Goal: Task Accomplishment & Management: Manage account settings

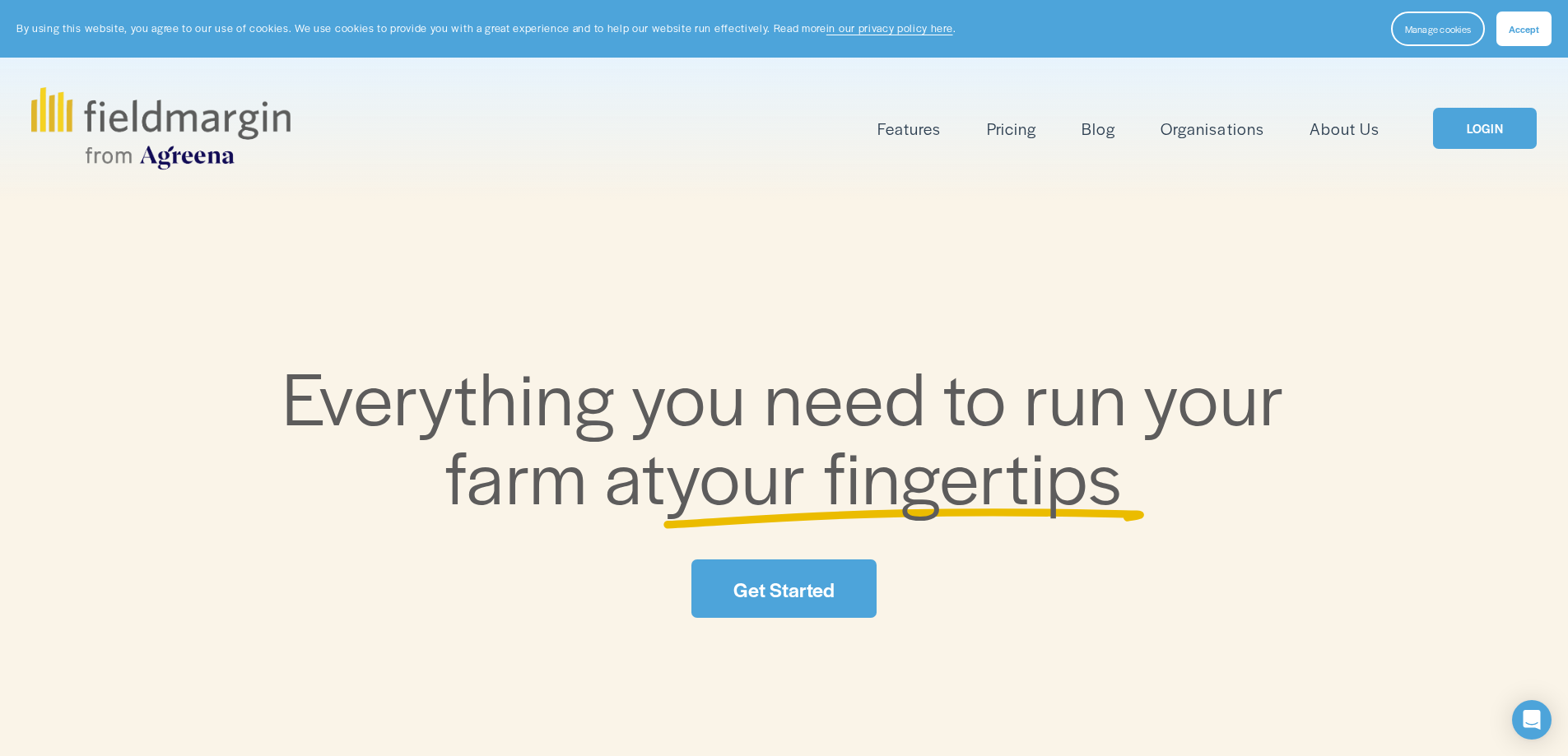
click at [1514, 29] on span "Accept" at bounding box center [1524, 29] width 31 height 13
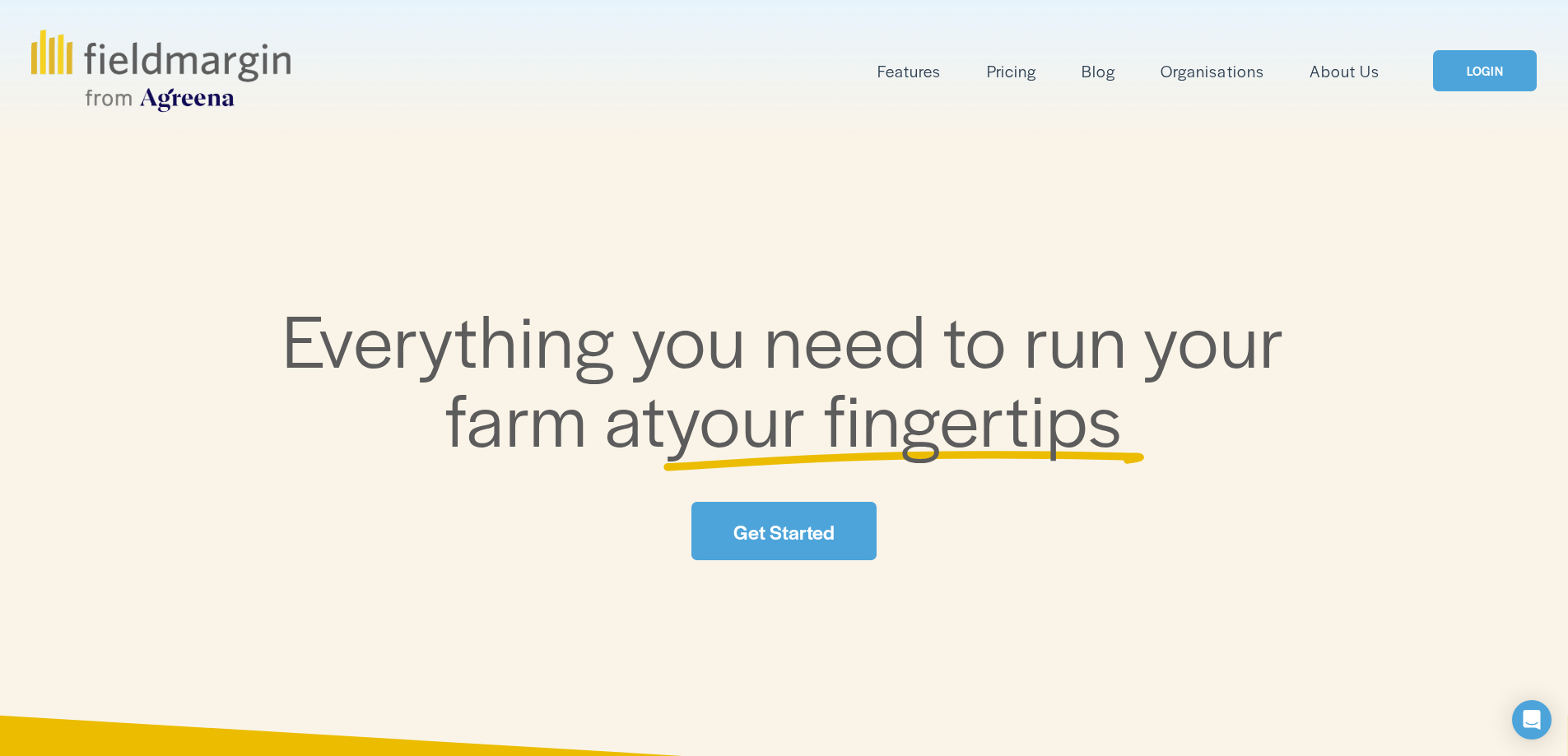
click at [1454, 66] on link "LOGIN" at bounding box center [1484, 71] width 104 height 42
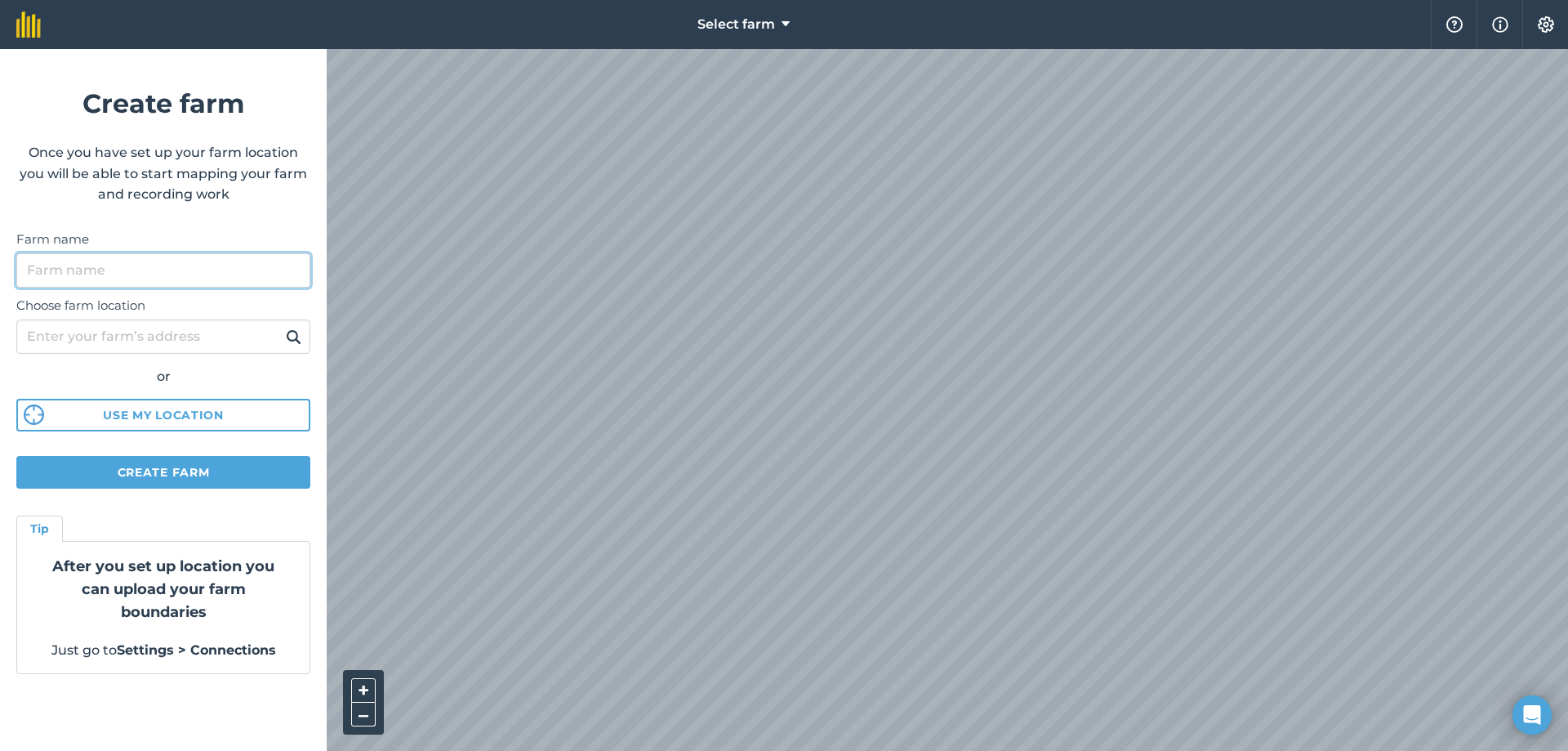
click at [114, 259] on input "Farm name" at bounding box center [163, 270] width 294 height 34
type input "[GEOGRAPHIC_DATA]"
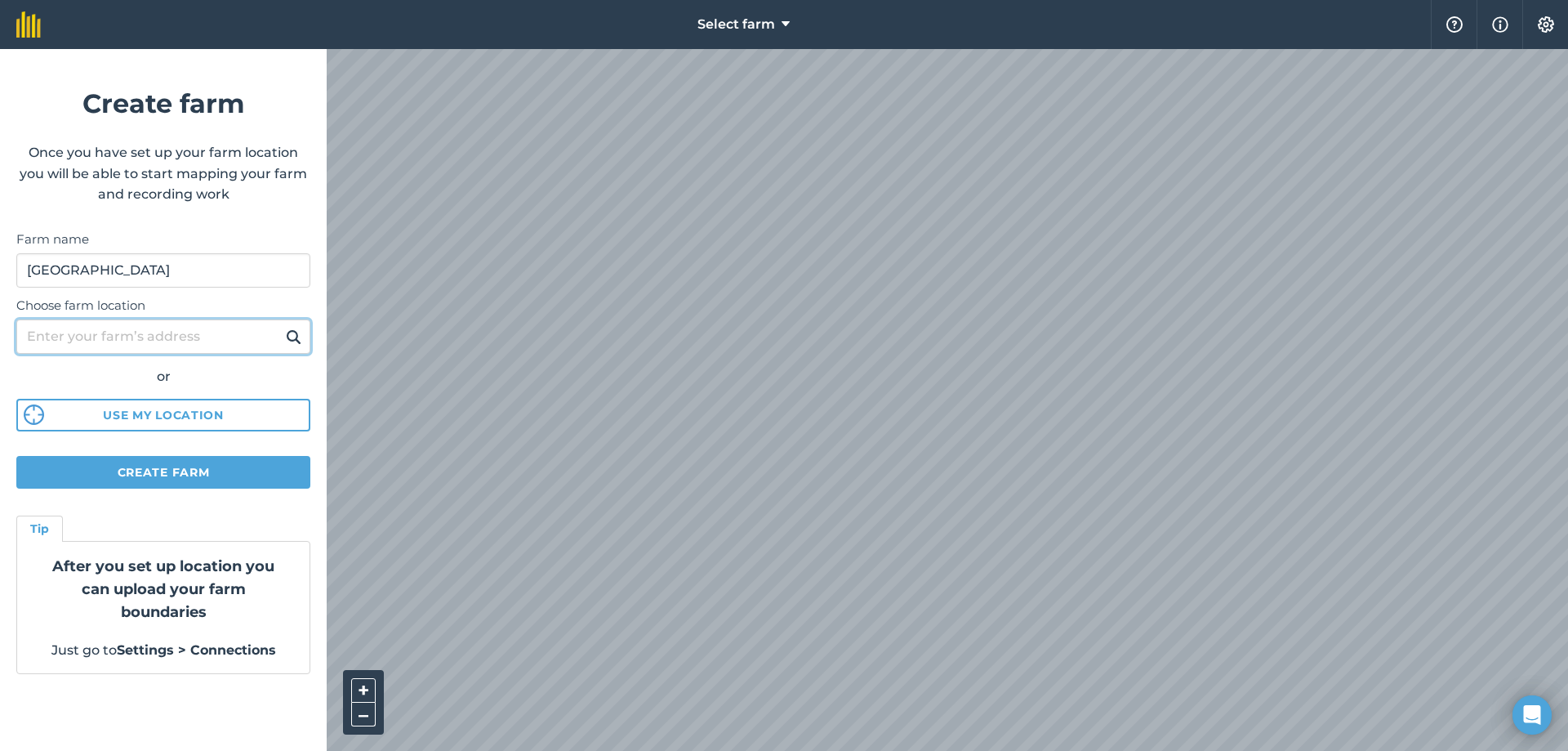
click at [52, 340] on input "Choose farm location" at bounding box center [163, 336] width 294 height 34
type input "6"
type input "bt603el"
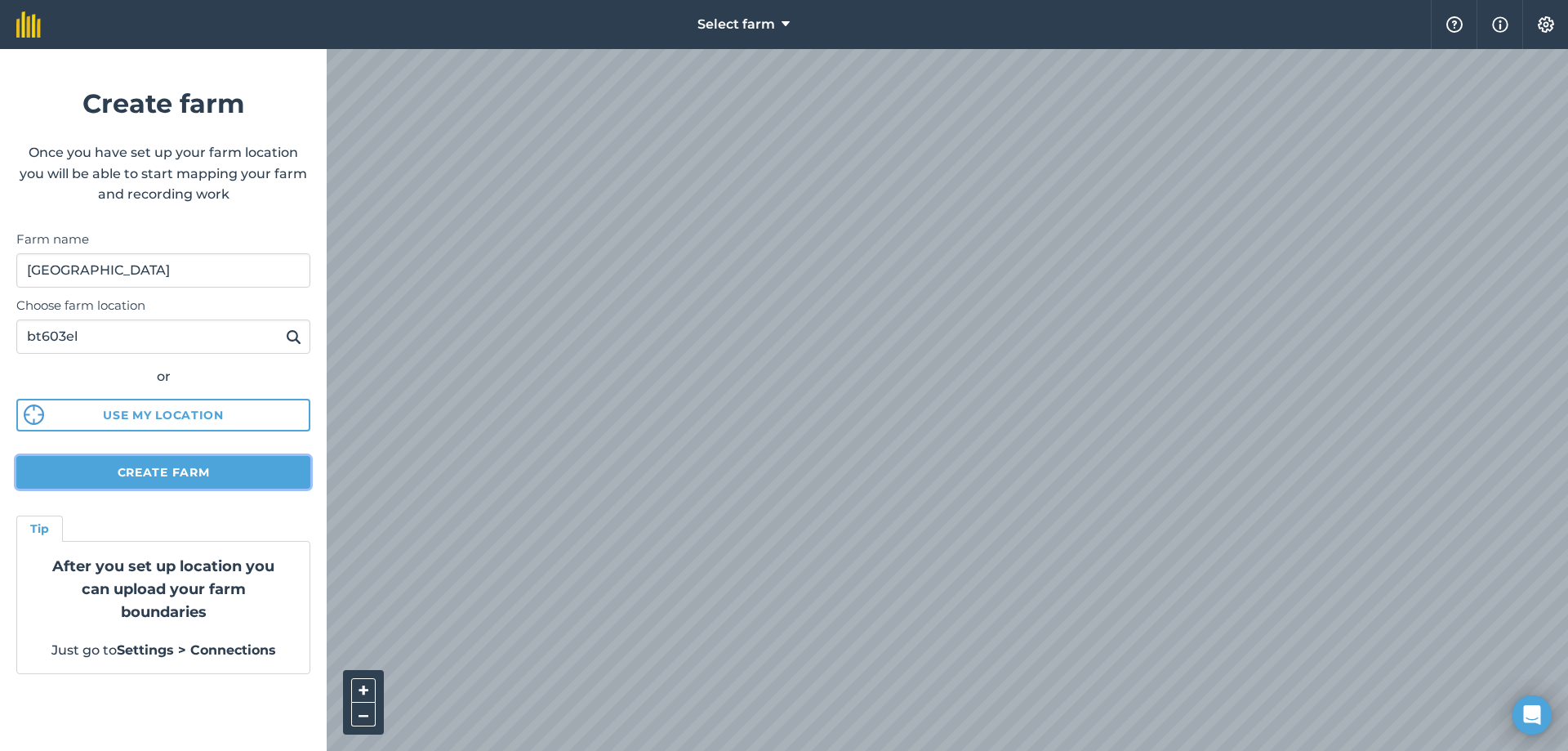
click at [139, 466] on button "Create farm" at bounding box center [163, 472] width 294 height 32
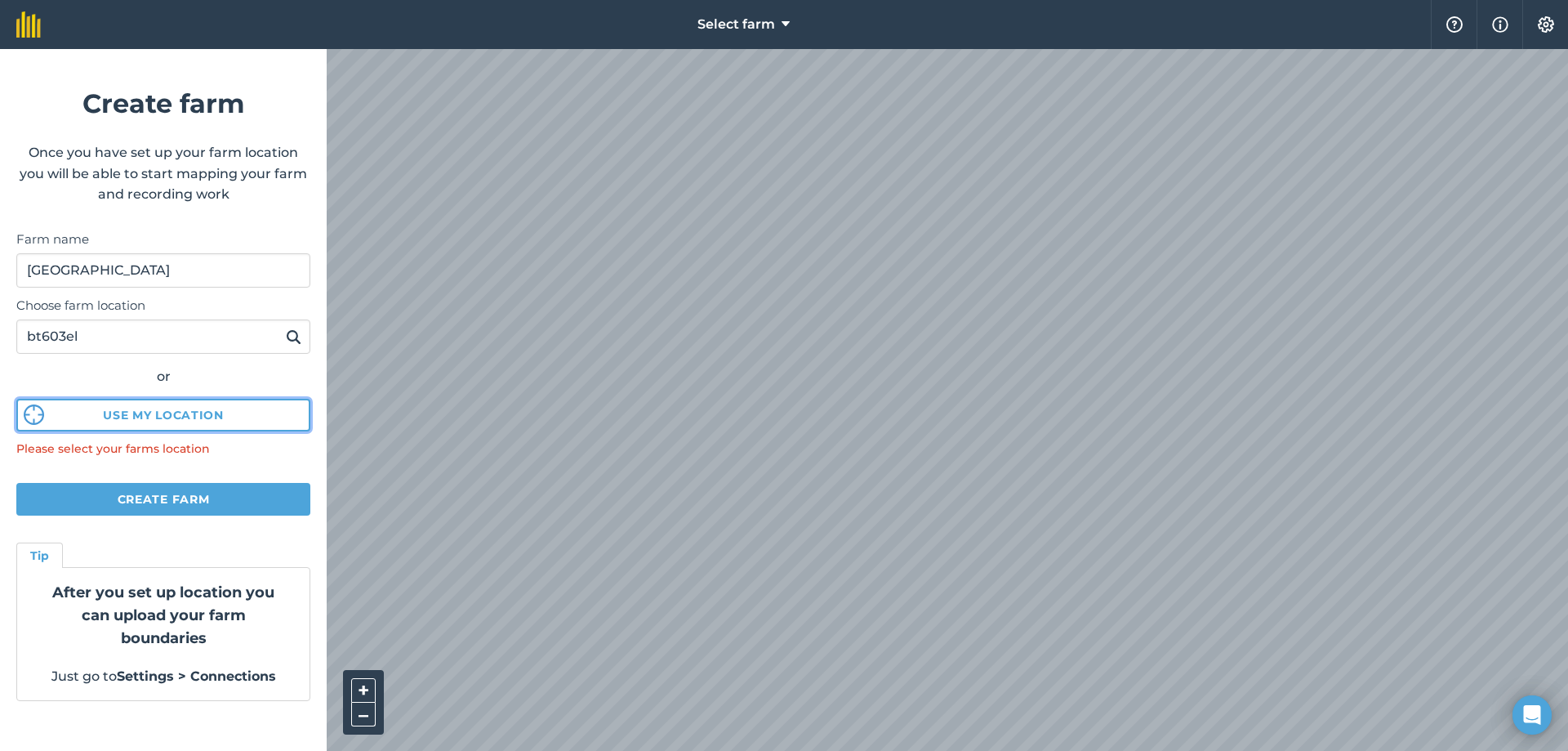
click at [149, 422] on button "Use my location" at bounding box center [163, 414] width 294 height 32
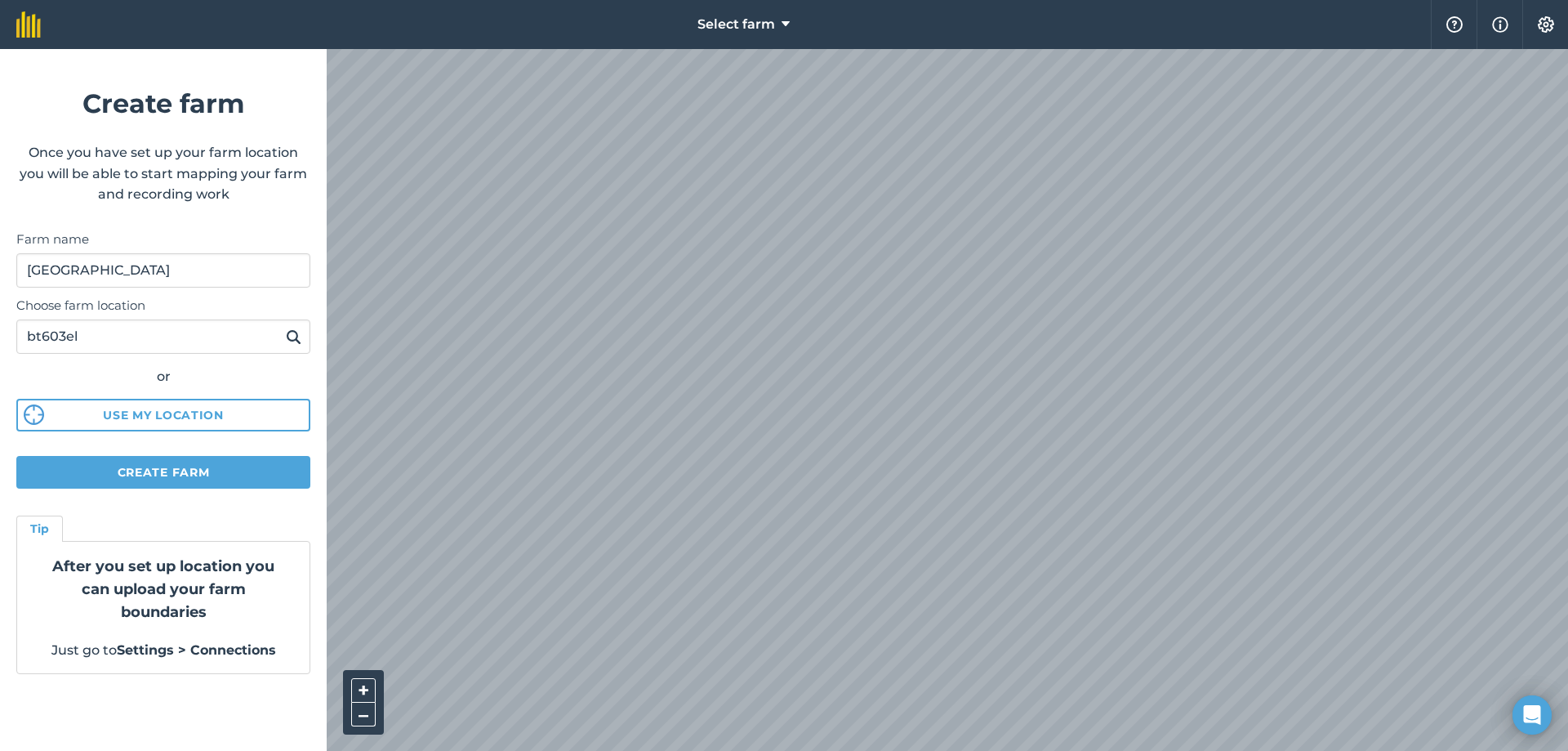
click at [669, 750] on html "Select farm Help Info Settings Create farm Once you have set up your farm locat…" at bounding box center [784, 375] width 1568 height 751
click at [210, 467] on button "Create farm" at bounding box center [163, 472] width 294 height 32
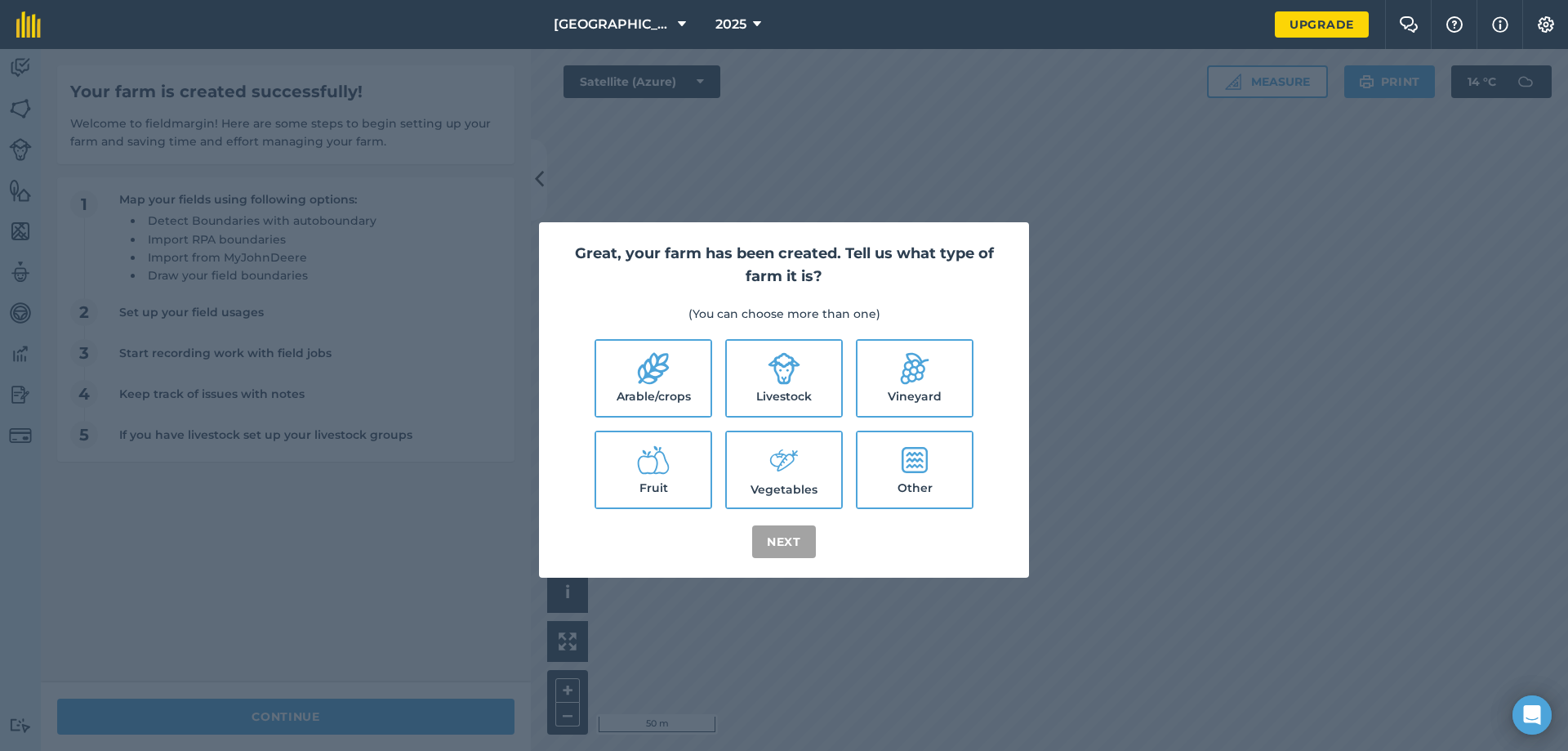
click at [787, 366] on icon at bounding box center [784, 368] width 32 height 32
checkbox input "true"
click at [676, 382] on label "Arable/crops" at bounding box center [653, 378] width 115 height 75
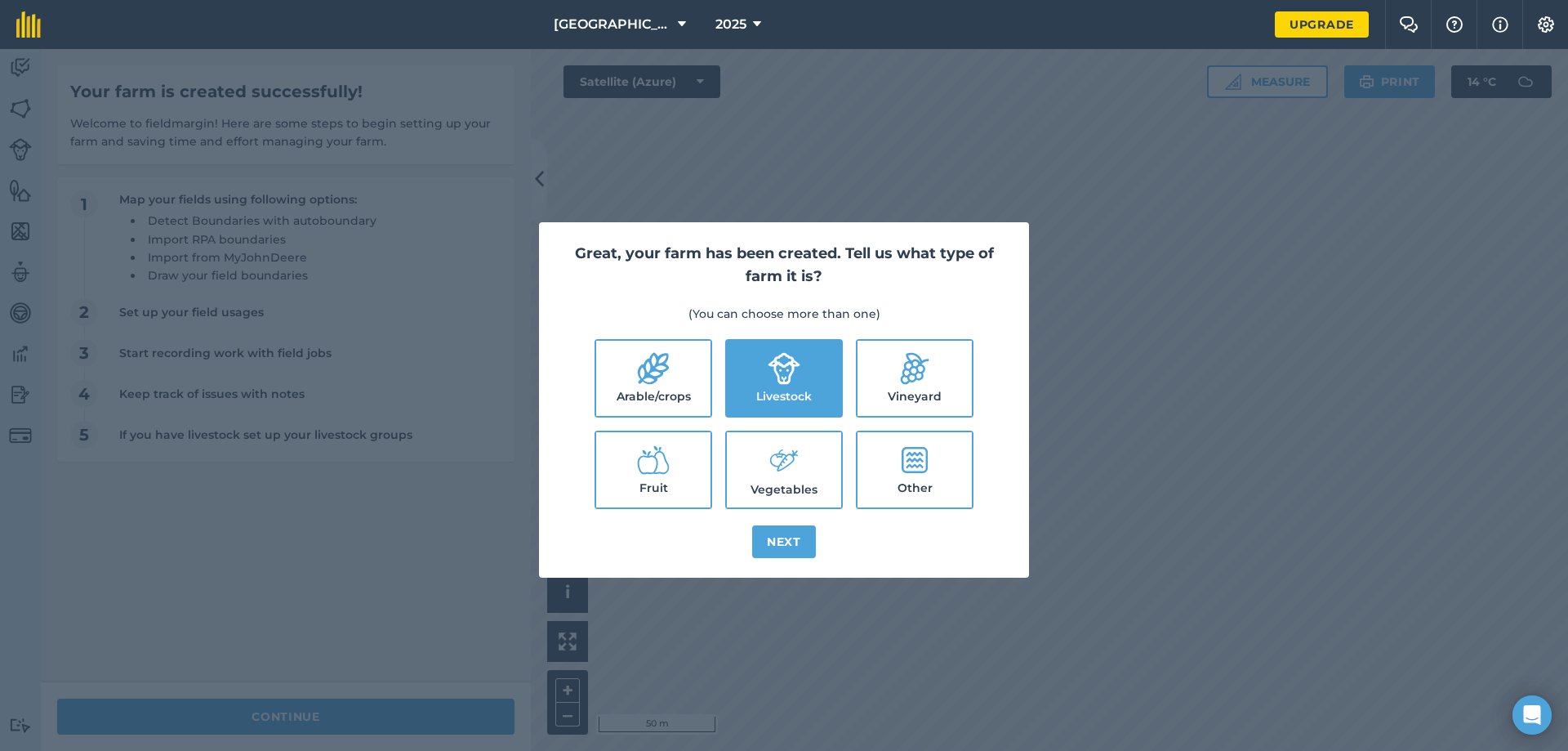
checkbox input "true"
click at [779, 536] on button "Next" at bounding box center [784, 541] width 64 height 32
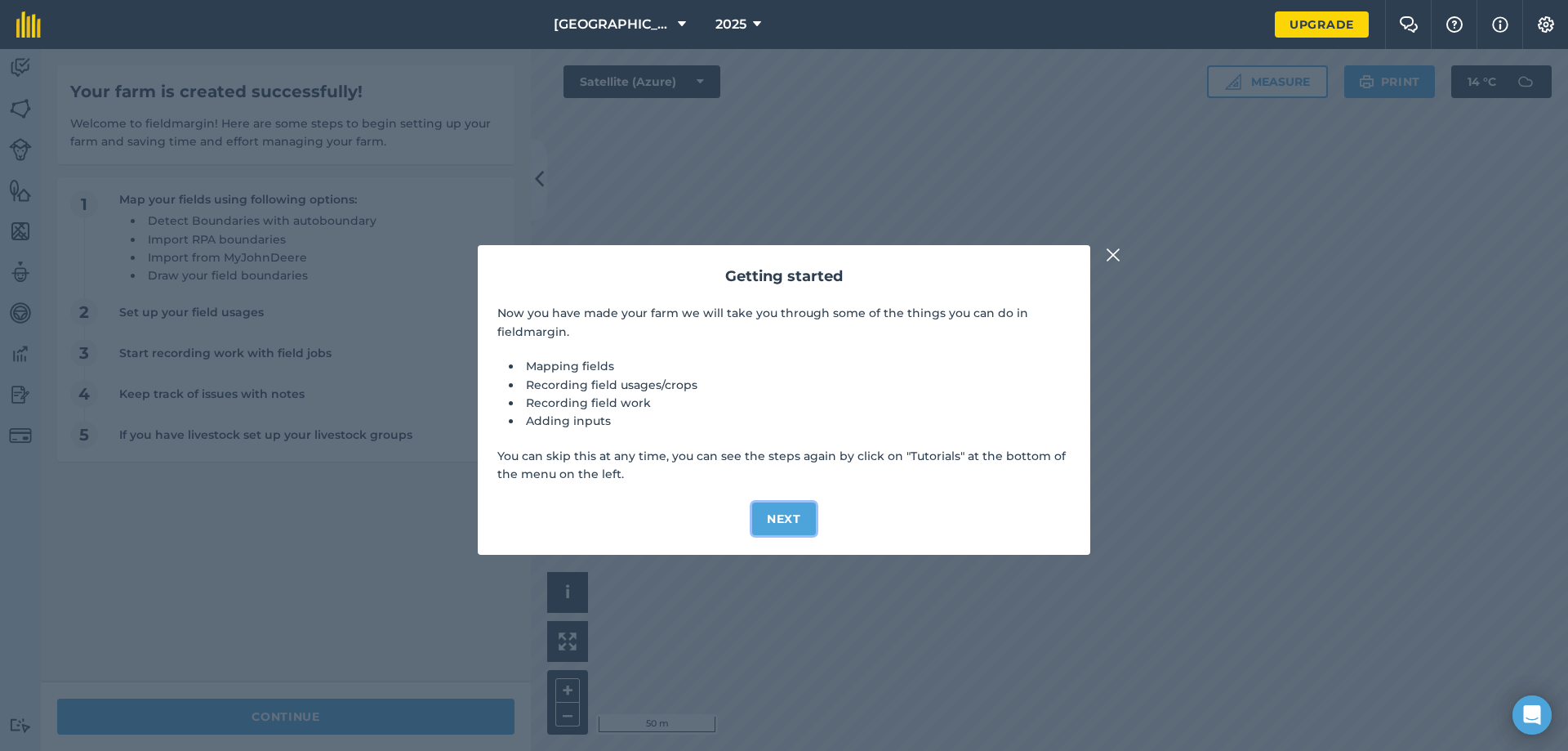
click at [791, 511] on button "Next" at bounding box center [784, 518] width 64 height 32
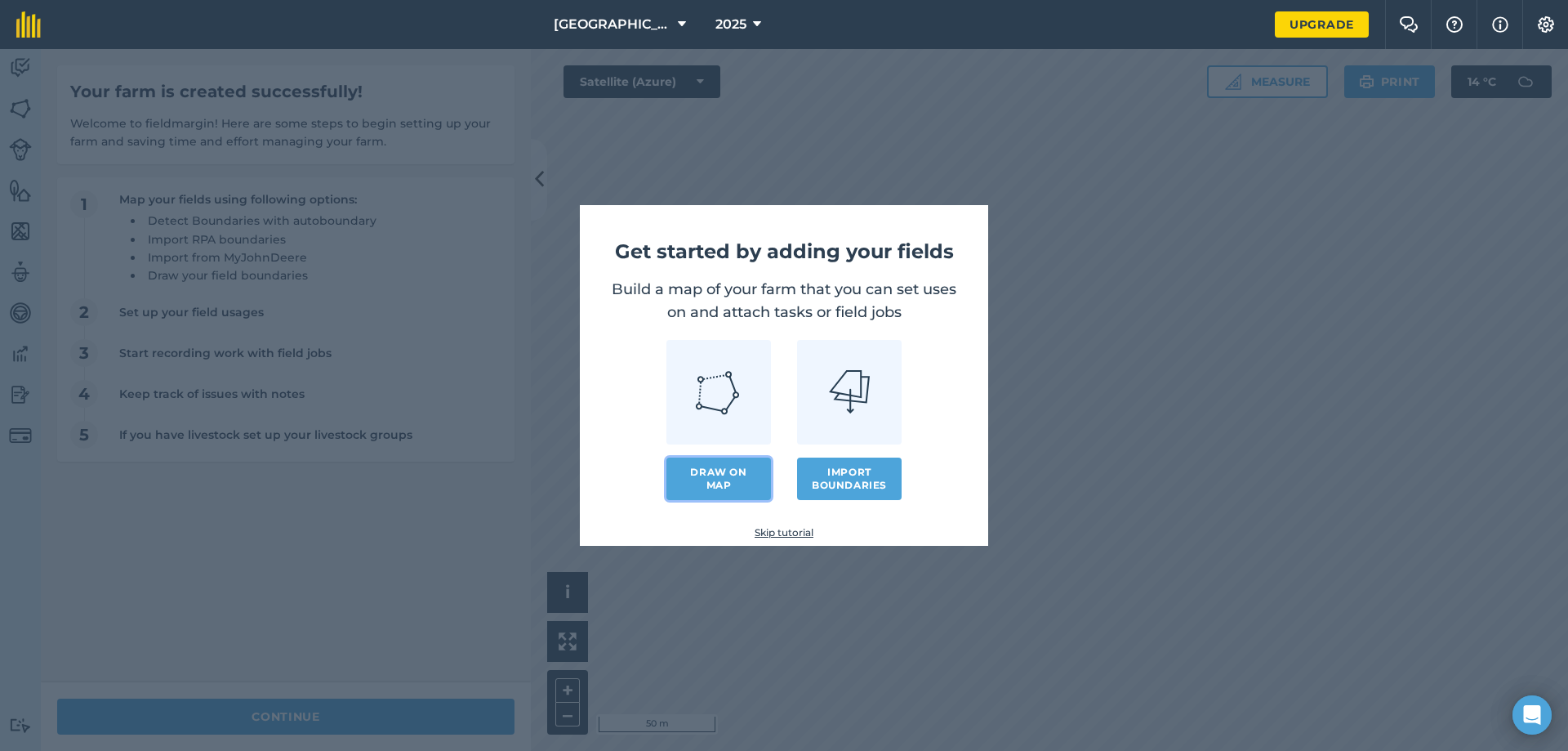
click at [717, 493] on link "Draw on map" at bounding box center [718, 478] width 105 height 42
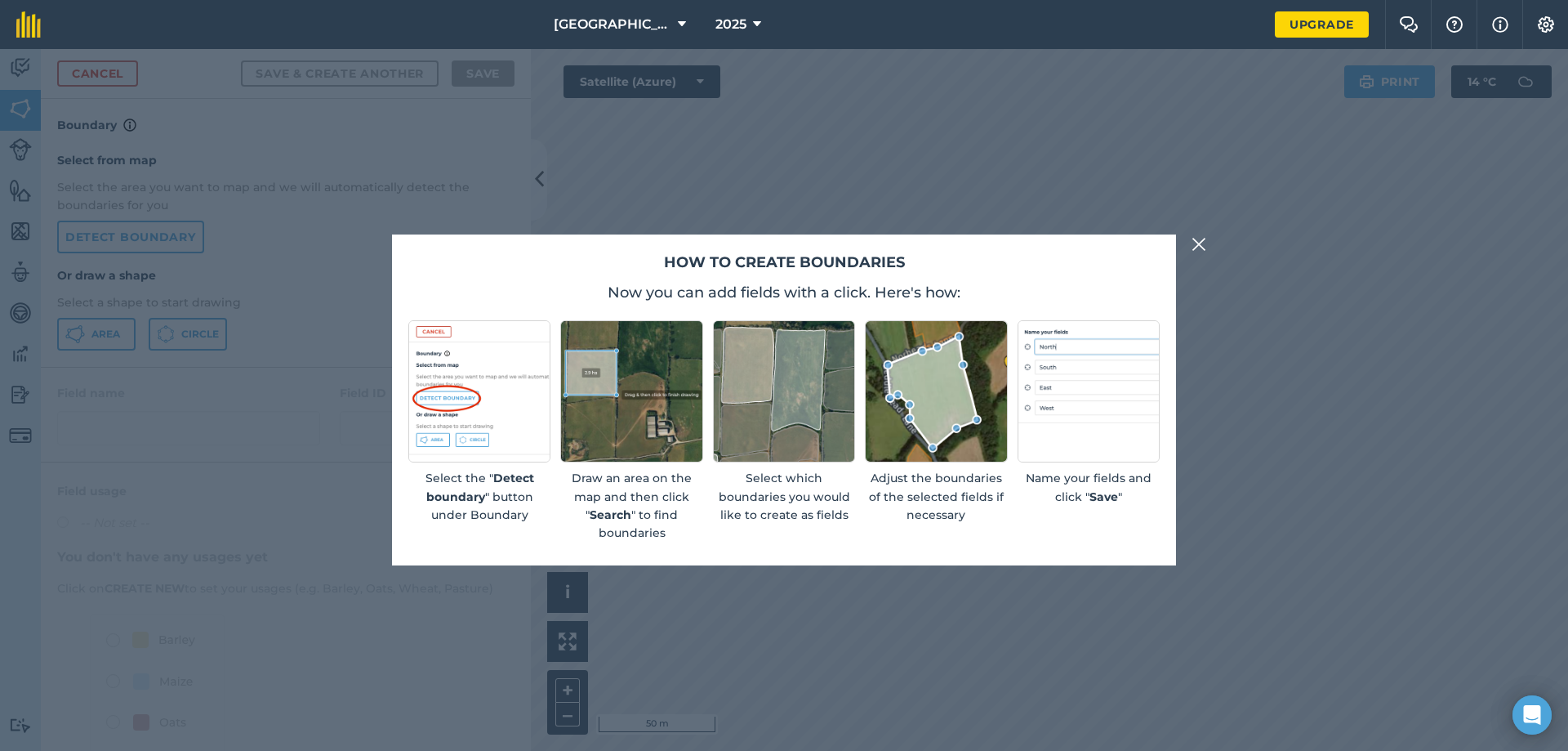
click at [1199, 244] on img at bounding box center [1198, 244] width 15 height 20
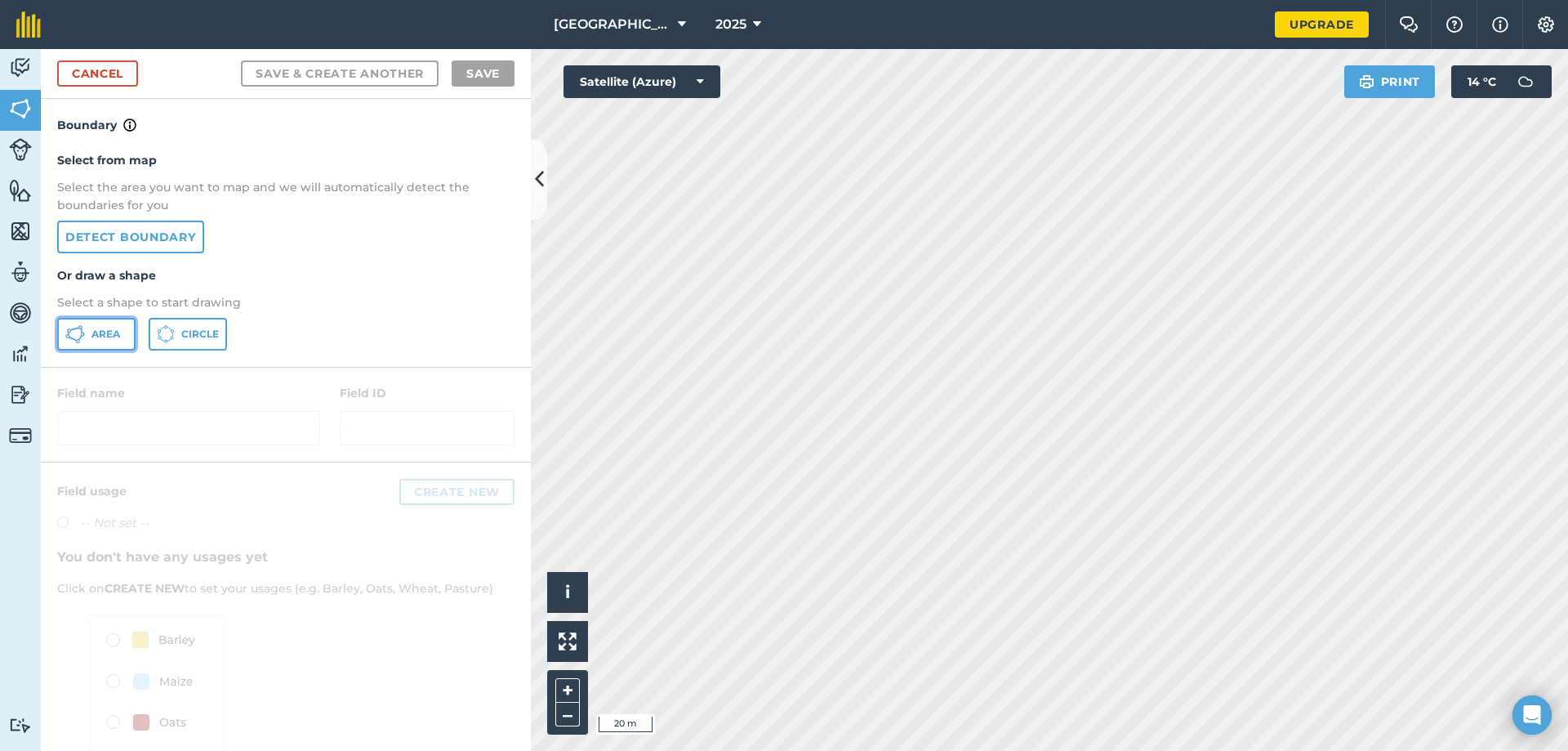
click at [95, 334] on span "Area" at bounding box center [105, 334] width 28 height 13
click at [1054, 24] on div "Dunlargue Farm 2025 Upgrade Farm Chat Help Info Settings Map printing is not av…" at bounding box center [784, 375] width 1568 height 751
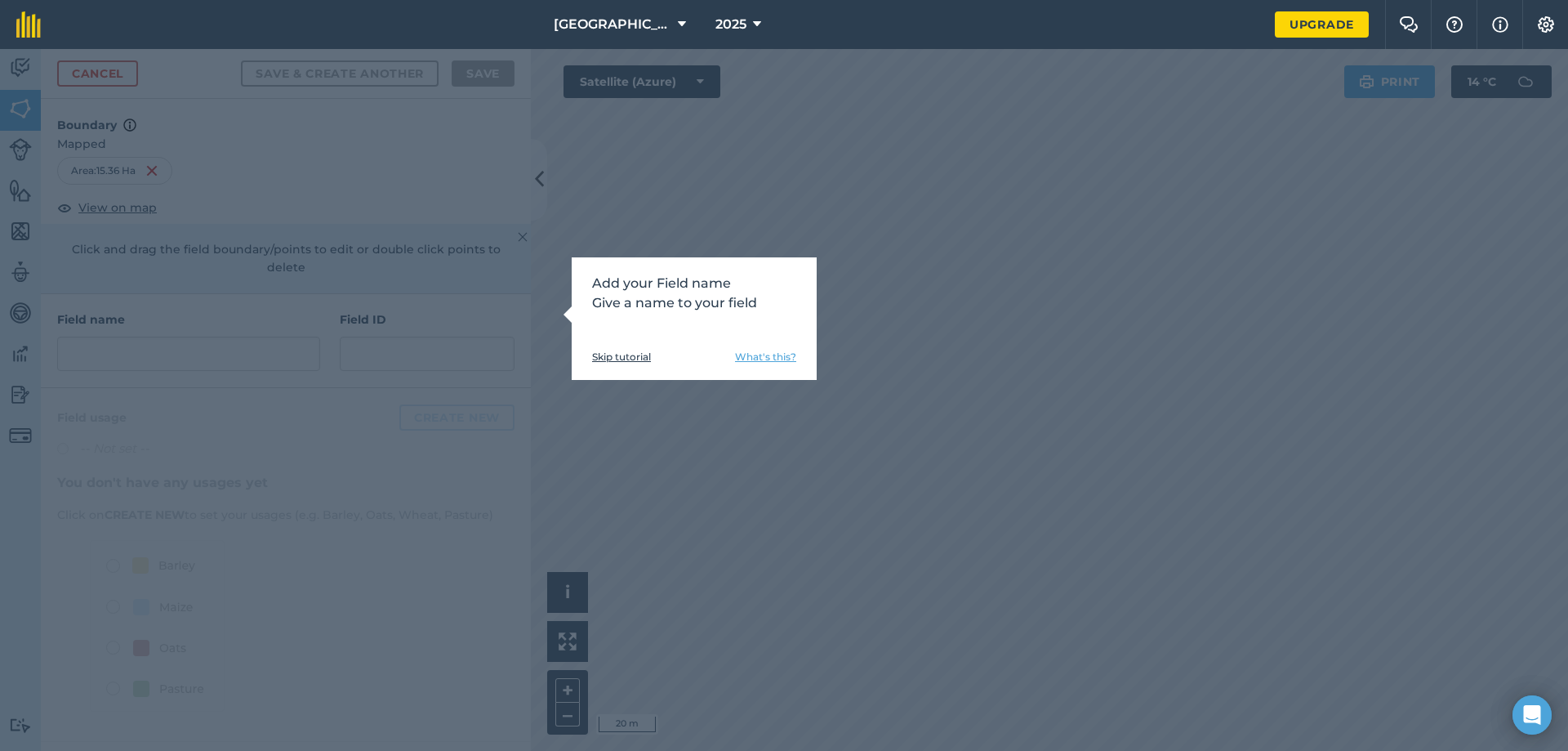
click at [599, 356] on link "Skip tutorial" at bounding box center [622, 356] width 59 height 13
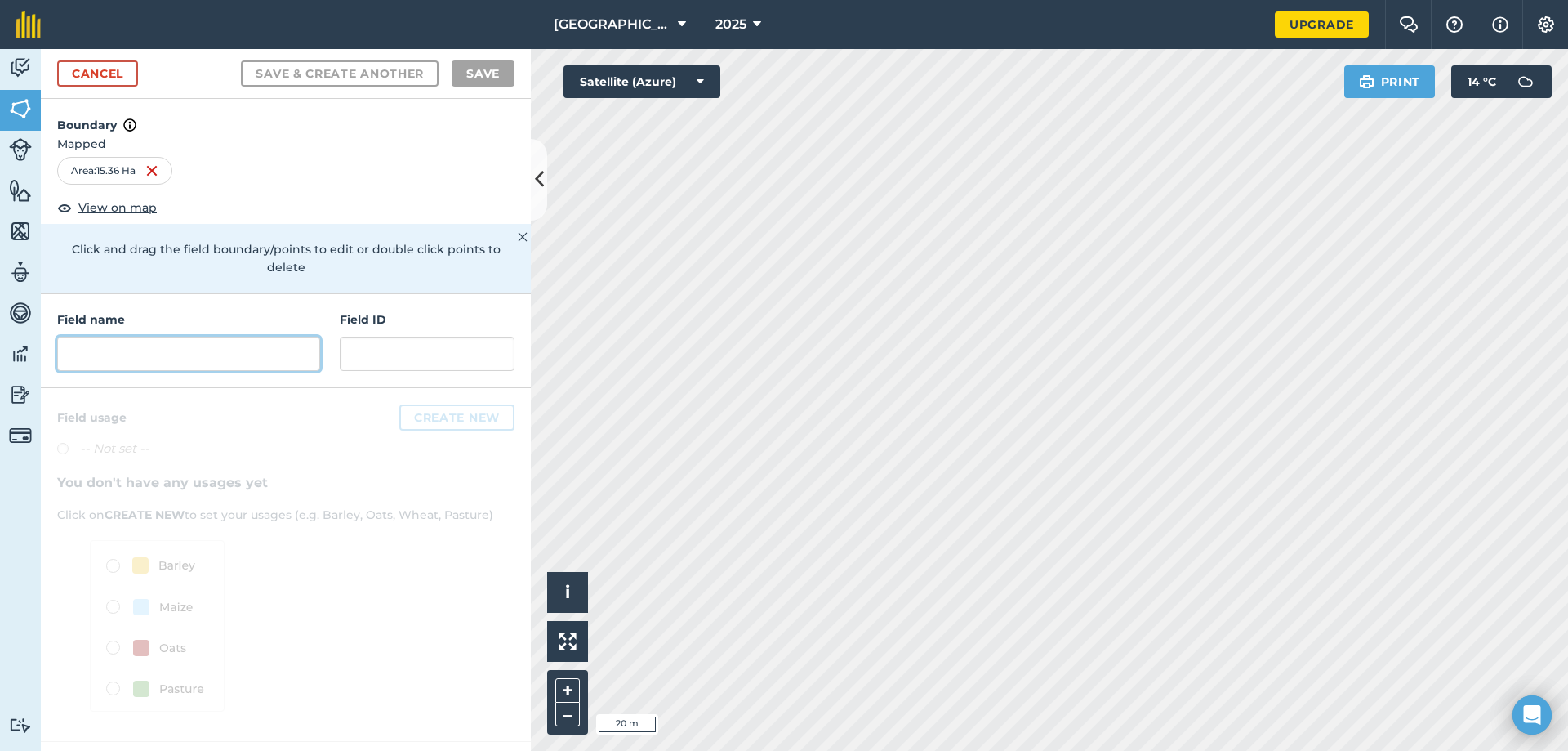
click at [136, 338] on input "text" at bounding box center [188, 353] width 263 height 34
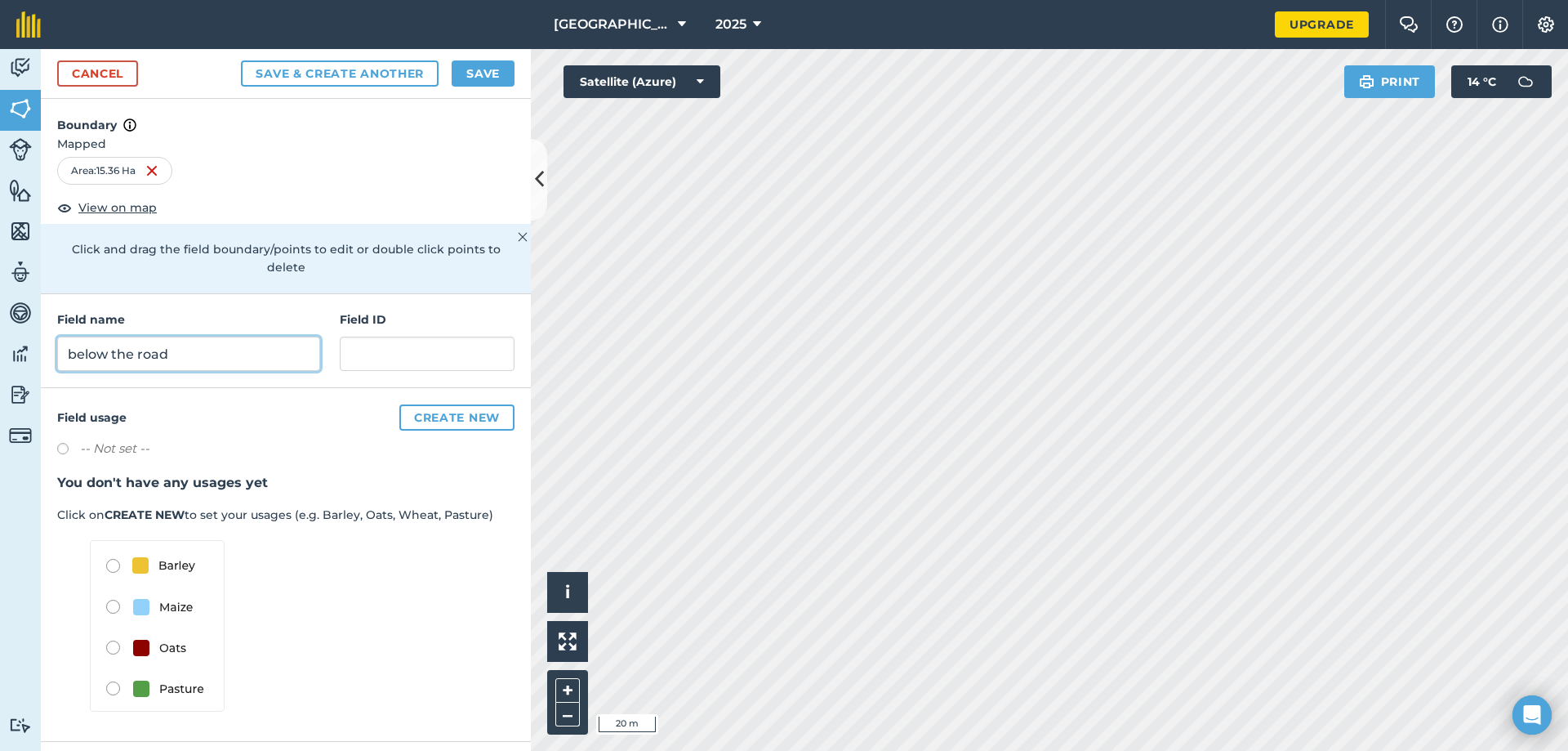
type input "below the road"
click at [367, 337] on input "text" at bounding box center [427, 353] width 175 height 34
type input "1"
click at [444, 404] on button "Create new" at bounding box center [457, 417] width 115 height 26
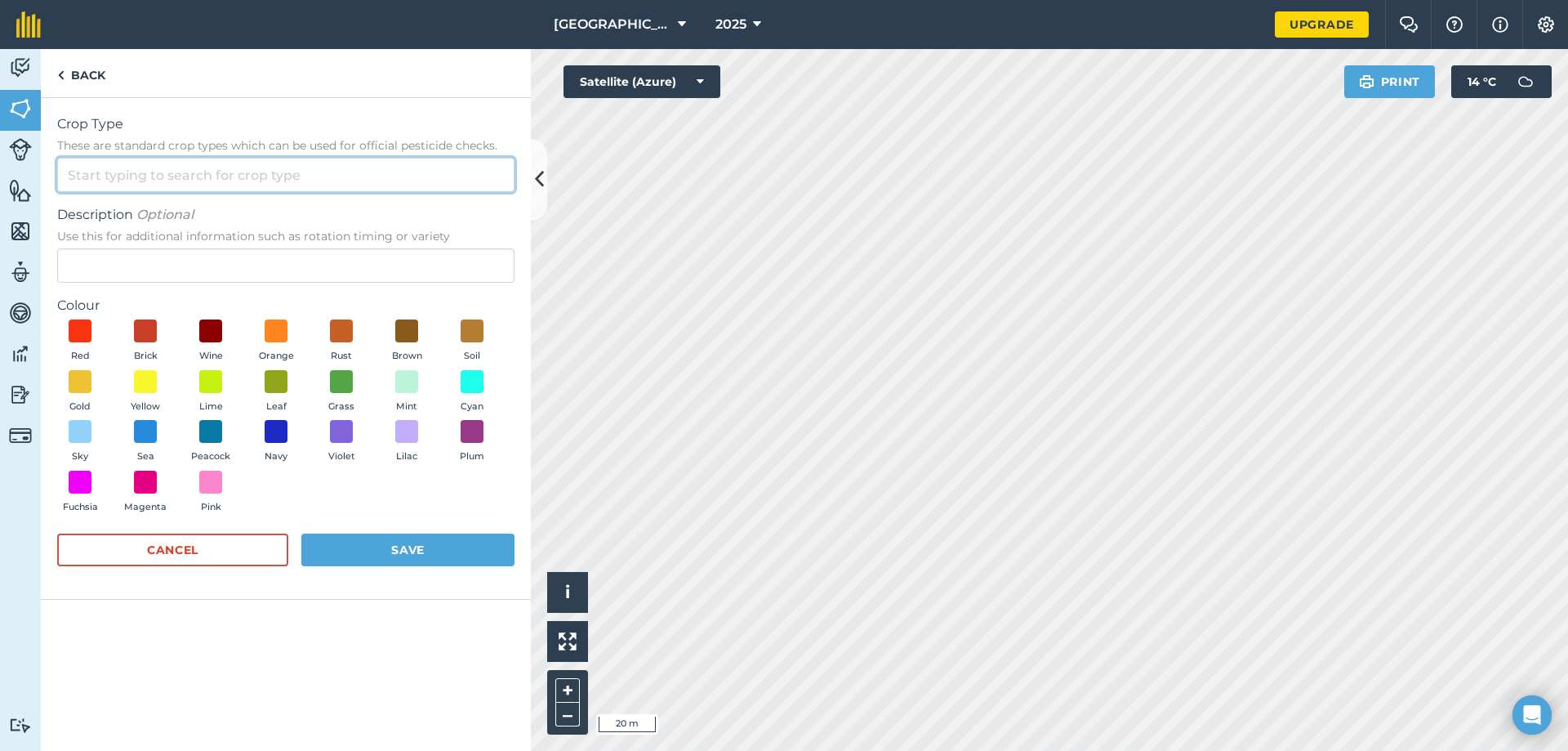
click at [206, 181] on input "Crop Type These are standard crop types which can be used for official pesticid…" at bounding box center [285, 174] width 457 height 34
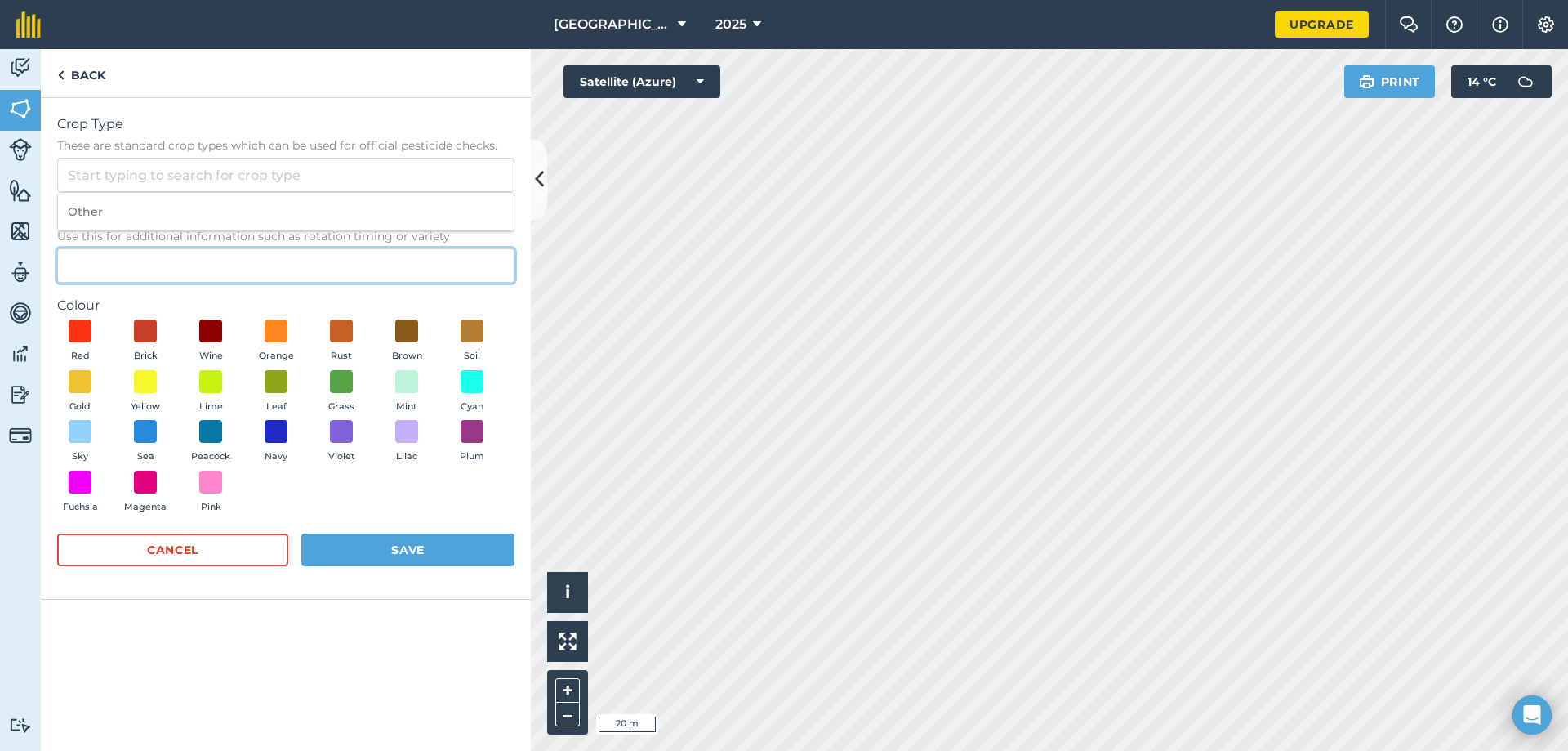
click at [310, 266] on input "Description Optional Use this for additional information such as rotation timin…" at bounding box center [285, 265] width 457 height 34
click at [284, 158] on input "Crop Type These are standard crop types which can be used for official pesticid…" at bounding box center [285, 174] width 457 height 34
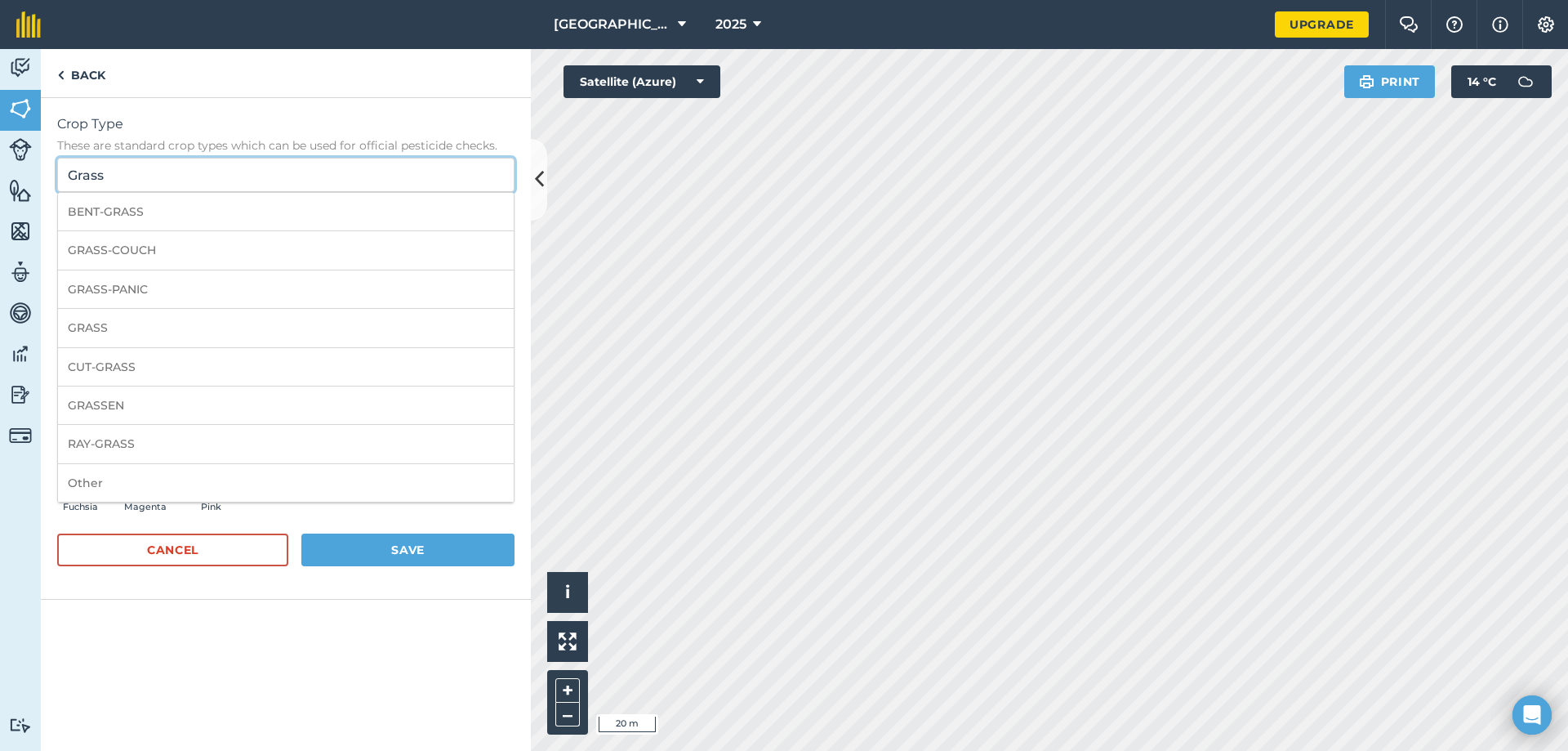
click at [69, 174] on input "Grass" at bounding box center [285, 174] width 457 height 34
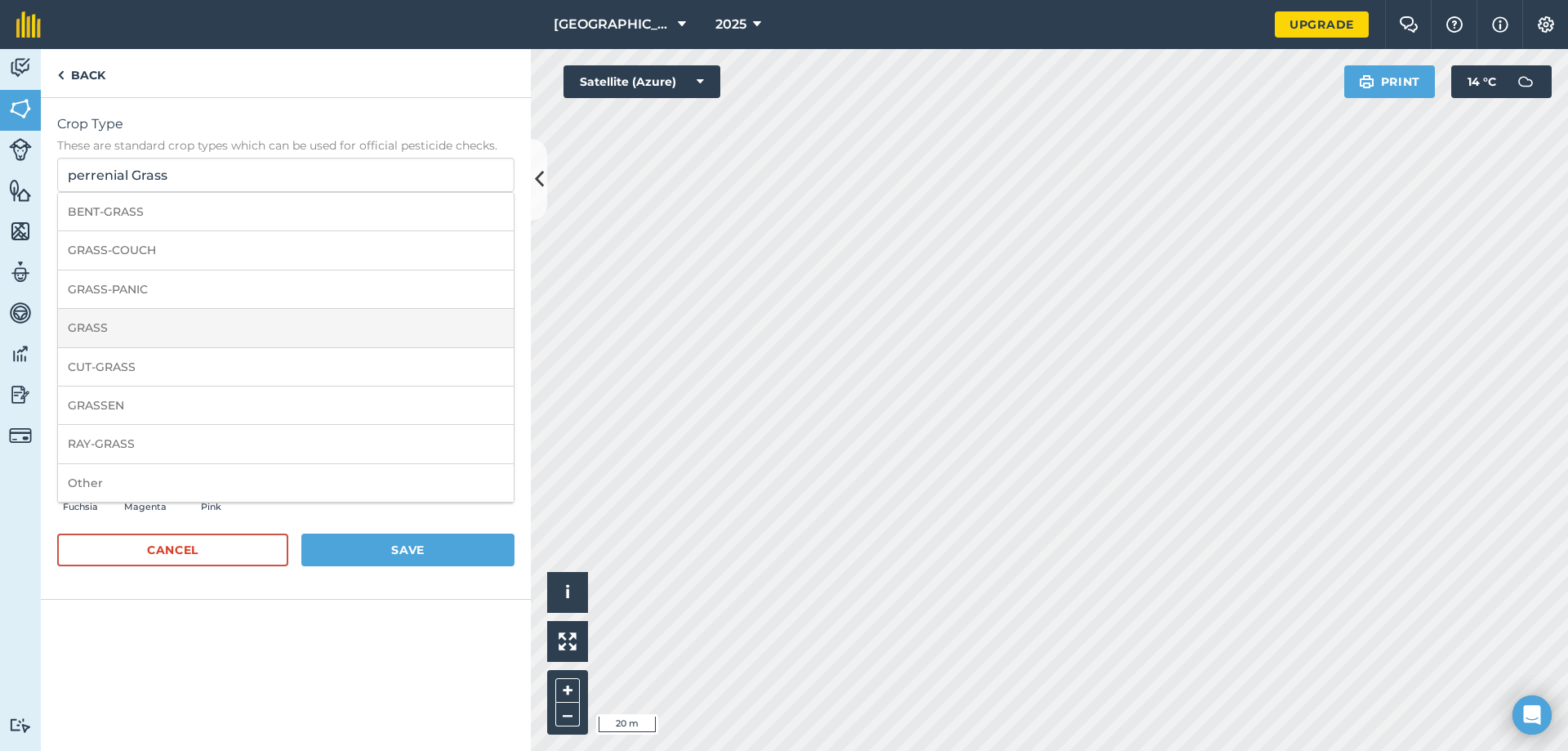
click at [142, 311] on li "GRASS" at bounding box center [286, 327] width 456 height 38
type input "GRASS"
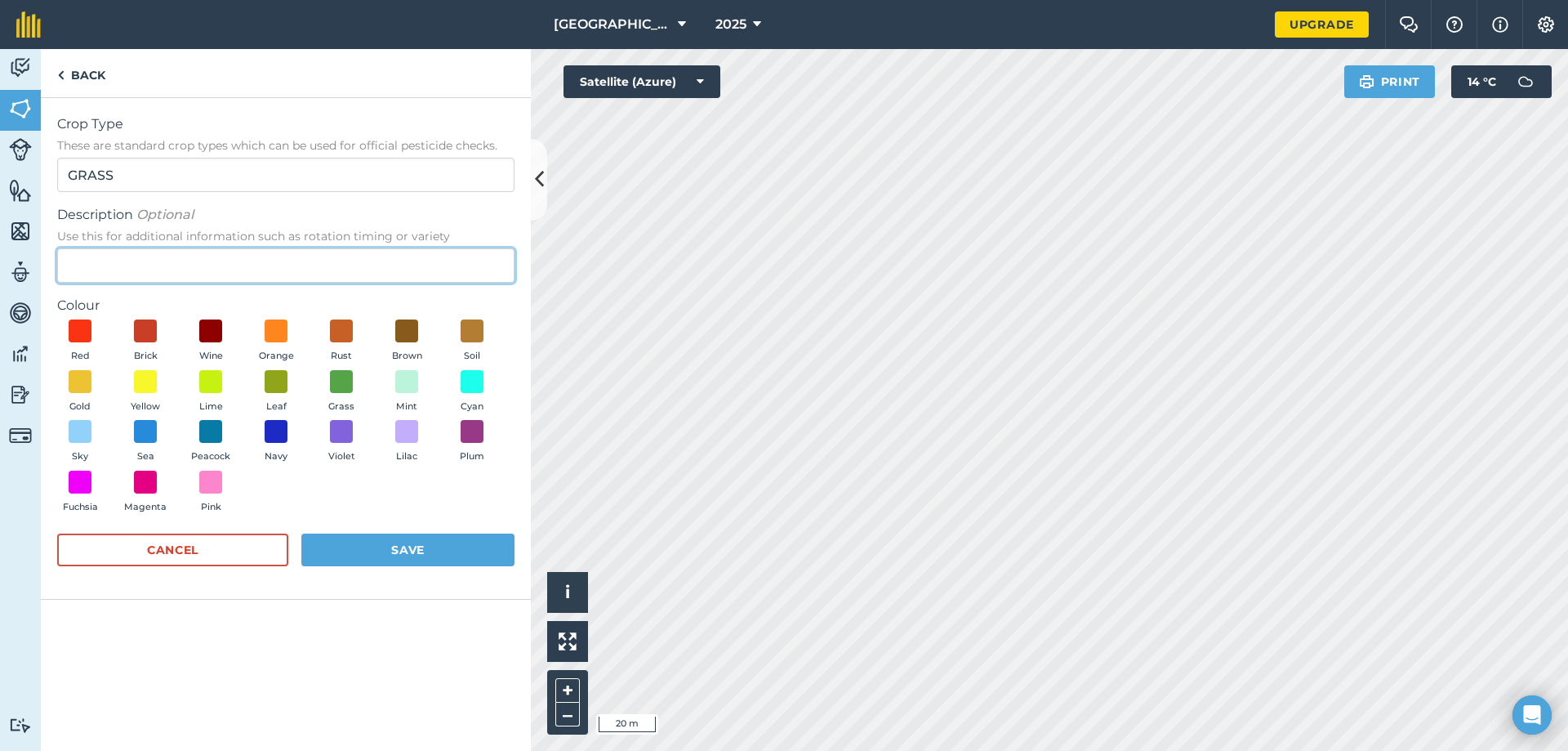
click at [133, 269] on input "Description Optional Use this for additional information such as rotation timin…" at bounding box center [285, 265] width 457 height 34
click at [212, 215] on span "Description Optional" at bounding box center [285, 214] width 457 height 20
click at [212, 249] on input "Description Optional Use this for additional information such as rotation timin…" at bounding box center [285, 265] width 457 height 34
click at [360, 547] on button "Save" at bounding box center [408, 549] width 213 height 32
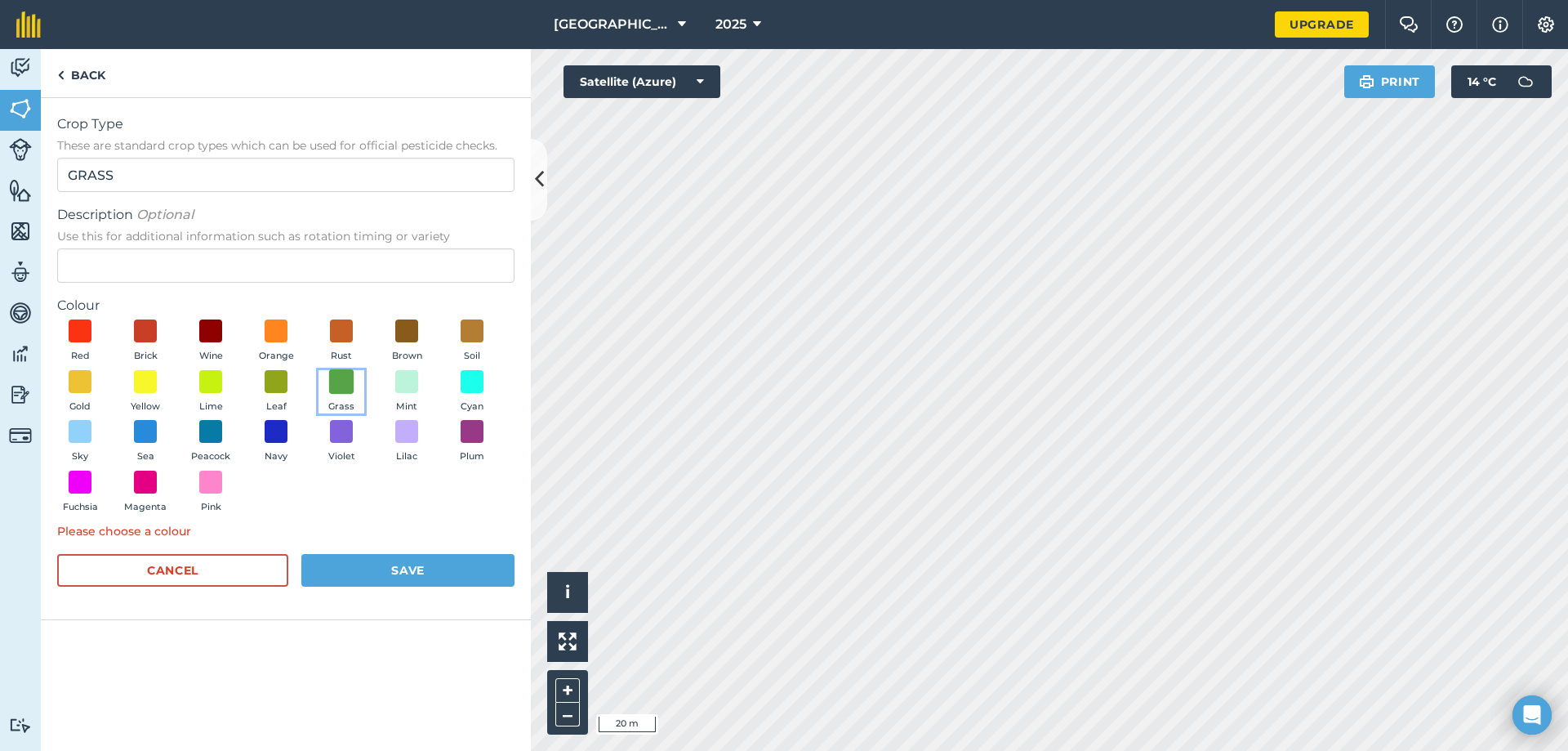
click at [346, 384] on span at bounding box center [342, 381] width 25 height 25
click at [412, 578] on button "Save" at bounding box center [408, 570] width 213 height 32
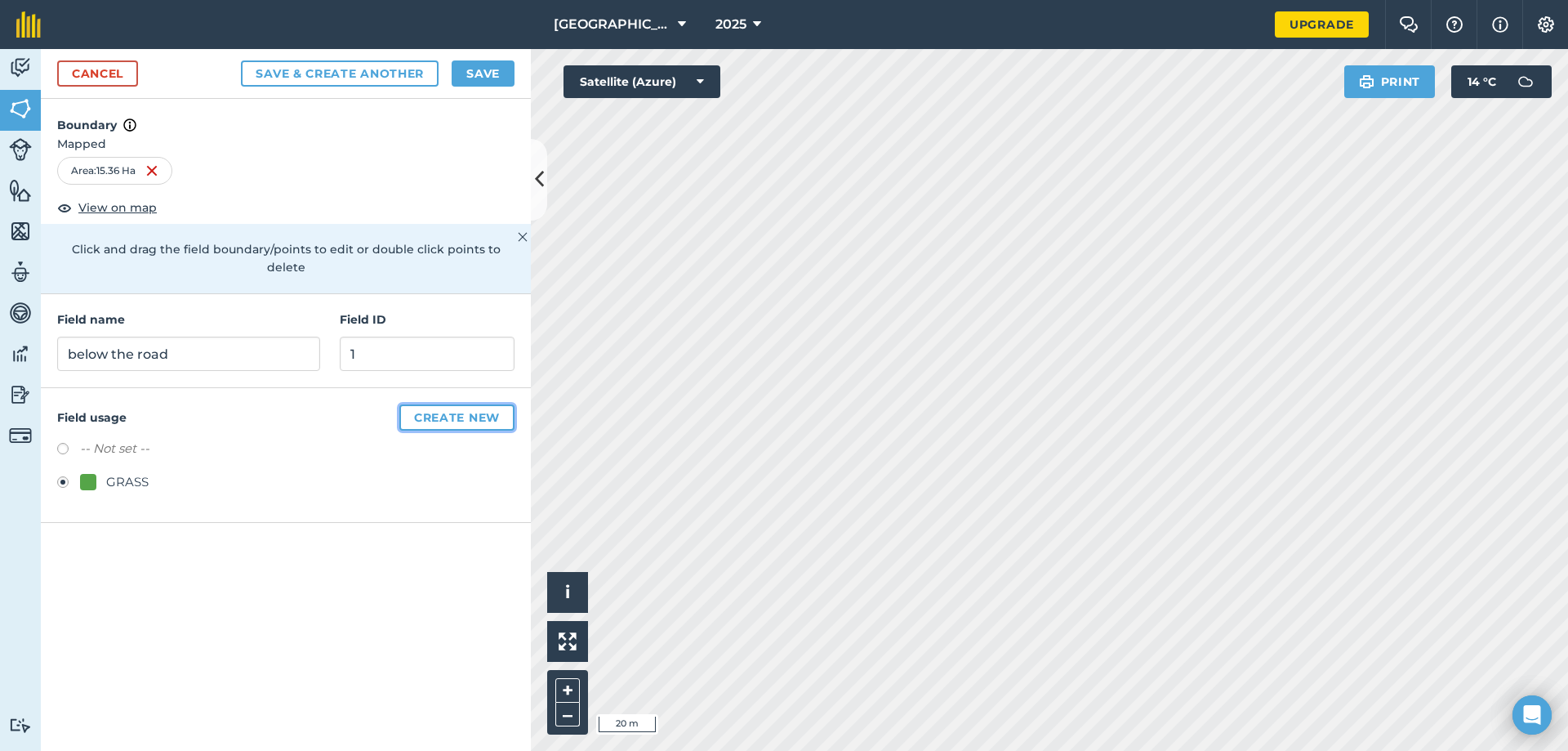
click at [465, 404] on button "Create new" at bounding box center [457, 417] width 115 height 26
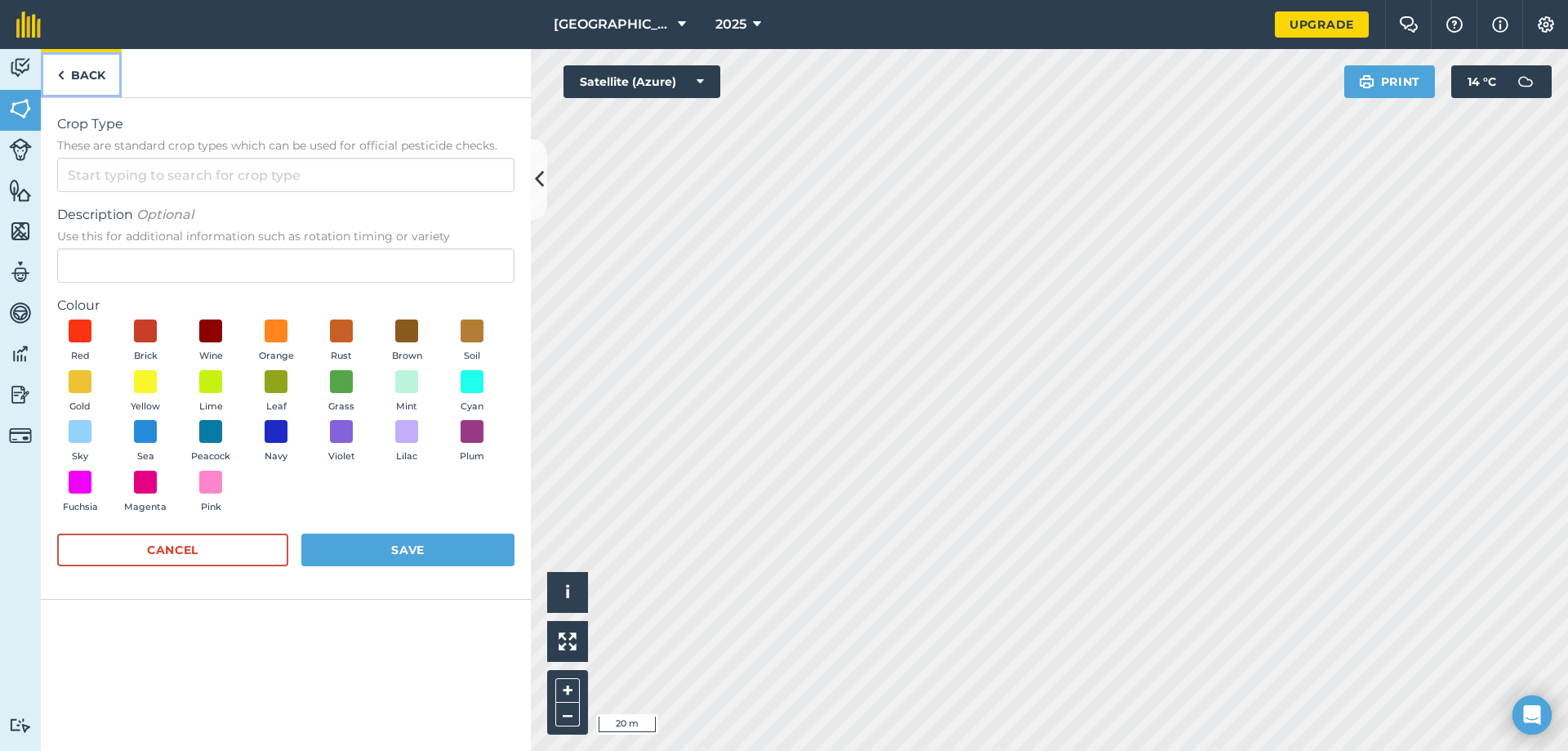
click at [82, 75] on link "Back" at bounding box center [81, 72] width 81 height 48
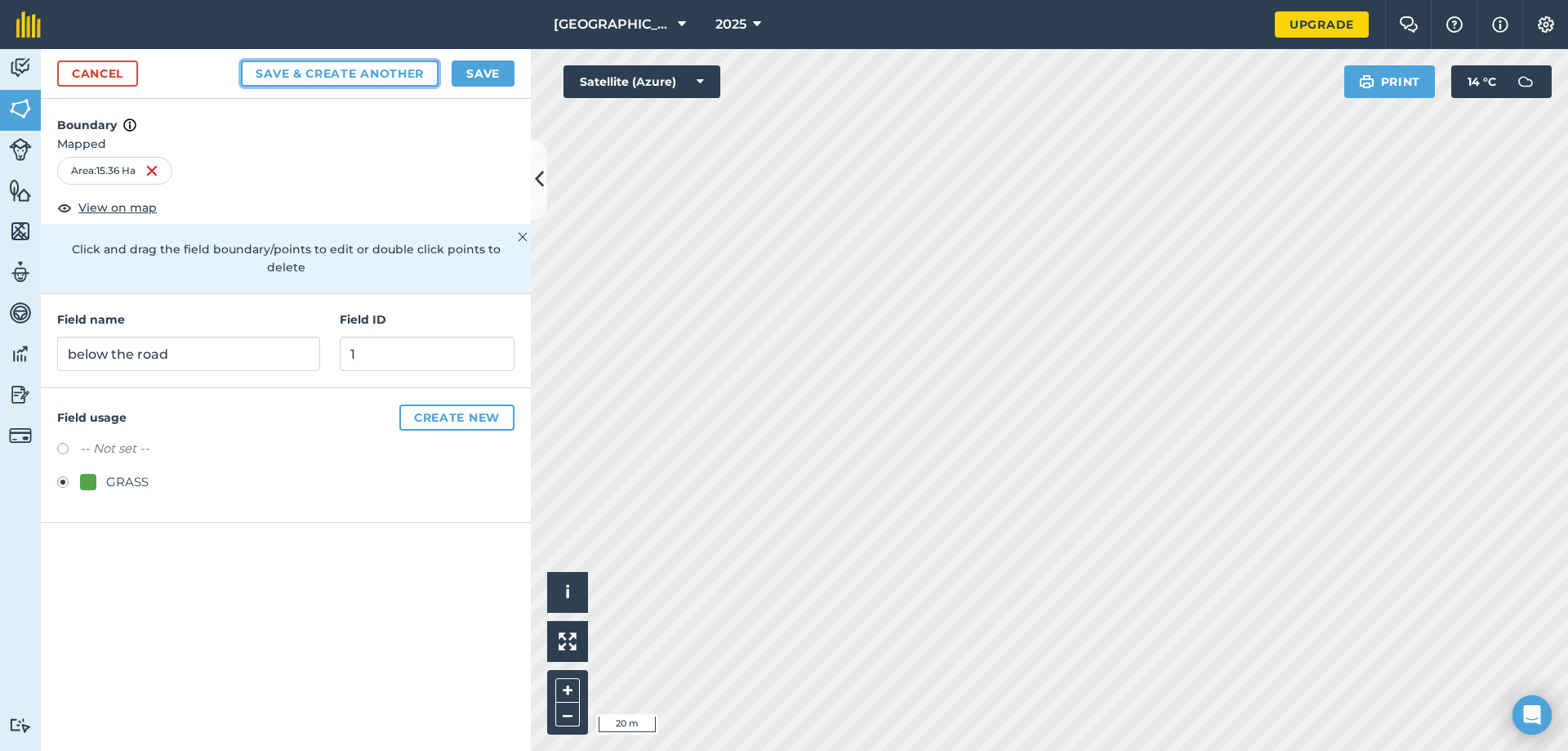
click at [332, 70] on button "Save & Create Another" at bounding box center [340, 73] width 198 height 26
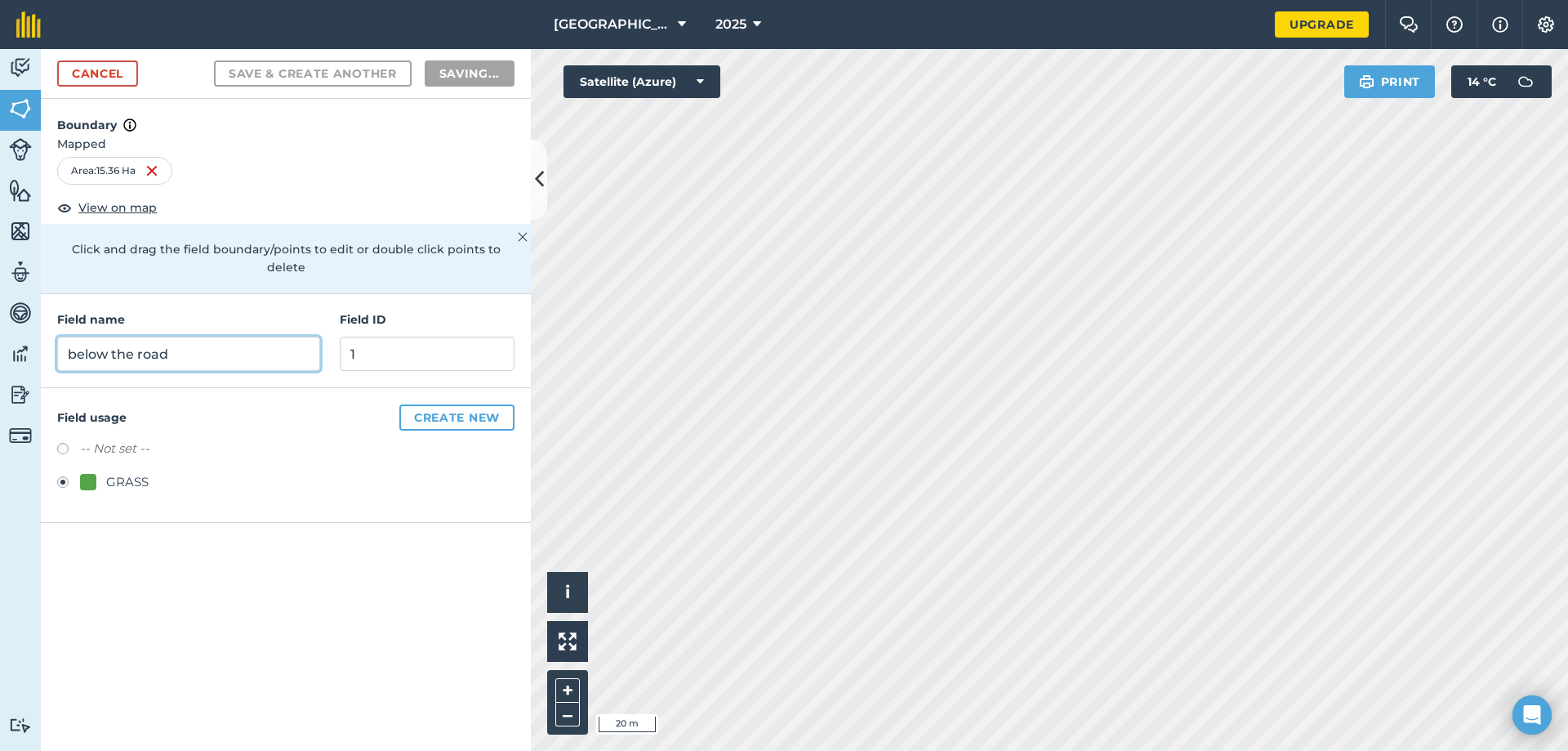
radio input "false"
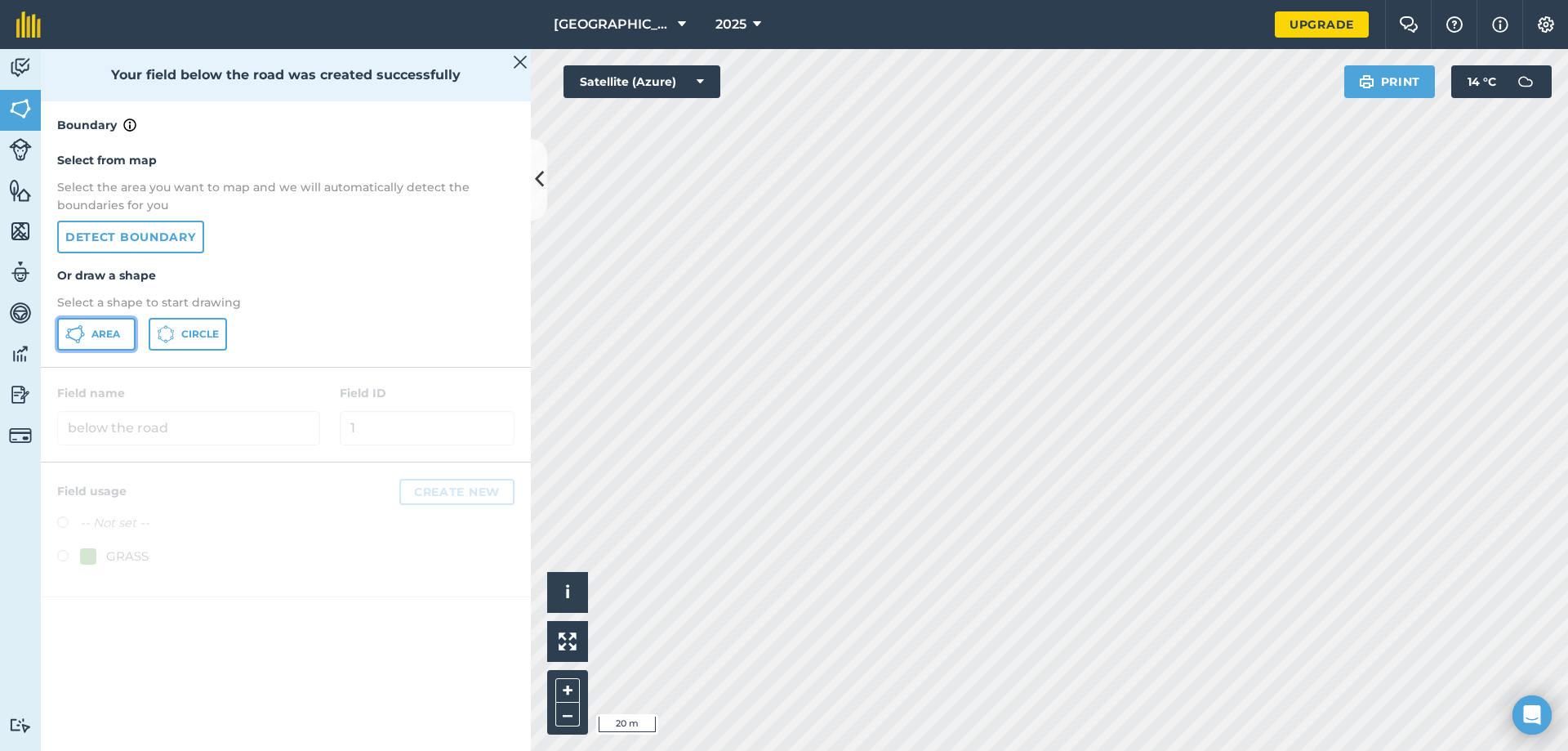
click at [122, 328] on button "Area" at bounding box center [96, 334] width 78 height 32
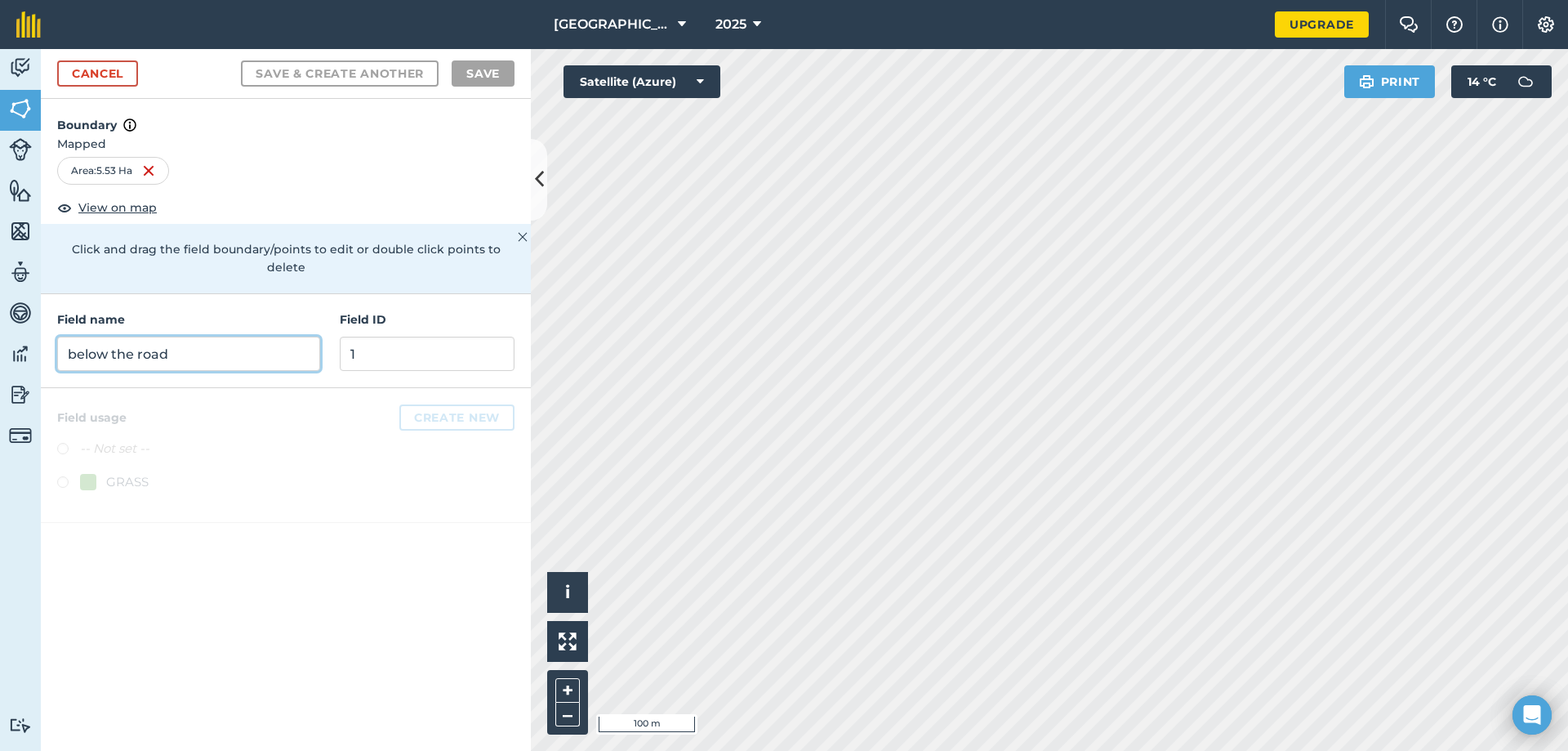
click at [96, 337] on input "below the road" at bounding box center [188, 353] width 263 height 34
type input "Grazing for cows"
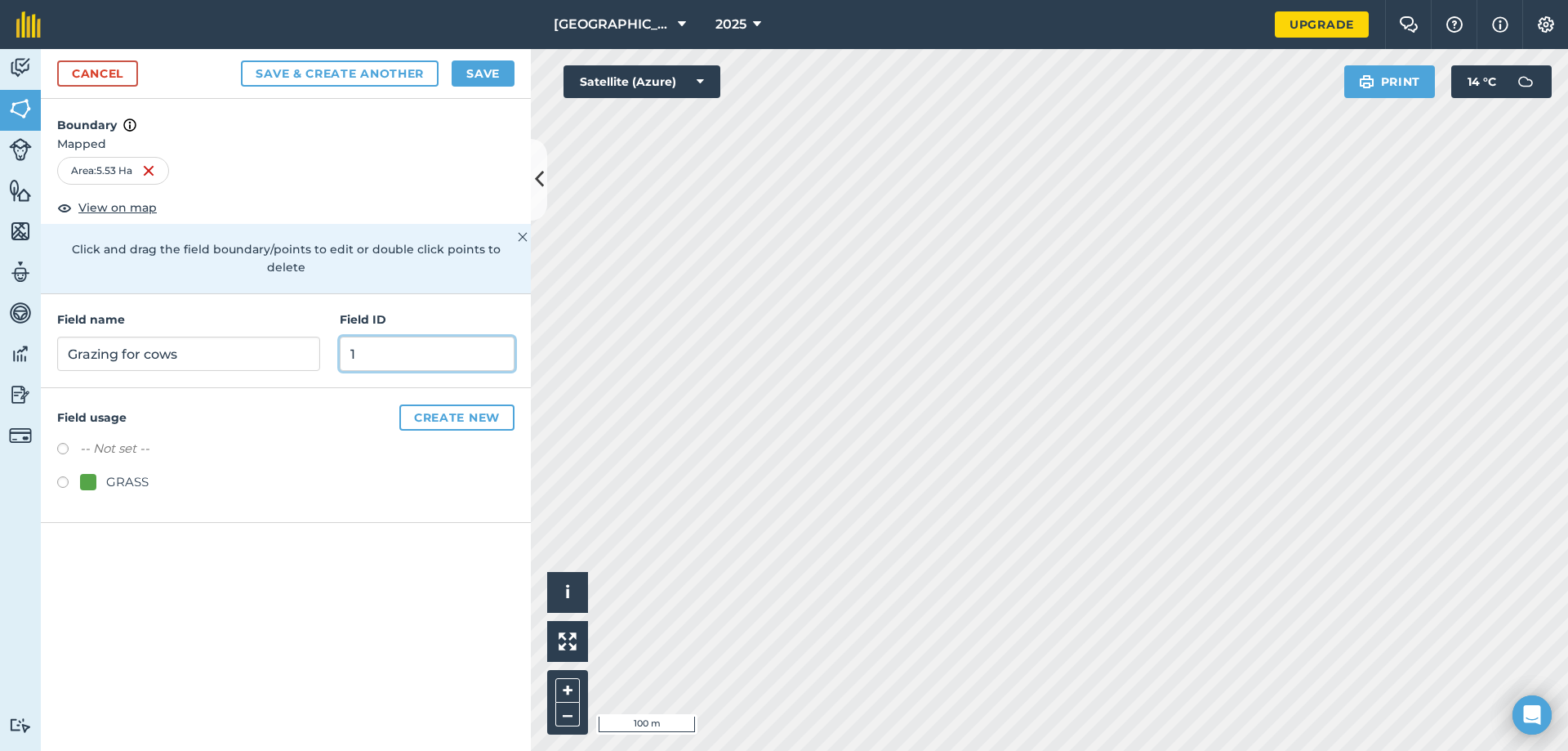
click at [484, 337] on input "1" at bounding box center [427, 353] width 175 height 34
type input "2"
click at [415, 66] on button "Save & Create Another" at bounding box center [340, 73] width 198 height 26
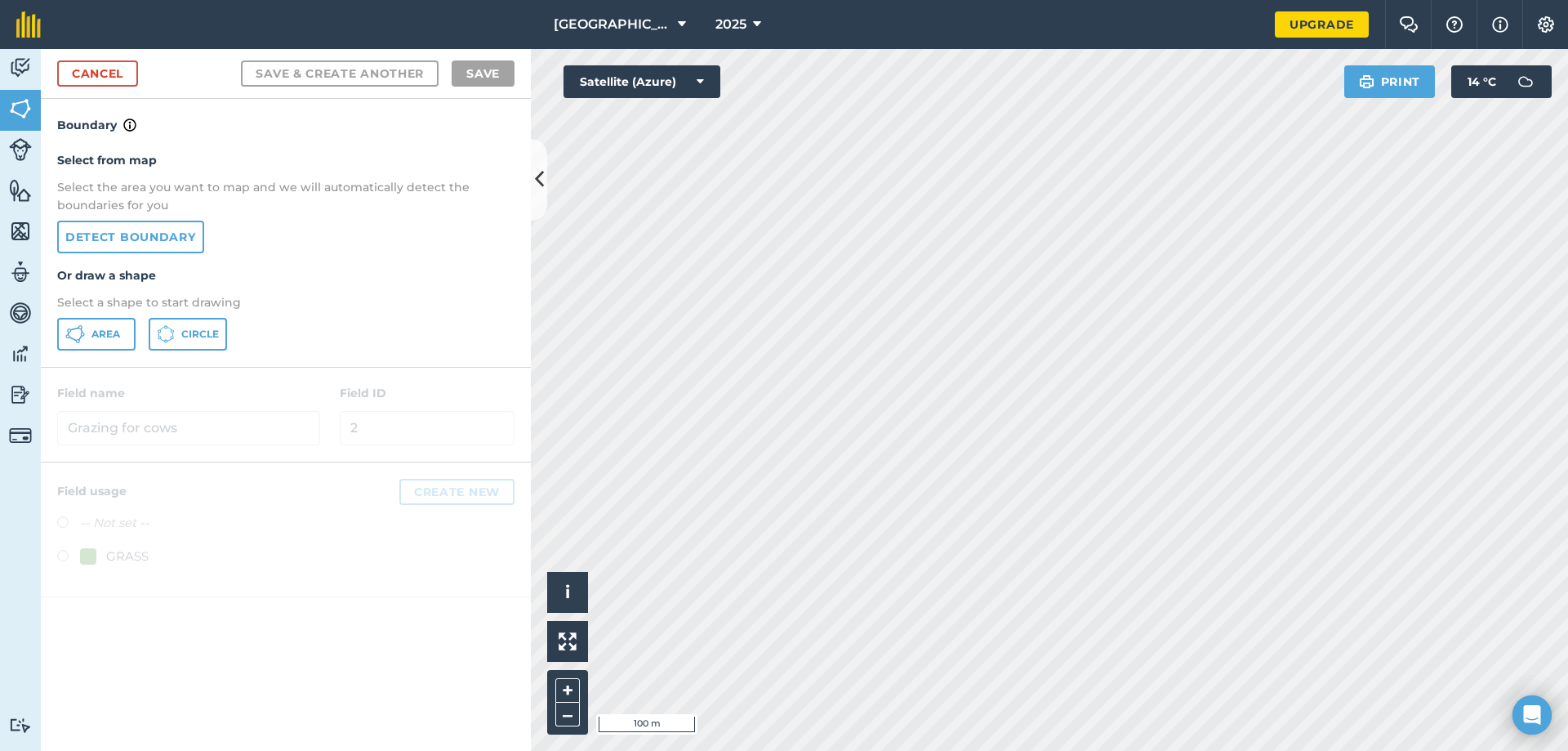
click at [473, 57] on div "Activity Fields Livestock Features Maps Team Vehicles Data Reporting Billing Tu…" at bounding box center [784, 399] width 1568 height 702
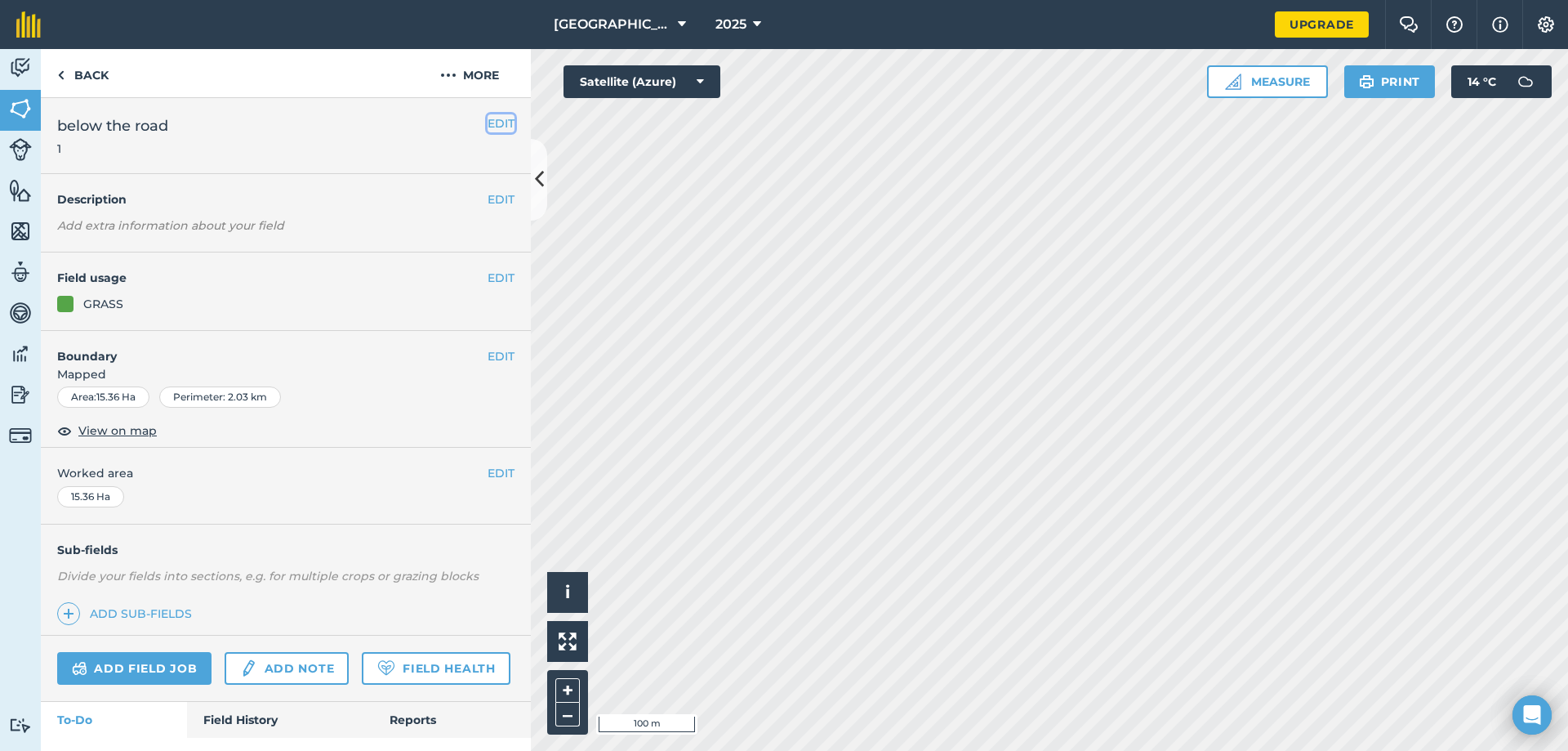
click at [487, 122] on button "EDIT" at bounding box center [501, 123] width 27 height 18
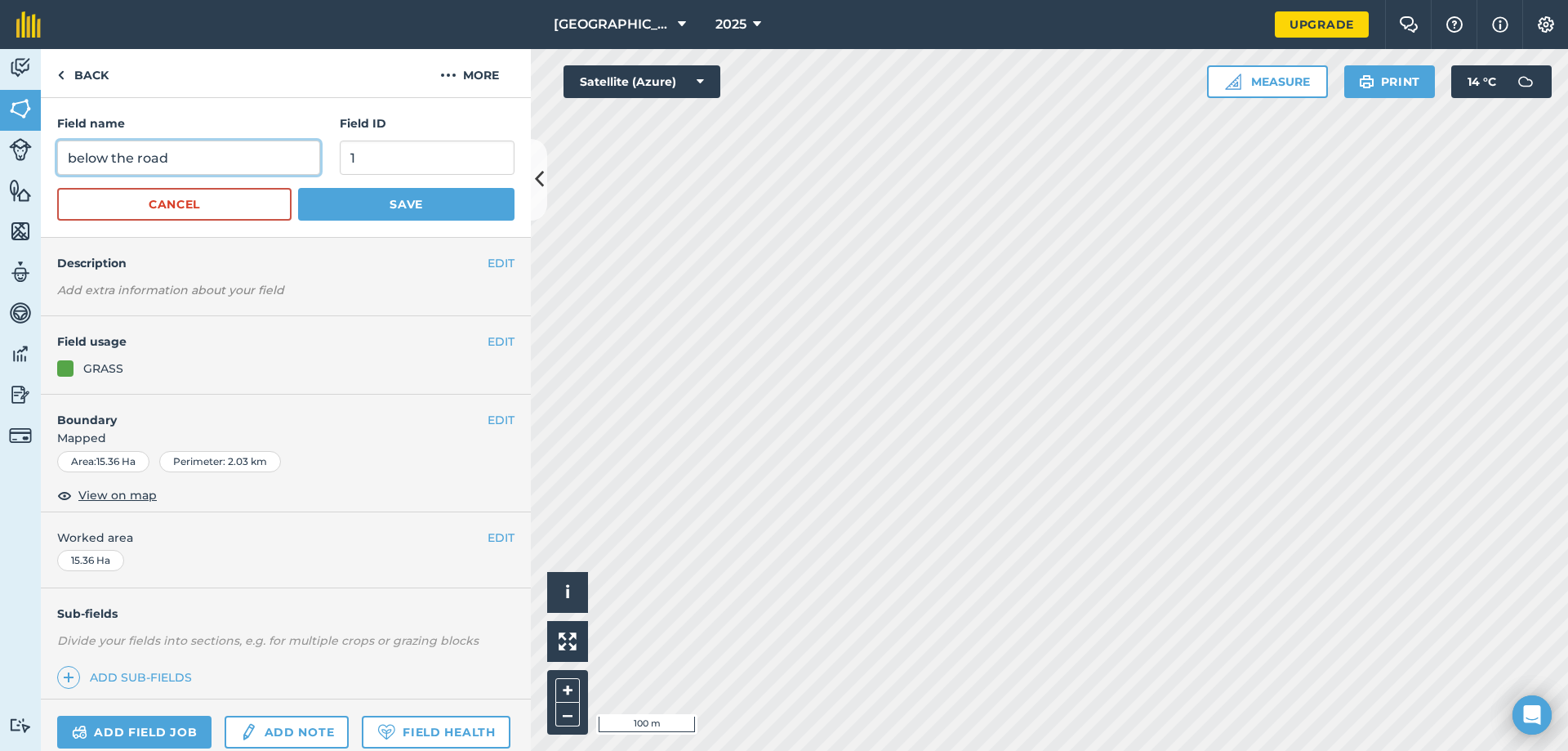
click at [237, 148] on input "below the road" at bounding box center [188, 158] width 263 height 34
type input "b"
type input "D"
type input "Silage ground below the road"
click at [333, 196] on button "Save" at bounding box center [406, 204] width 216 height 32
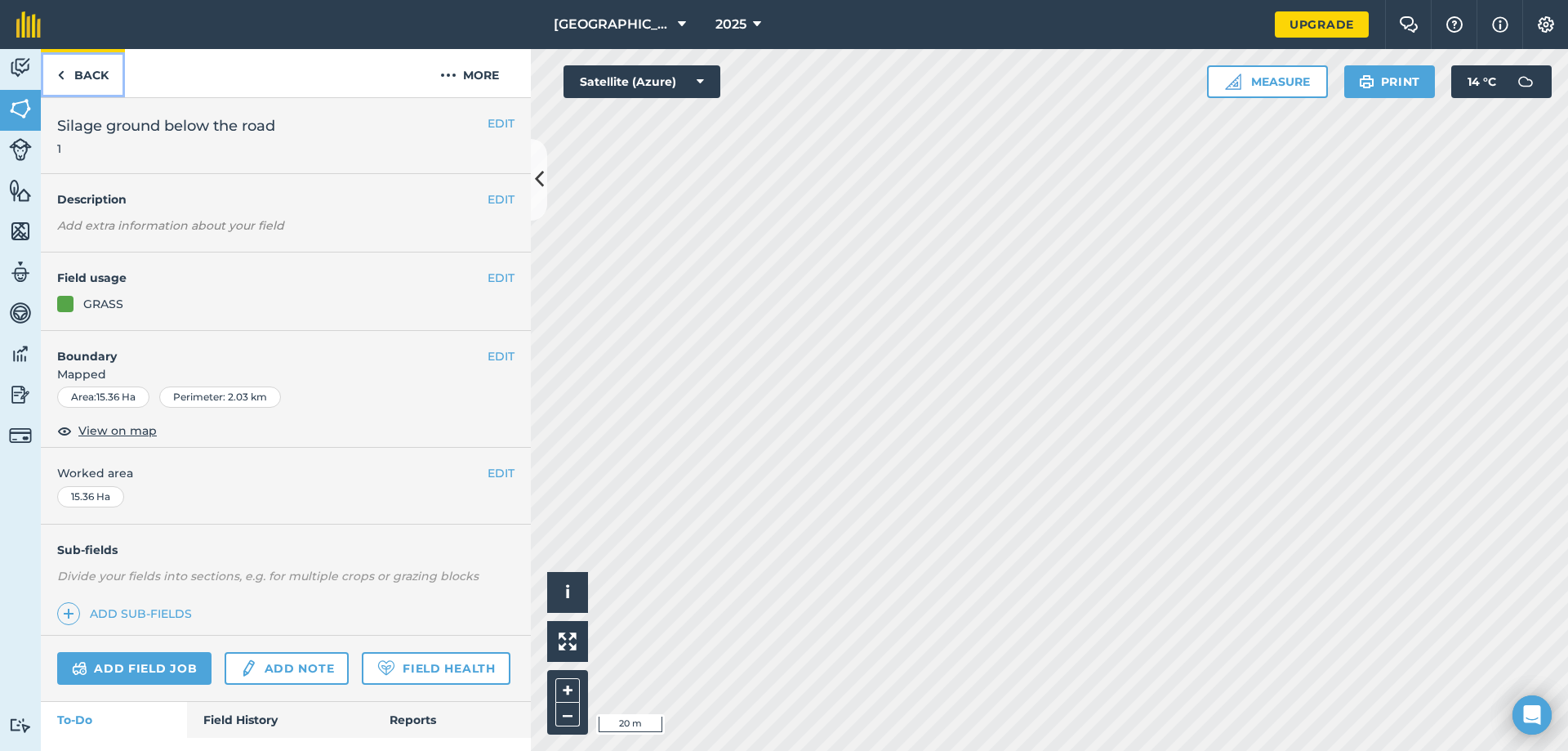
click at [73, 76] on link "Back" at bounding box center [83, 72] width 84 height 48
click at [76, 73] on link "Back" at bounding box center [83, 72] width 84 height 48
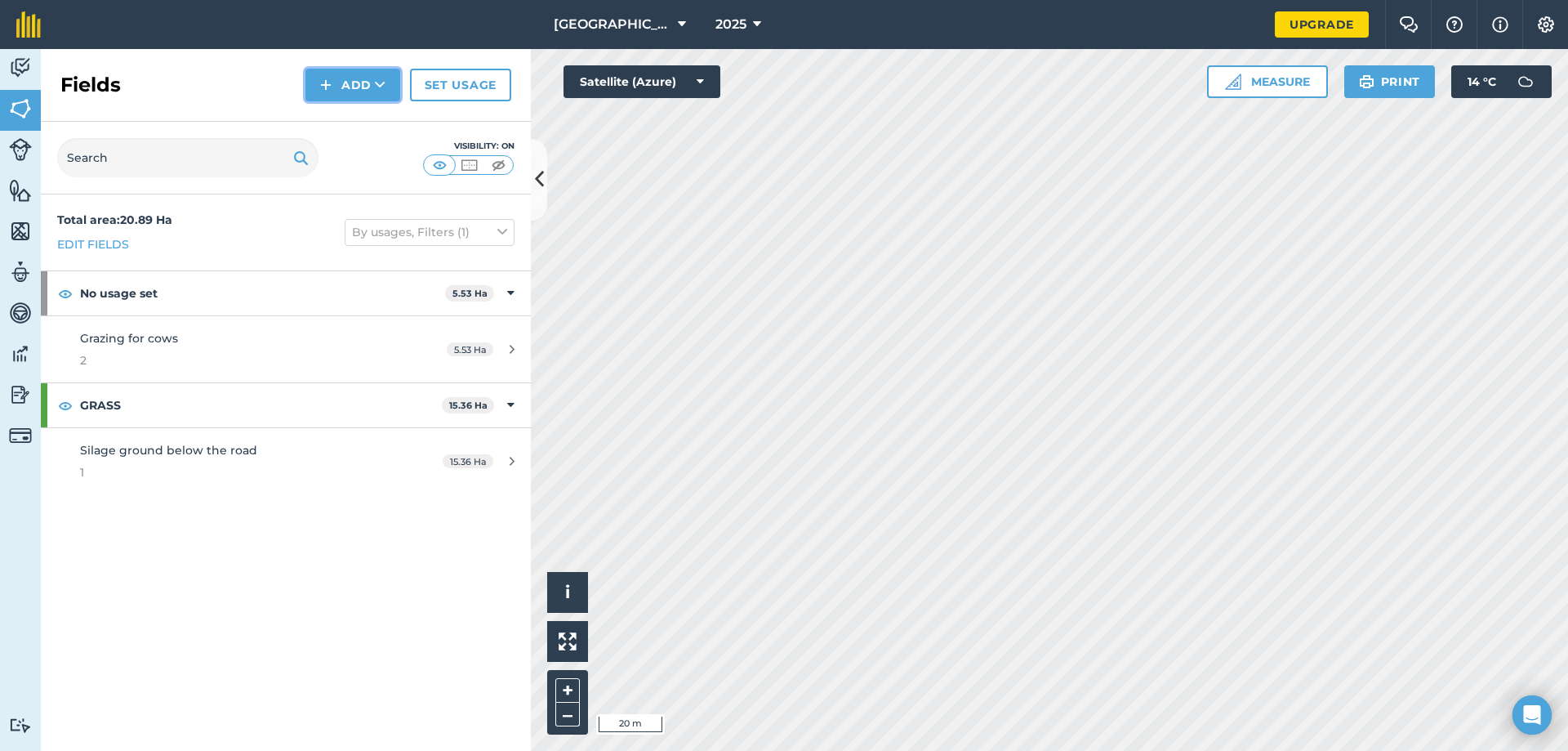
click at [323, 93] on img at bounding box center [326, 85] width 12 height 20
click at [353, 127] on link "Draw" at bounding box center [353, 121] width 90 height 36
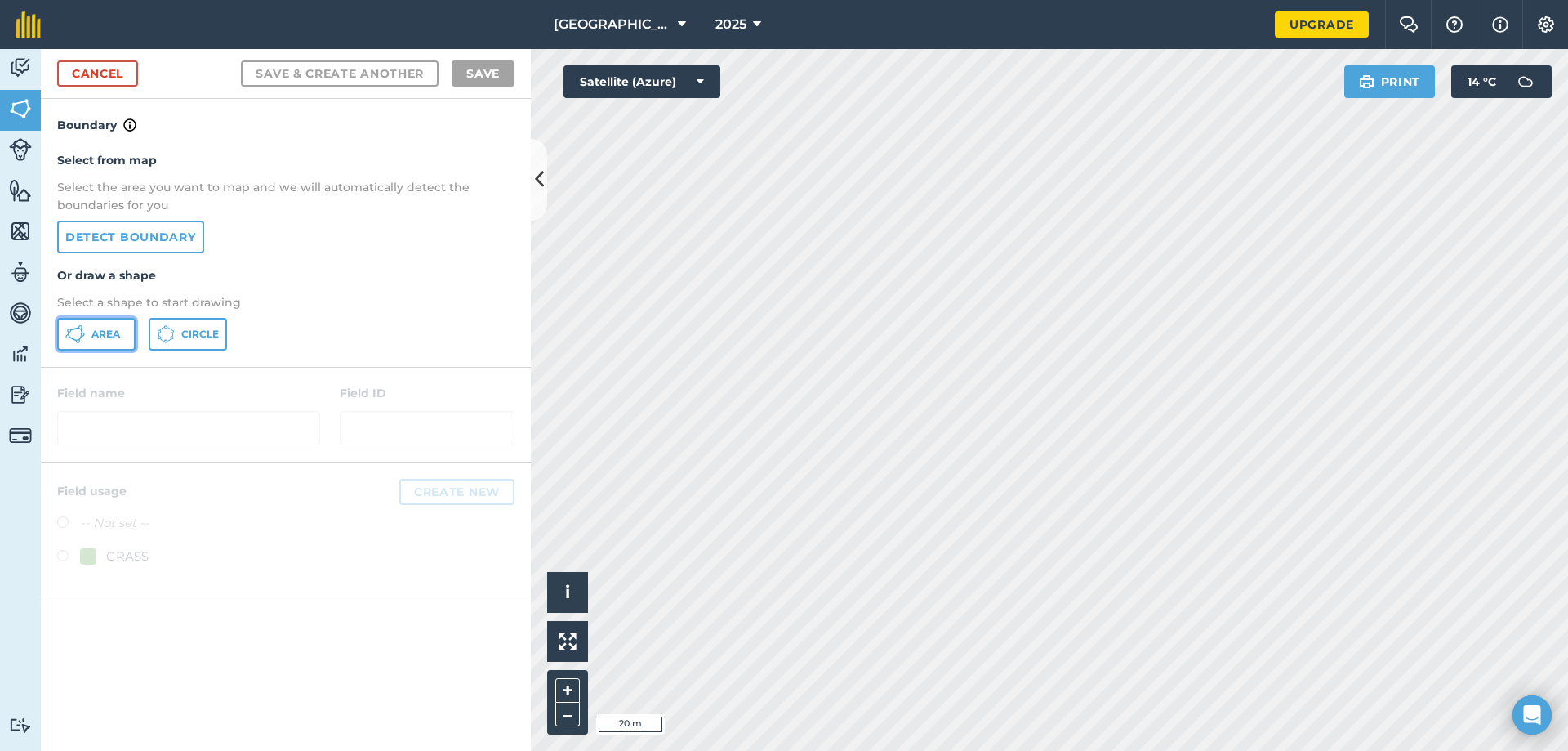
click at [109, 342] on button "Area" at bounding box center [96, 334] width 78 height 32
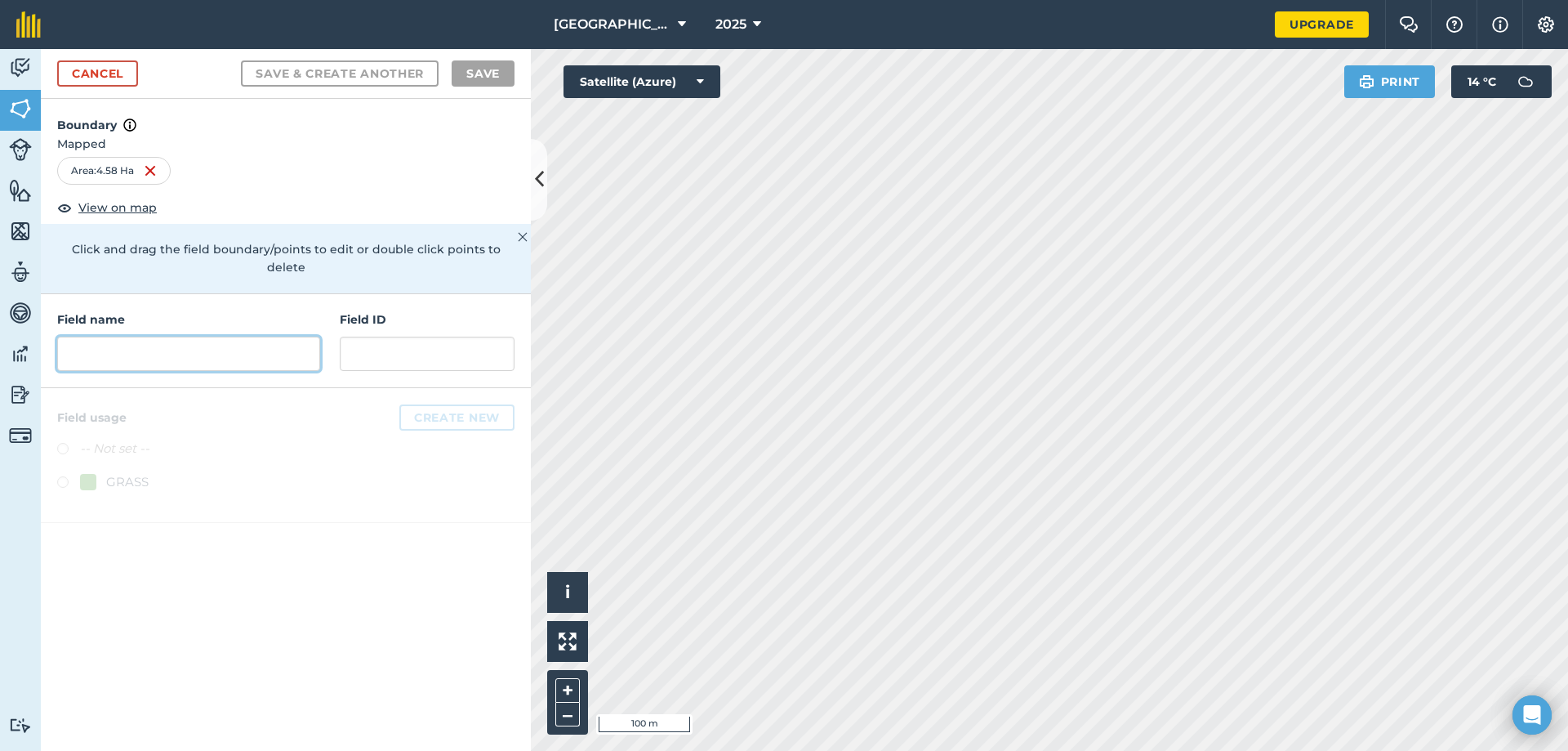
click at [171, 337] on input "text" at bounding box center [188, 353] width 263 height 34
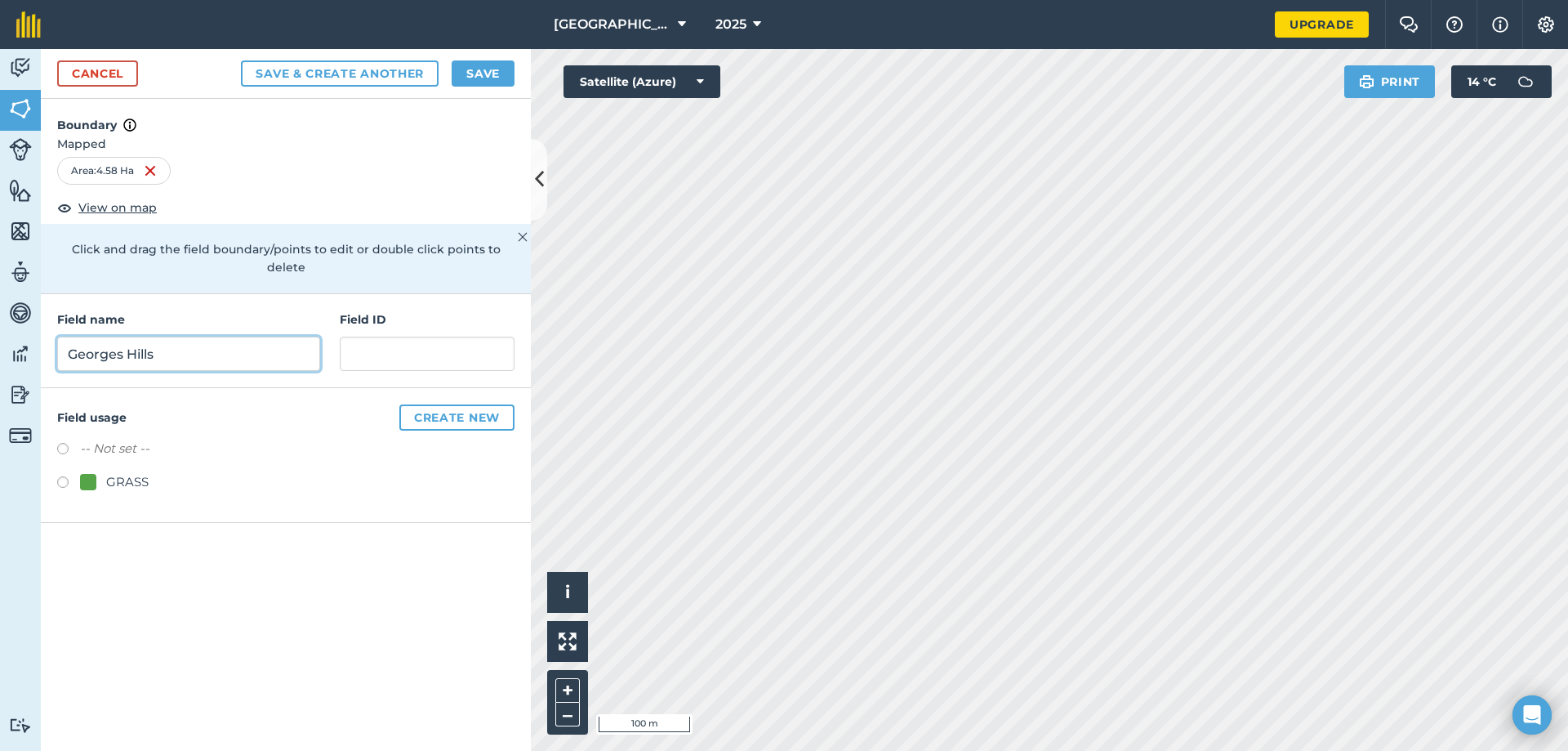
type input "Georges Hills"
click at [362, 337] on input "text" at bounding box center [427, 353] width 175 height 34
type input "2"
click at [485, 71] on button "Save" at bounding box center [483, 73] width 63 height 26
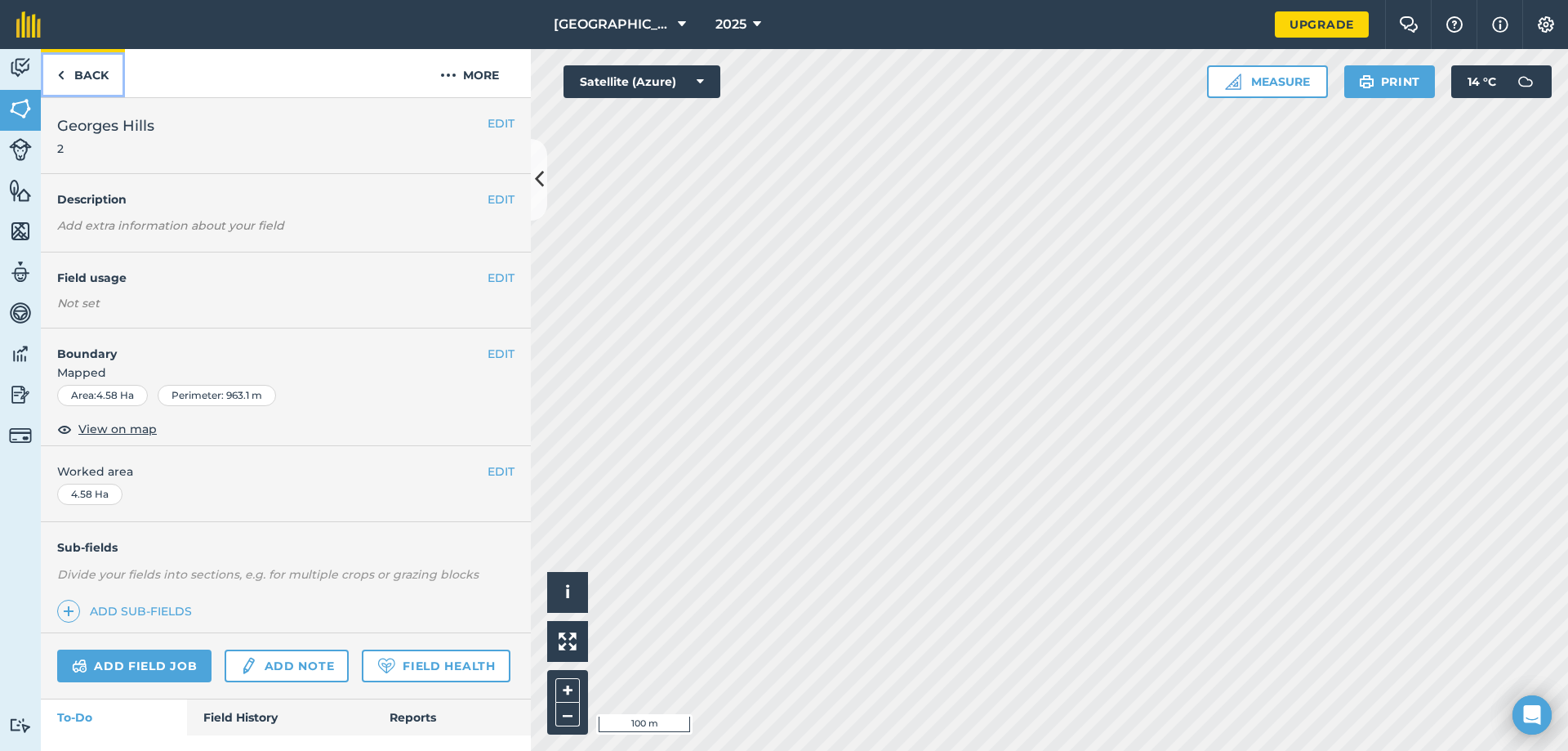
click at [60, 68] on img at bounding box center [61, 75] width 8 height 20
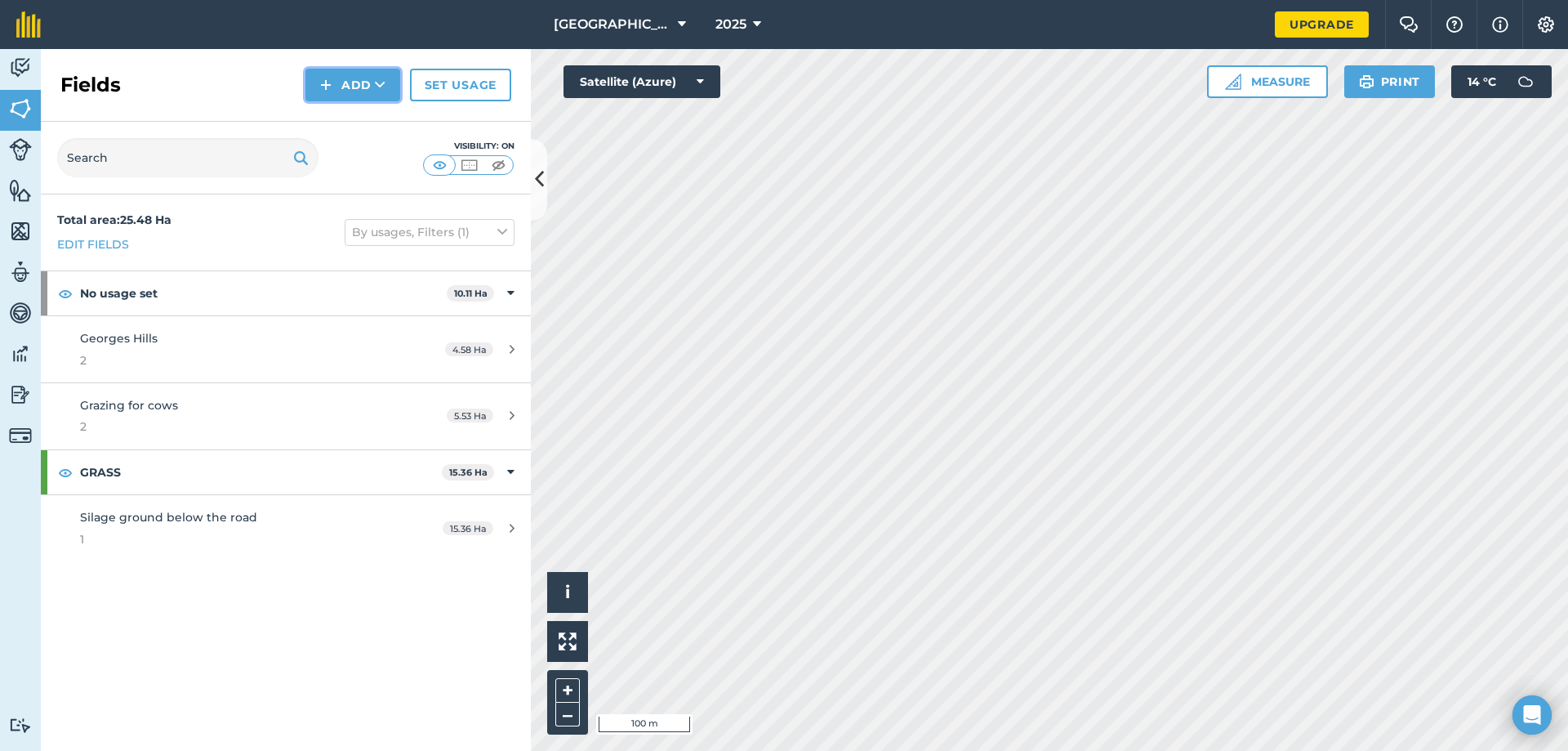
click at [327, 76] on img at bounding box center [326, 85] width 12 height 20
click at [337, 126] on link "Draw" at bounding box center [353, 121] width 90 height 36
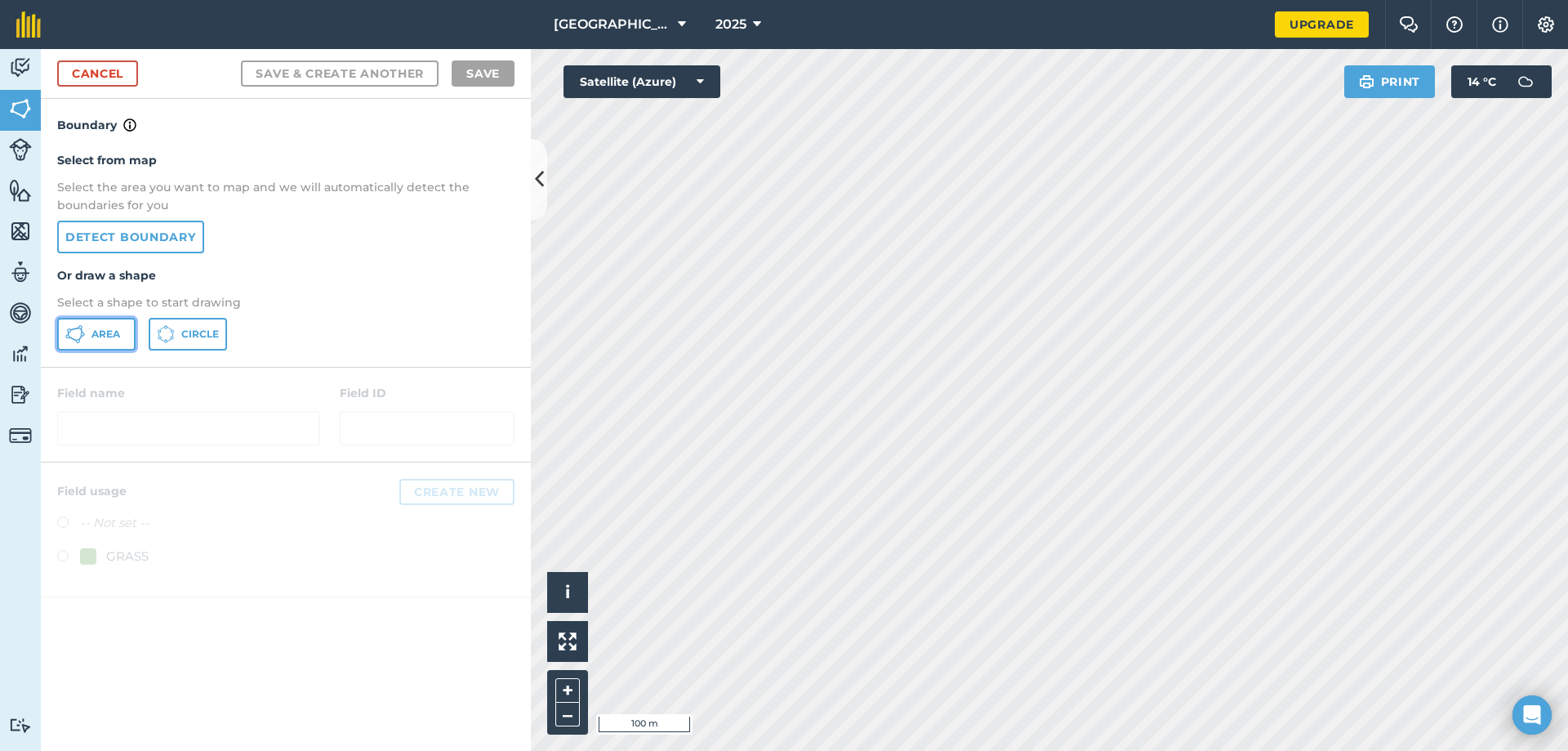
click at [126, 343] on button "Area" at bounding box center [96, 334] width 78 height 32
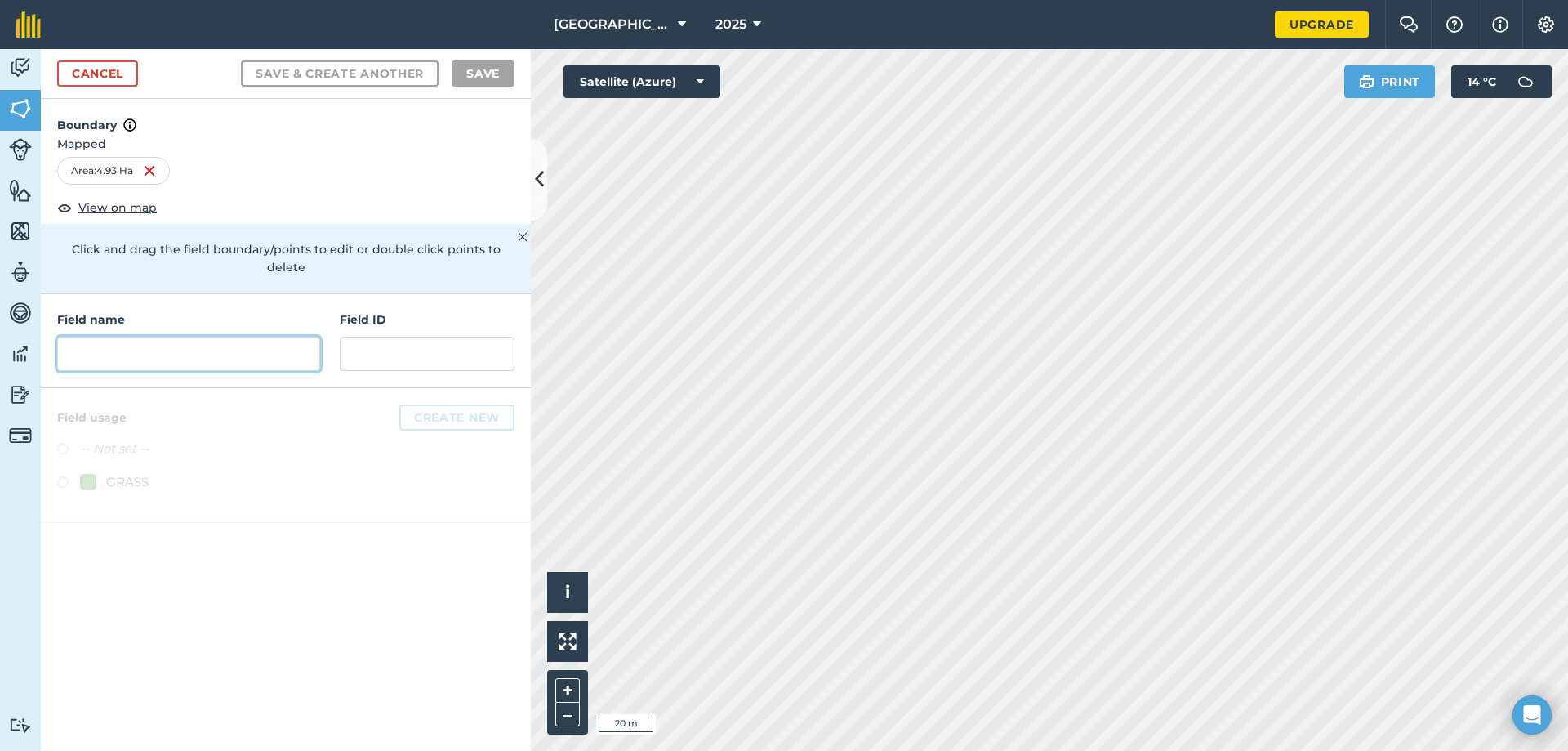
click at [82, 337] on input "text" at bounding box center [188, 353] width 263 height 34
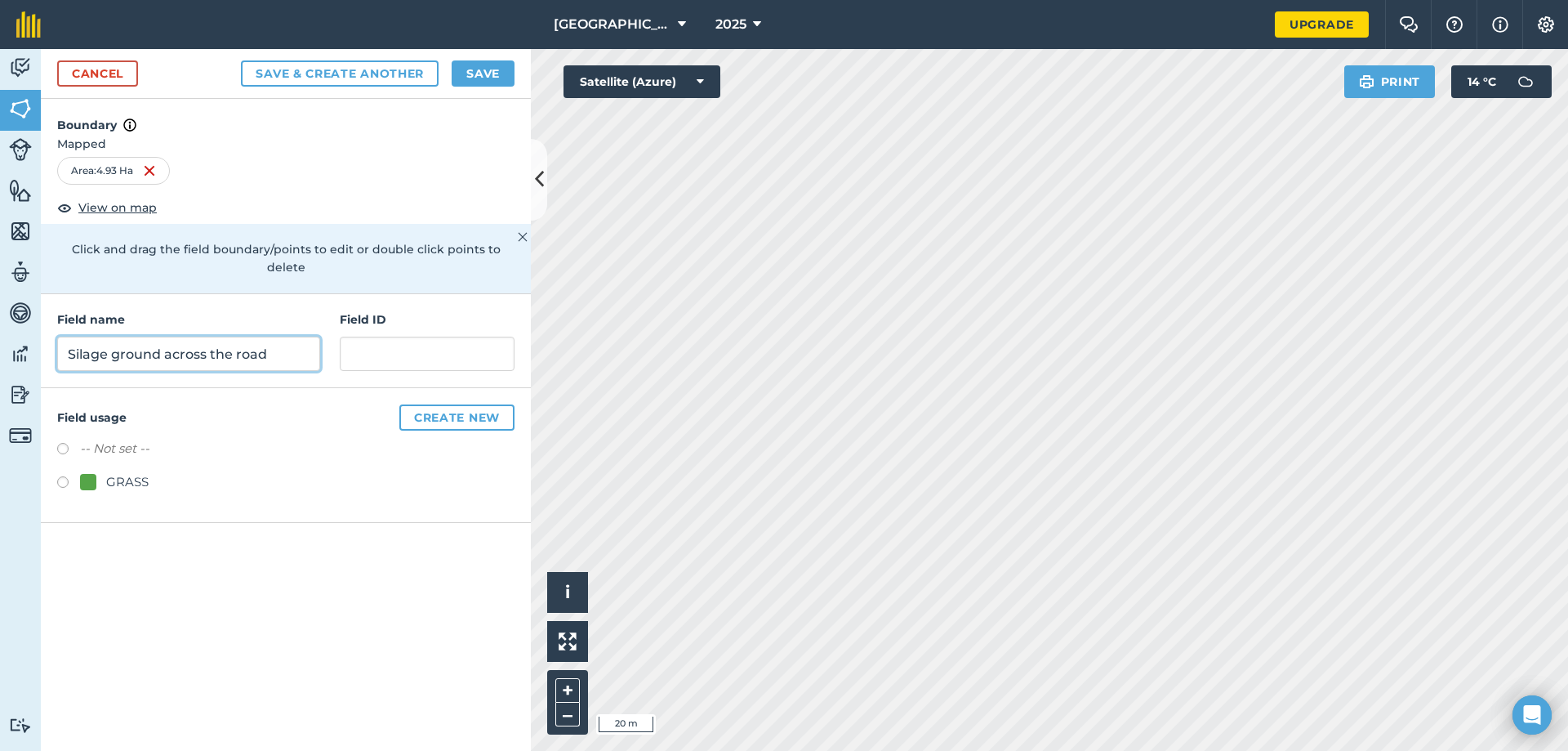
type input "Silage ground across the road"
click at [362, 337] on input "text" at bounding box center [427, 353] width 175 height 34
type input "4"
click at [393, 74] on button "Save & Create Another" at bounding box center [340, 73] width 198 height 26
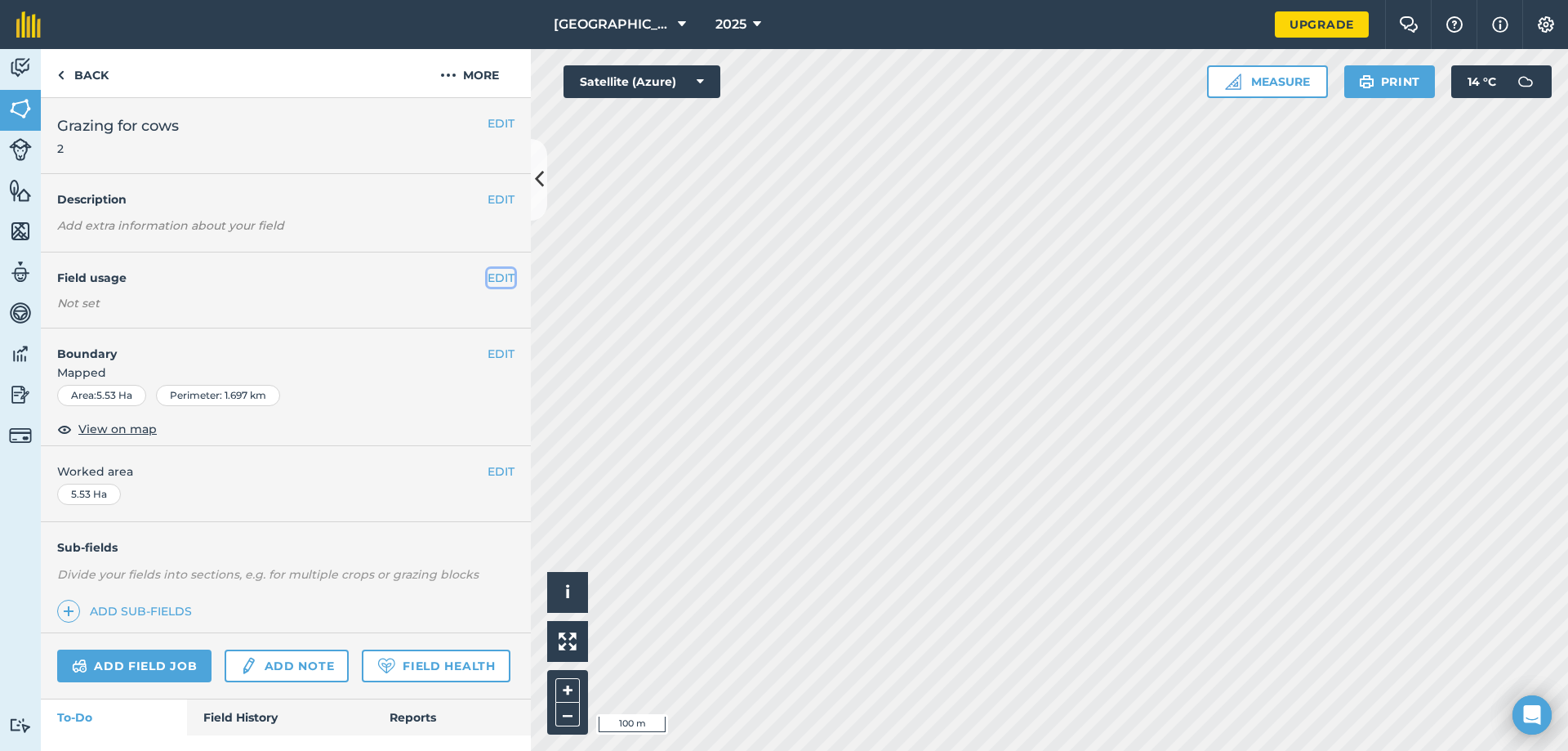
click at [492, 283] on button "EDIT" at bounding box center [501, 278] width 27 height 18
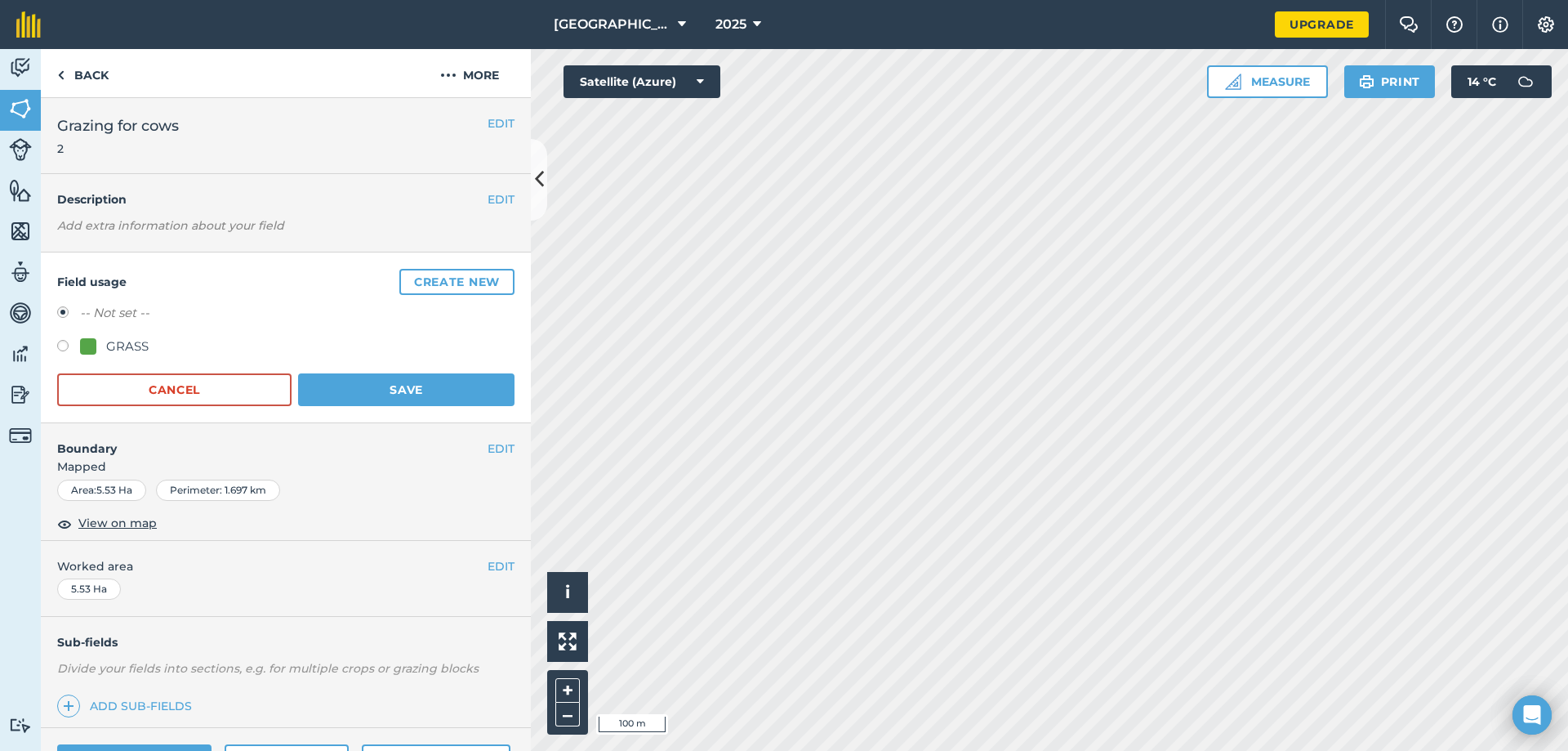
click at [98, 341] on div "GRASS" at bounding box center [115, 347] width 69 height 20
radio input "true"
radio input "false"
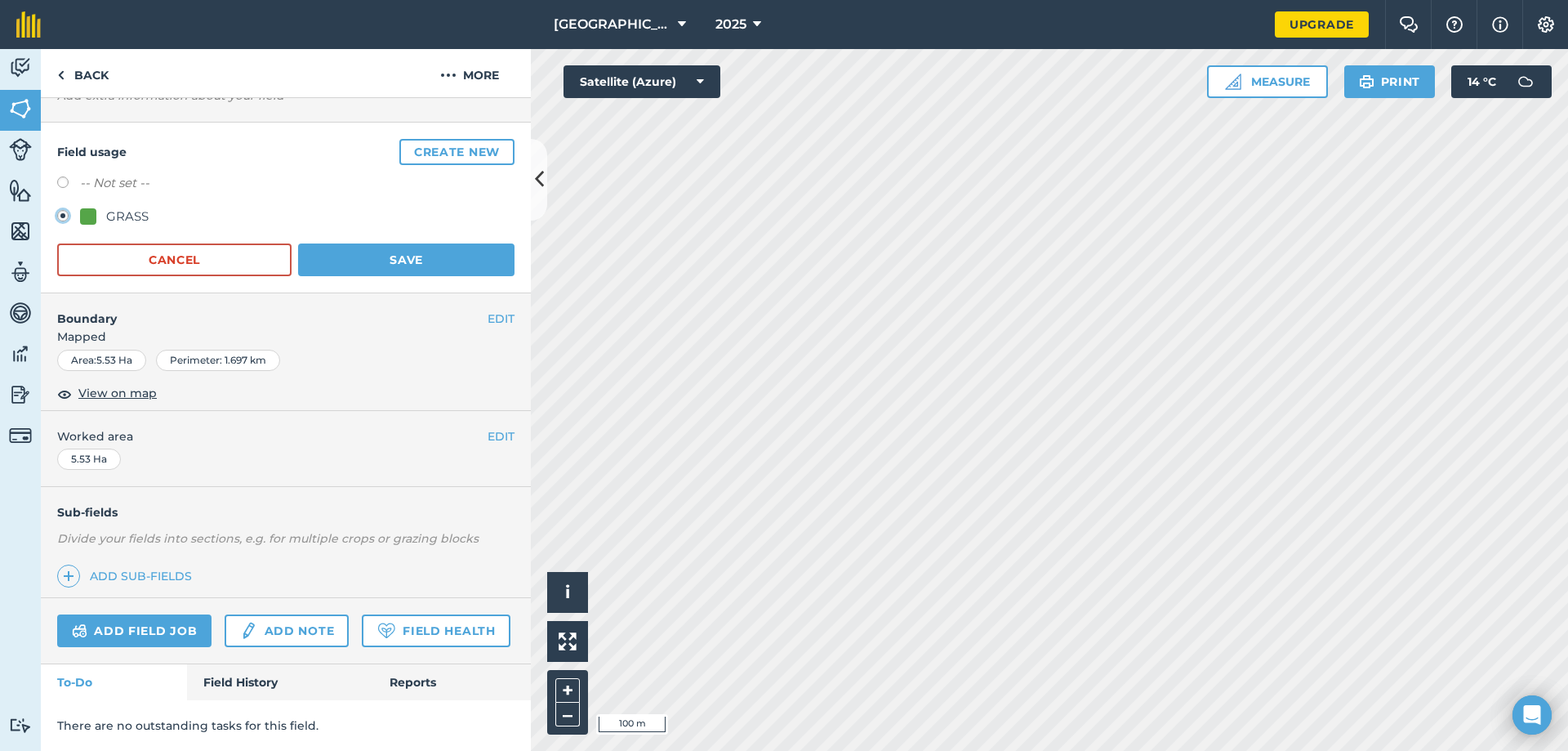
scroll to position [175, 0]
click at [355, 244] on button "Save" at bounding box center [406, 259] width 216 height 32
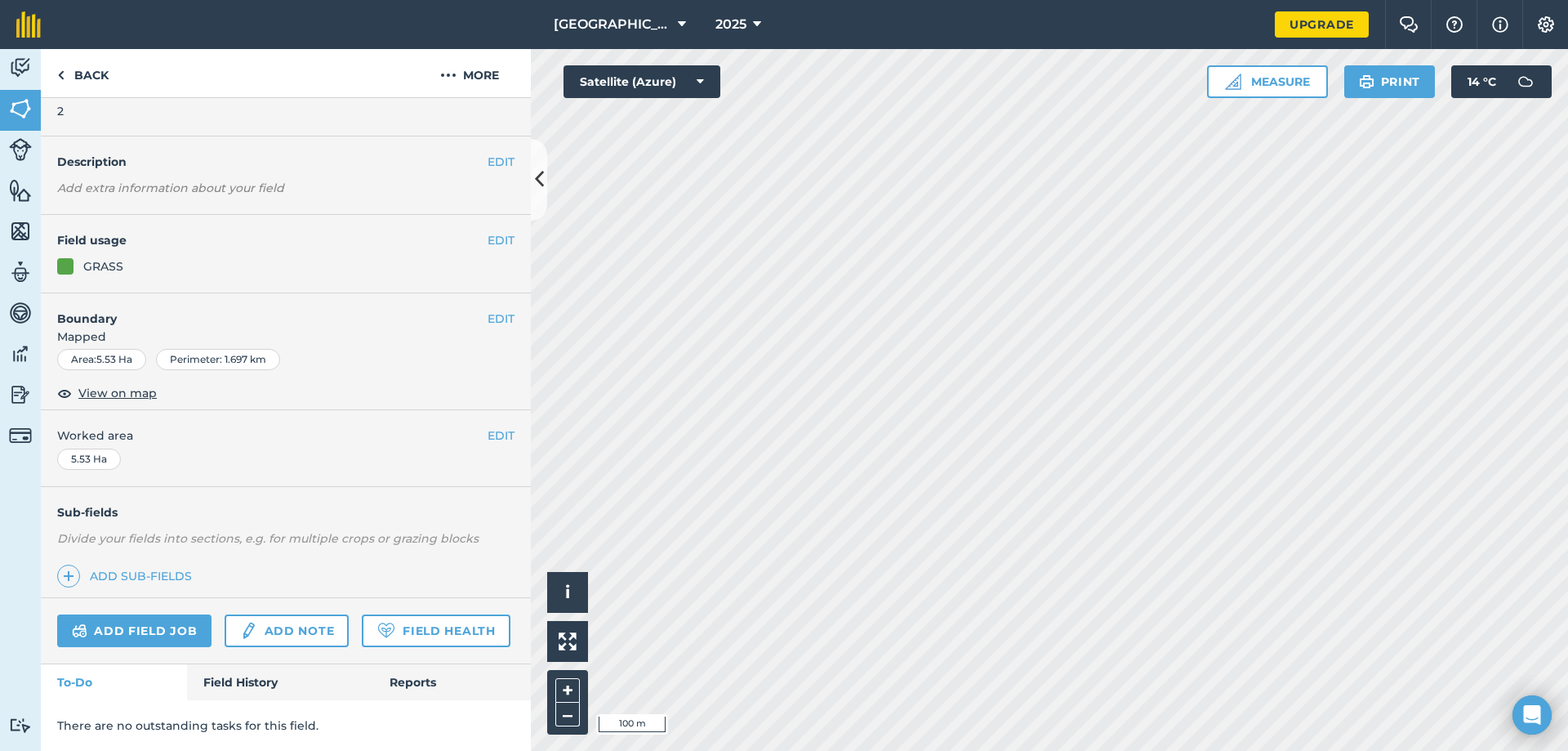
scroll to position [83, 0]
click at [68, 66] on link "Back" at bounding box center [83, 72] width 84 height 48
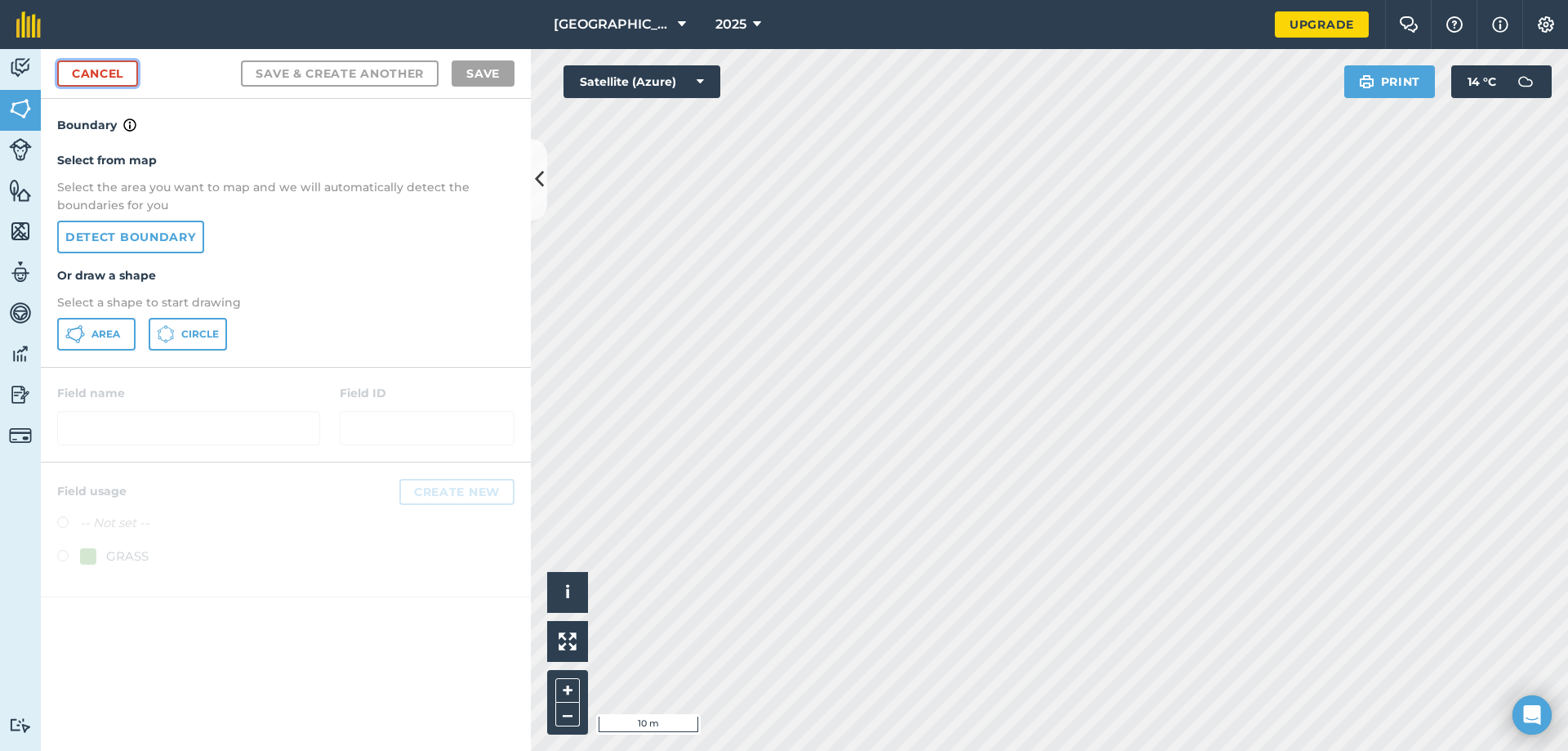
click at [83, 67] on link "Cancel" at bounding box center [97, 73] width 81 height 26
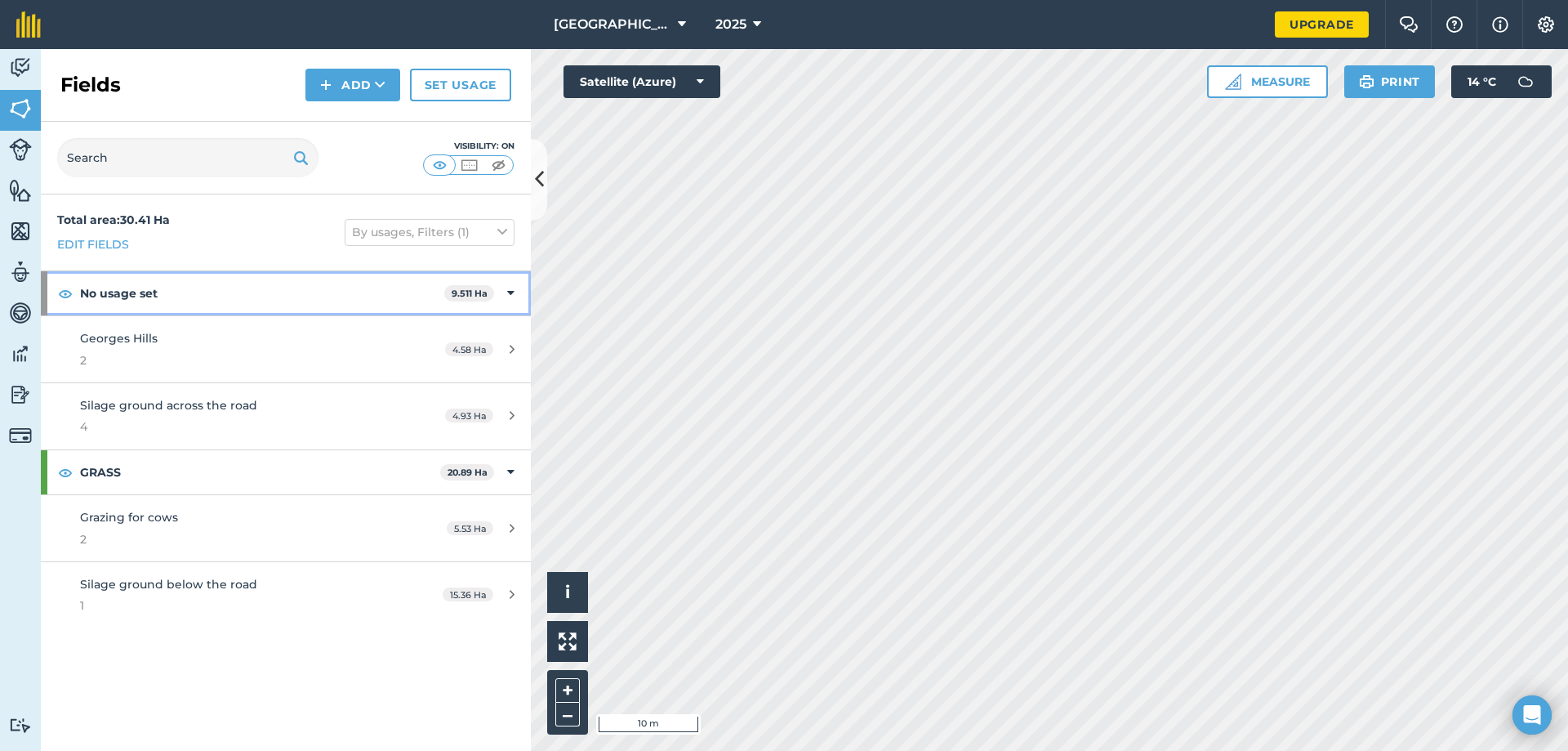
click at [513, 289] on icon at bounding box center [511, 293] width 8 height 18
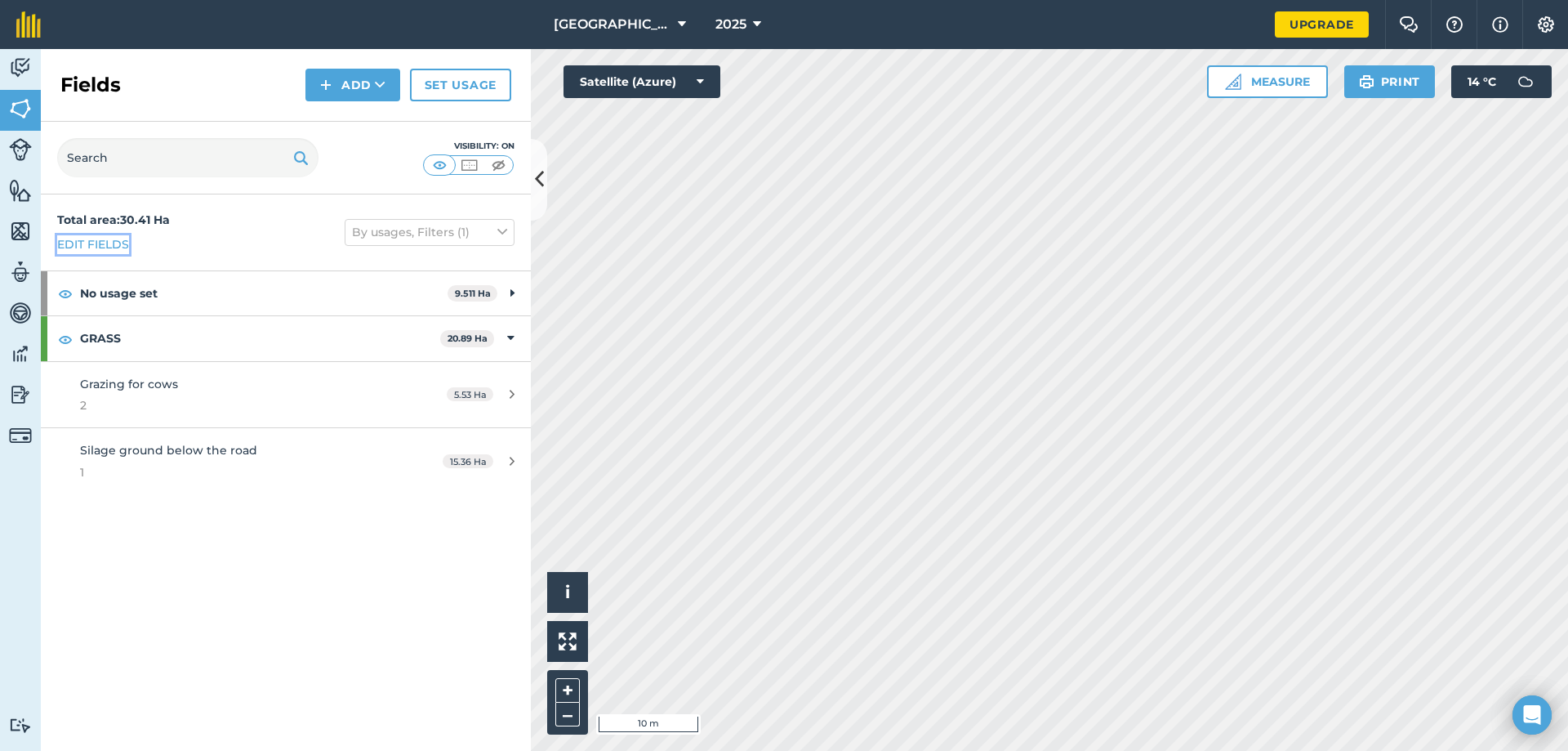
click at [111, 240] on link "Edit fields" at bounding box center [92, 244] width 71 height 18
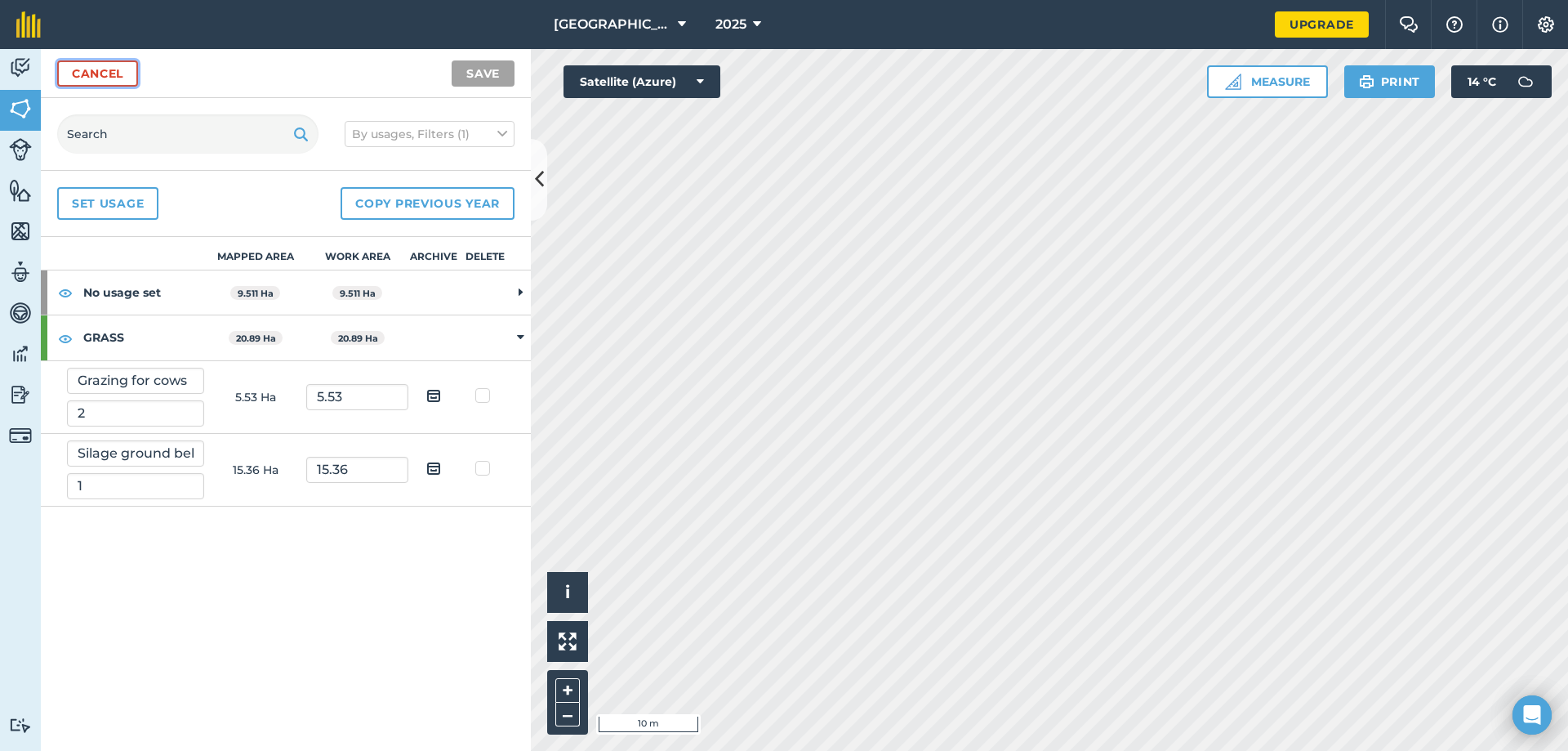
click at [101, 77] on link "Cancel" at bounding box center [97, 73] width 81 height 26
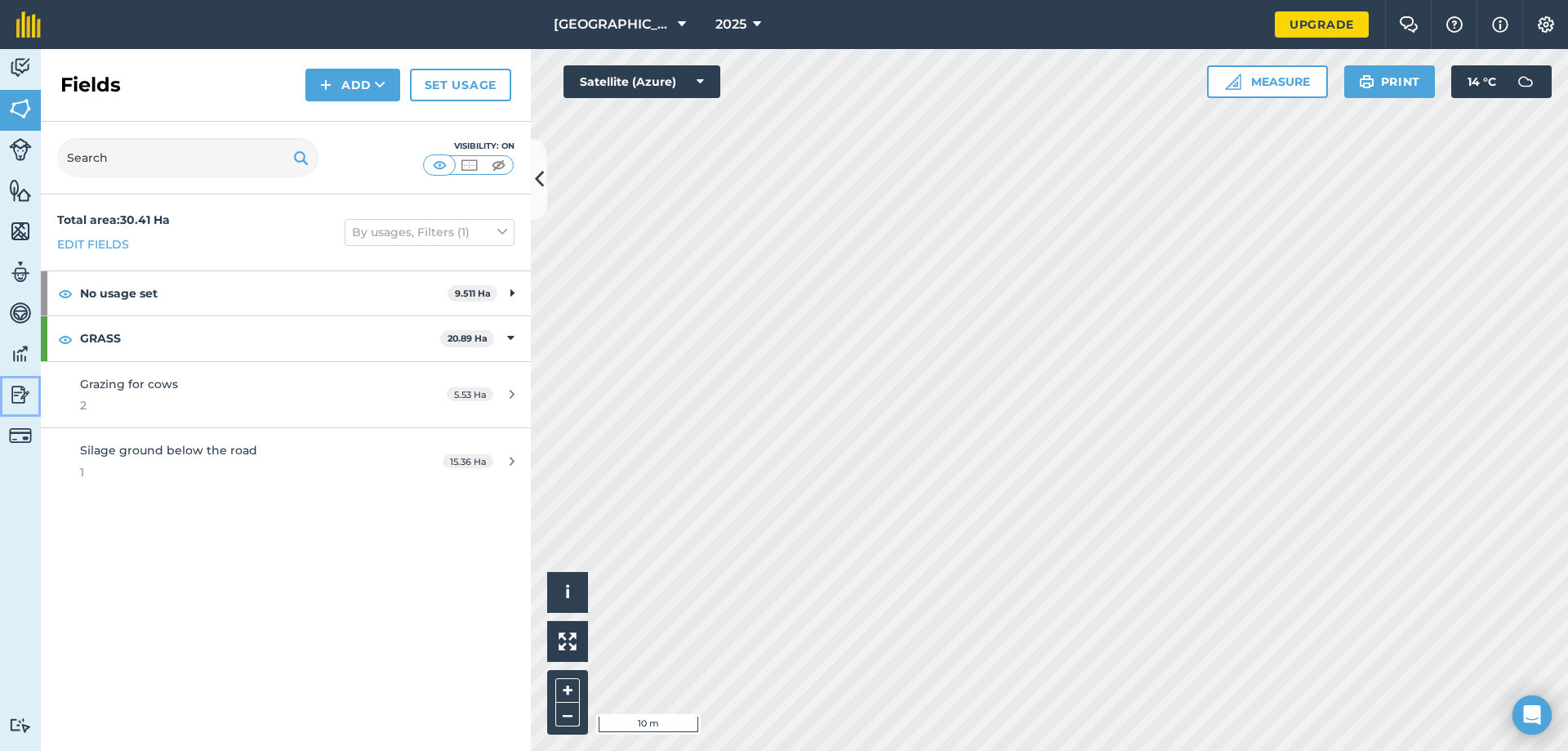
click at [11, 399] on img at bounding box center [20, 395] width 23 height 24
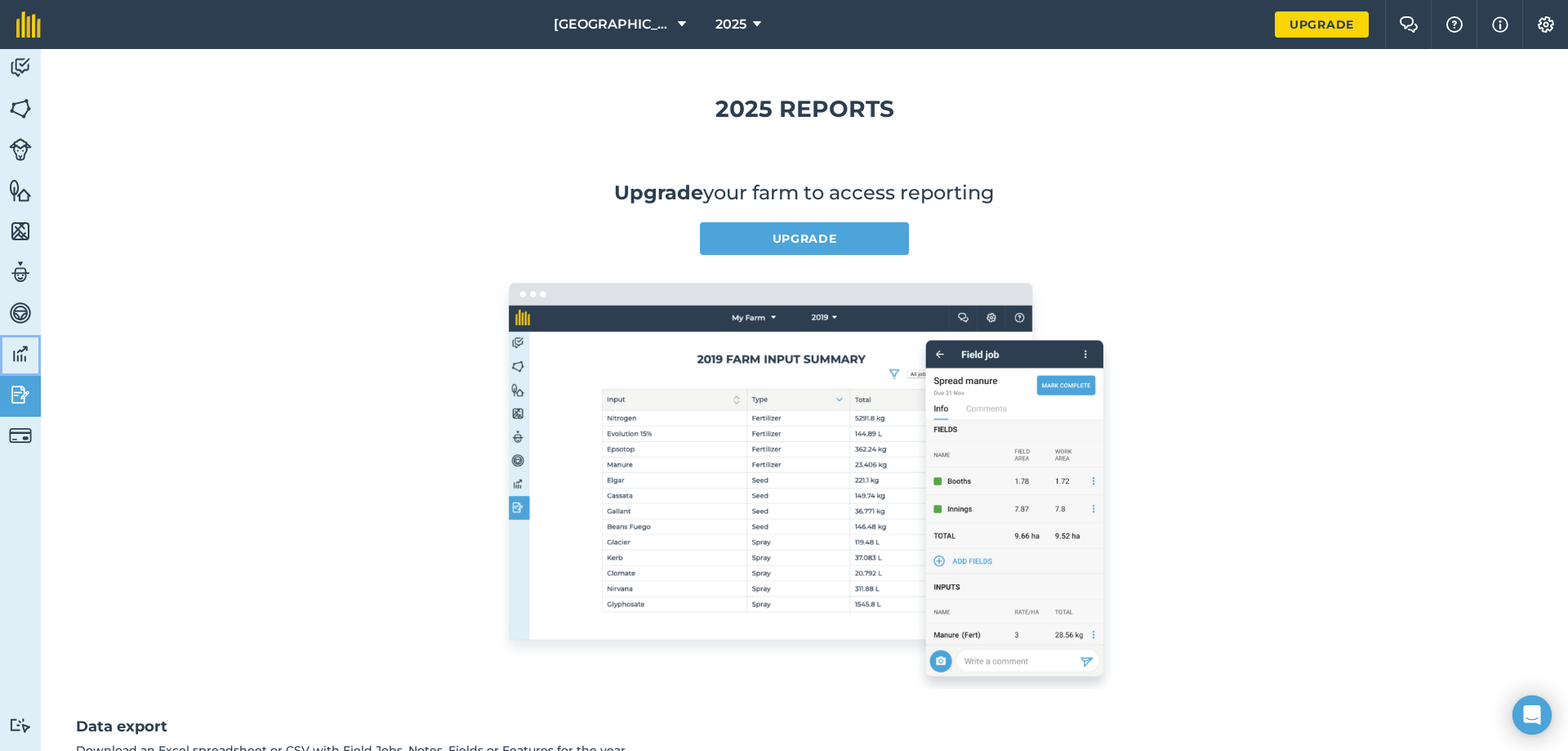
click at [26, 348] on img at bounding box center [20, 353] width 23 height 24
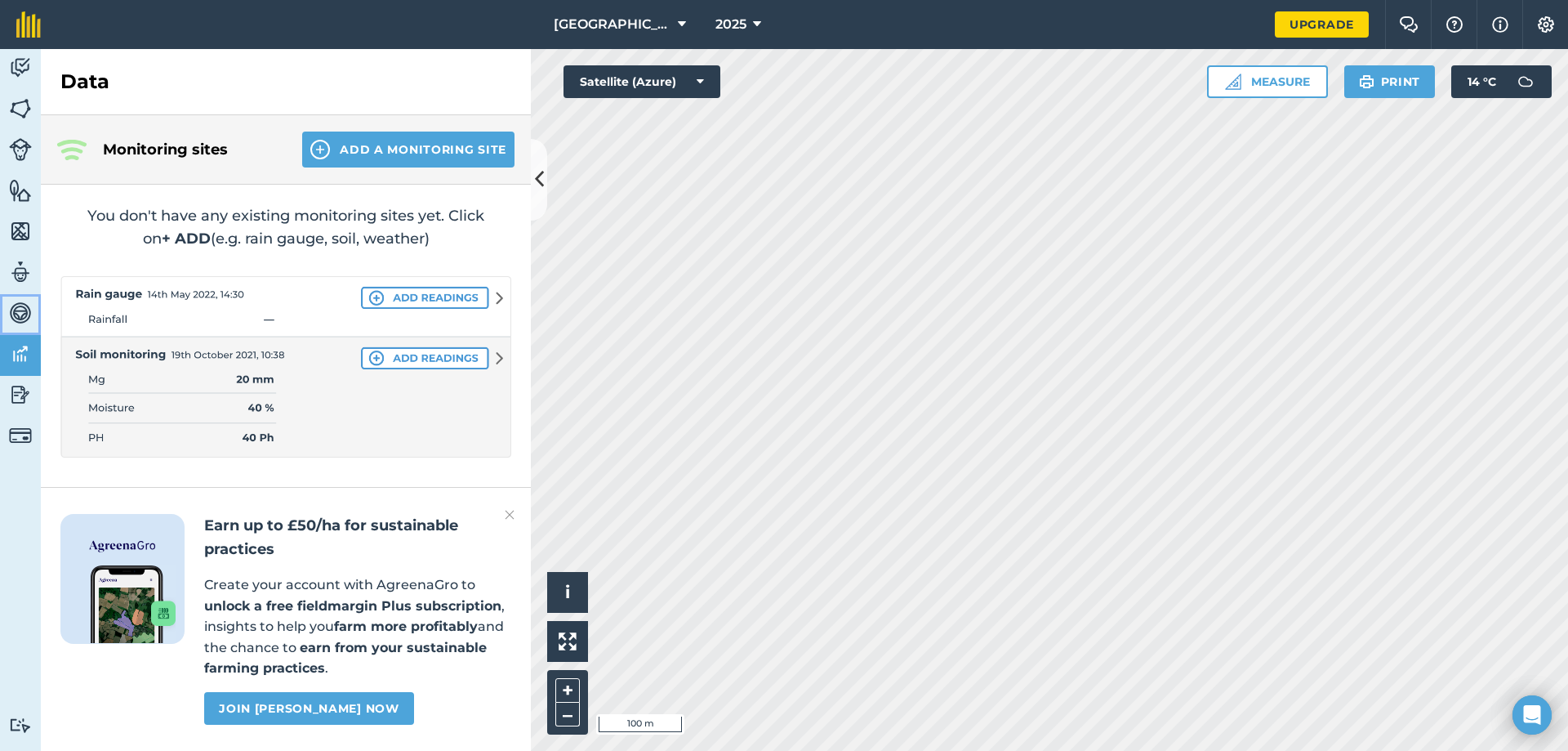
click at [23, 309] on img at bounding box center [20, 312] width 23 height 24
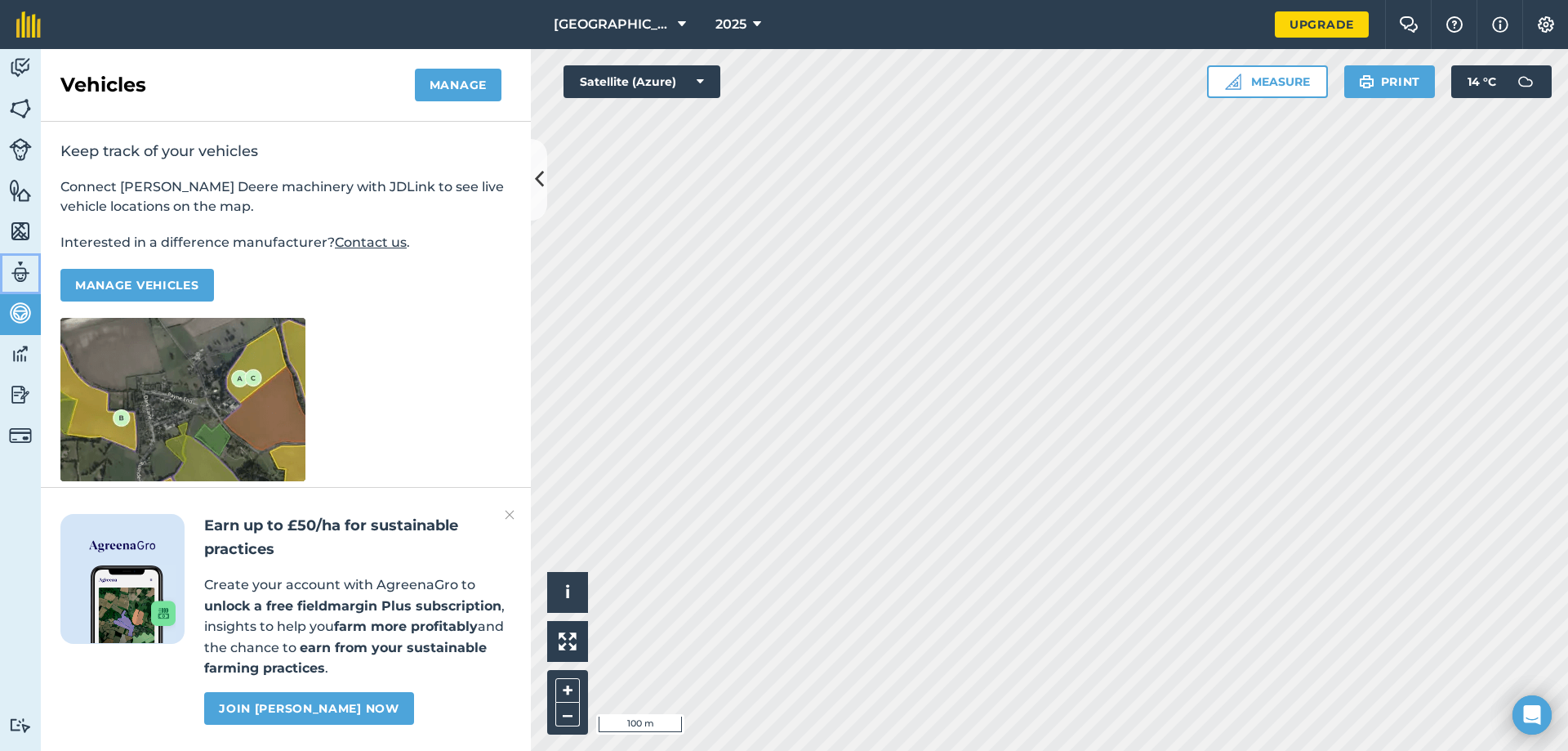
click at [23, 271] on img at bounding box center [20, 271] width 23 height 24
select select "MEMBER"
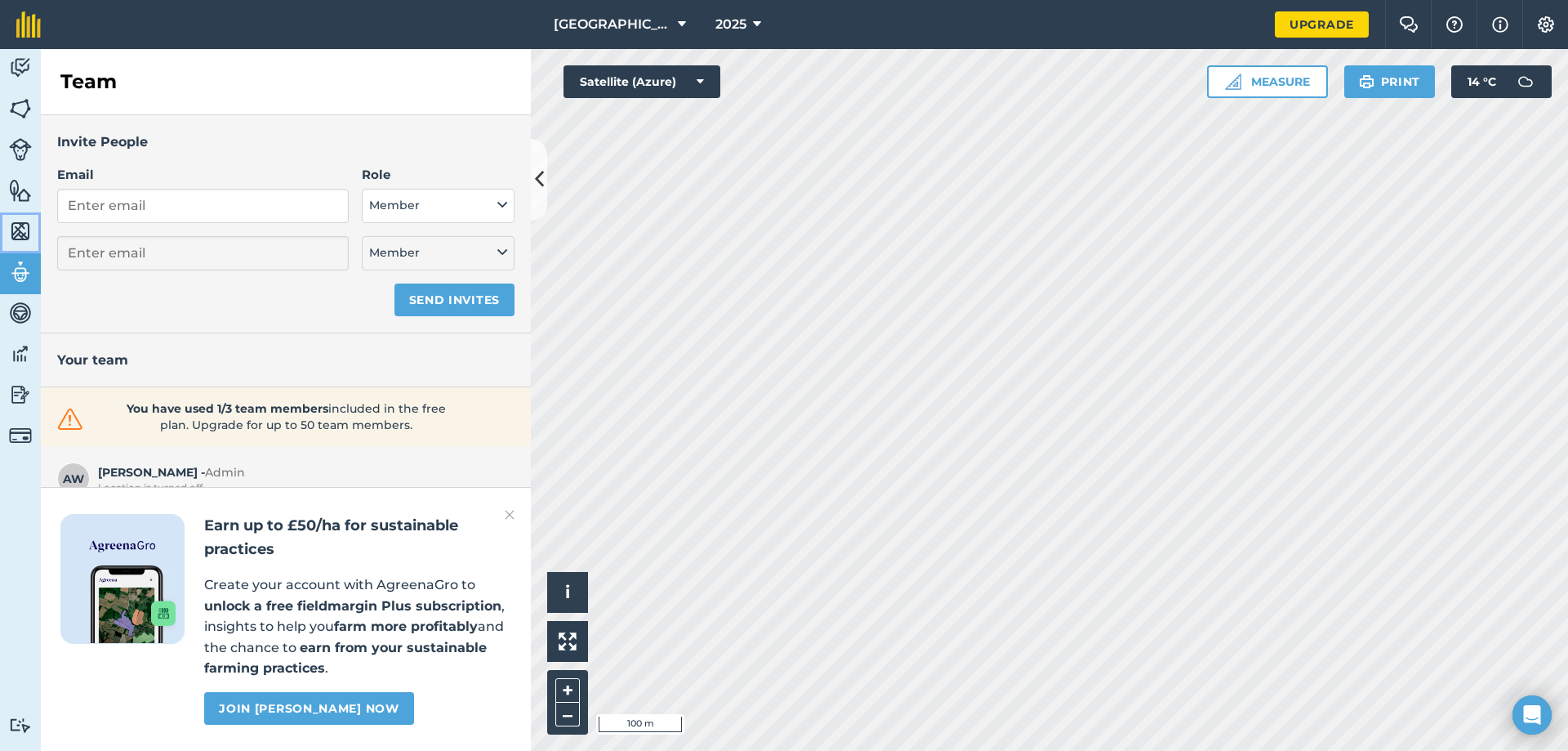
click at [23, 226] on img at bounding box center [20, 231] width 23 height 24
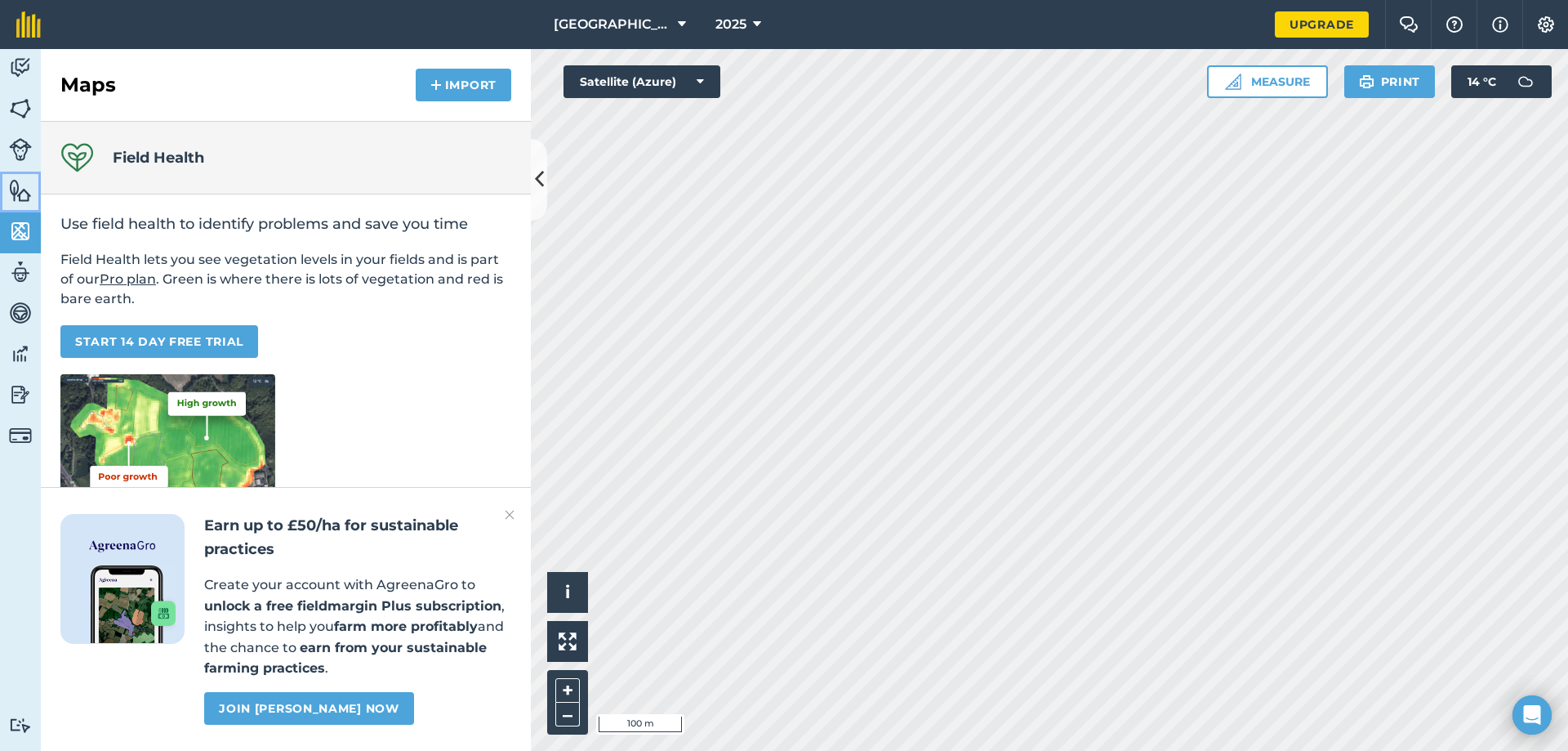
click at [21, 186] on img at bounding box center [20, 190] width 23 height 24
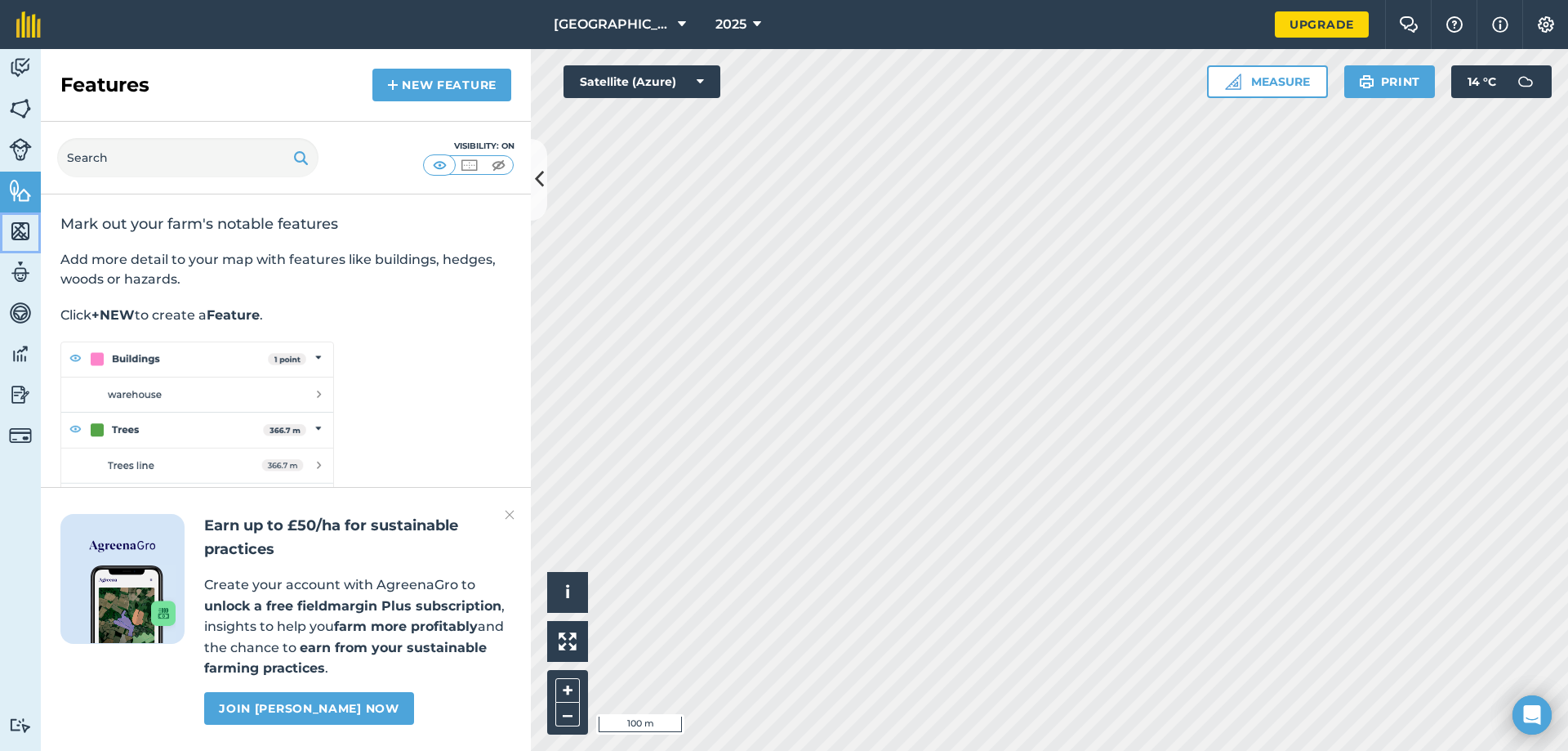
click at [12, 228] on img at bounding box center [20, 231] width 23 height 24
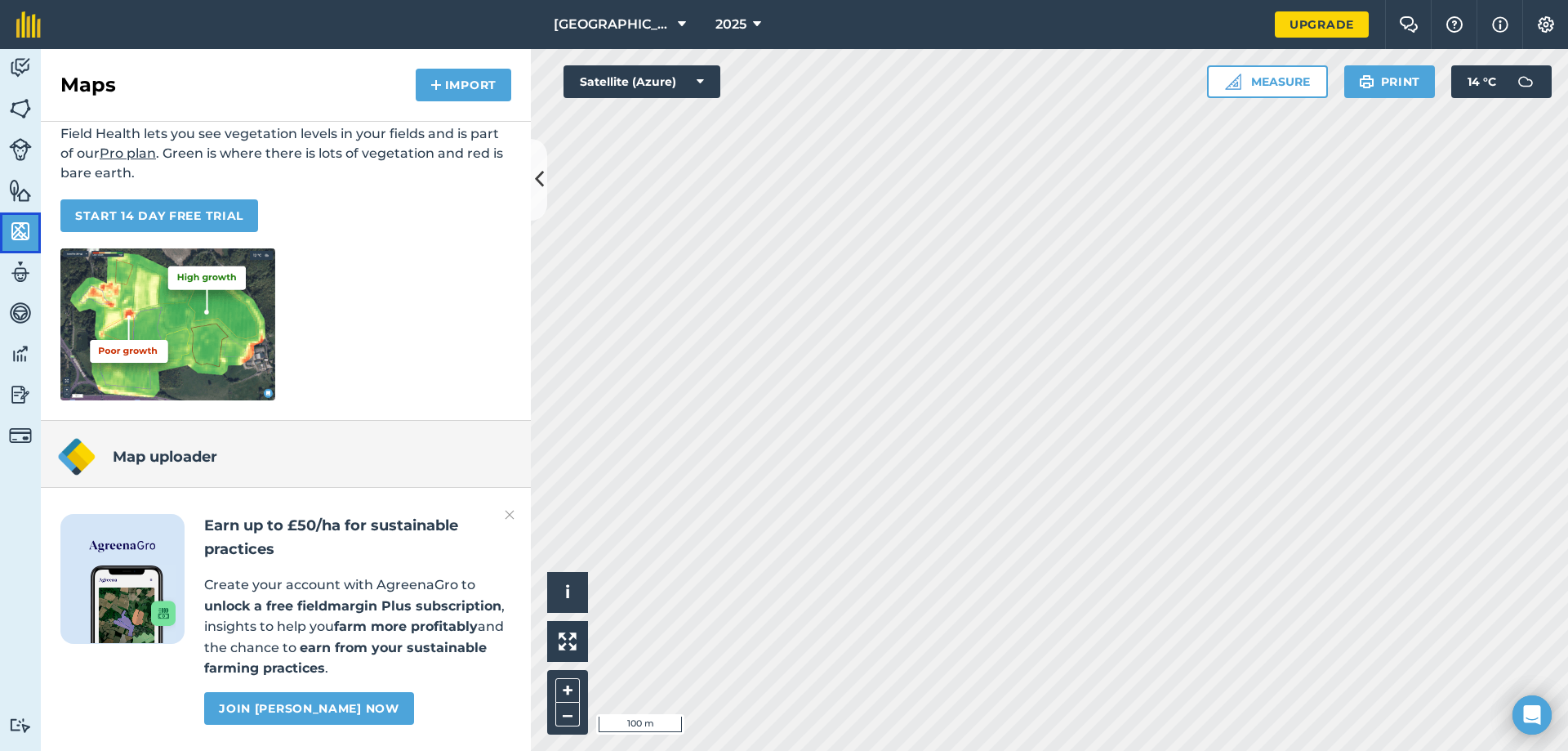
scroll to position [126, 0]
click at [15, 185] on img at bounding box center [20, 190] width 23 height 24
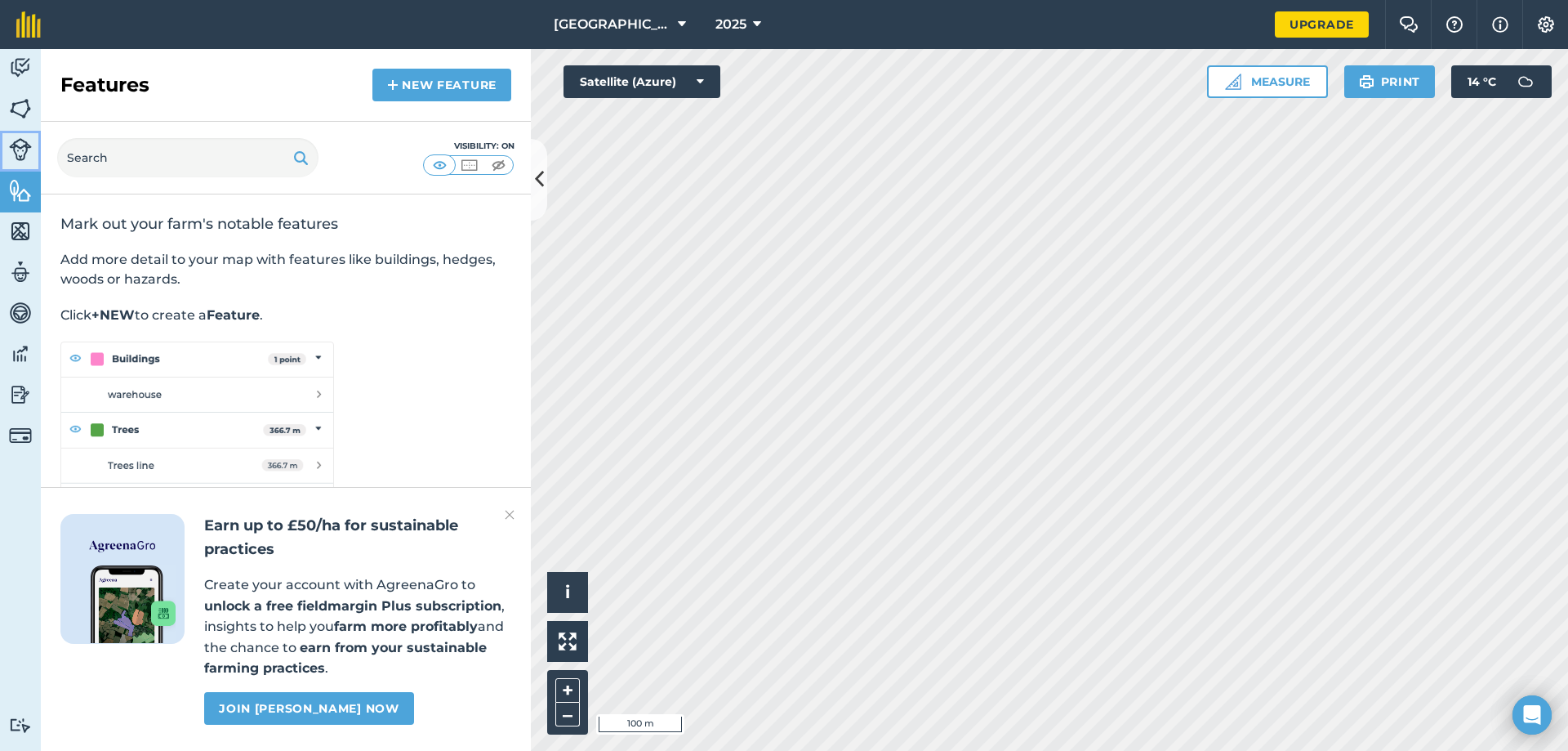
click at [22, 136] on link "Livestock" at bounding box center [21, 152] width 41 height 41
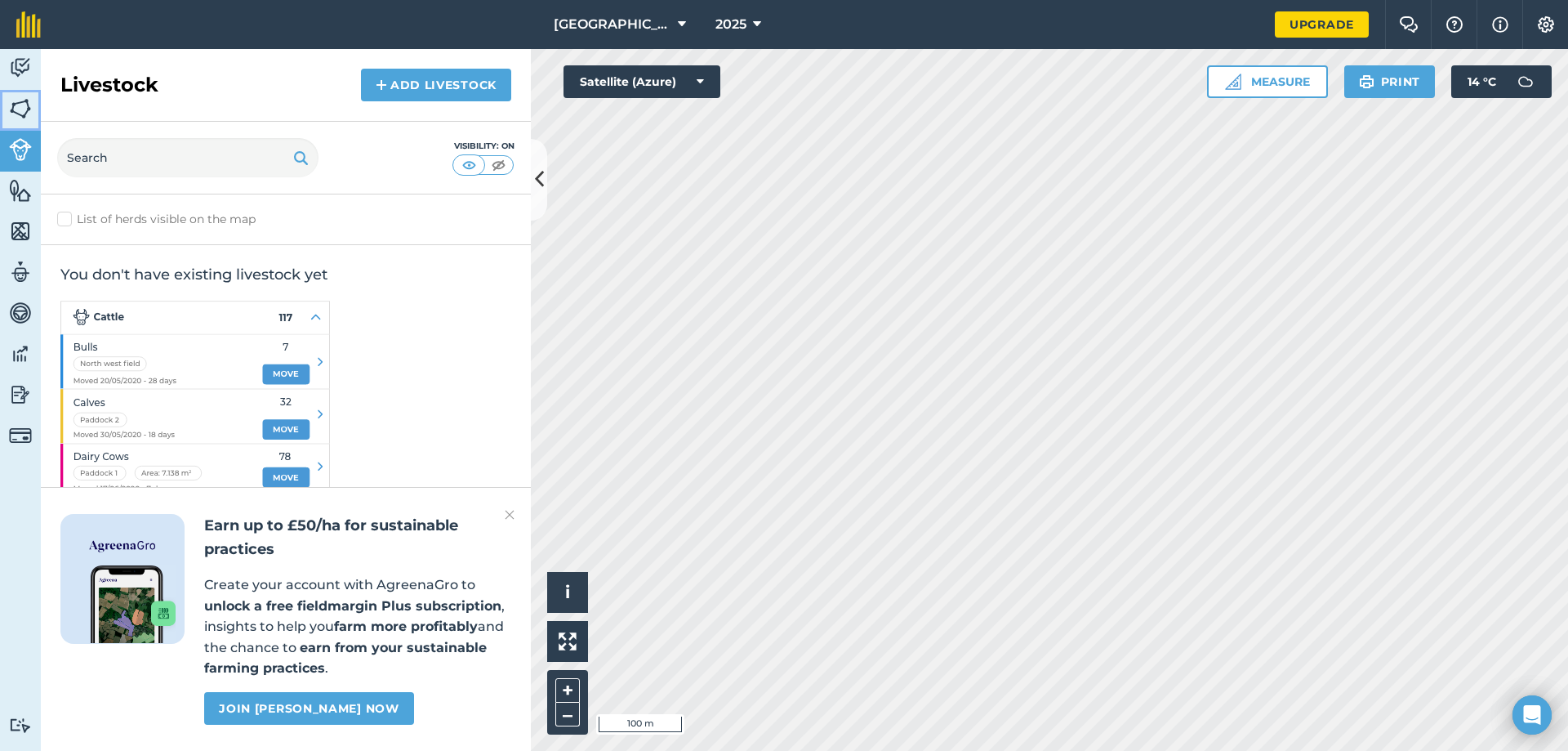
click at [34, 112] on link "Fields" at bounding box center [21, 111] width 41 height 41
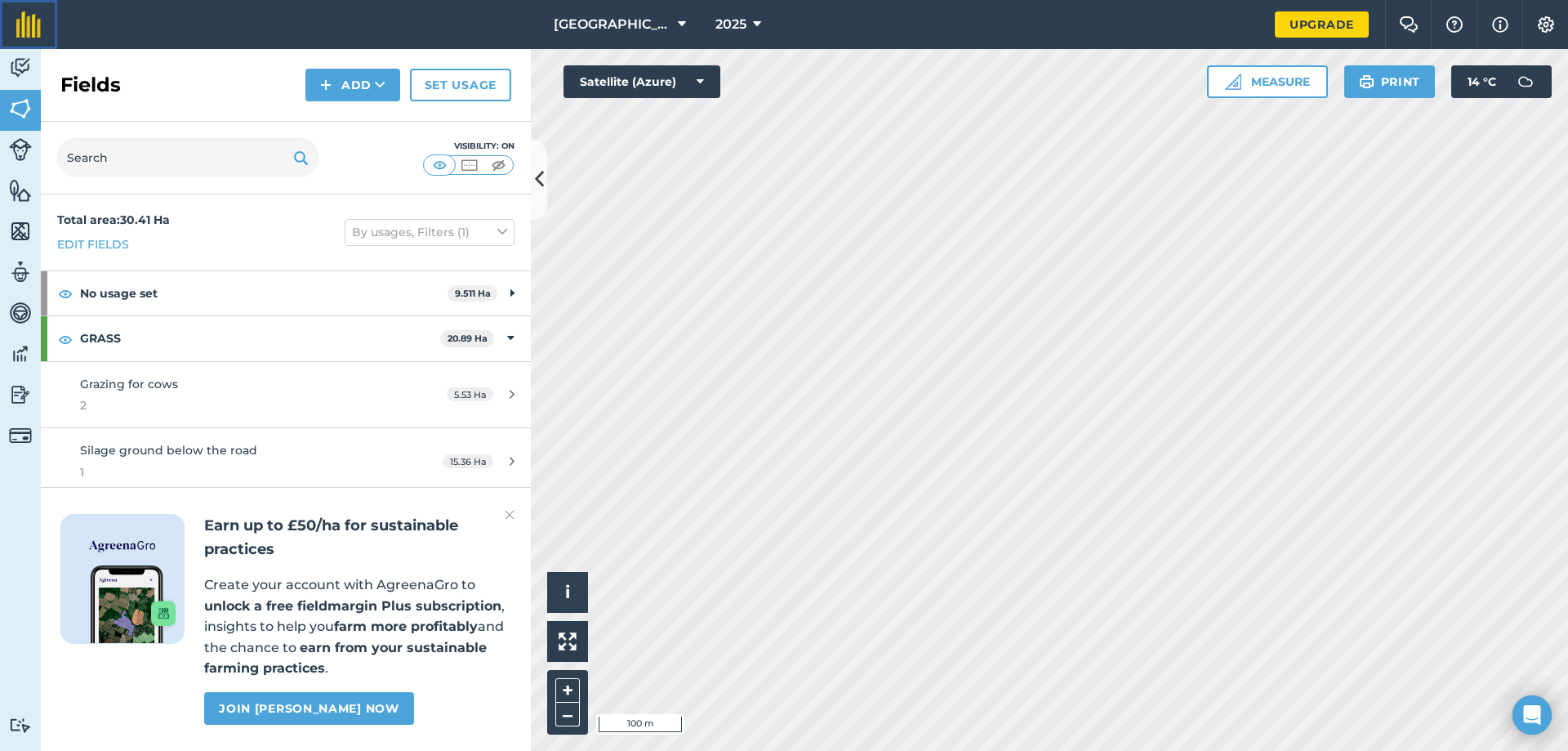
click at [0, 47] on link at bounding box center [28, 24] width 57 height 49
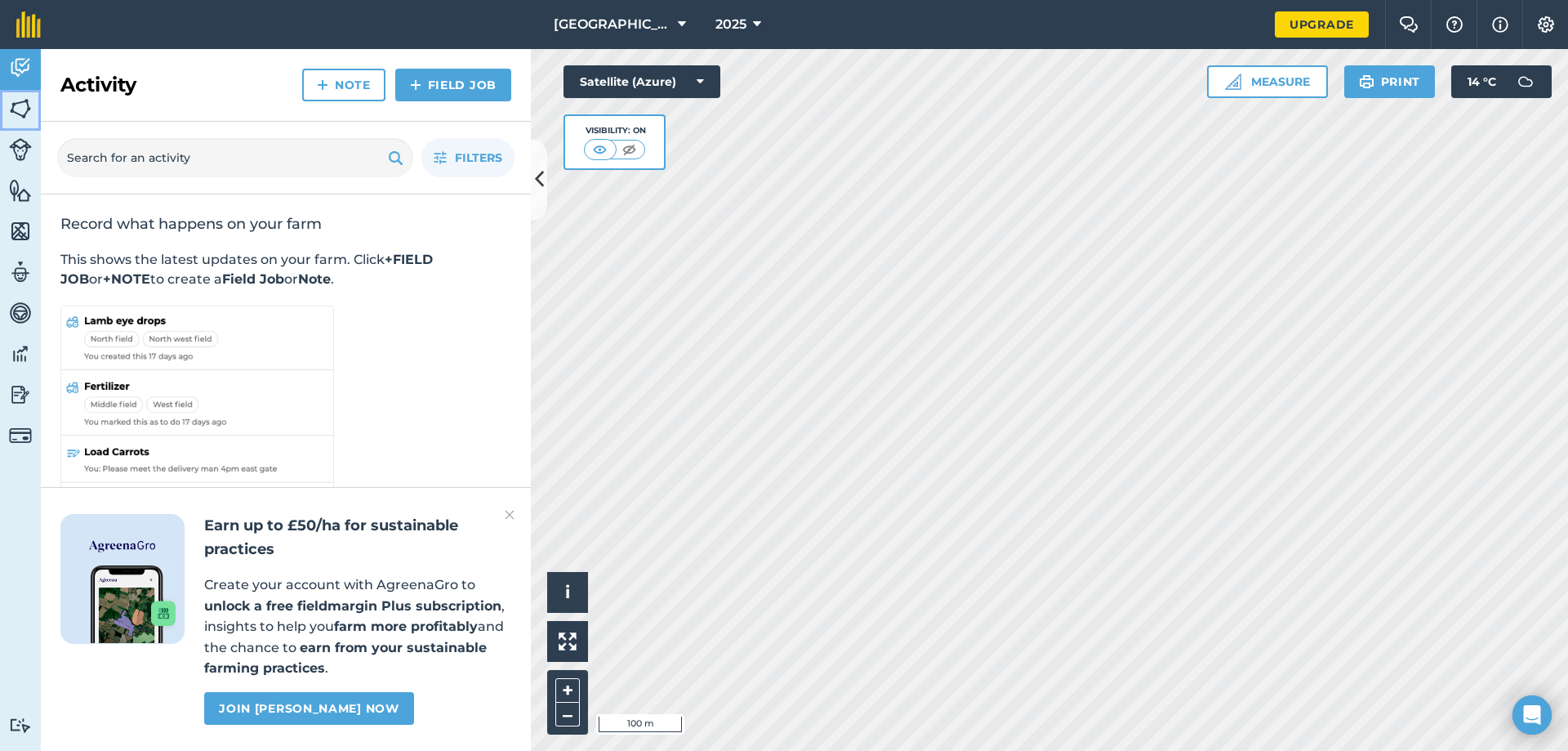
click at [10, 111] on img at bounding box center [20, 108] width 23 height 24
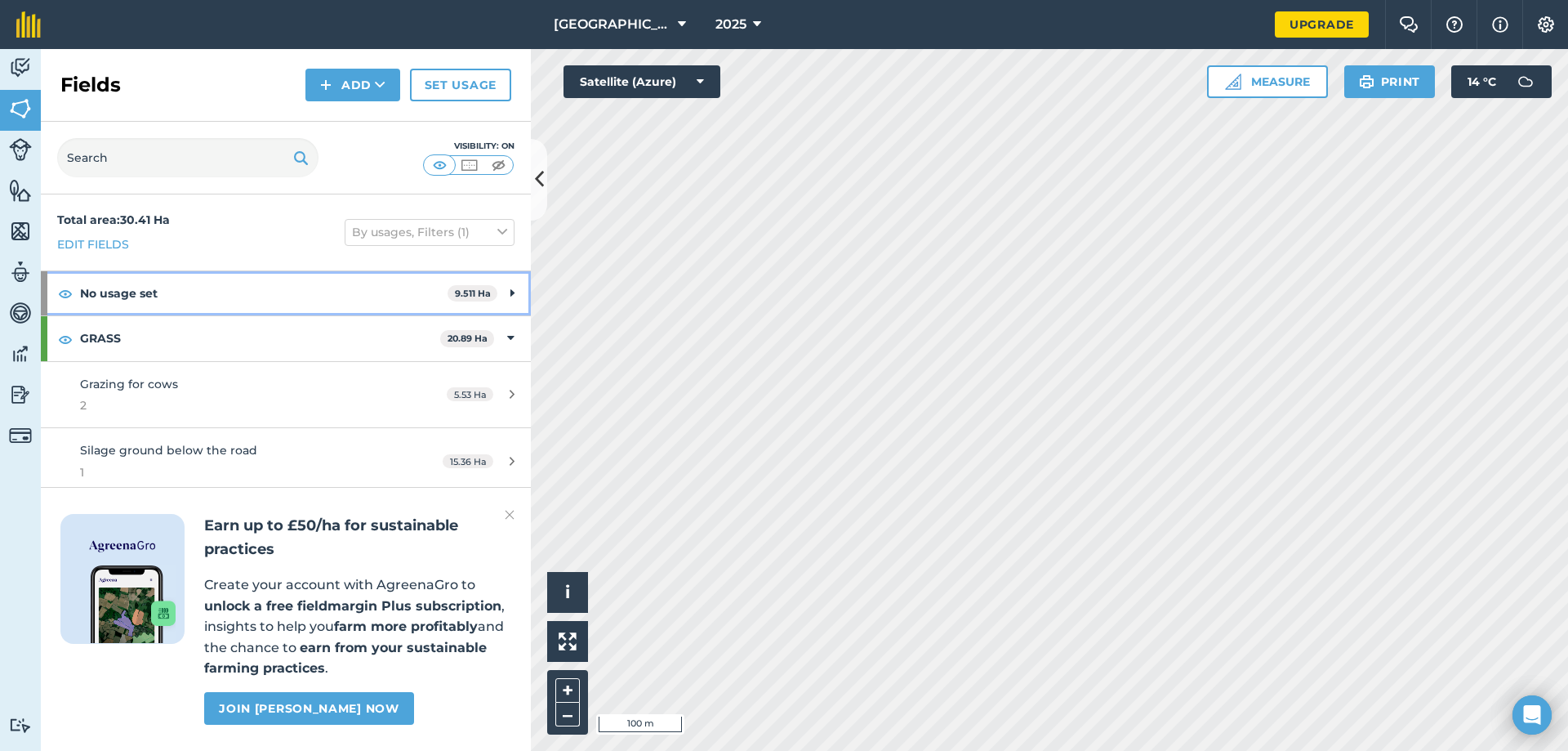
click at [495, 285] on div "No usage set 9.511 Ha" at bounding box center [286, 293] width 490 height 44
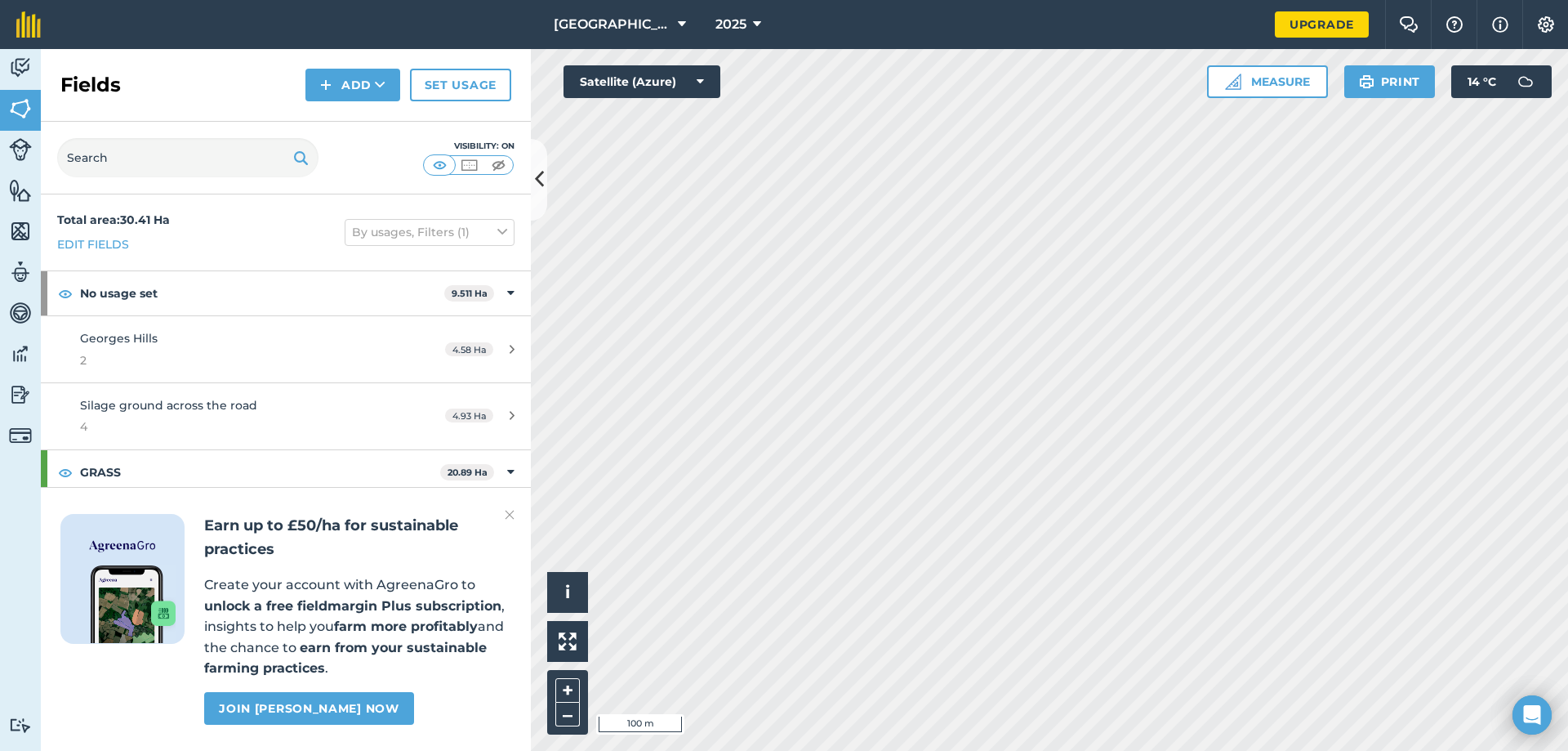
click at [511, 517] on img at bounding box center [510, 515] width 10 height 20
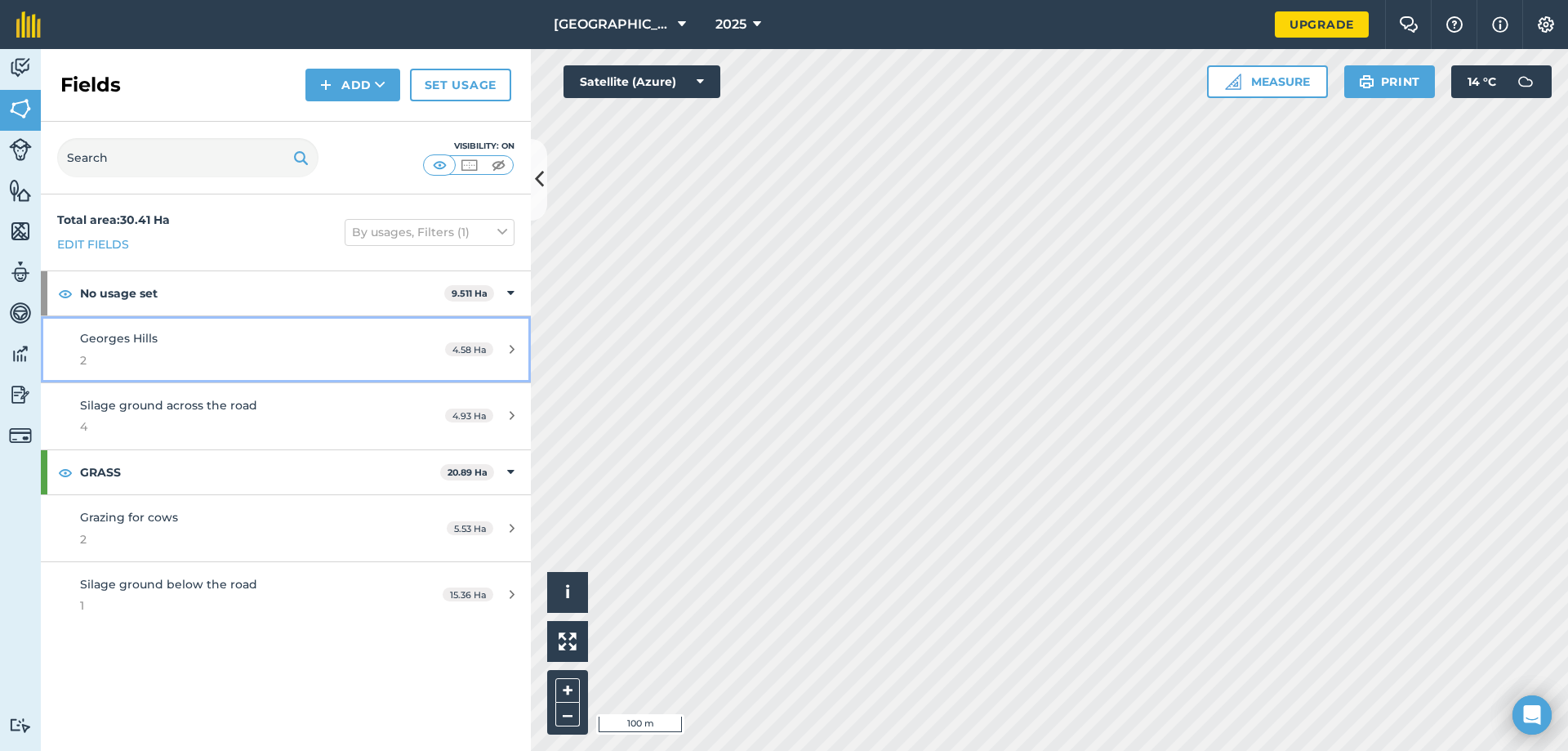
click at [243, 350] on div "Georges Hills 2" at bounding box center [234, 349] width 307 height 40
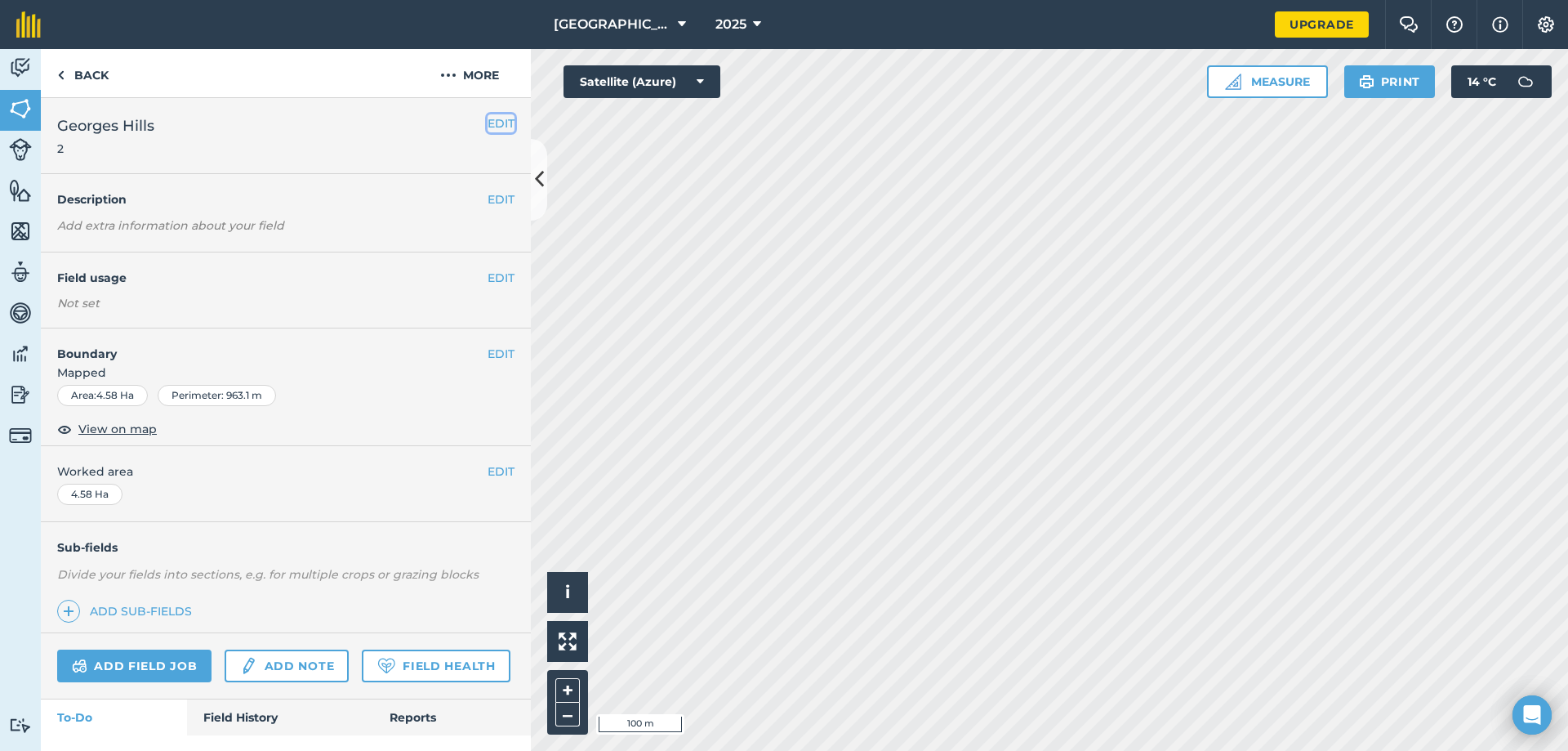
click at [487, 126] on button "EDIT" at bounding box center [501, 123] width 27 height 18
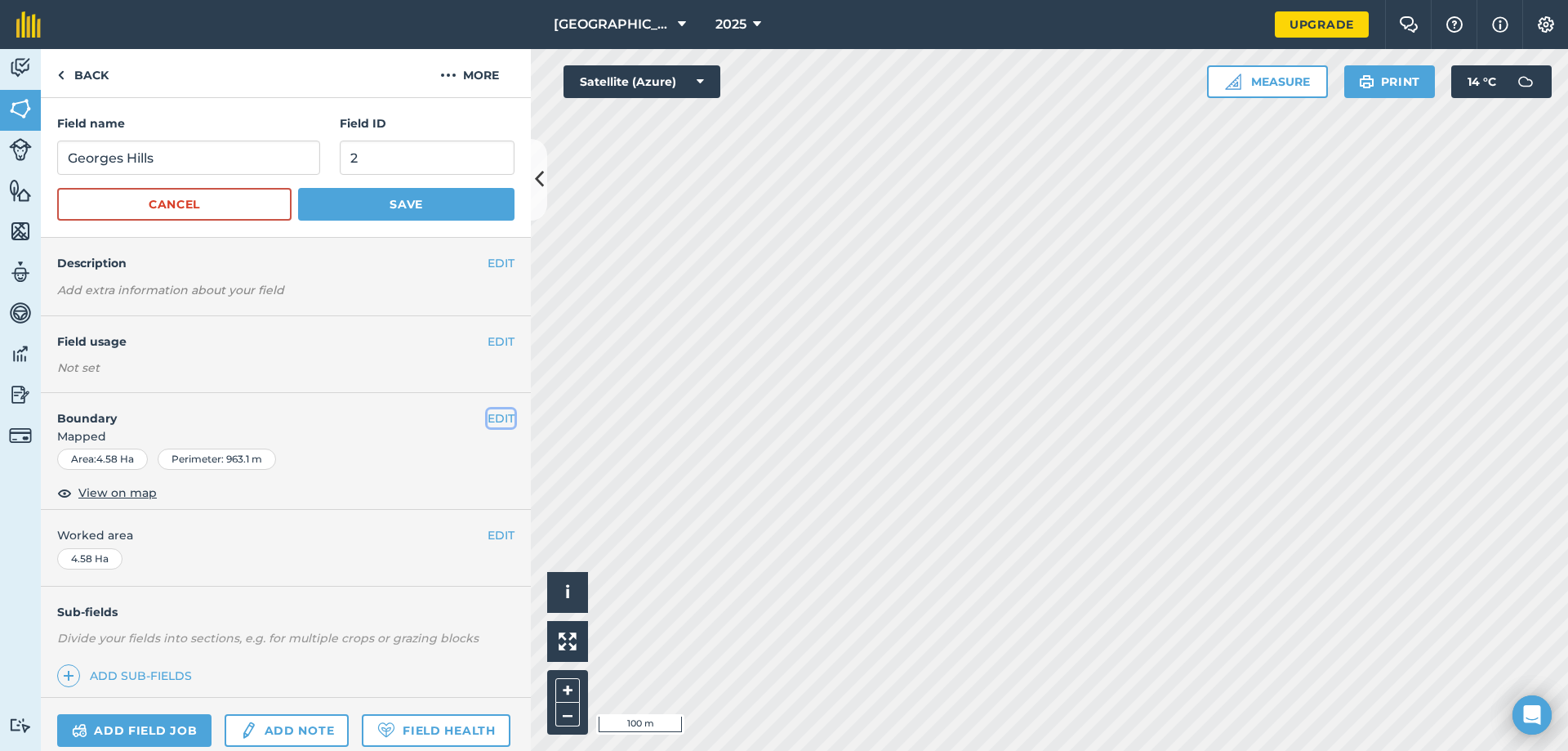
click at [488, 411] on button "EDIT" at bounding box center [501, 418] width 27 height 18
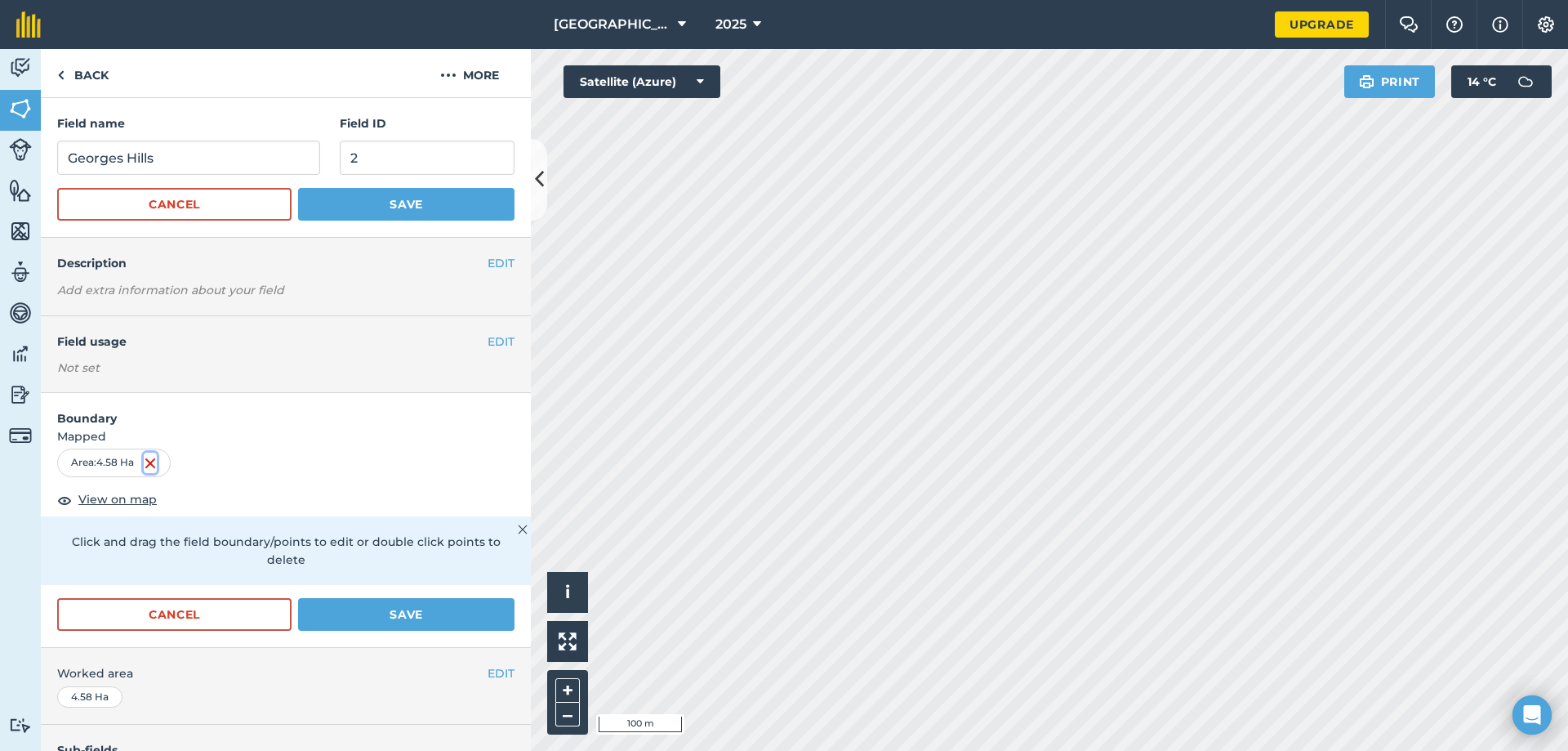
click at [156, 461] on img at bounding box center [150, 463] width 13 height 20
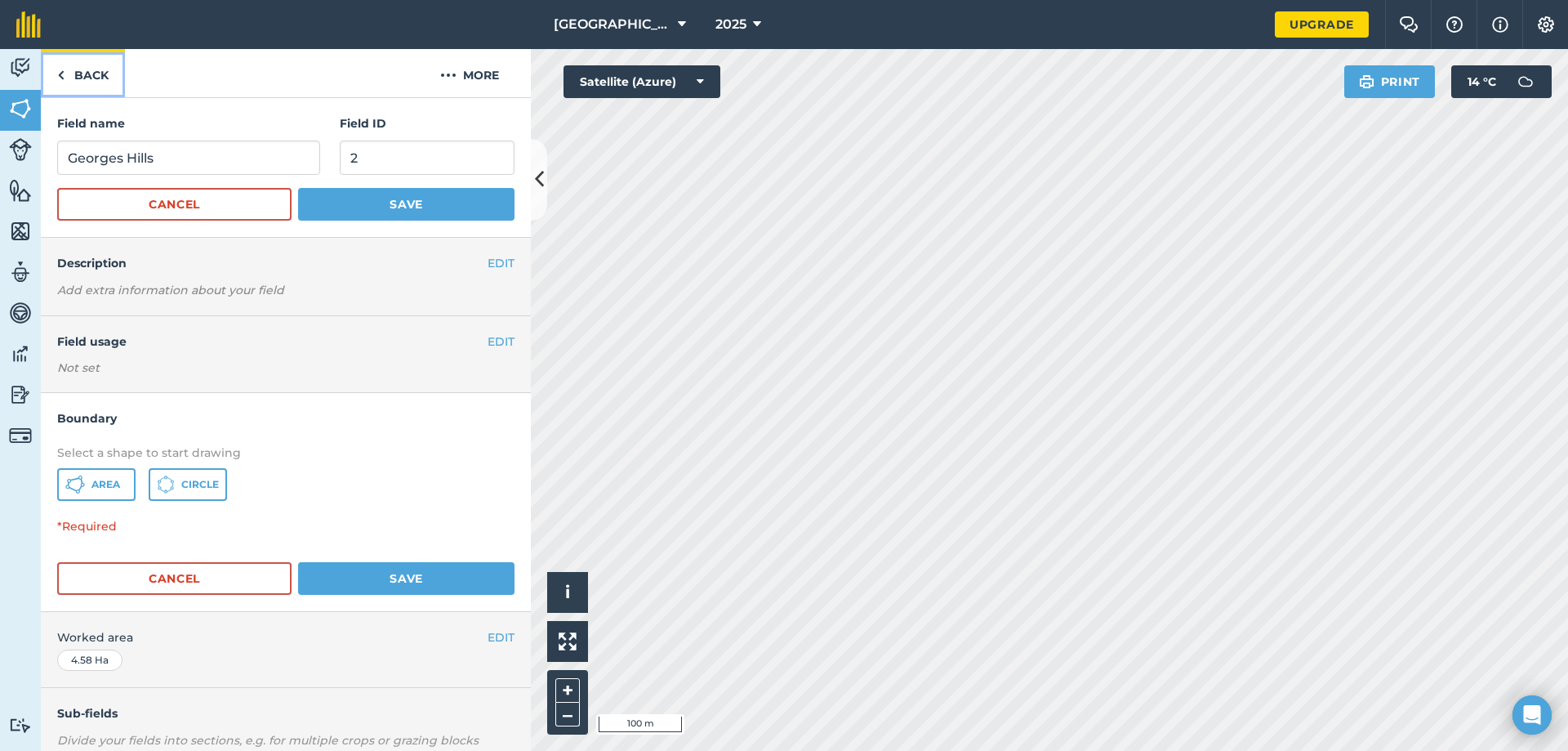
click at [69, 66] on link "Back" at bounding box center [83, 72] width 84 height 48
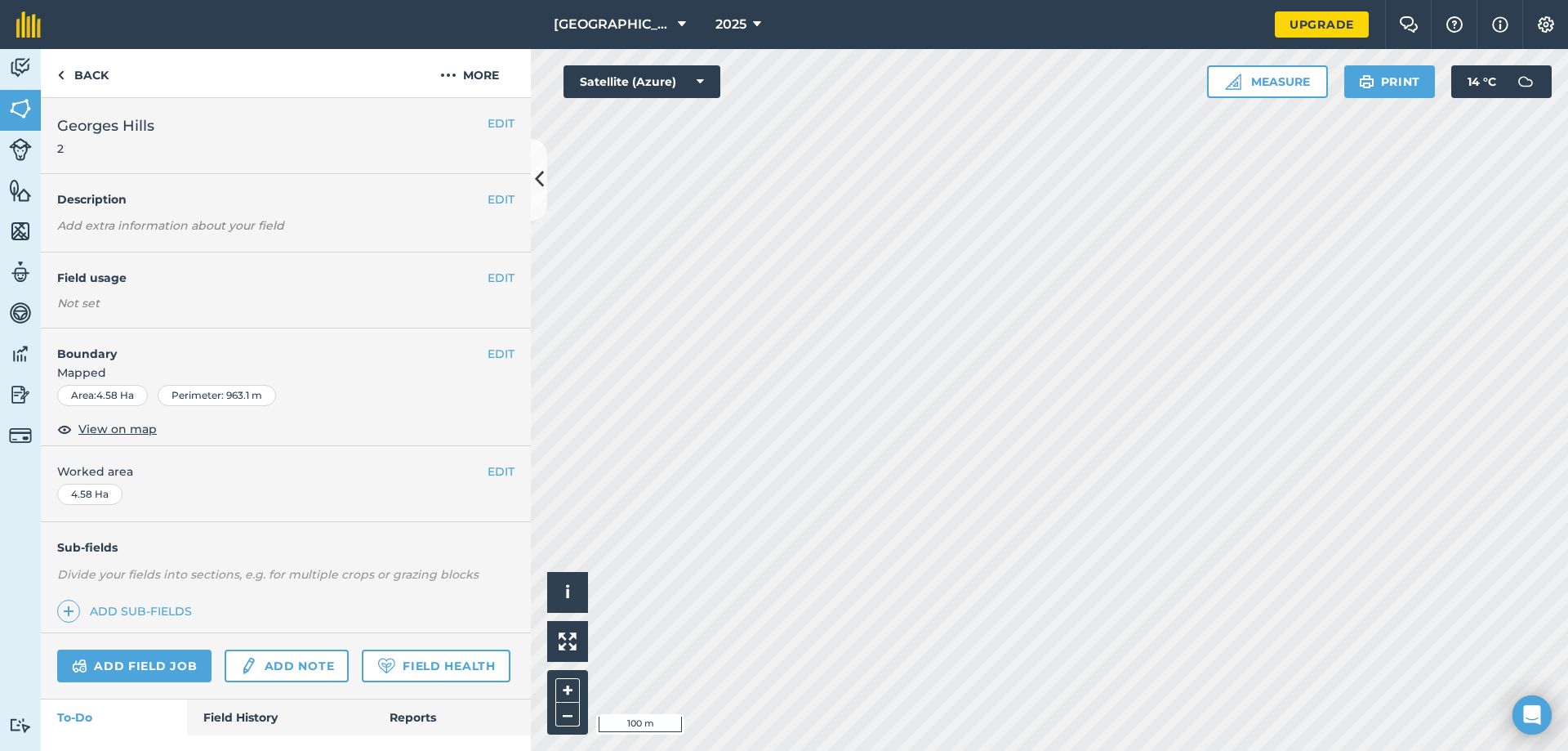
click at [497, 338] on div "EDIT Boundary Mapped Area : 4.58 Ha Perimeter : 963.1 m View on map" at bounding box center [286, 387] width 490 height 117
click at [493, 345] on button "EDIT" at bounding box center [501, 353] width 27 height 18
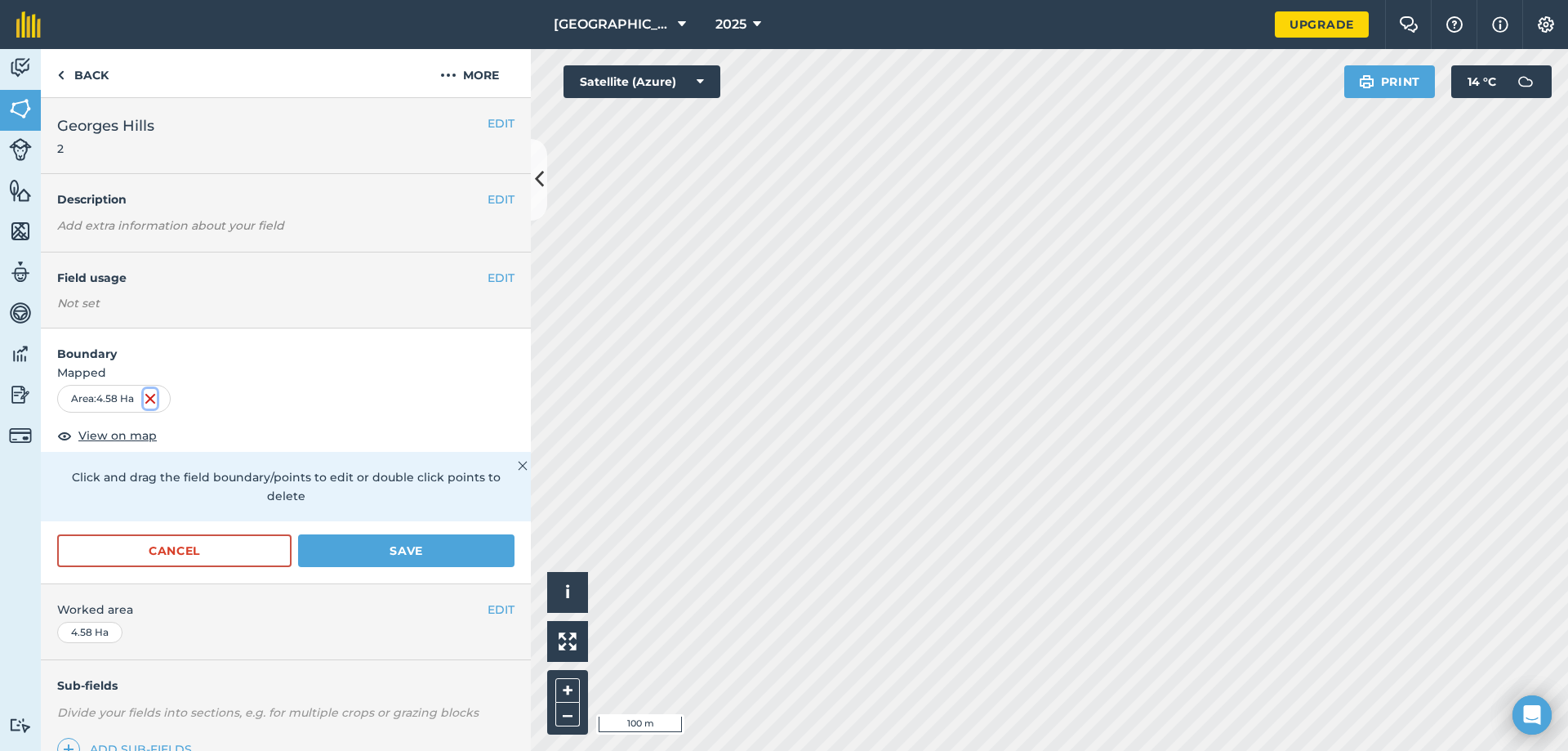
click at [152, 396] on img at bounding box center [150, 399] width 13 height 20
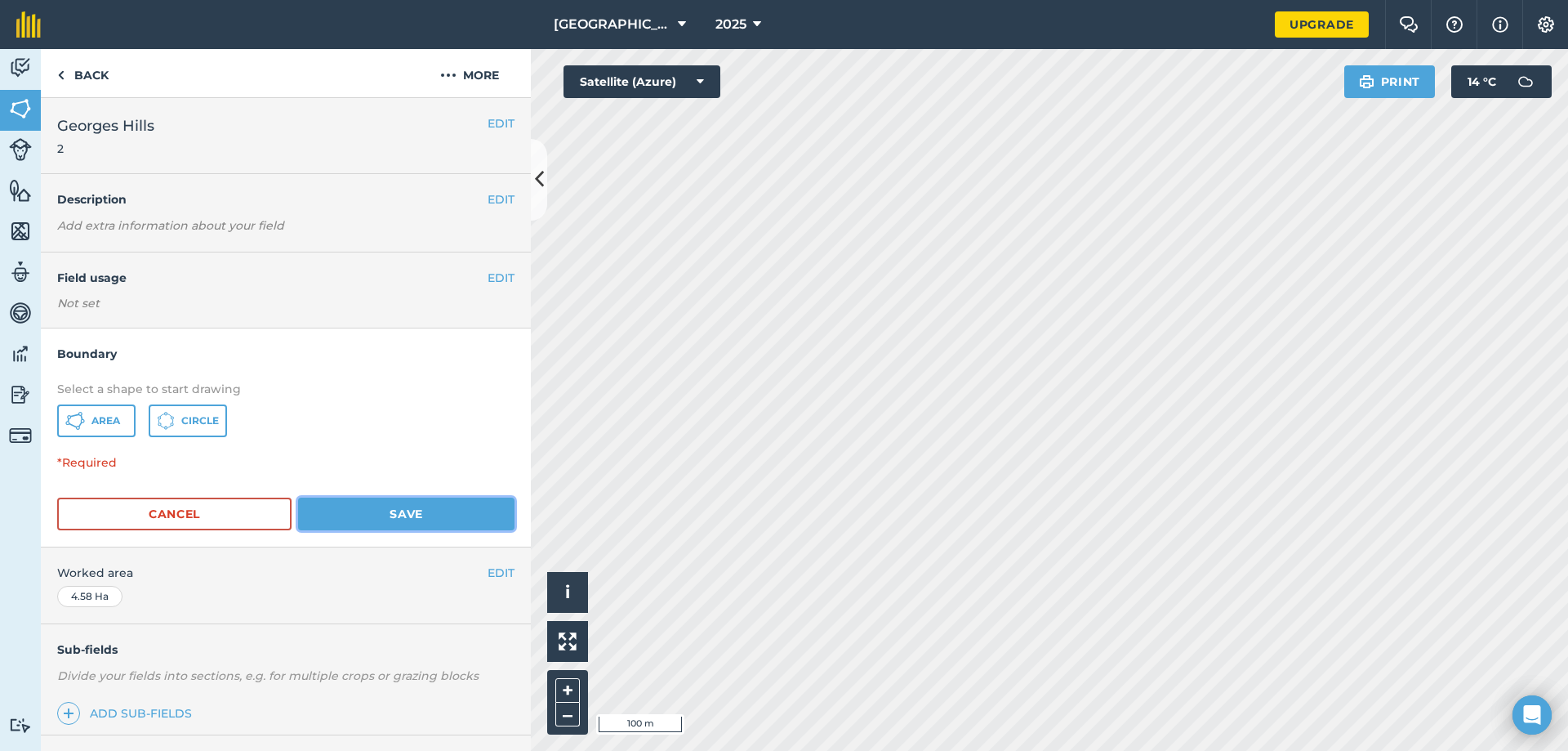
click at [406, 501] on button "Save" at bounding box center [406, 513] width 216 height 32
click at [412, 516] on button "Save" at bounding box center [406, 513] width 216 height 32
click at [415, 496] on form "Boundary Select a shape to start drawing Area Circle *Required Cancel Save" at bounding box center [286, 437] width 490 height 218
click at [415, 505] on button "Save" at bounding box center [406, 513] width 216 height 32
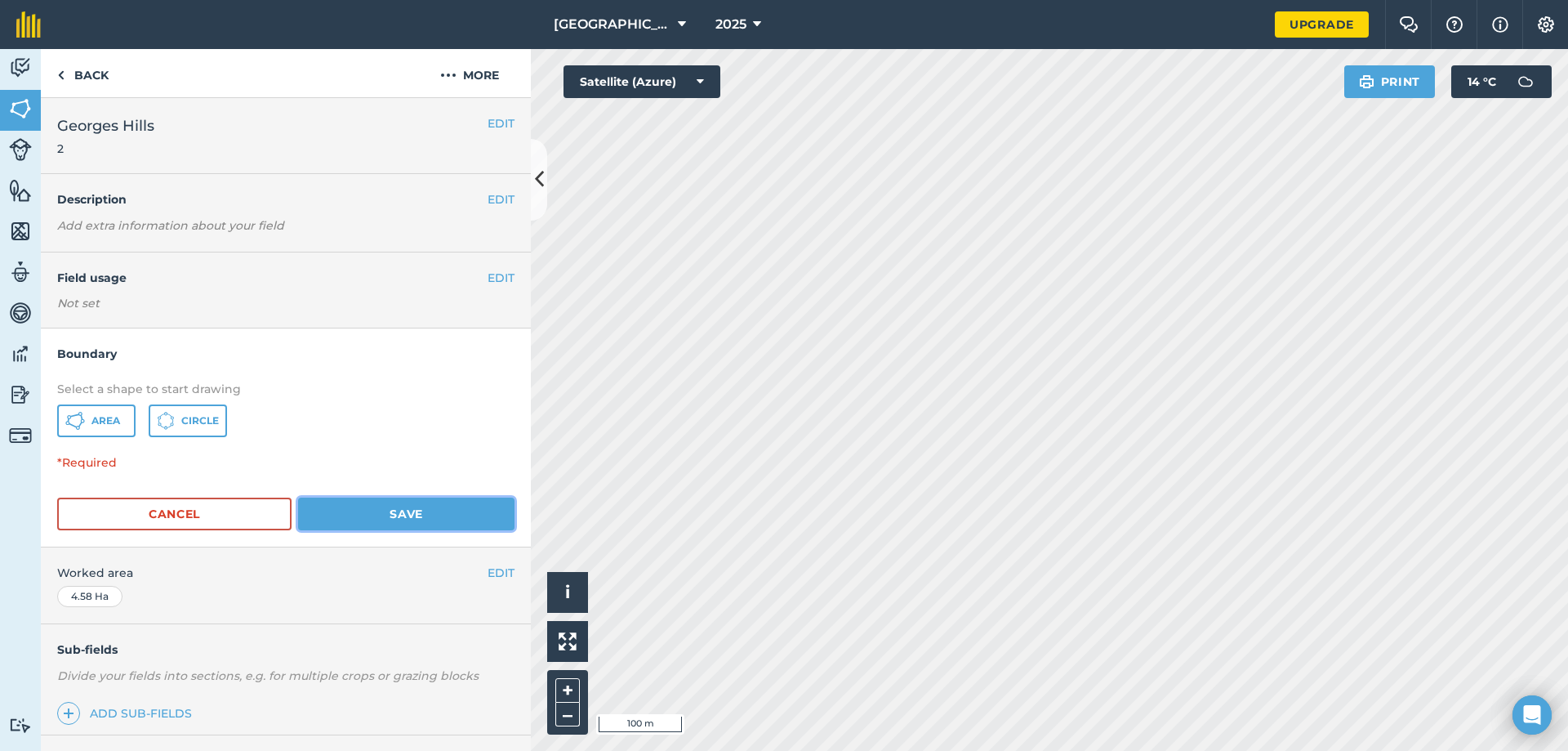
click at [415, 505] on button "Save" at bounding box center [406, 513] width 216 height 32
click at [81, 74] on link "Back" at bounding box center [83, 72] width 84 height 48
click at [89, 70] on link "Back" at bounding box center [83, 72] width 84 height 48
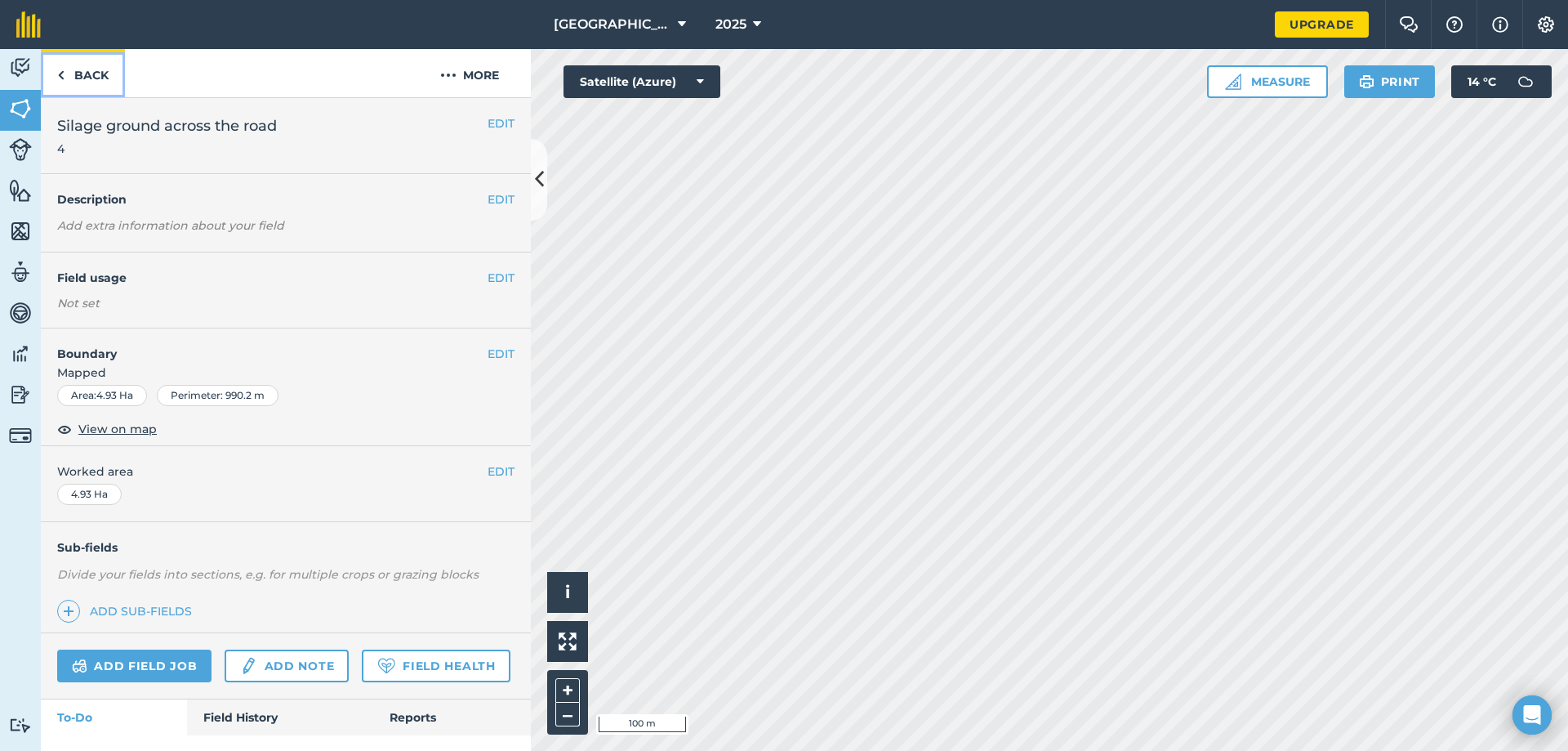
click at [77, 70] on link "Back" at bounding box center [83, 72] width 84 height 48
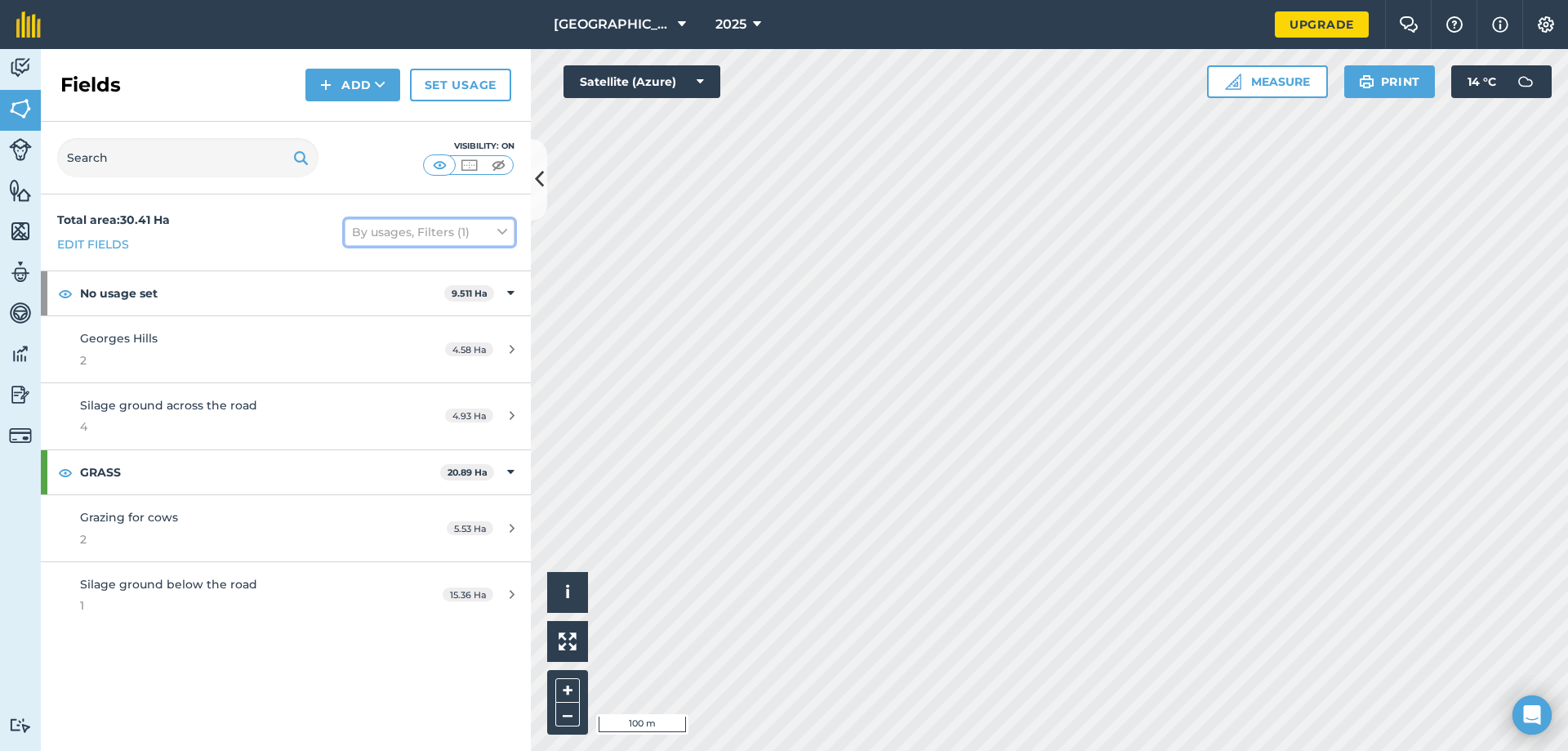
click at [371, 227] on button "By usages, Filters (1)" at bounding box center [430, 232] width 170 height 26
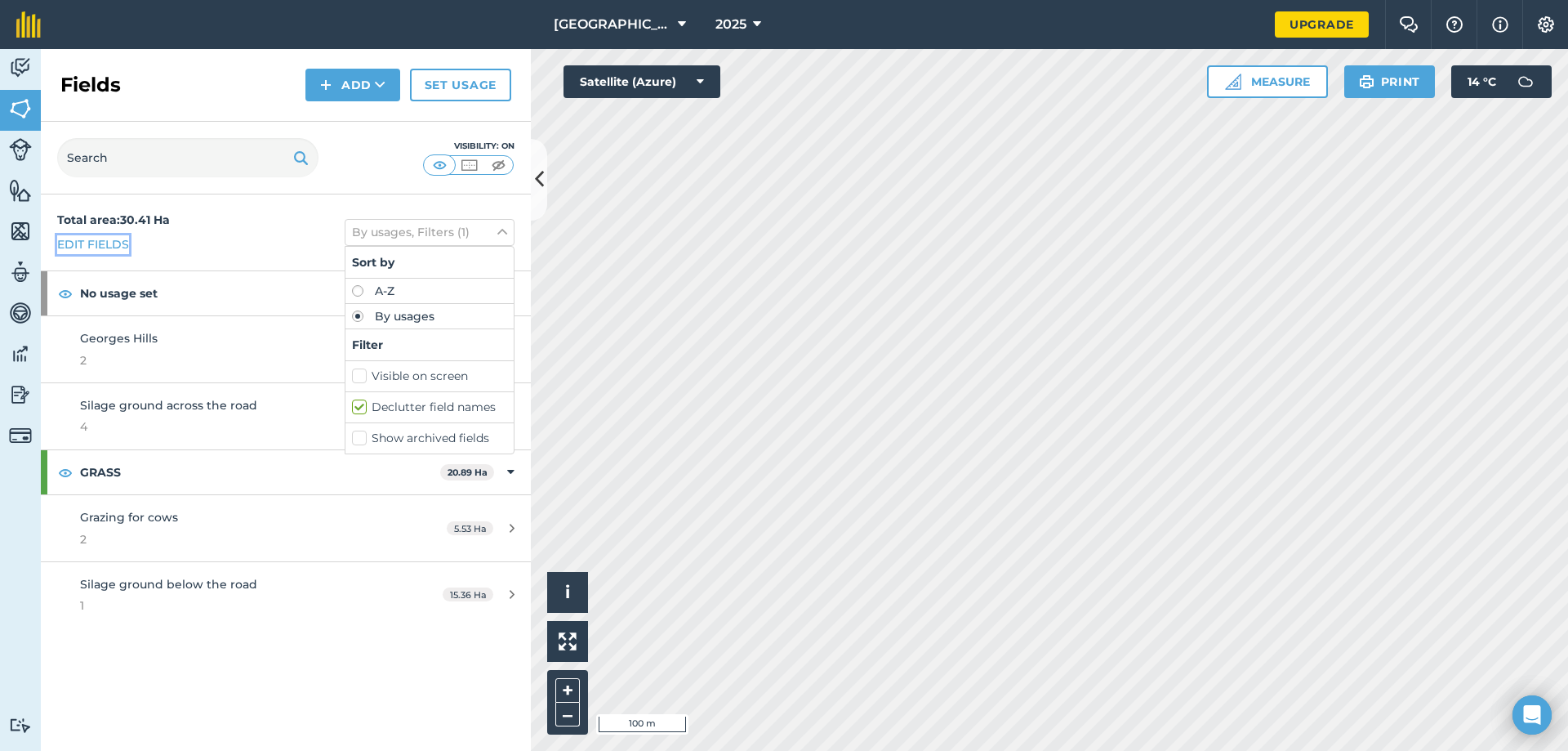
click at [103, 247] on link "Edit fields" at bounding box center [92, 244] width 71 height 18
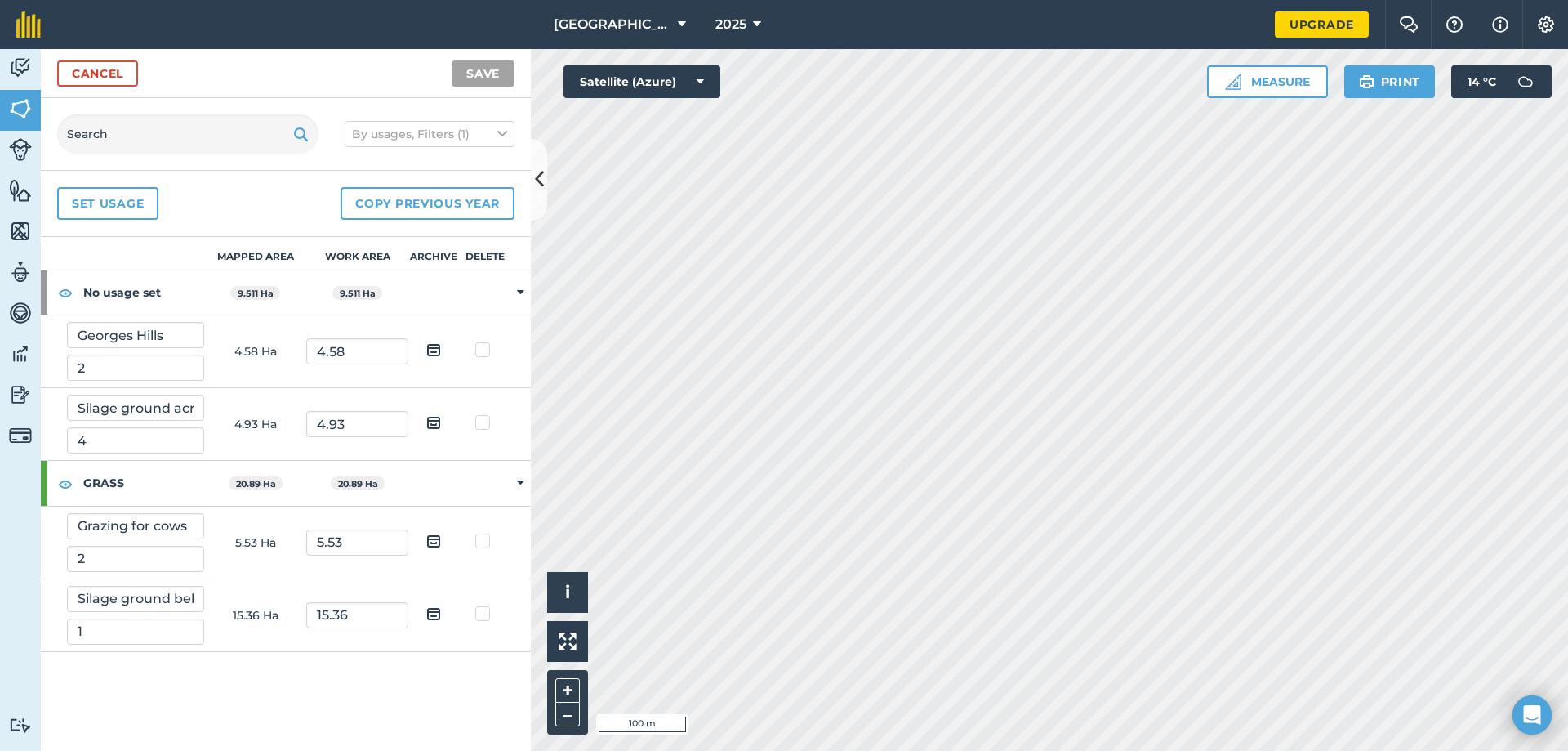
click at [484, 250] on th "Delete" at bounding box center [485, 254] width 52 height 33
click at [484, 259] on th "Delete" at bounding box center [485, 254] width 52 height 33
click at [493, 265] on th "Delete" at bounding box center [485, 254] width 52 height 33
click at [491, 259] on th "Delete" at bounding box center [485, 254] width 52 height 33
drag, startPoint x: 491, startPoint y: 259, endPoint x: 488, endPoint y: 315, distance: 56.1
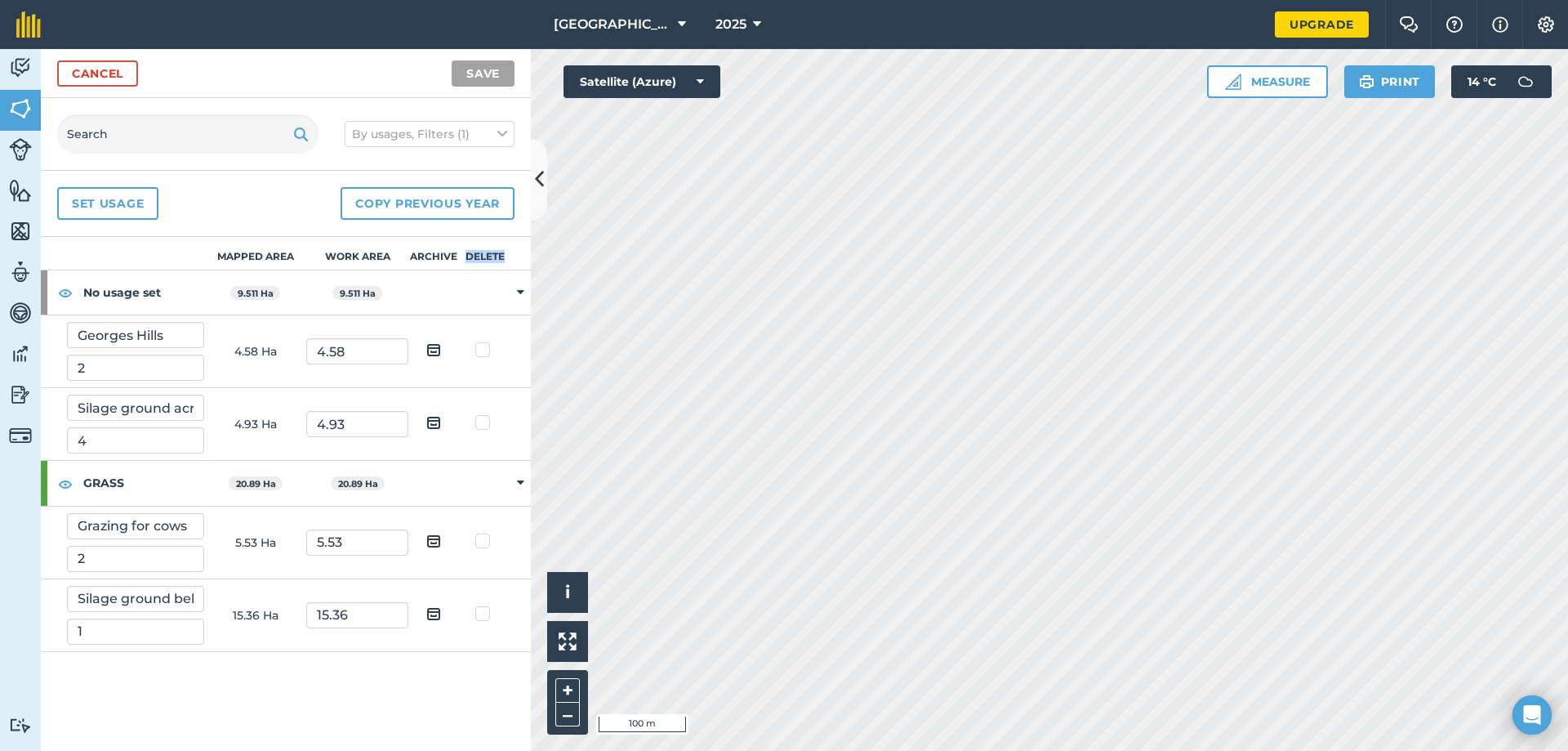
click at [490, 275] on table "Mapped area Work area Archive Delete No usage set 9.511 Ha 9.511 Ha Georges Hil…" at bounding box center [286, 445] width 490 height 415
click at [481, 342] on td at bounding box center [485, 352] width 52 height 72
click at [485, 357] on td at bounding box center [485, 352] width 52 height 72
click at [485, 342] on label at bounding box center [485, 342] width 20 height 0
click at [485, 352] on input "checkbox" at bounding box center [490, 347] width 11 height 11
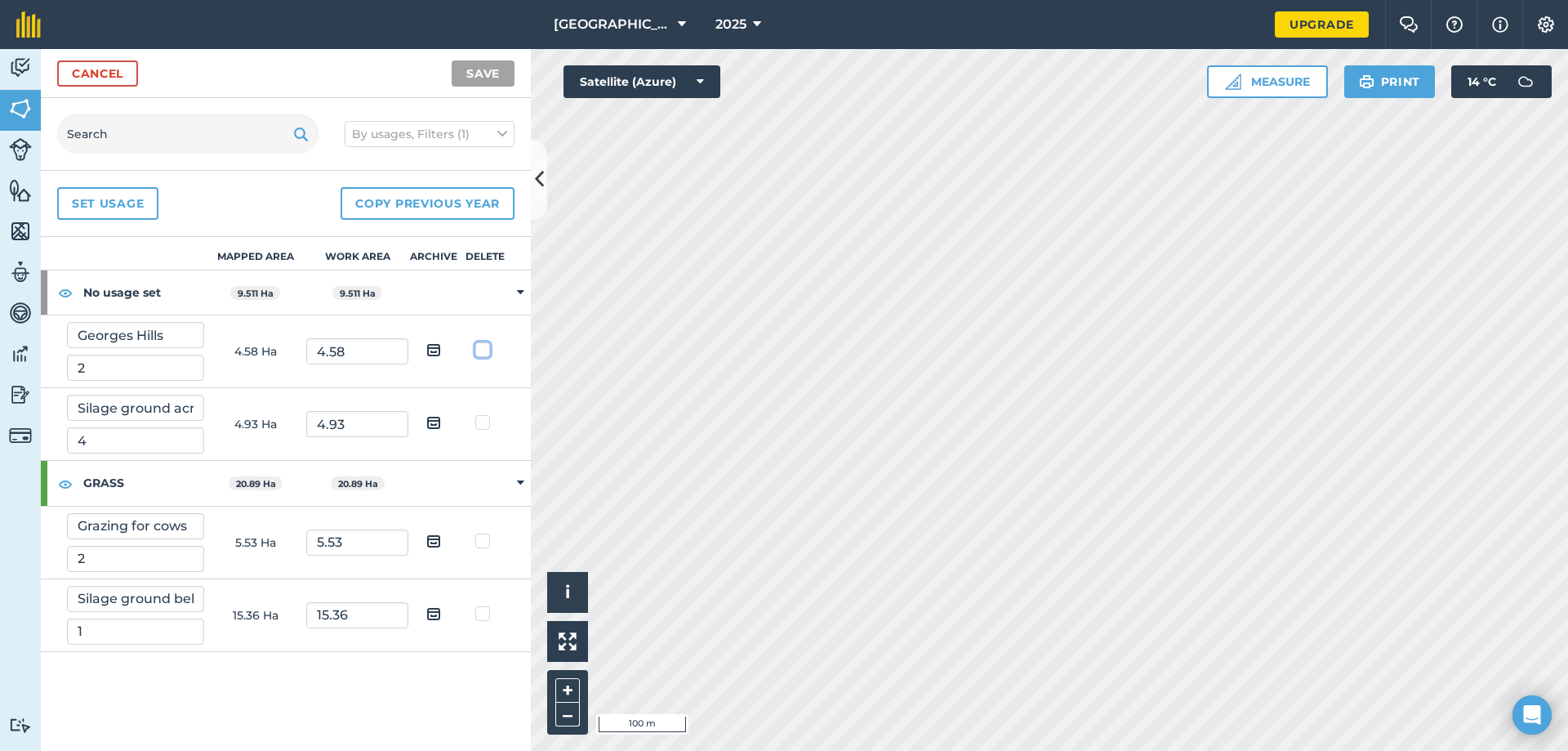
checkbox input "true"
drag, startPoint x: 481, startPoint y: 419, endPoint x: 477, endPoint y: 443, distance: 24.3
click at [480, 414] on label at bounding box center [485, 414] width 20 height 0
click at [485, 420] on input "checkbox" at bounding box center [490, 419] width 11 height 11
checkbox input "true"
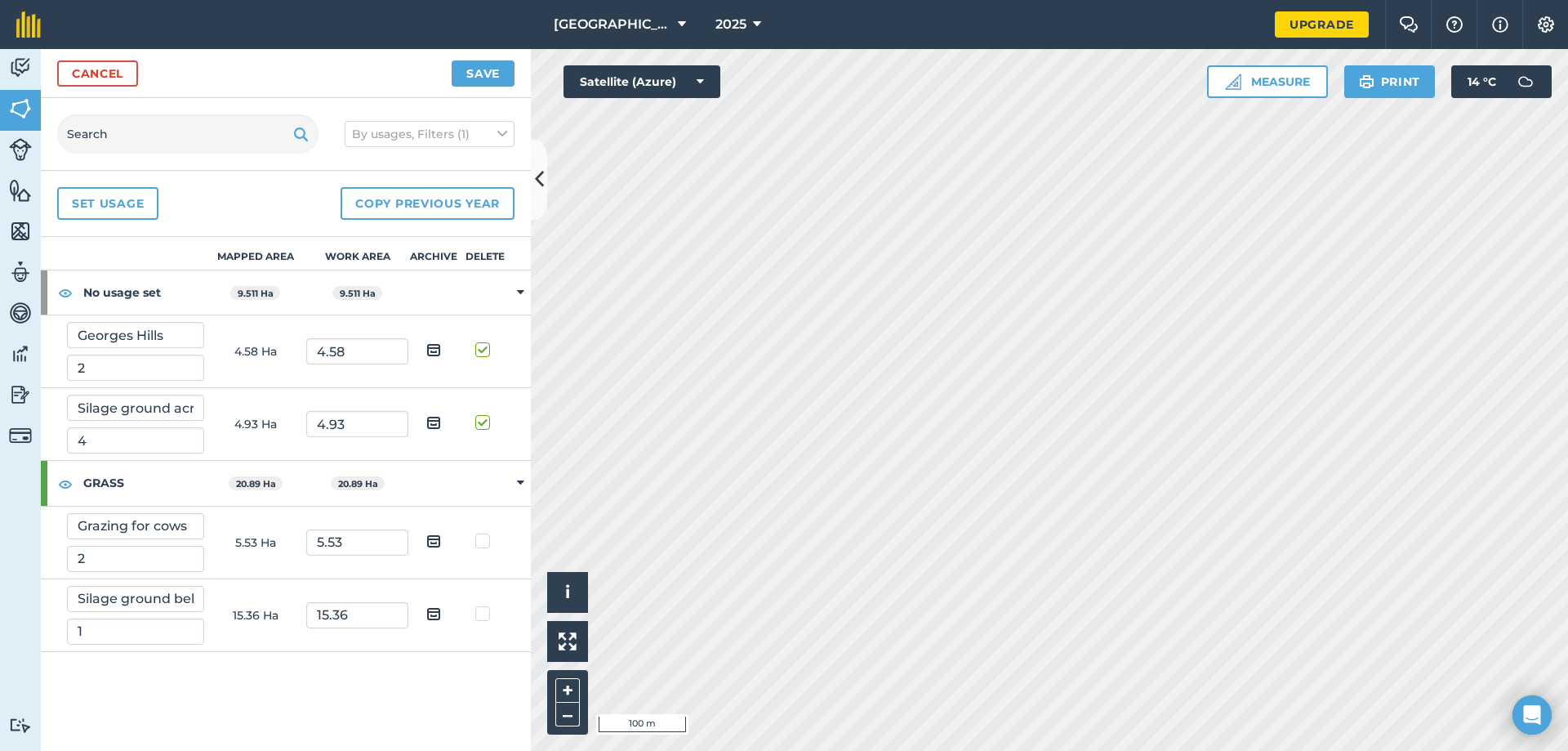
click at [481, 524] on td at bounding box center [485, 542] width 52 height 72
click at [482, 532] on td at bounding box center [485, 542] width 52 height 72
click at [484, 533] on label at bounding box center [485, 533] width 20 height 0
click at [485, 543] on input "checkbox" at bounding box center [490, 538] width 11 height 11
checkbox input "true"
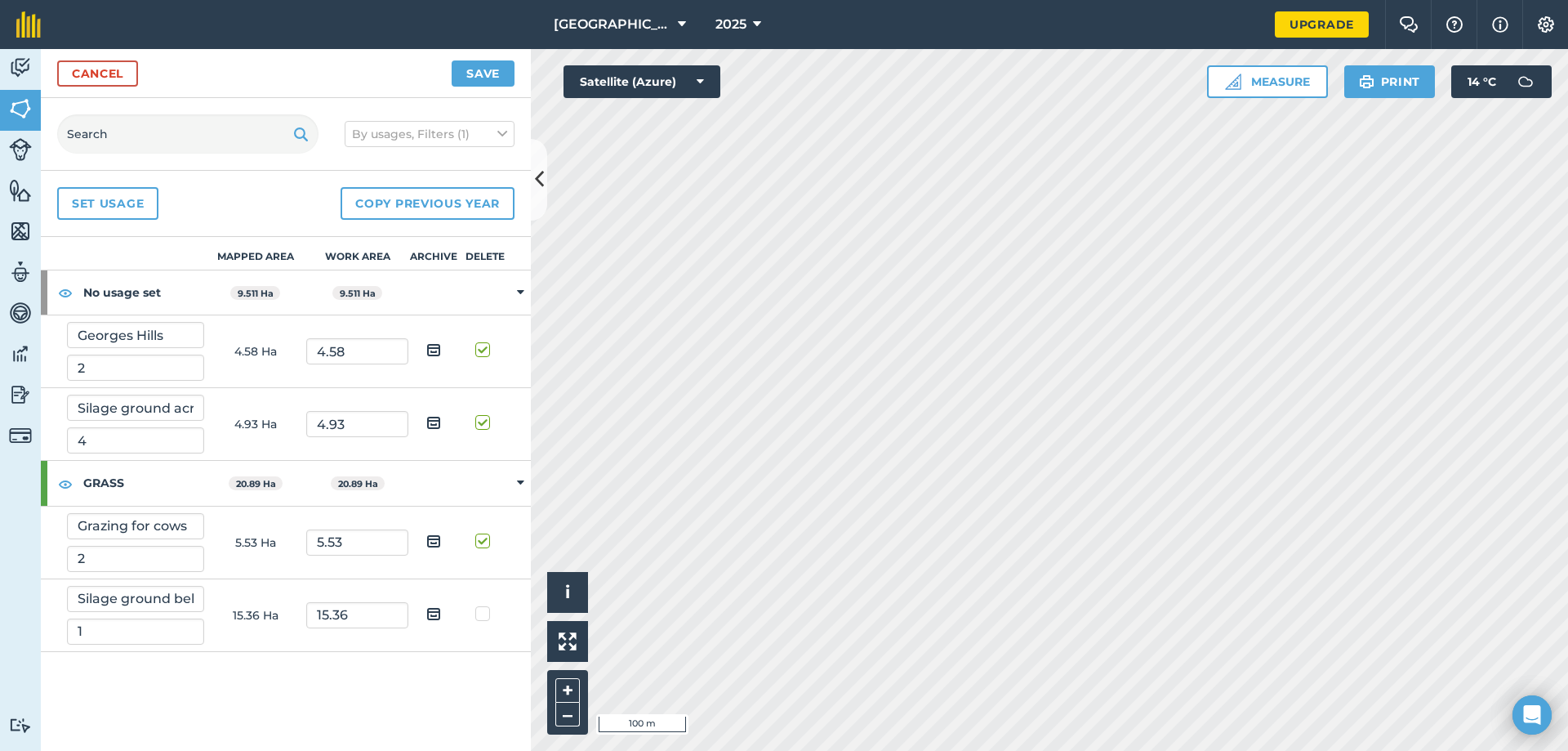
click at [481, 605] on label at bounding box center [485, 605] width 20 height 0
click at [485, 614] on input "checkbox" at bounding box center [490, 610] width 11 height 11
checkbox input "true"
click at [474, 73] on button "Save" at bounding box center [483, 73] width 63 height 26
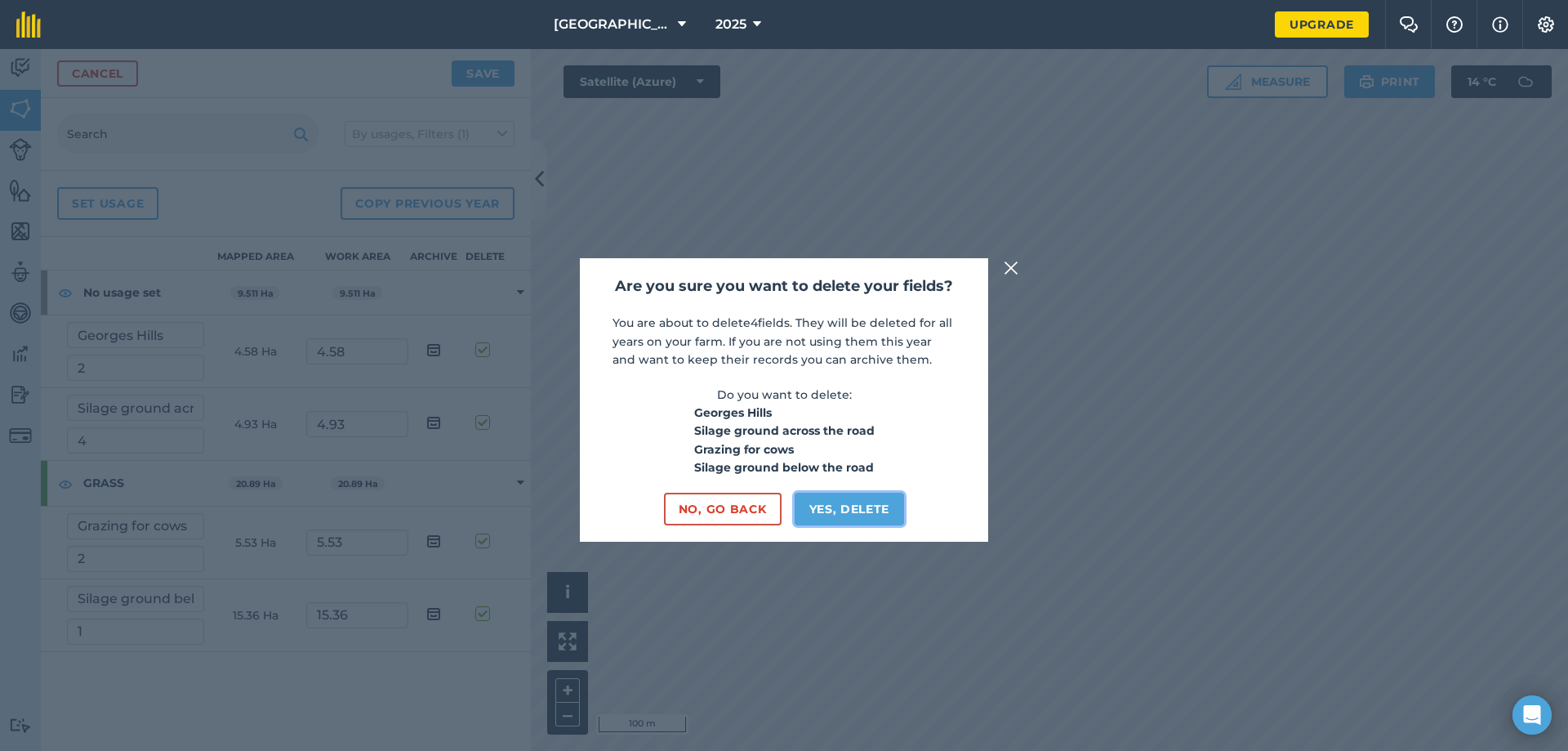
click at [820, 512] on button "Yes, delete" at bounding box center [850, 508] width 111 height 32
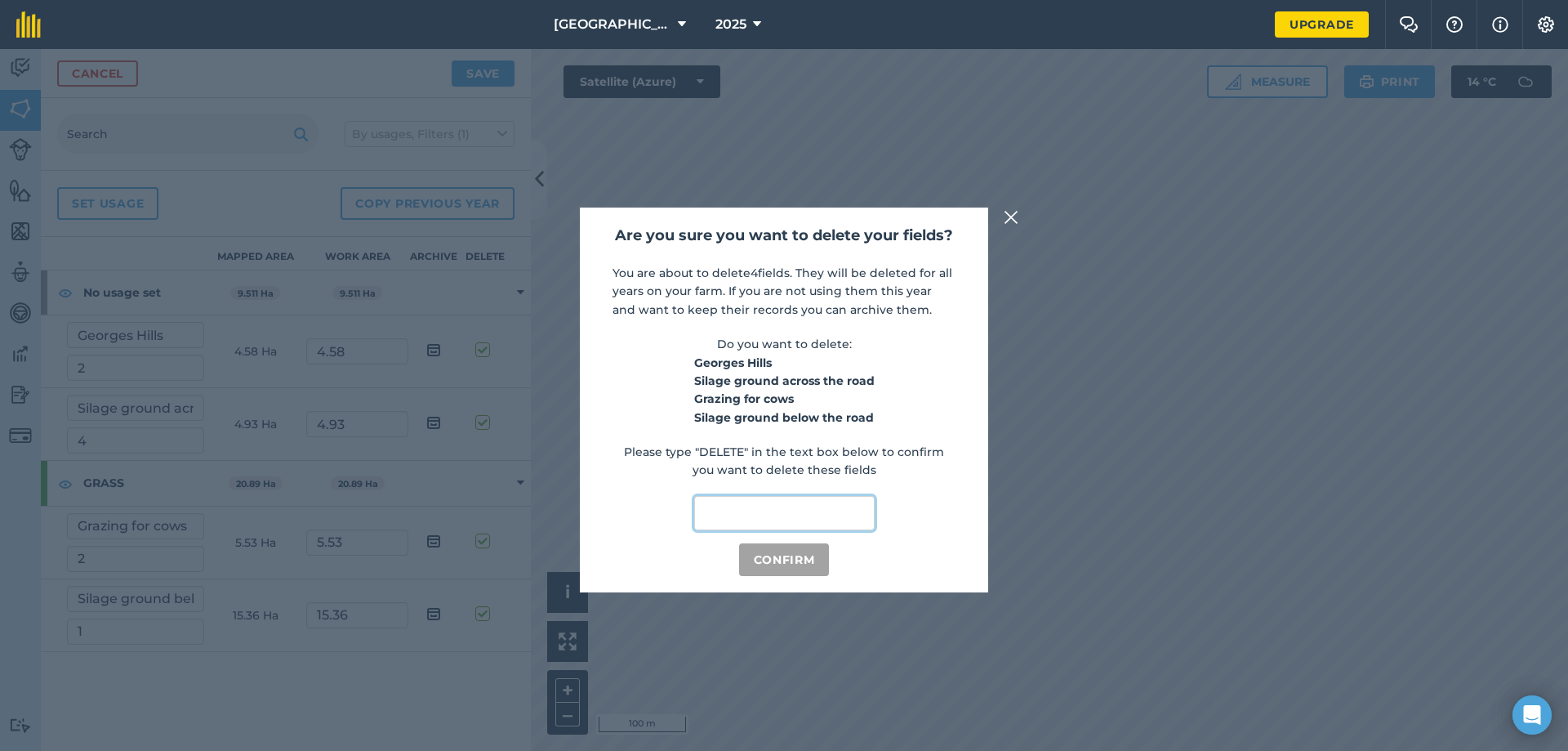
click at [798, 514] on input "text" at bounding box center [784, 512] width 180 height 34
type input "delete"
click at [800, 550] on button "Confirm" at bounding box center [784, 559] width 91 height 32
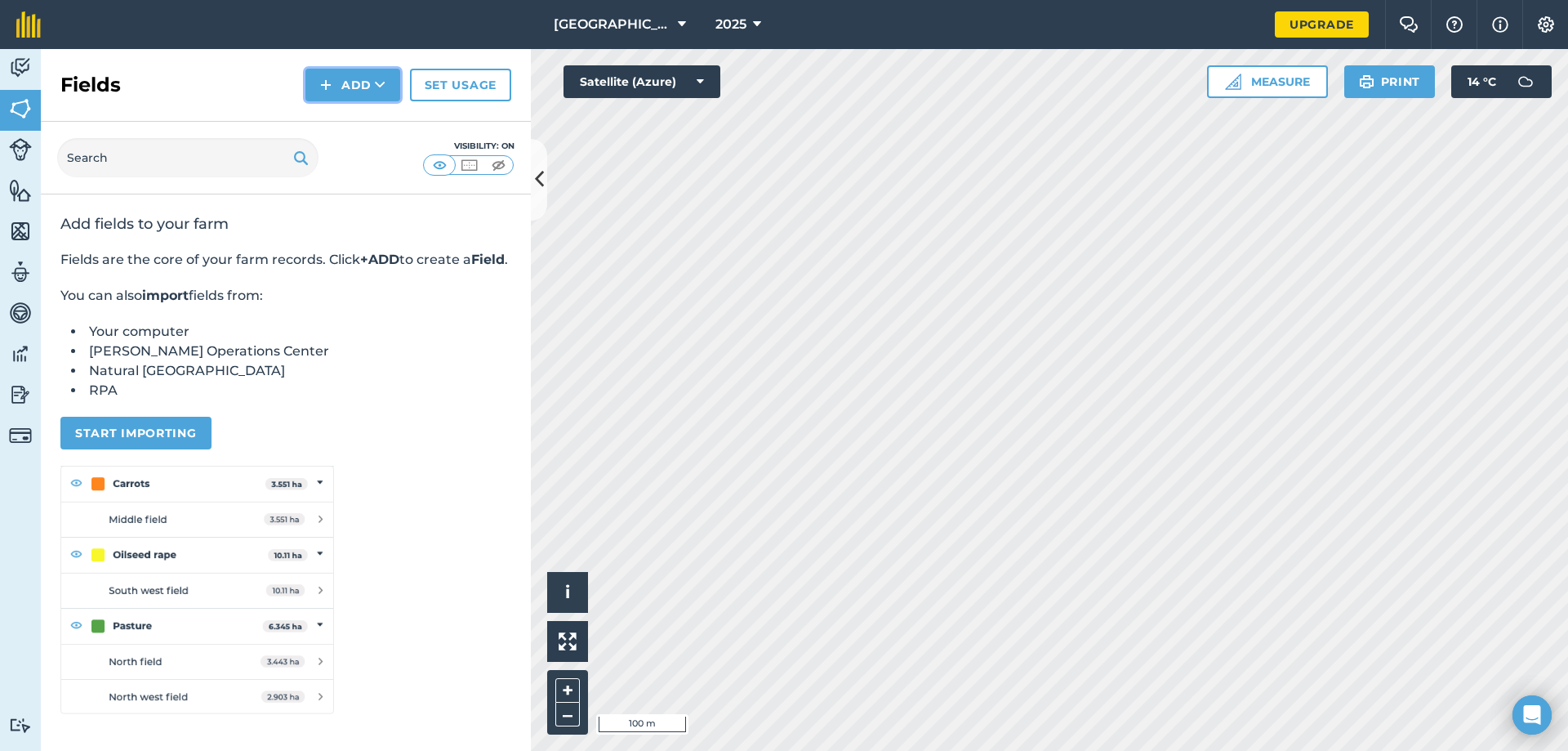
click at [368, 86] on button "Add" at bounding box center [352, 84] width 95 height 32
click at [345, 124] on link "Draw" at bounding box center [353, 121] width 90 height 36
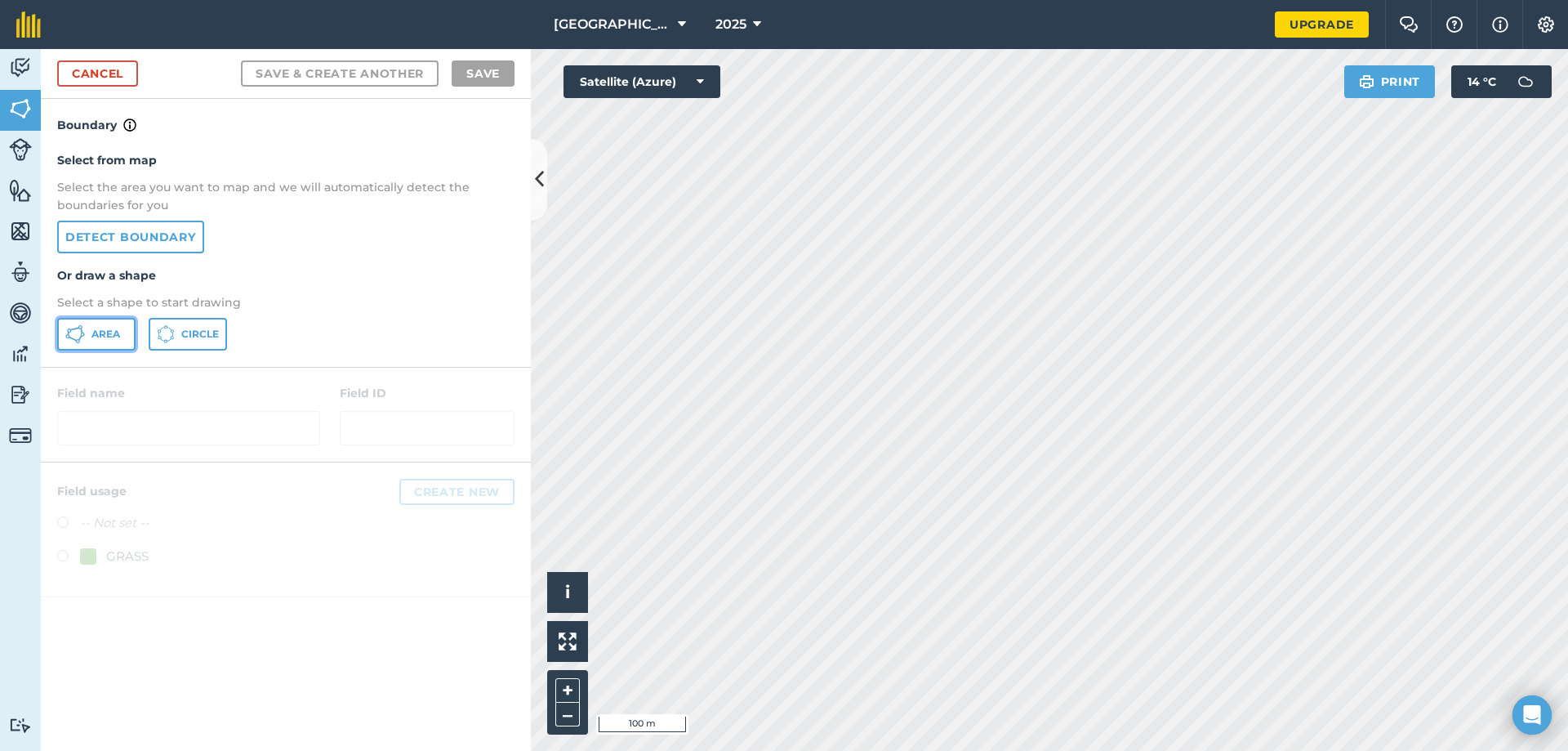
click at [101, 338] on span "Area" at bounding box center [105, 334] width 28 height 13
click at [93, 71] on link "Cancel" at bounding box center [97, 73] width 81 height 26
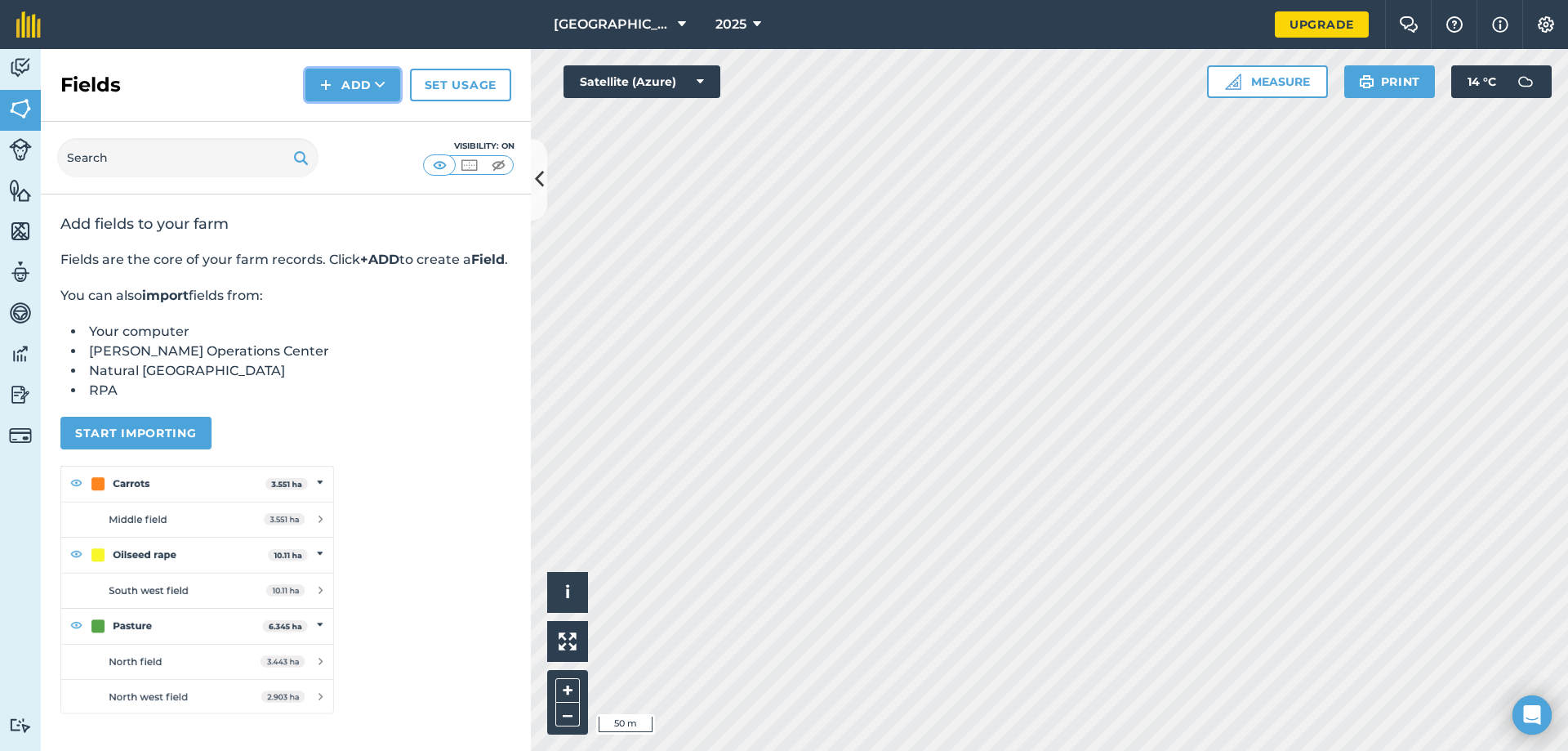
click at [369, 90] on button "Add" at bounding box center [352, 84] width 95 height 32
click at [357, 122] on link "Draw" at bounding box center [353, 121] width 90 height 36
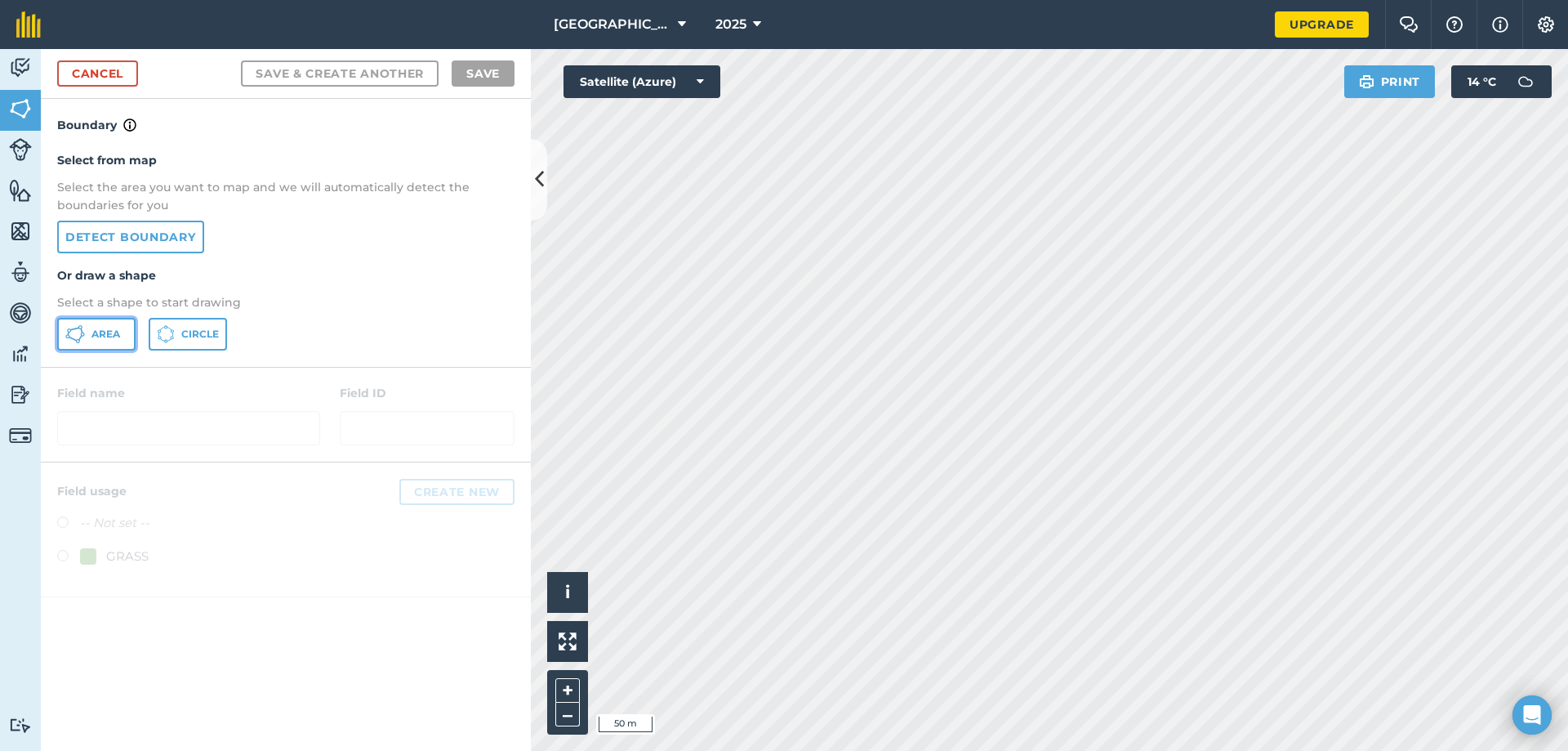
click at [115, 347] on button "Area" at bounding box center [96, 334] width 78 height 32
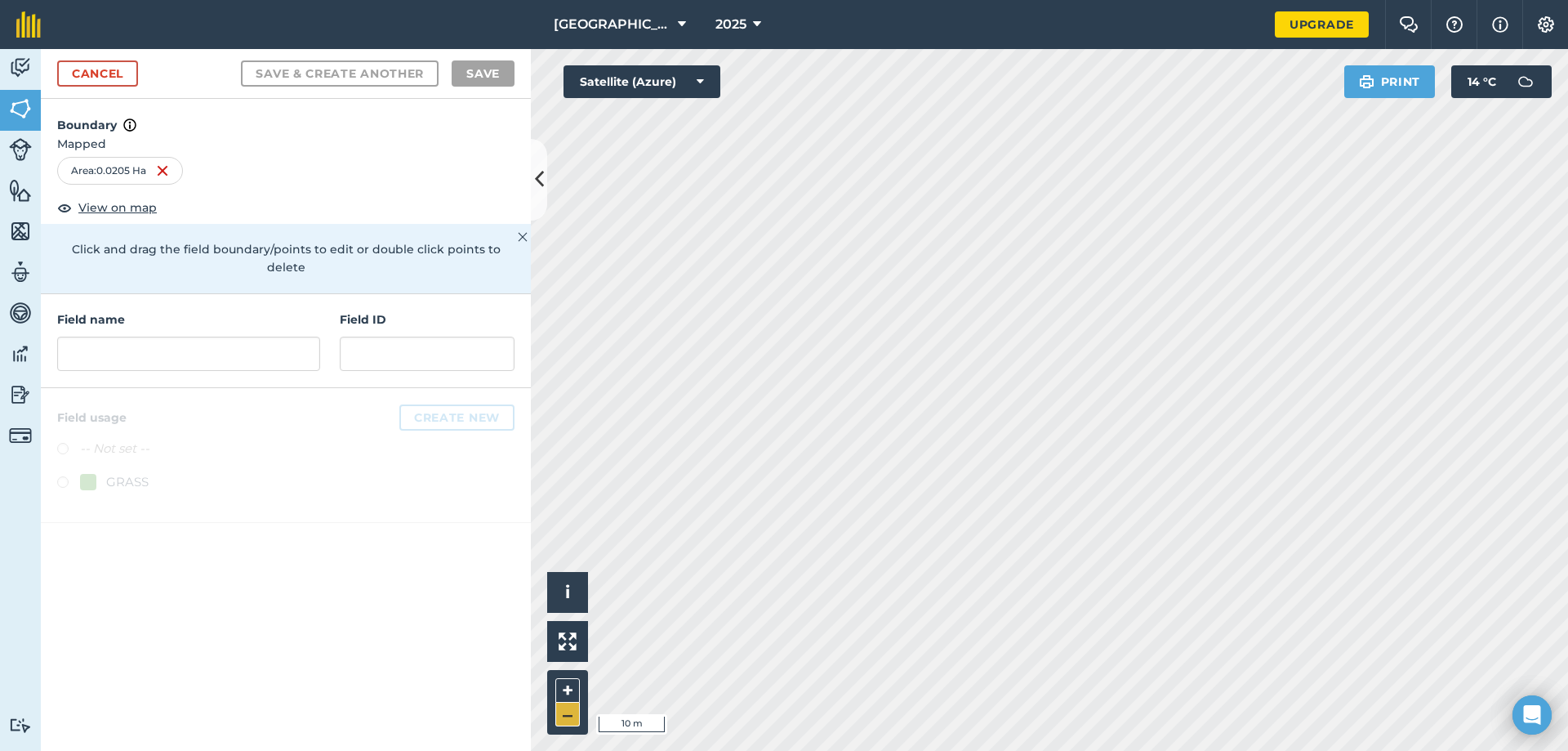
click at [576, 708] on div "Click to start drawing i © 2025 TomTom, Microsoft 10 m + –" at bounding box center [1049, 399] width 1038 height 702
click at [118, 338] on input "text" at bounding box center [188, 353] width 263 height 34
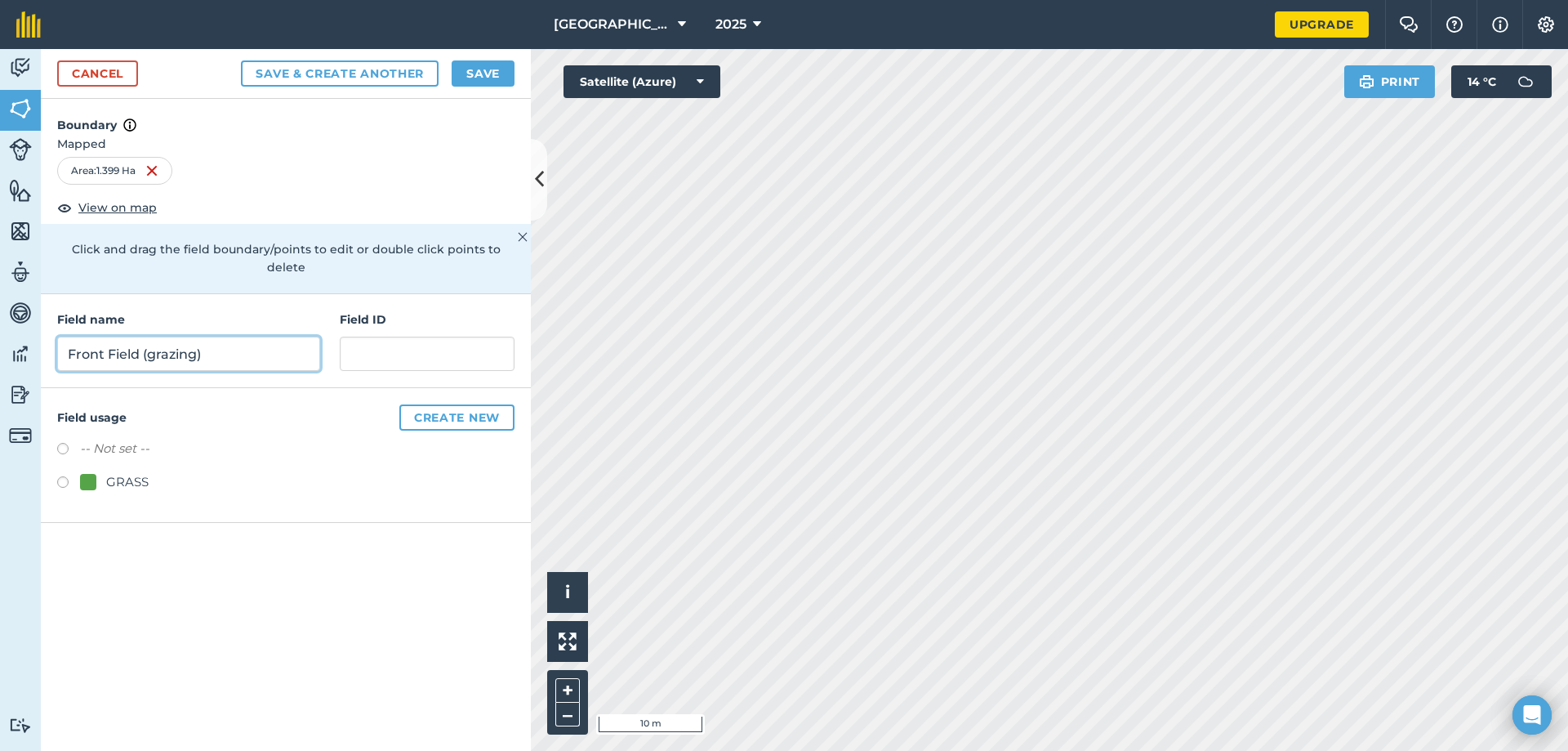
type input "Front Field (grazing)"
click at [357, 338] on input "text" at bounding box center [427, 353] width 175 height 34
type input "1"
click at [63, 476] on label at bounding box center [68, 484] width 23 height 17
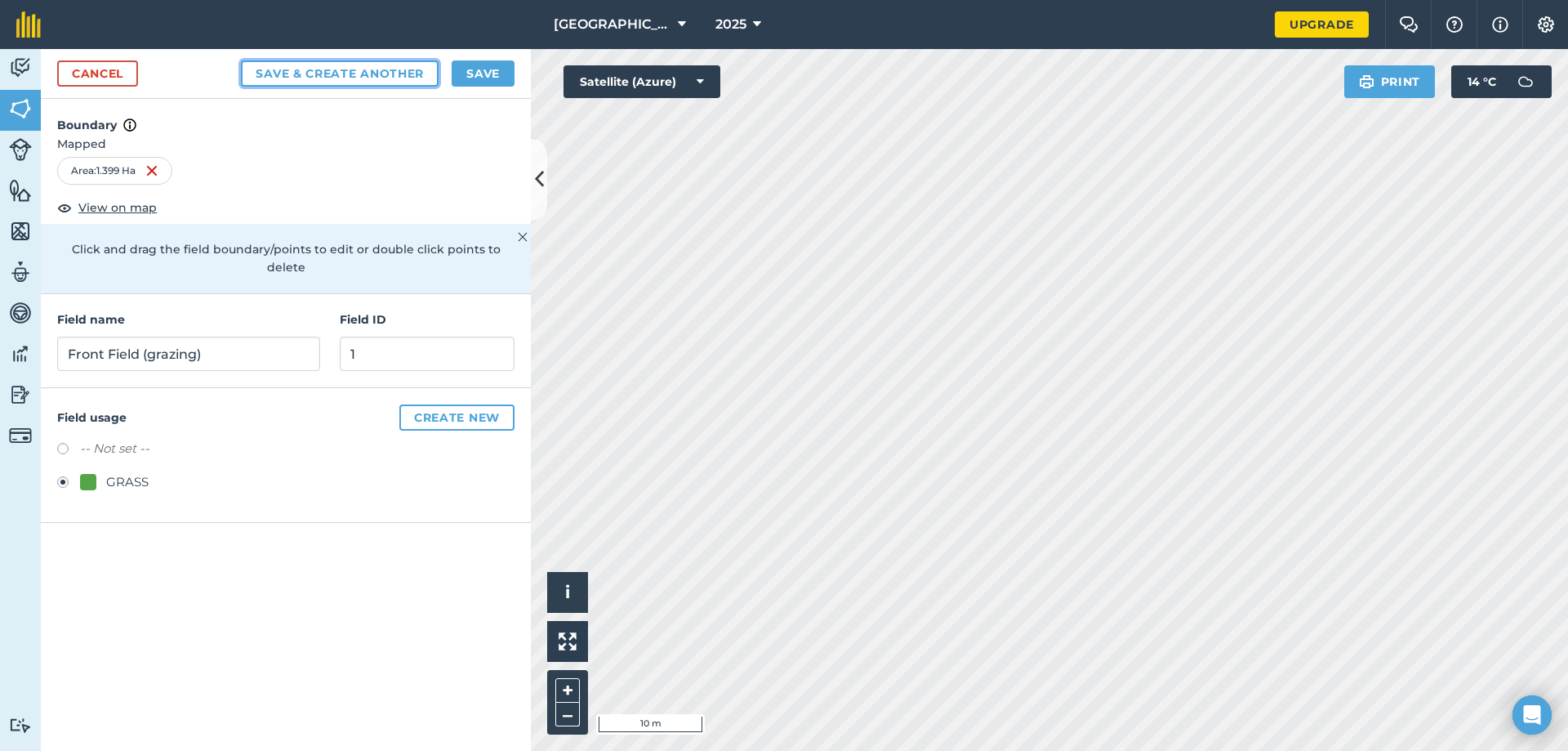
click at [375, 76] on button "Save & Create Another" at bounding box center [340, 73] width 198 height 26
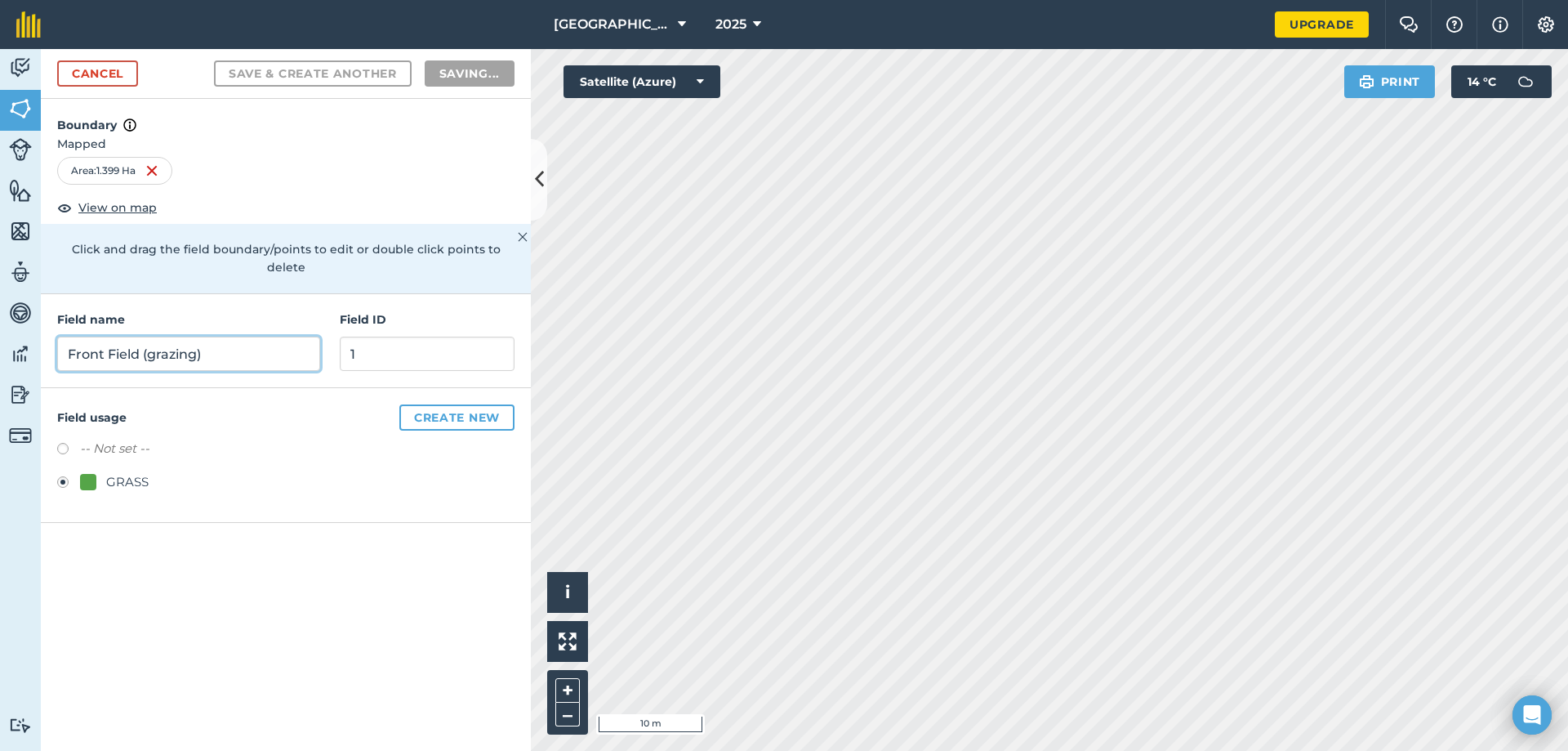
radio input "false"
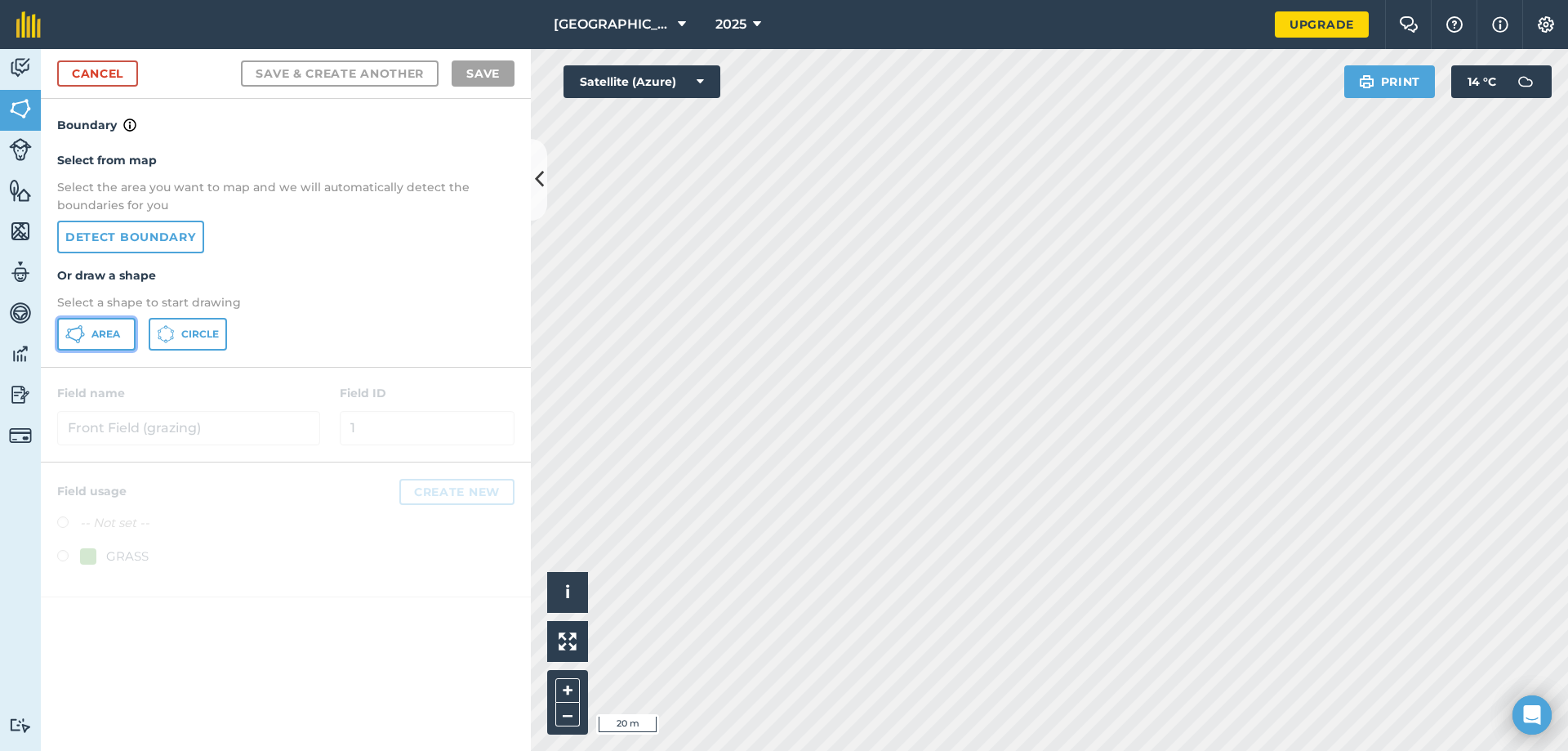
drag, startPoint x: 100, startPoint y: 329, endPoint x: 165, endPoint y: 383, distance: 84.5
click at [100, 329] on span "Area" at bounding box center [105, 334] width 28 height 13
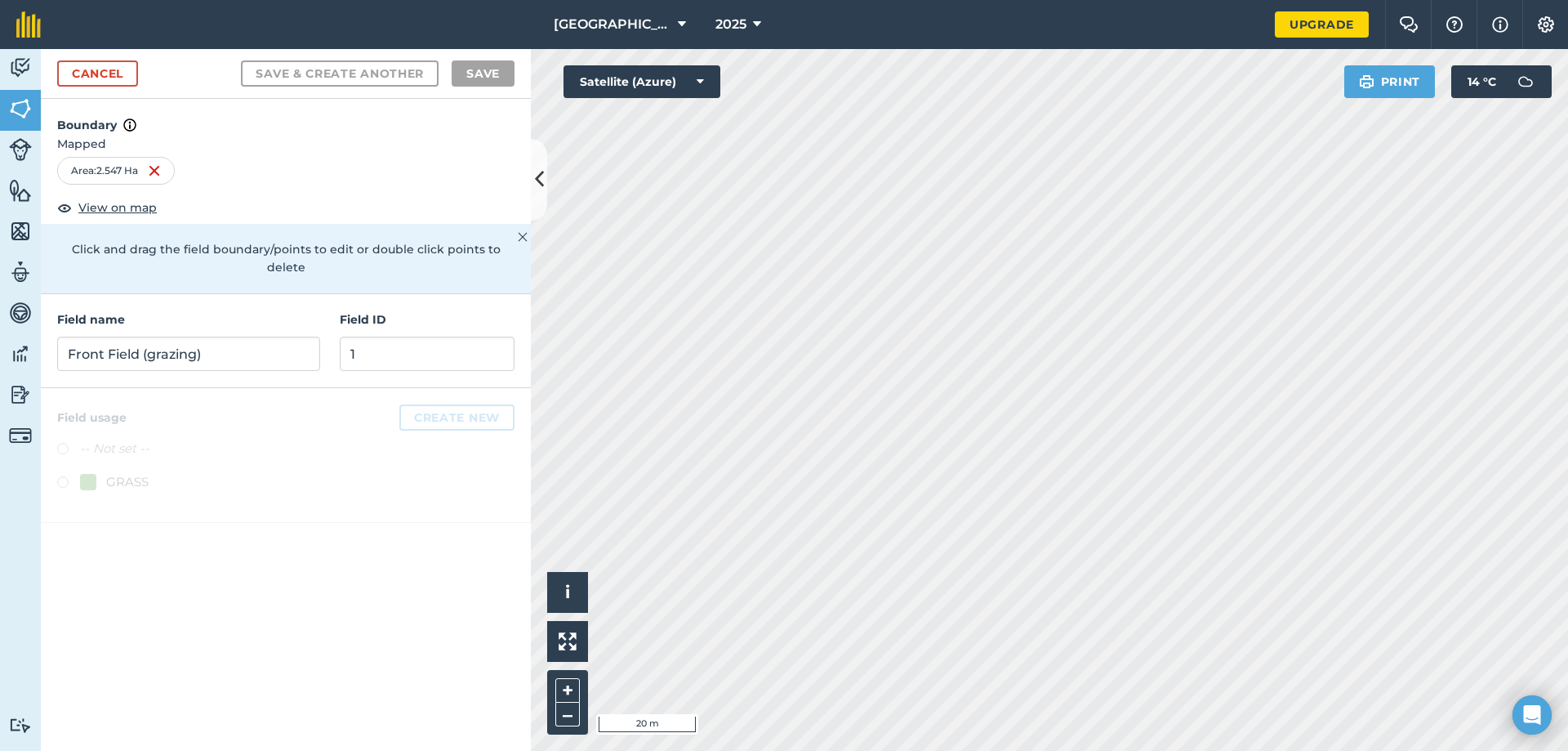
click at [914, 750] on html "Dunlargue Farm 2025 Upgrade Farm Chat Help Info Settings Map printing is not av…" at bounding box center [784, 375] width 1568 height 751
click at [235, 338] on input "Front Field (grazing)" at bounding box center [188, 353] width 263 height 34
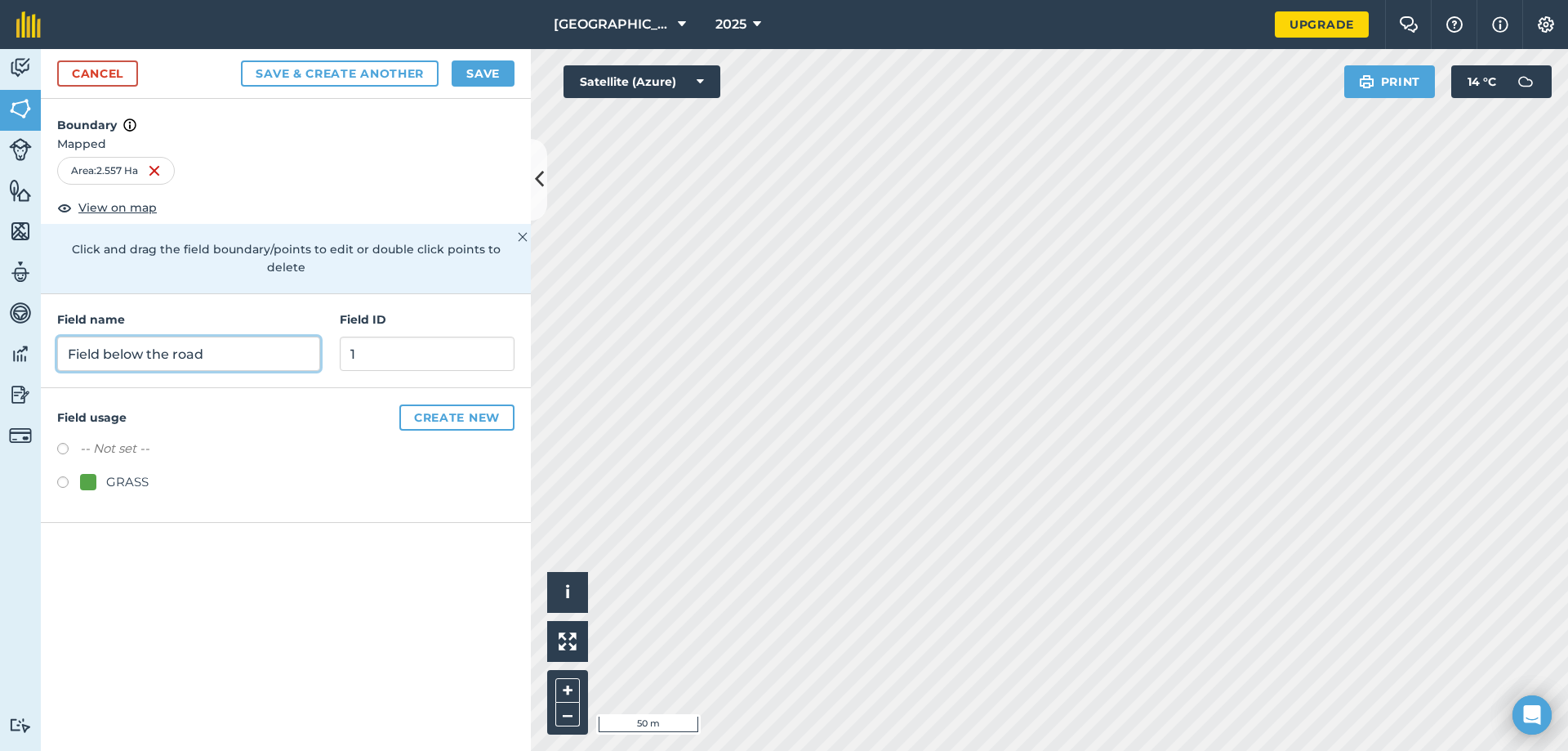
type input "Field below the road"
click at [454, 338] on input "1" at bounding box center [427, 353] width 175 height 34
type input "2"
click at [282, 337] on input "Field below the road" at bounding box center [188, 353] width 263 height 34
type input "Field below the road (silage)"
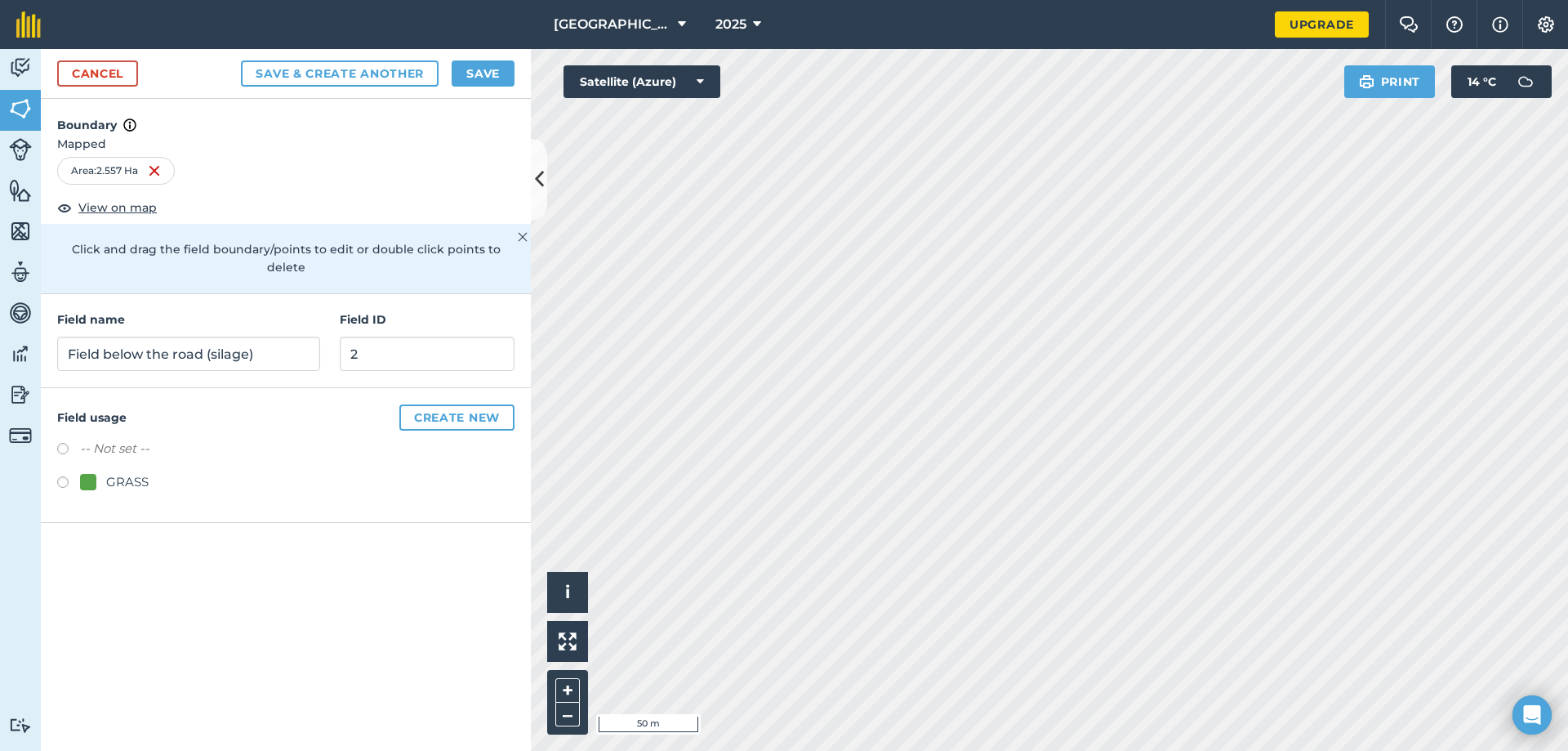
click at [79, 476] on label at bounding box center [68, 484] width 23 height 17
click at [412, 70] on button "Save & Create Another" at bounding box center [340, 73] width 198 height 26
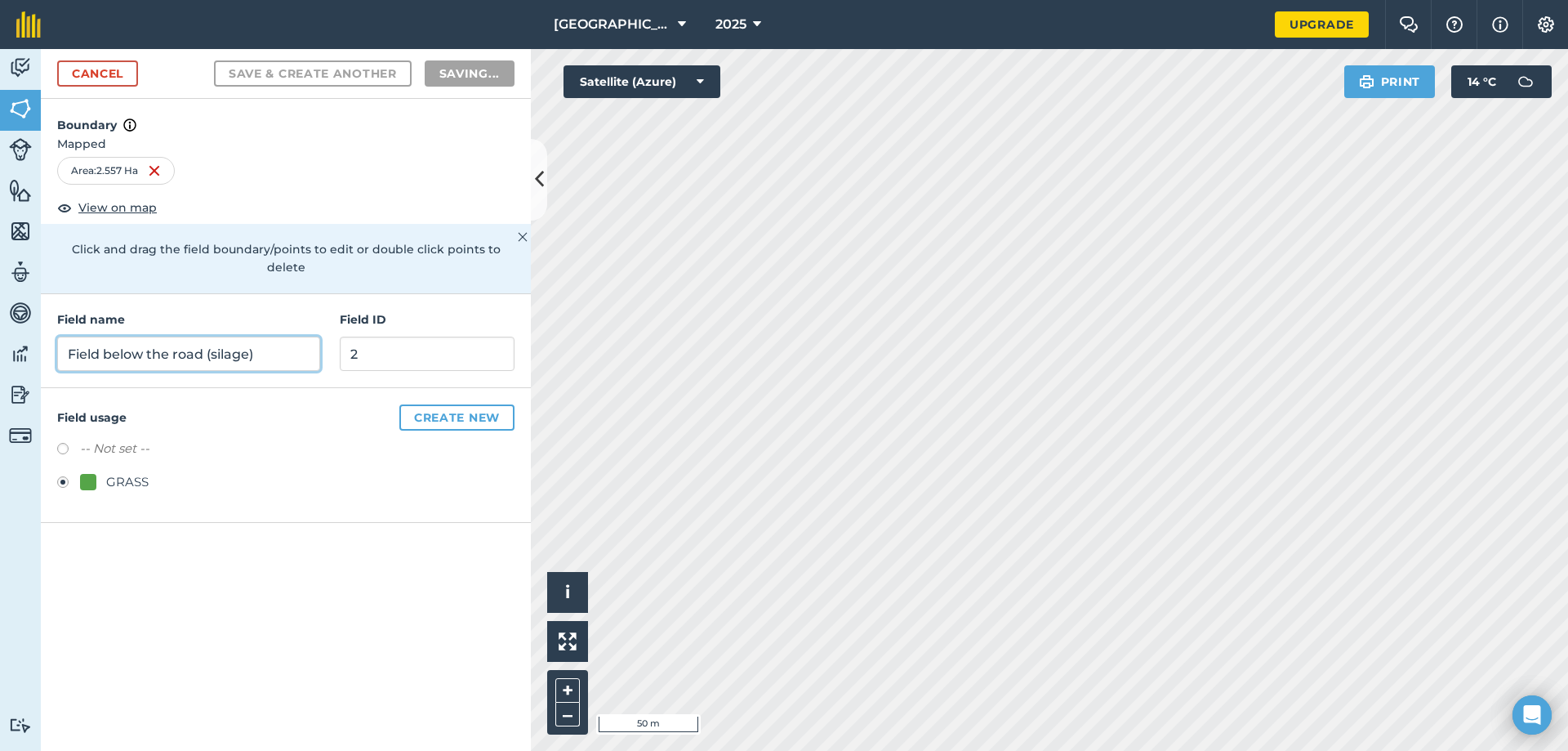
radio input "false"
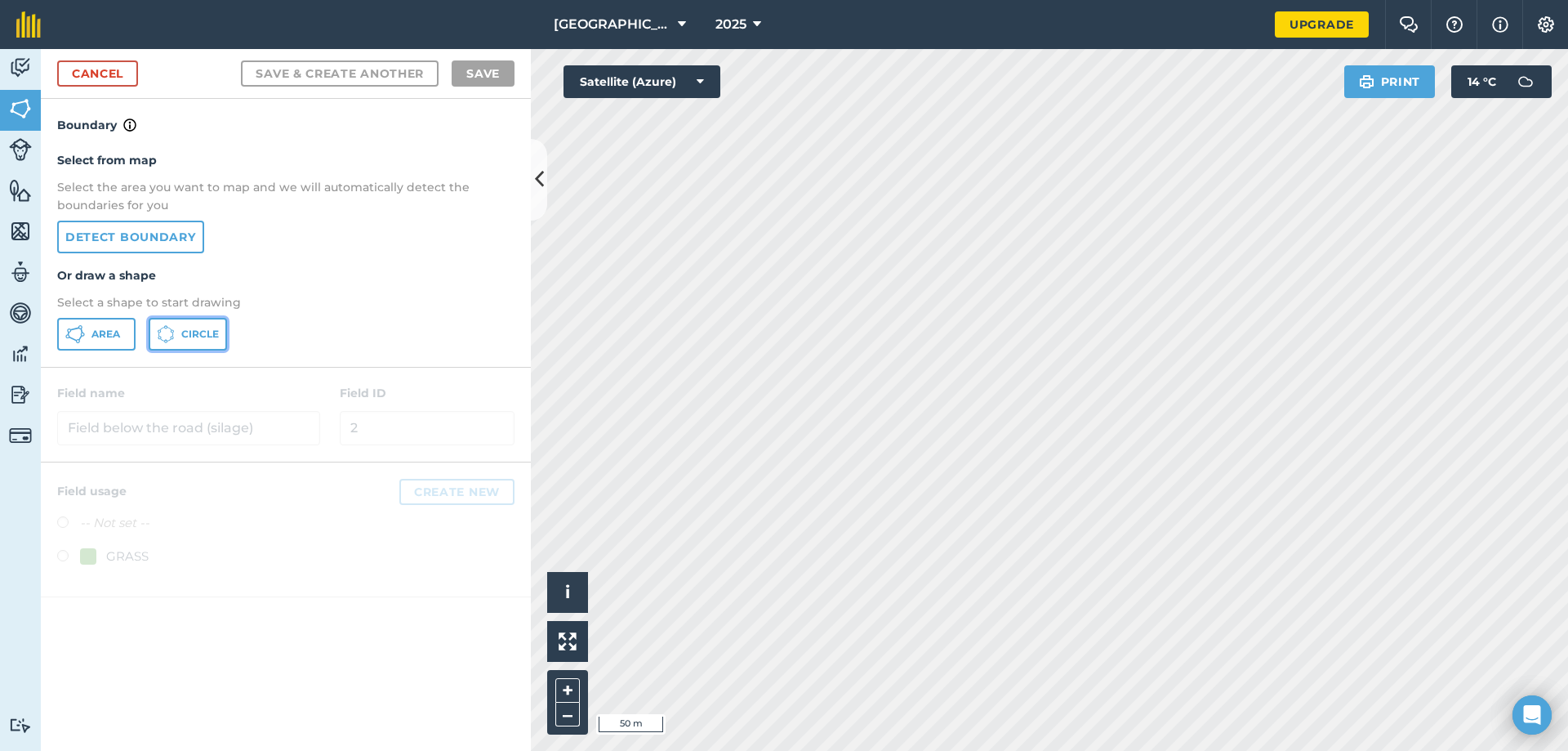
click at [167, 328] on icon at bounding box center [166, 327] width 1 height 1
click at [92, 71] on link "Cancel" at bounding box center [97, 73] width 81 height 26
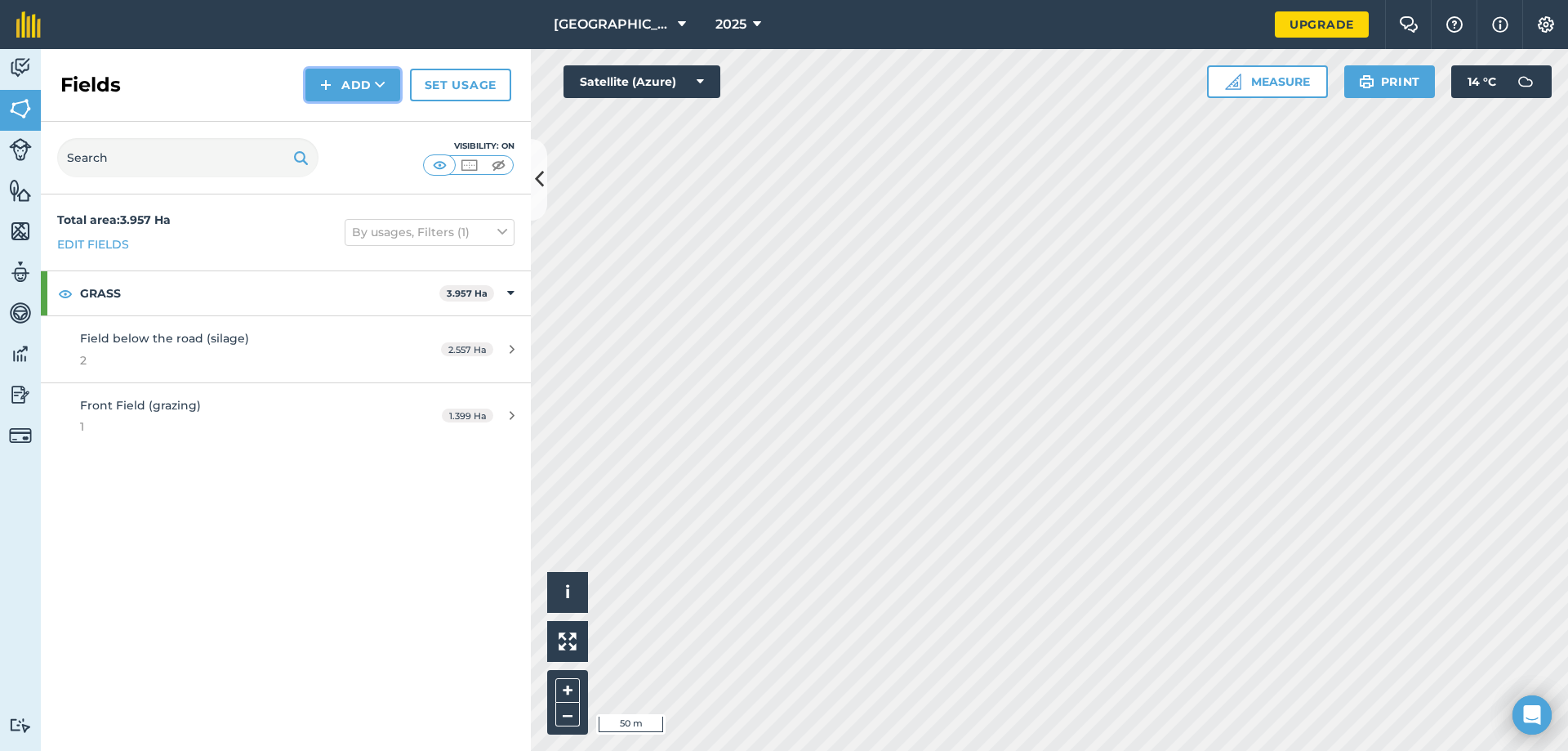
click at [376, 74] on button "Add" at bounding box center [352, 84] width 95 height 32
click at [365, 119] on link "Draw" at bounding box center [353, 121] width 90 height 36
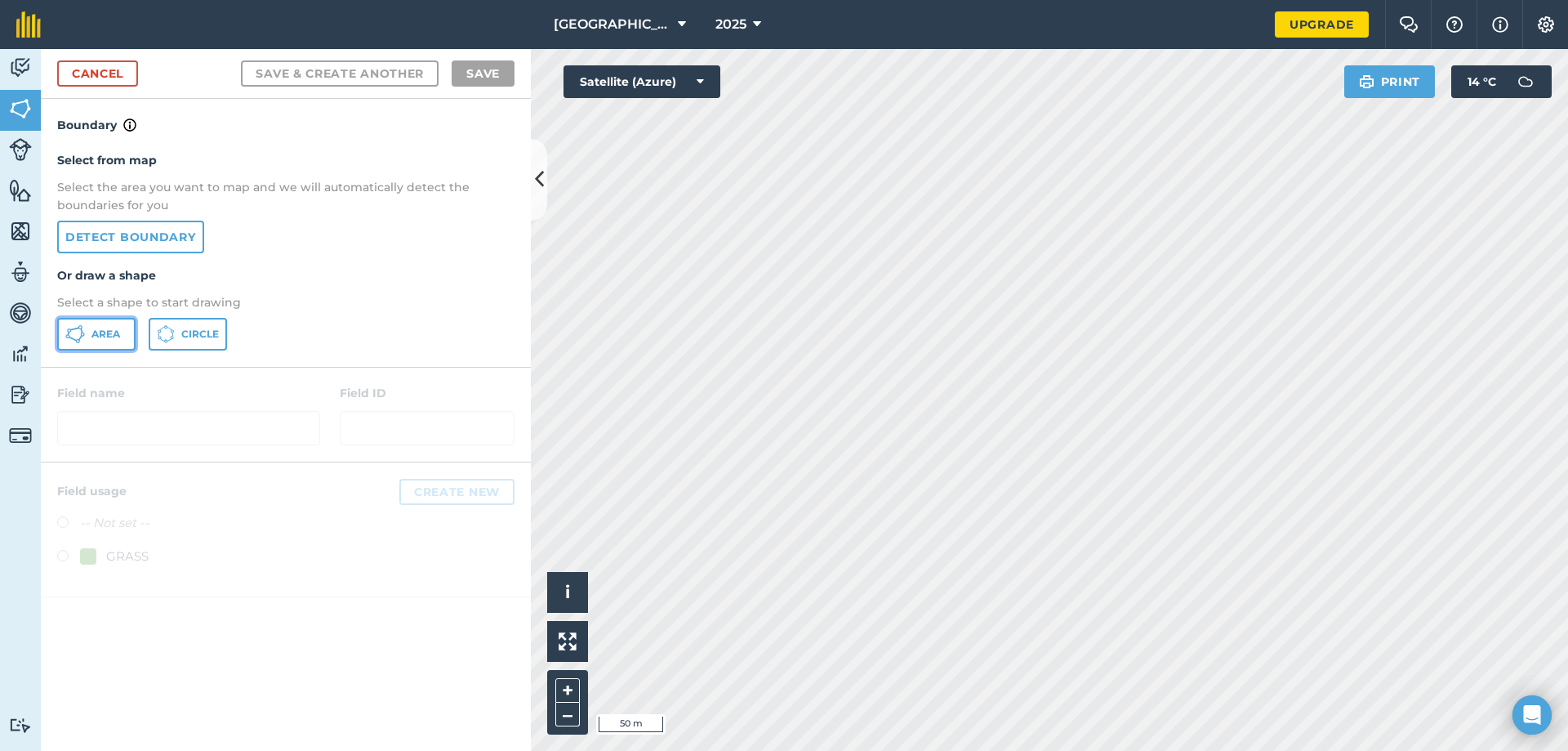
click at [115, 334] on span "Area" at bounding box center [105, 334] width 28 height 13
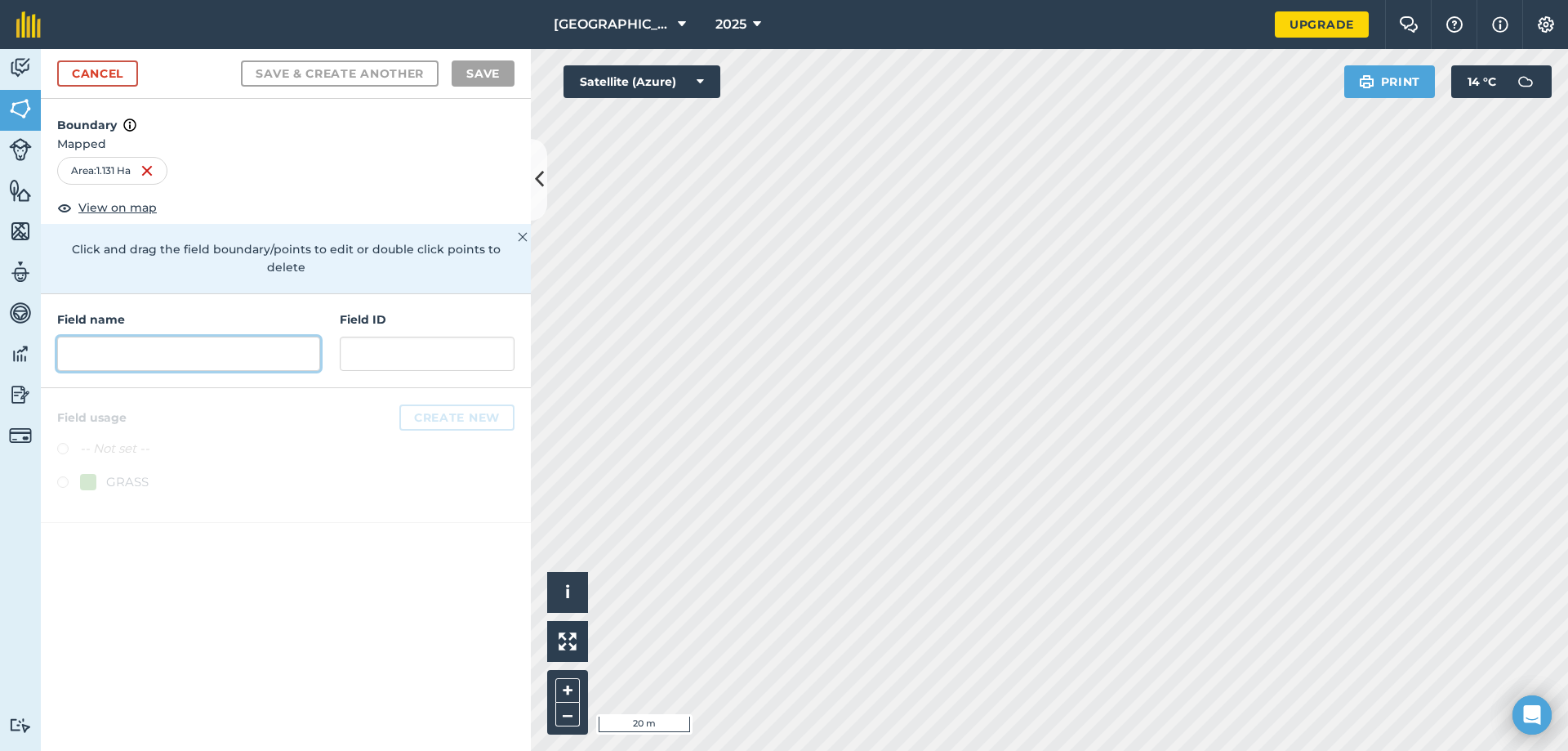
click at [144, 337] on input "text" at bounding box center [188, 353] width 263 height 34
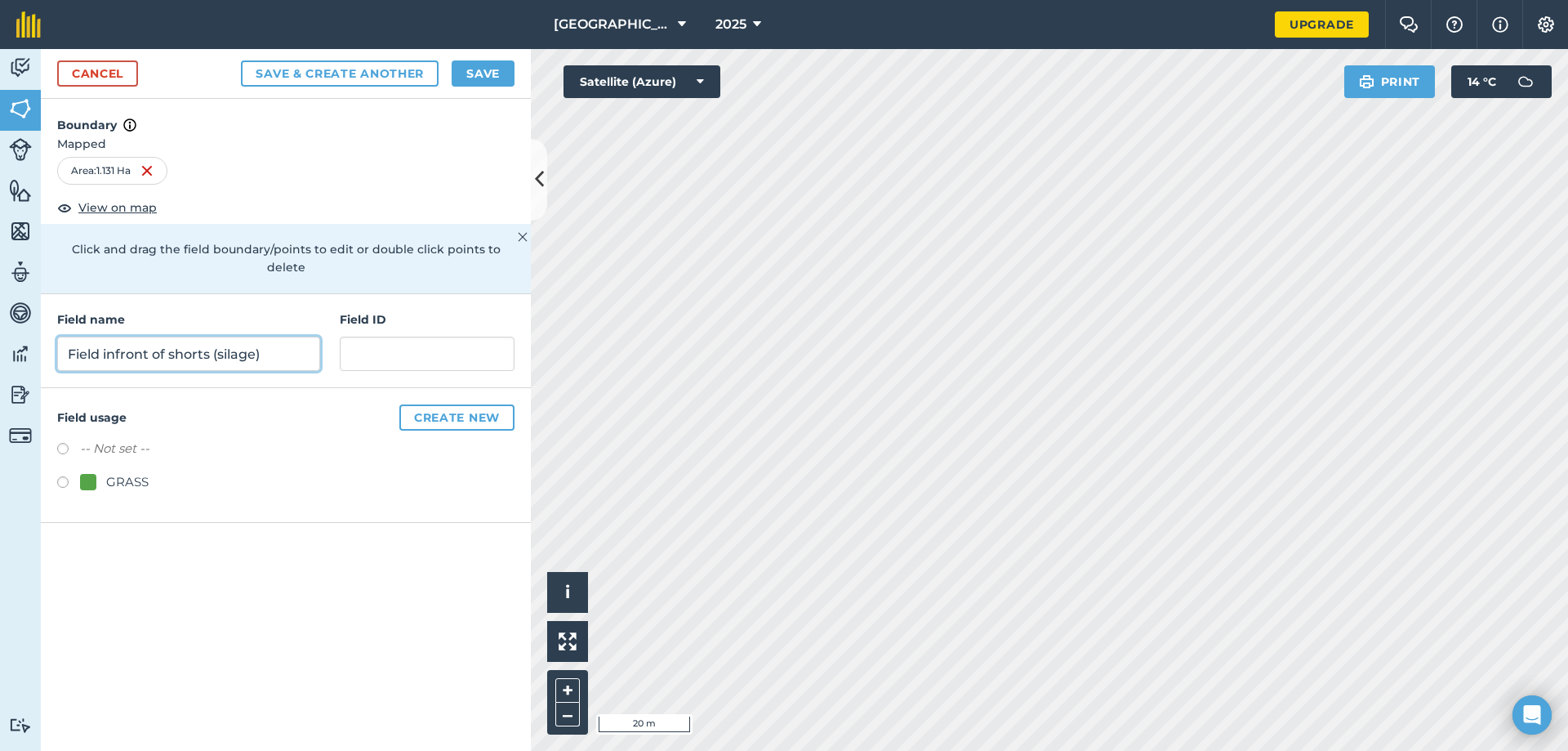
type input "Field infront of shorts (silage)"
click at [416, 337] on input "text" at bounding box center [427, 353] width 175 height 34
type input "3"
click at [334, 67] on button "Save & Create Another" at bounding box center [340, 73] width 198 height 26
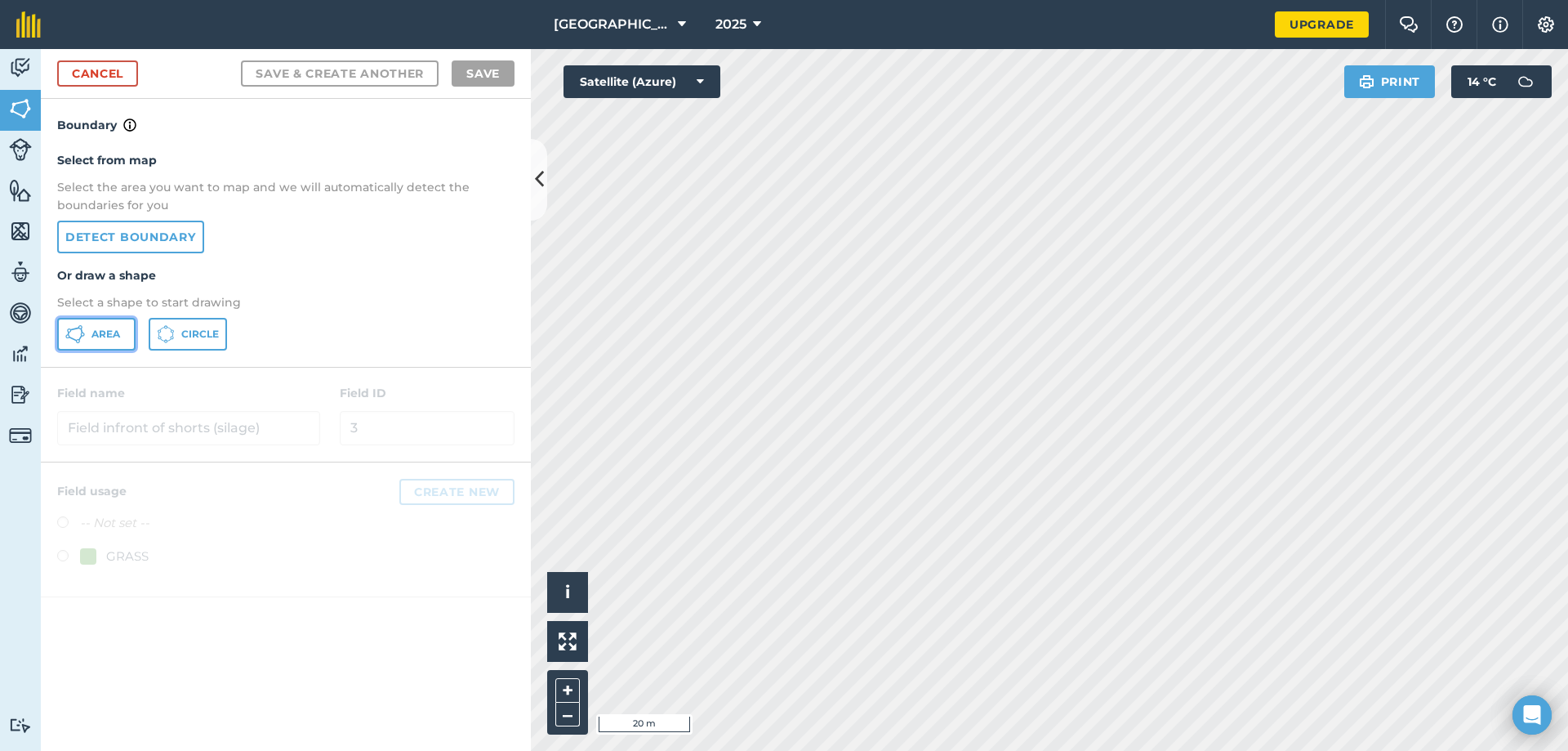
click at [108, 338] on span "Area" at bounding box center [105, 334] width 28 height 13
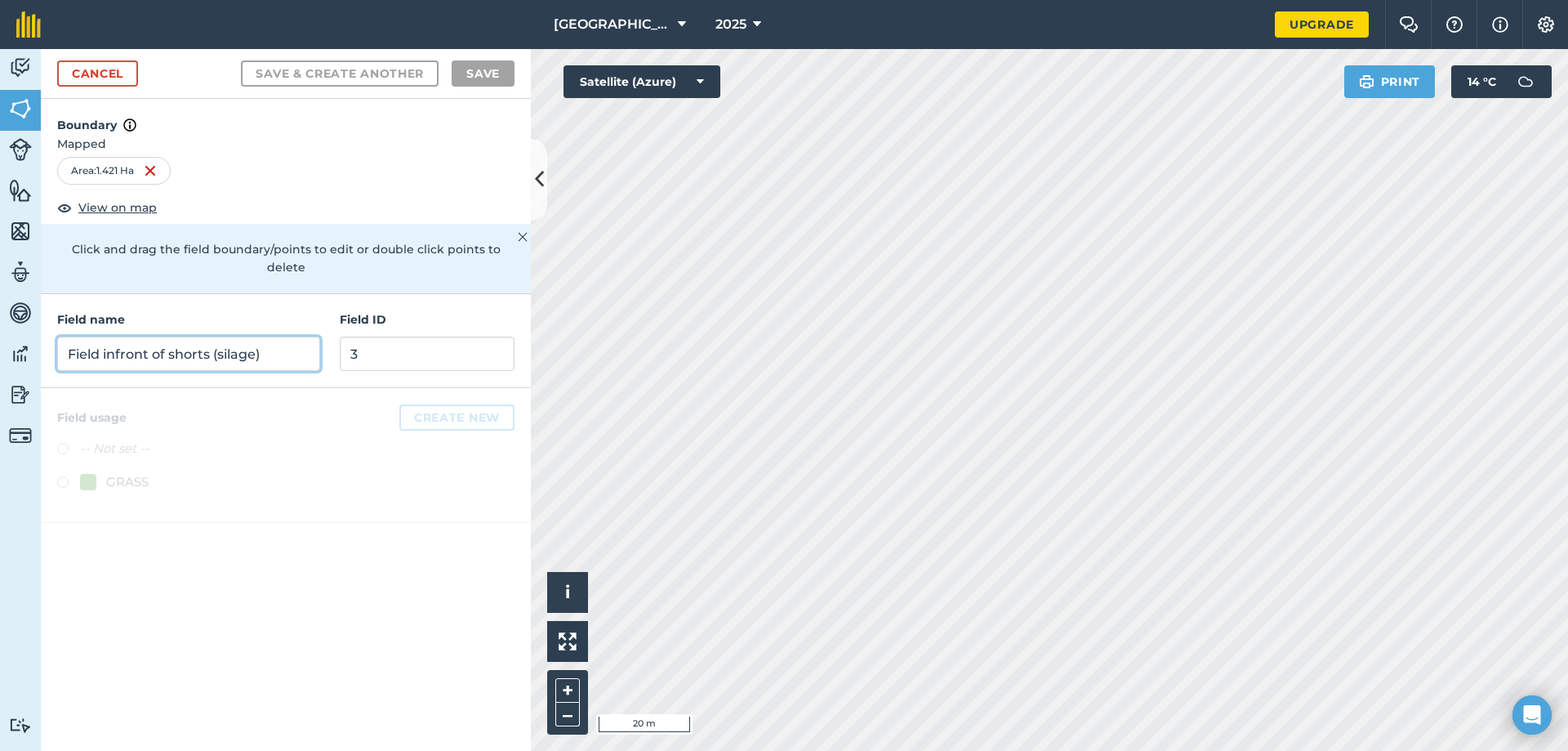
click at [185, 339] on input "Field infront of shorts (silage)" at bounding box center [188, 353] width 263 height 34
type input "Then wee rock (silage)"
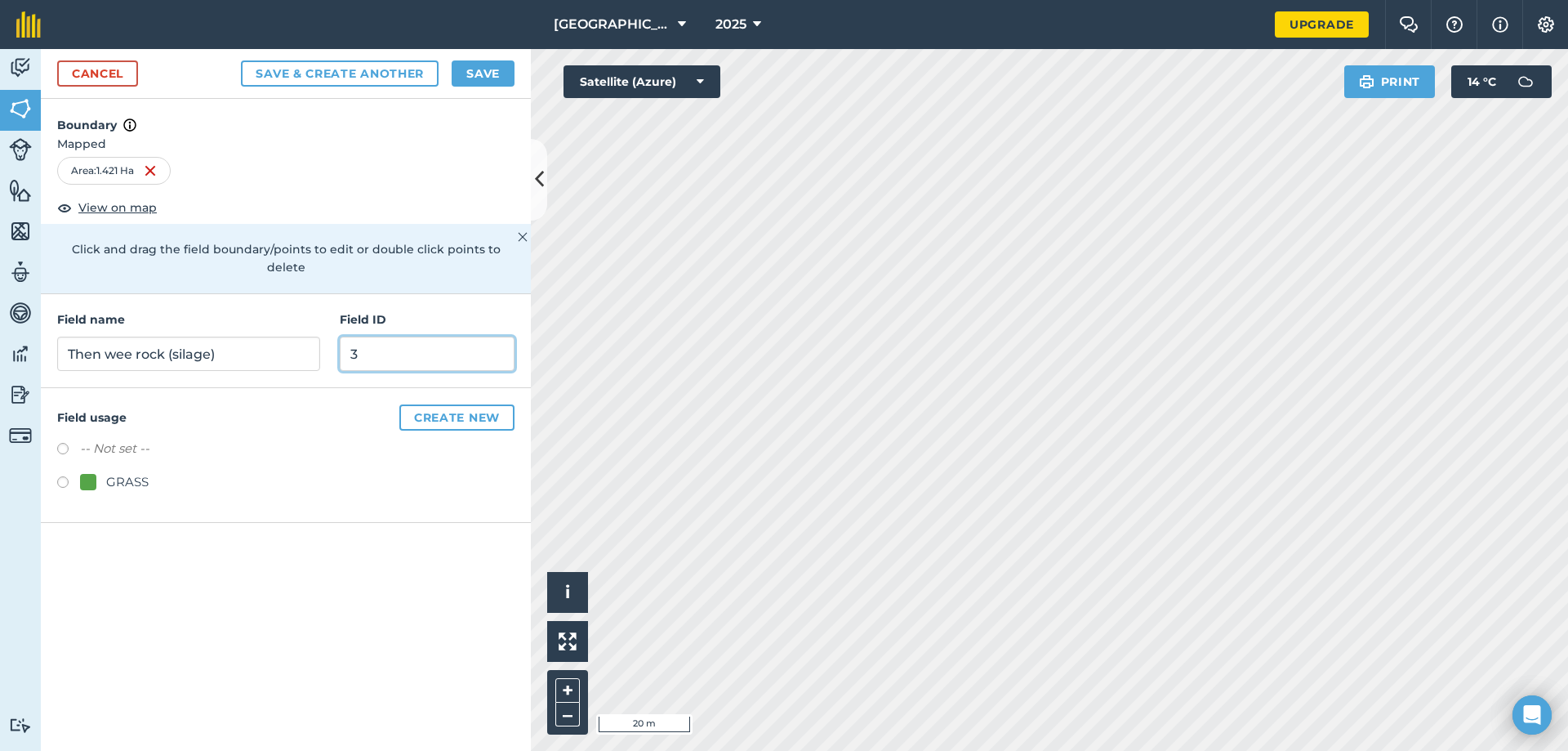
click at [370, 337] on input "3" at bounding box center [427, 353] width 175 height 34
type input "4"
click at [62, 476] on label at bounding box center [68, 484] width 23 height 17
radio input "true"
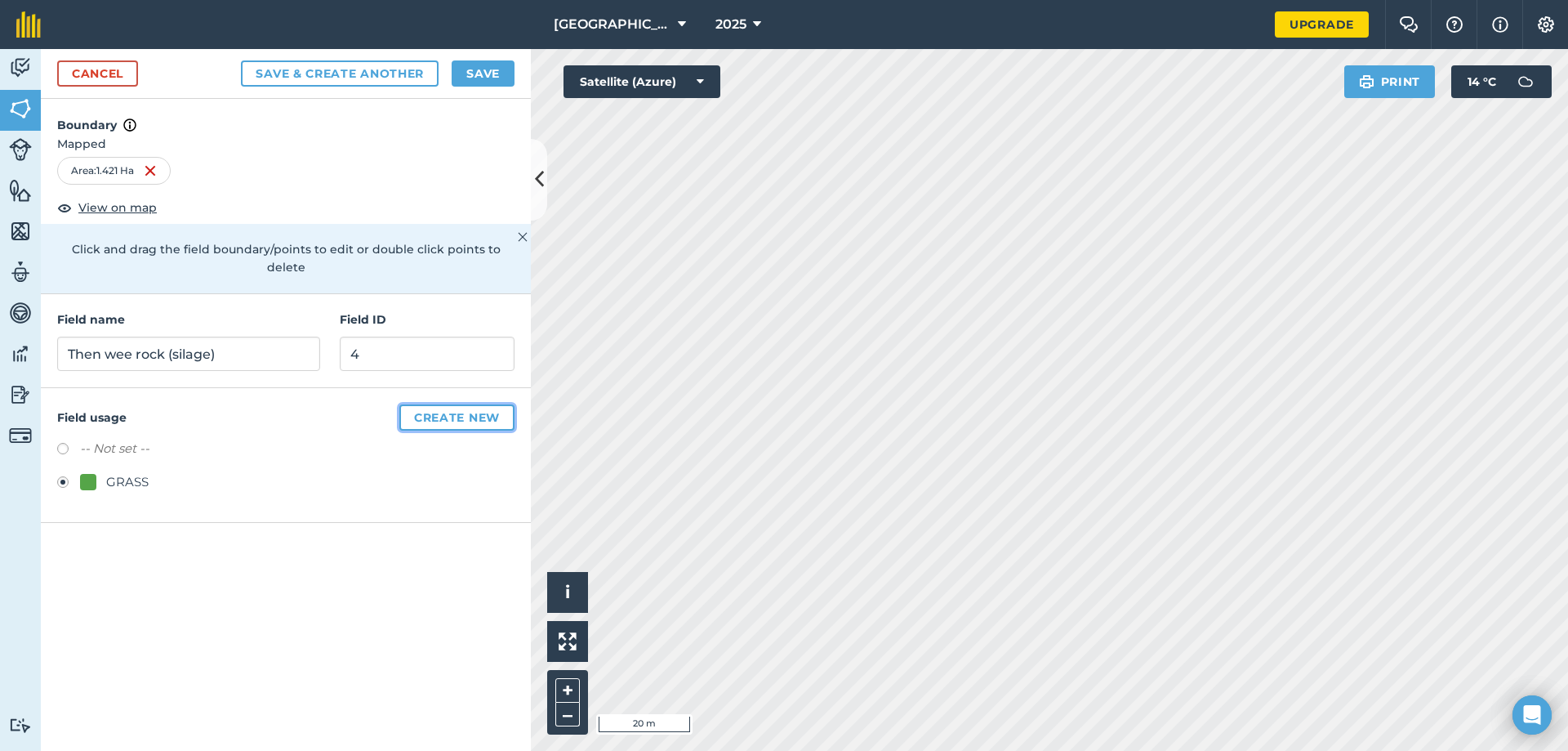
click at [422, 404] on button "Create new" at bounding box center [457, 417] width 115 height 26
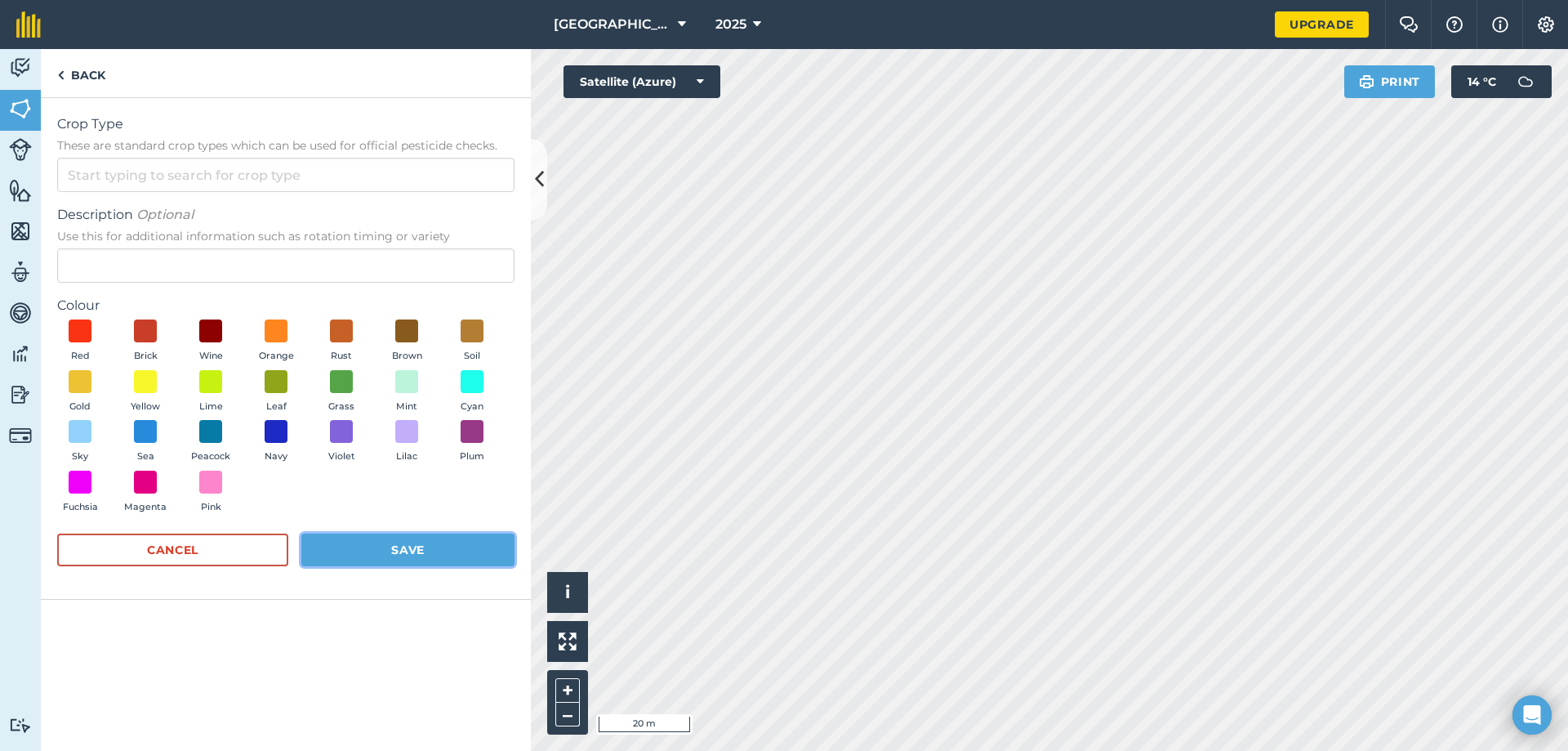
click at [346, 543] on button "Save" at bounding box center [408, 549] width 213 height 32
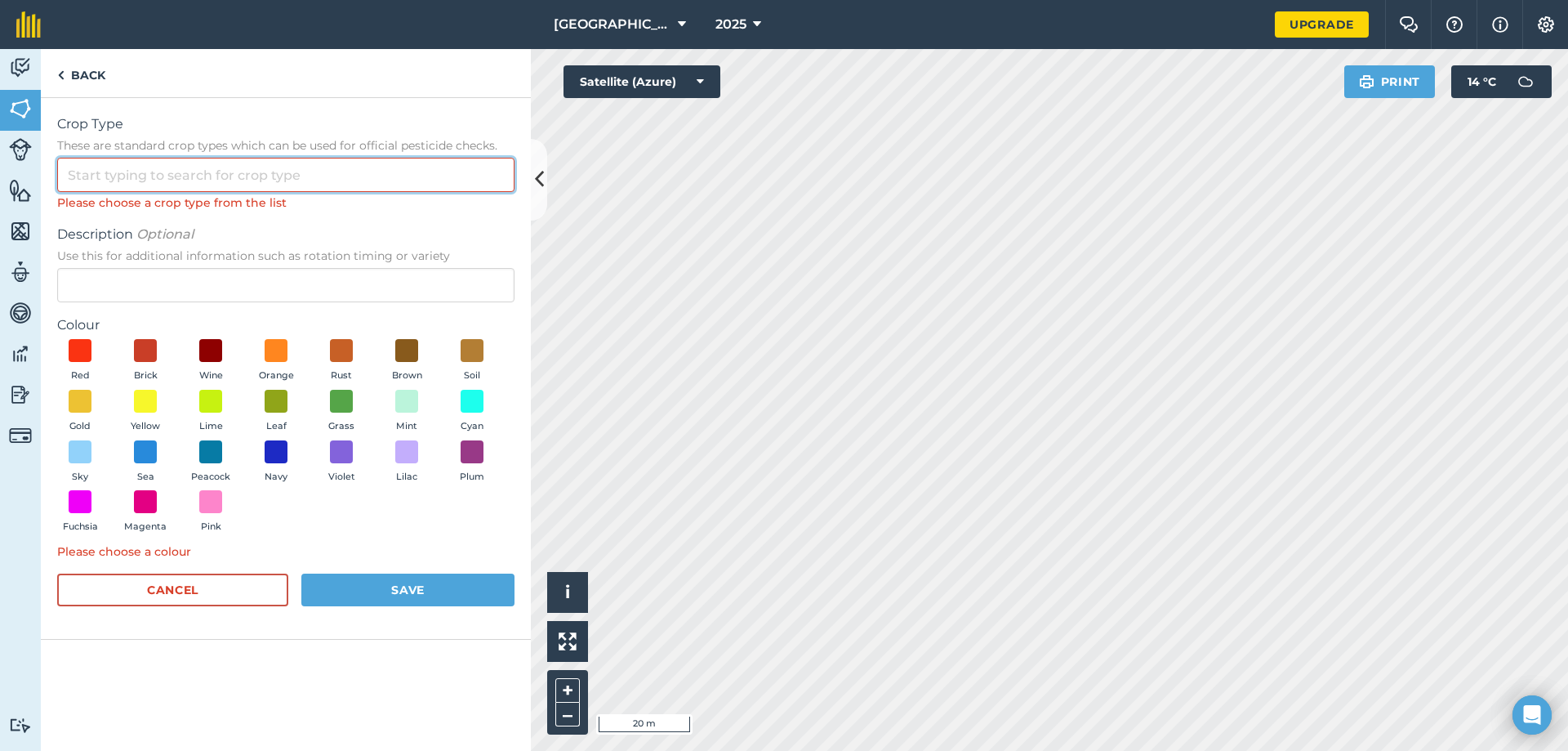
click at [175, 173] on input "Crop Type These are standard crop types which can be used for official pesticid…" at bounding box center [285, 174] width 457 height 34
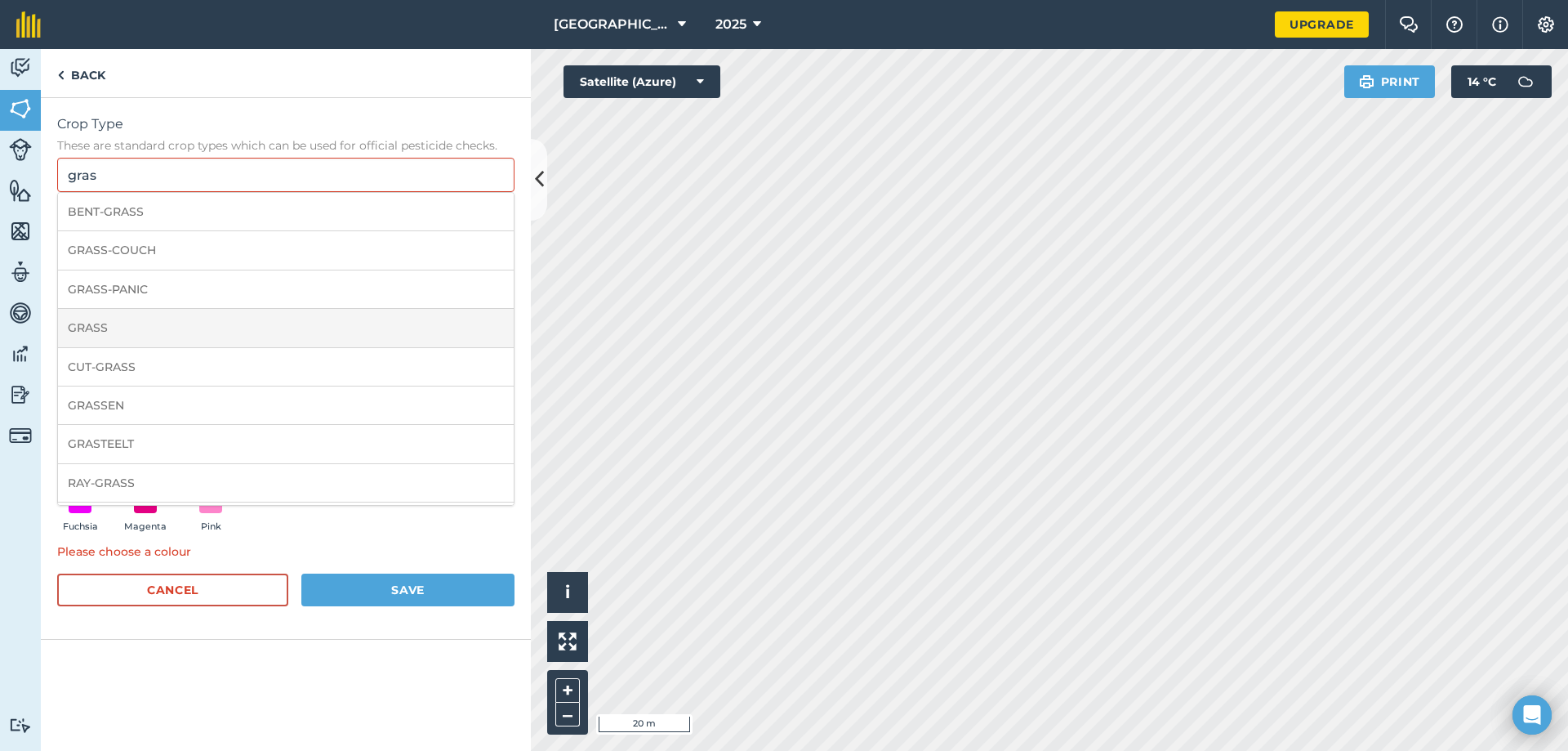
click at [126, 328] on li "GRASS" at bounding box center [286, 327] width 456 height 38
type input "GRASS"
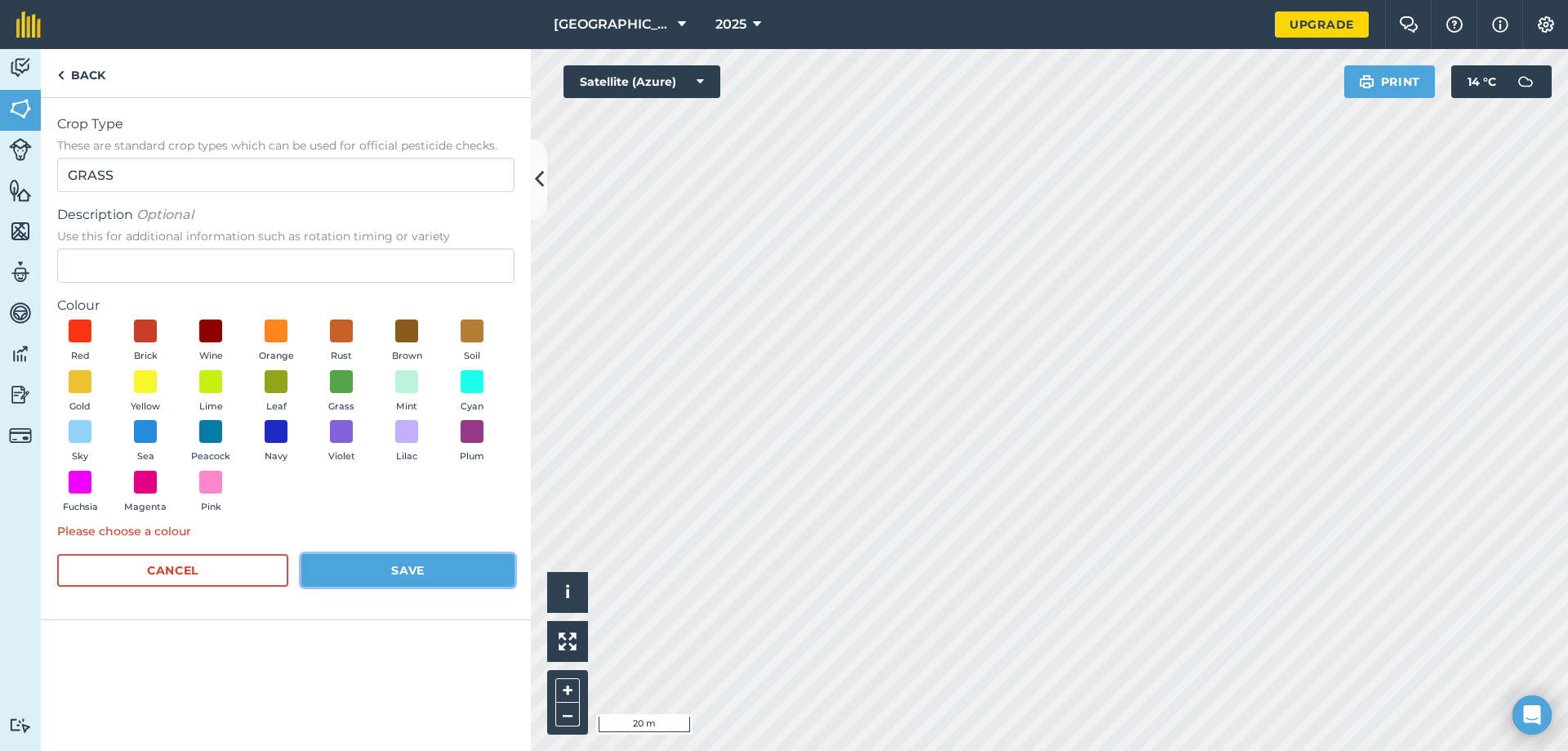
click at [407, 570] on button "Save" at bounding box center [408, 570] width 213 height 32
click at [476, 566] on button "Save" at bounding box center [408, 570] width 213 height 32
click at [343, 386] on span at bounding box center [342, 381] width 25 height 25
click at [380, 566] on button "Save" at bounding box center [408, 570] width 213 height 32
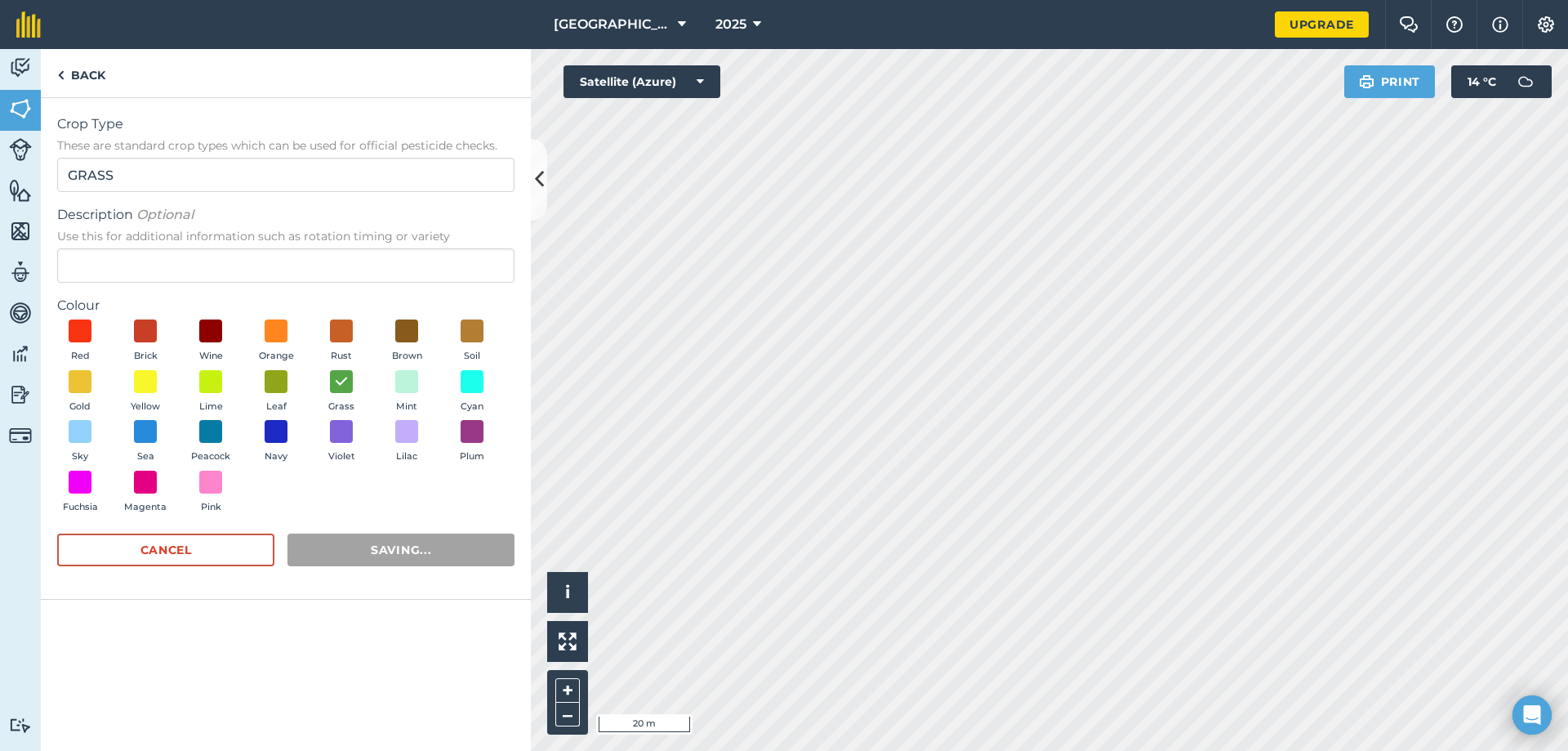
radio input "false"
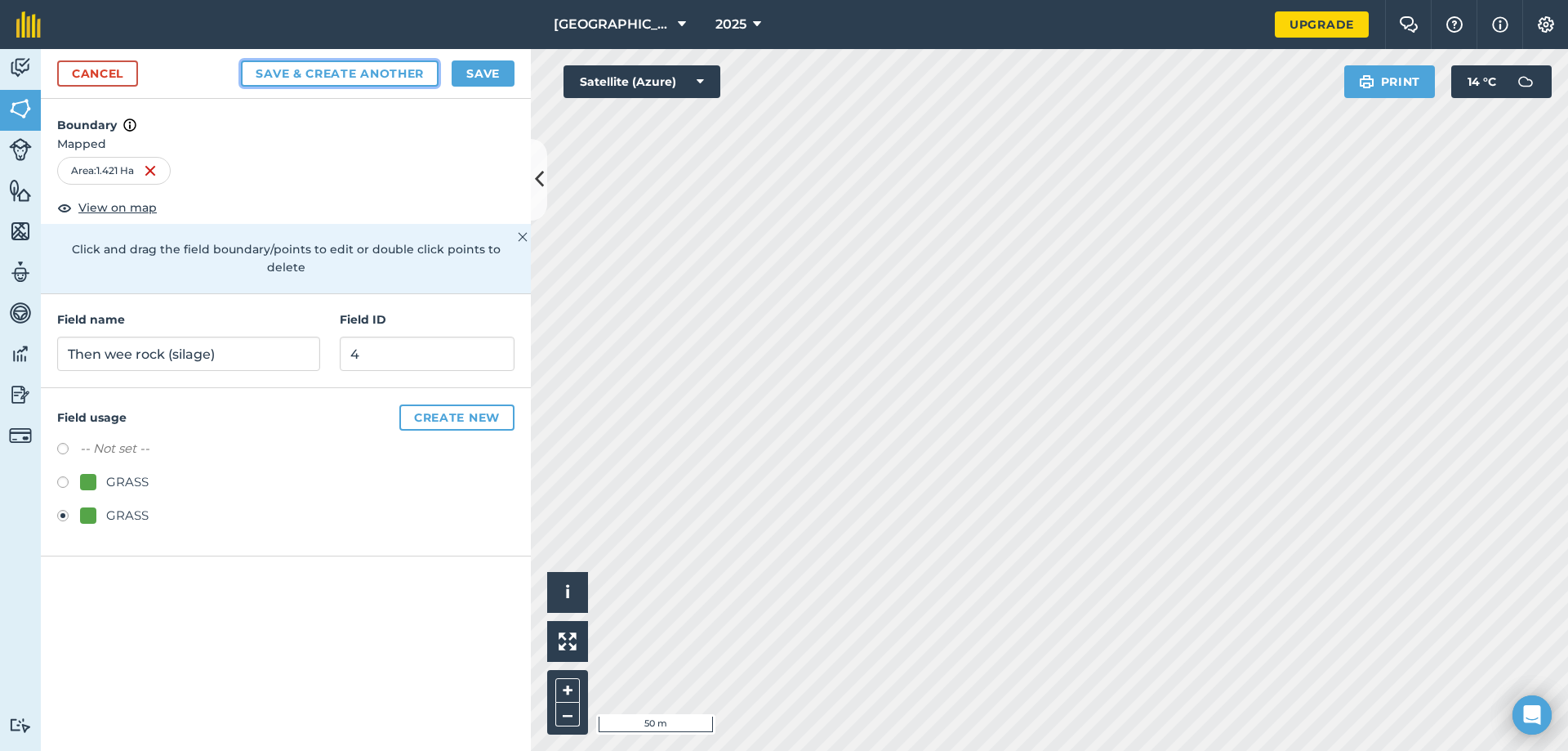
click at [244, 71] on button "Save & Create Another" at bounding box center [340, 73] width 198 height 26
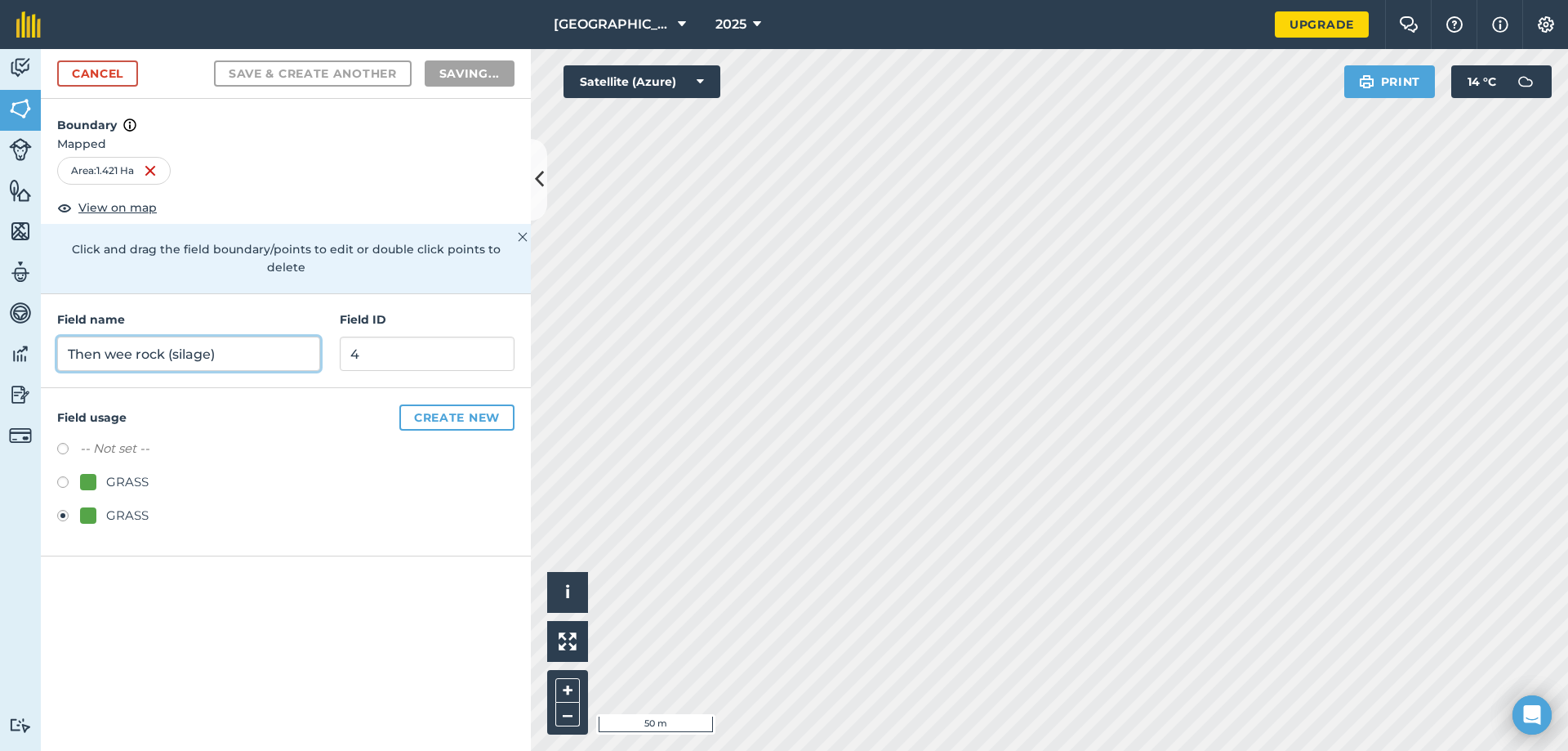
radio input "false"
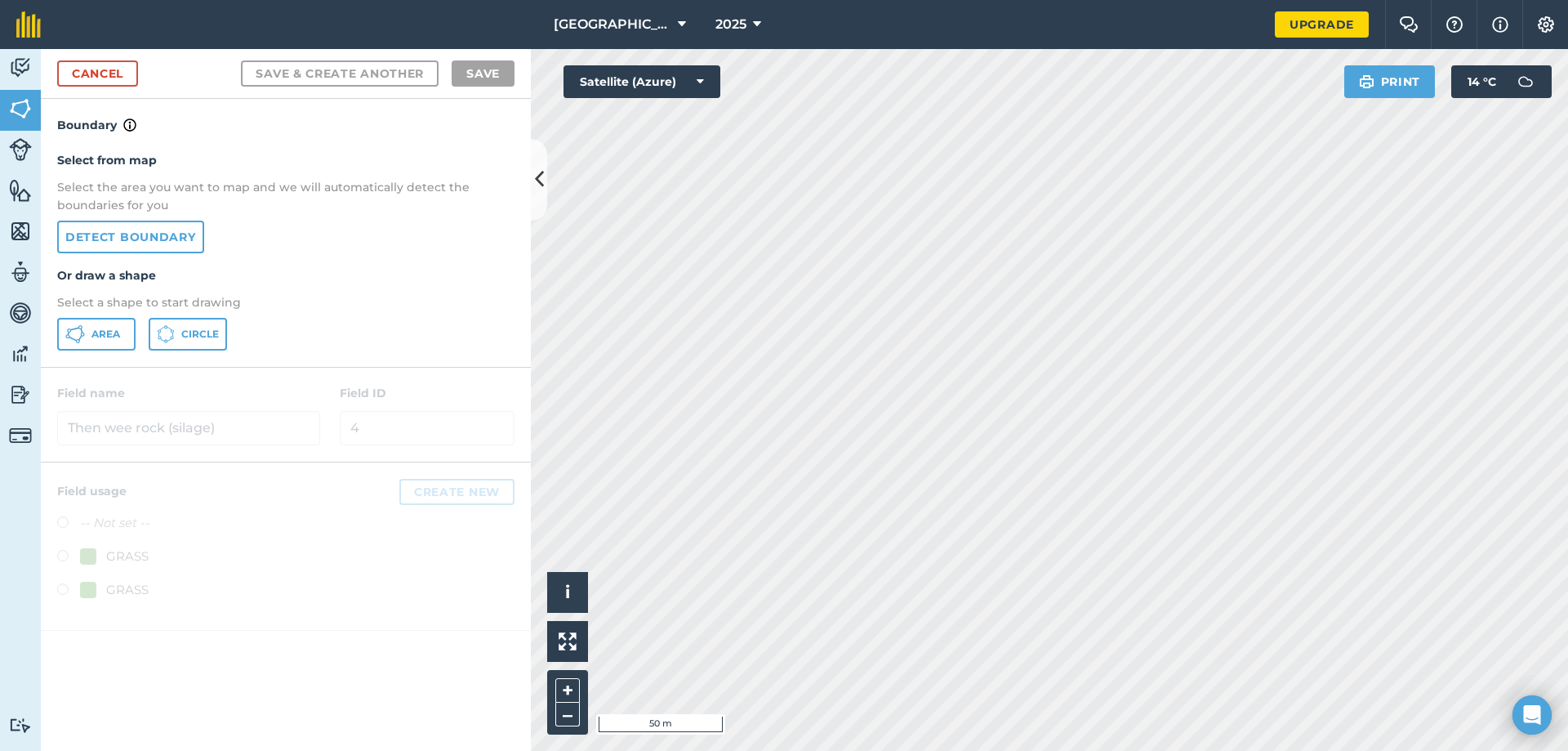
click at [951, 750] on html "Dunlargue Farm 2025 Upgrade Farm Chat Help Info Settings Map printing is not av…" at bounding box center [784, 375] width 1568 height 751
click at [92, 328] on span "Area" at bounding box center [105, 334] width 28 height 13
click at [1177, 750] on html "Dunlargue Farm 2025 Upgrade Farm Chat Help Info Settings Map printing is not av…" at bounding box center [784, 375] width 1568 height 751
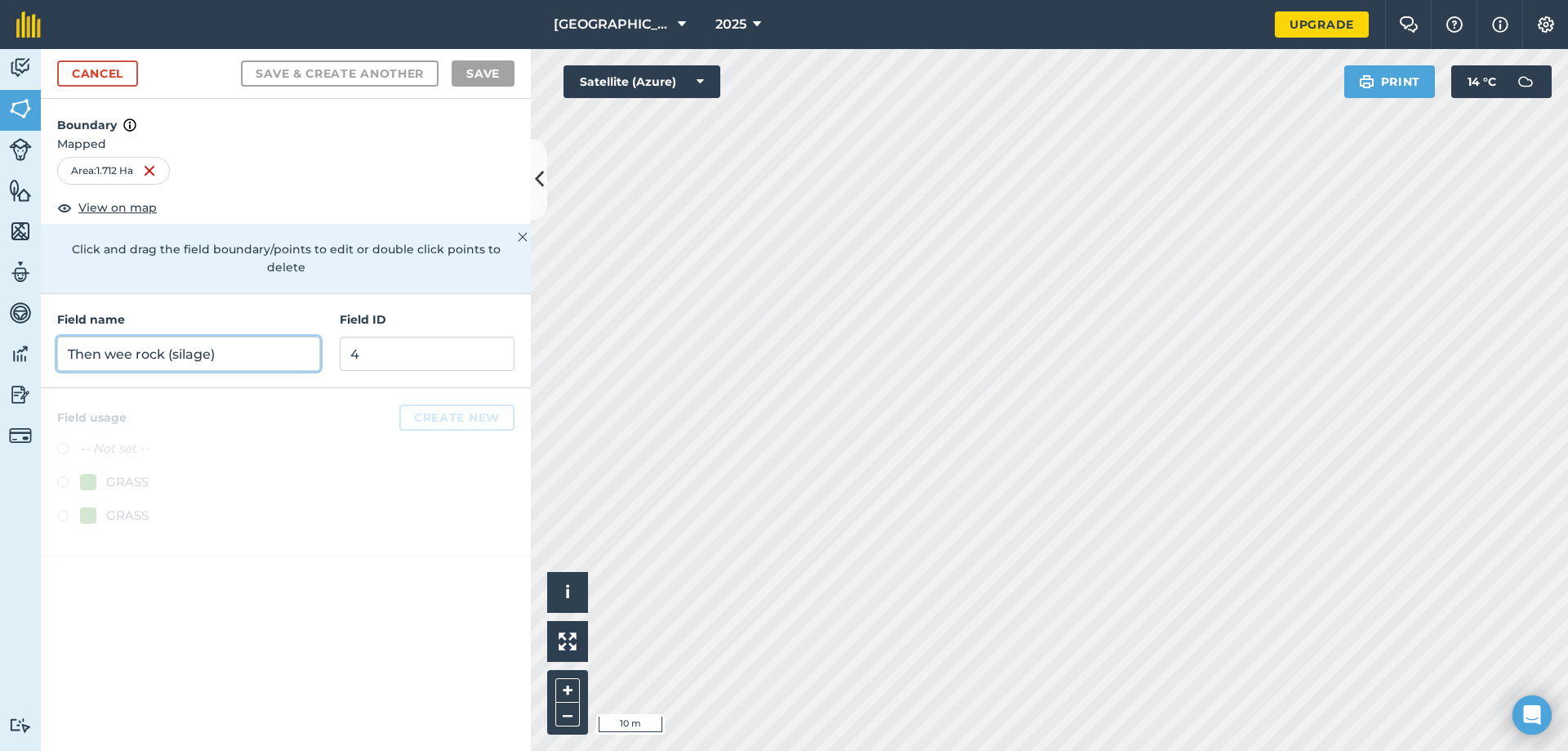
click at [253, 337] on input "Then wee rock (silage)" at bounding box center [188, 353] width 263 height 34
type input "jacks meadow (silage)"
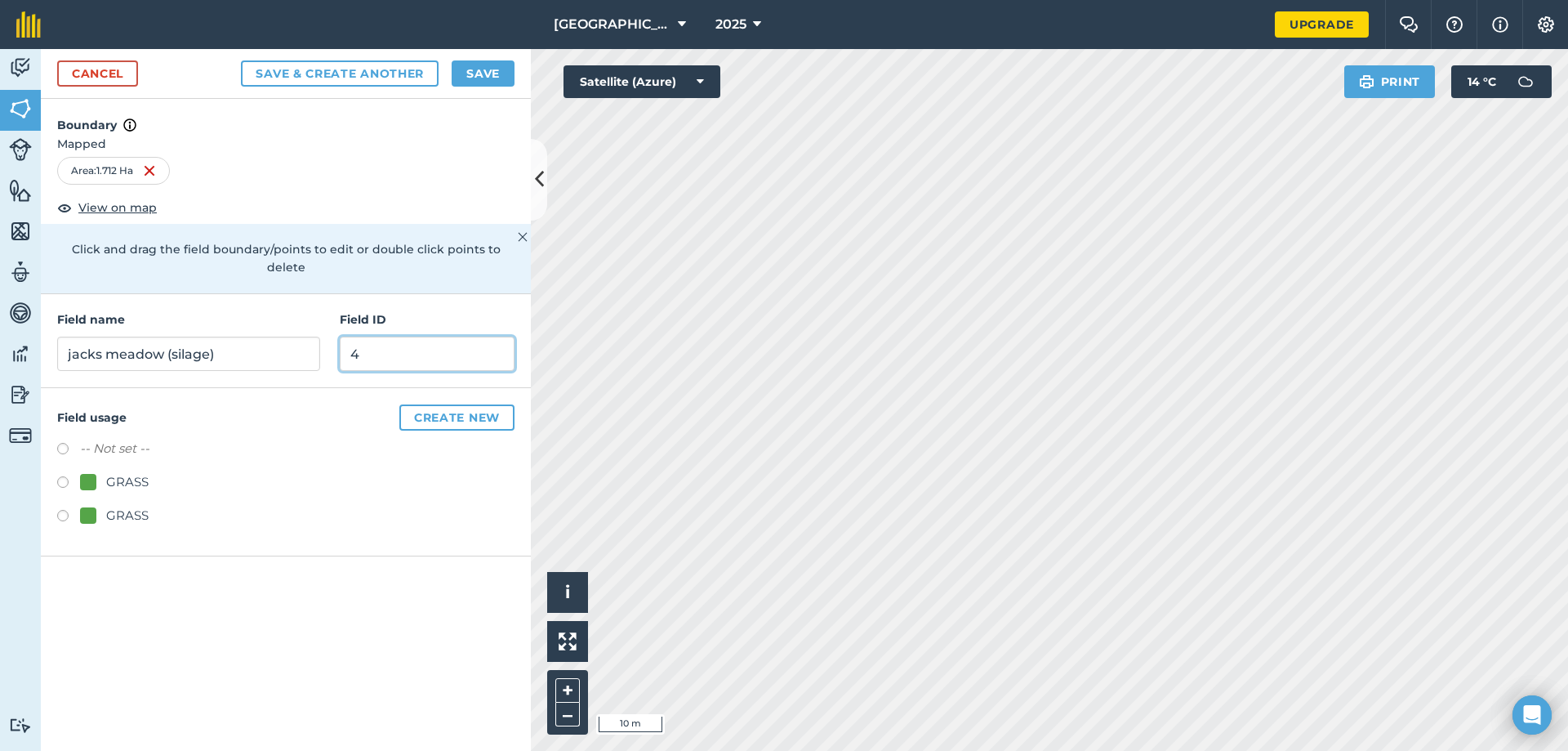
click at [359, 337] on input "4" at bounding box center [427, 353] width 175 height 34
type input "5"
click at [377, 69] on button "Save & Create Another" at bounding box center [340, 73] width 198 height 26
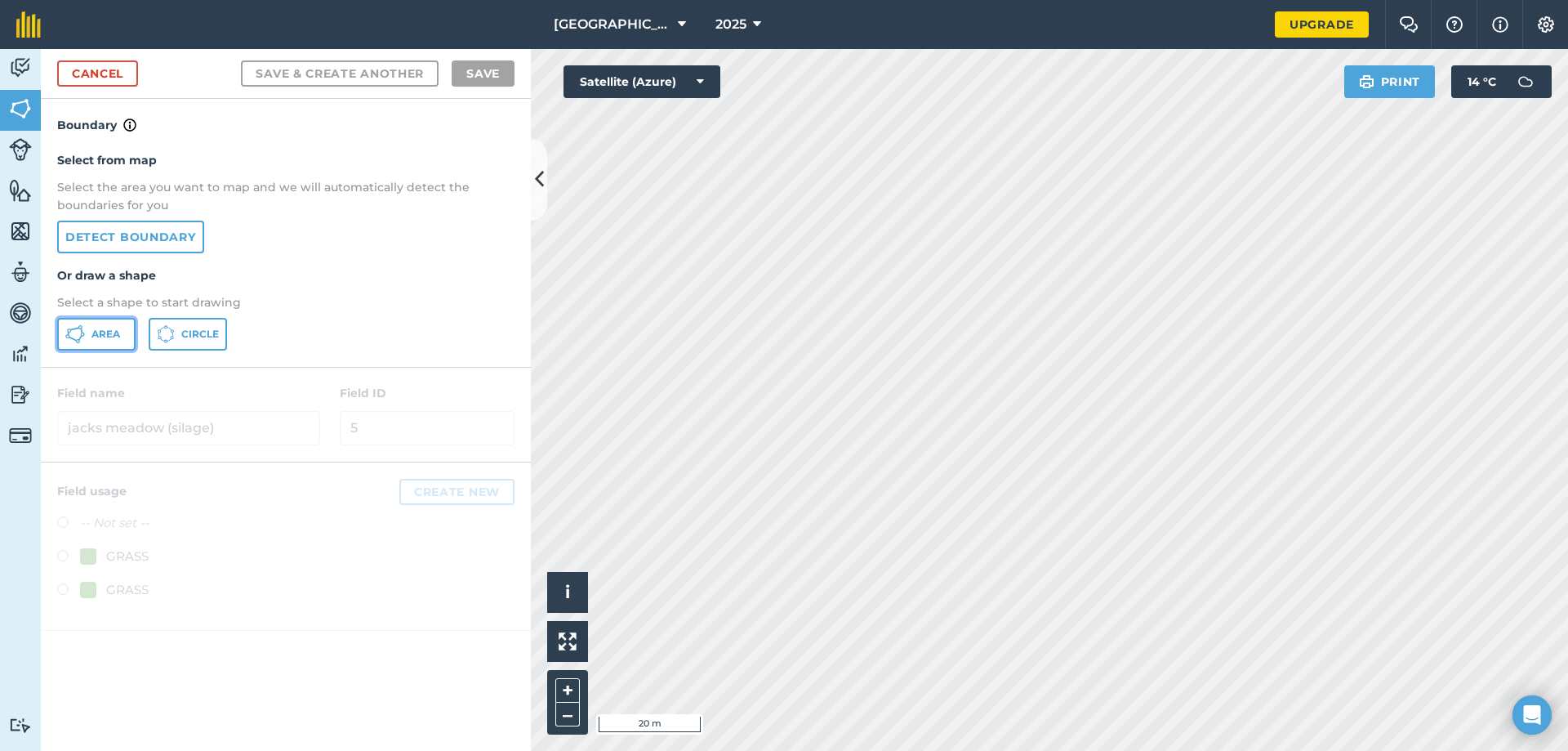
click at [111, 336] on span "Area" at bounding box center [105, 334] width 28 height 13
click at [1016, 750] on html "Dunlargue Farm 2025 Upgrade Farm Chat Help Info Settings Map printing is not av…" at bounding box center [784, 375] width 1568 height 751
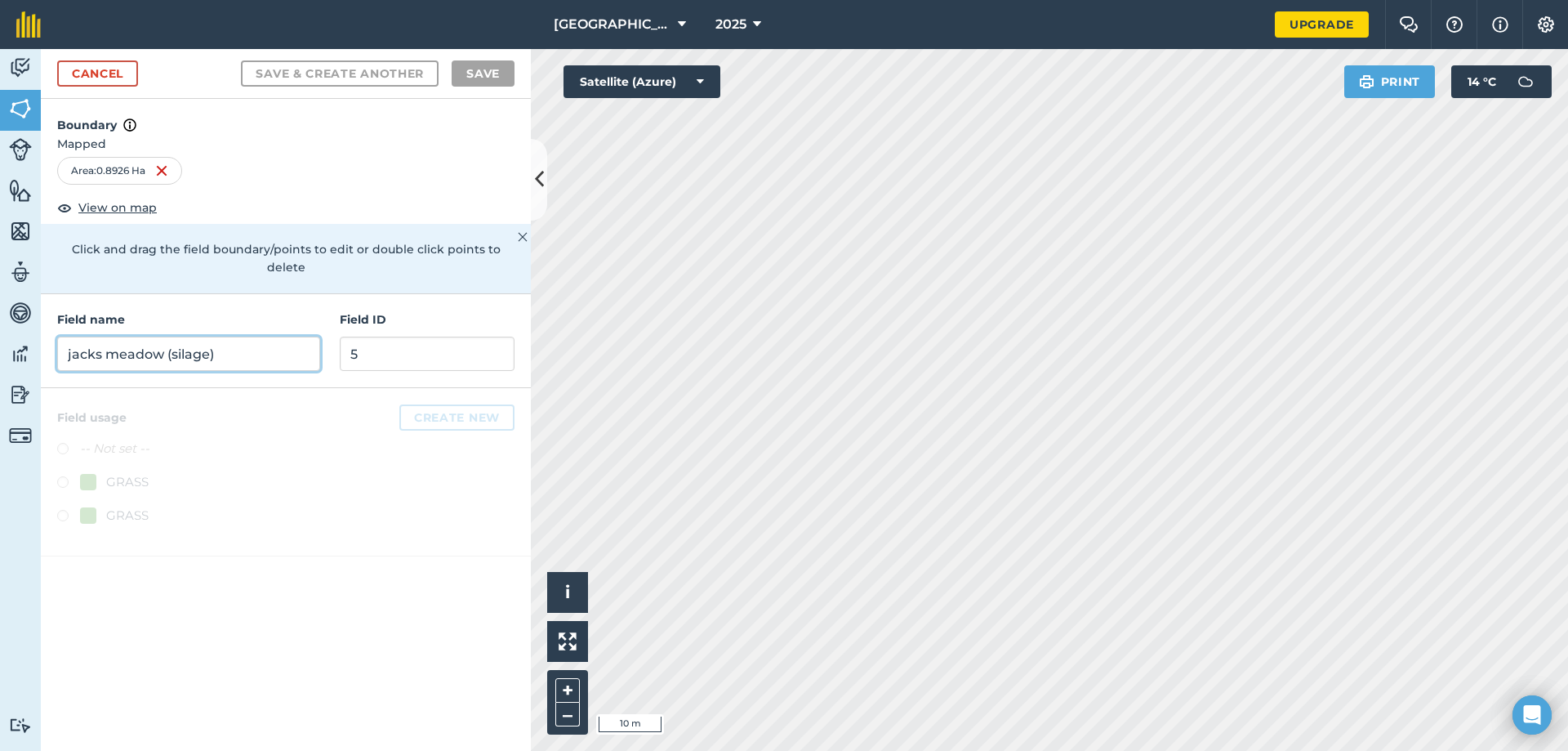
click at [153, 337] on input "jacks meadow (silage)" at bounding box center [188, 353] width 263 height 34
type input "The wee strip (silage)"
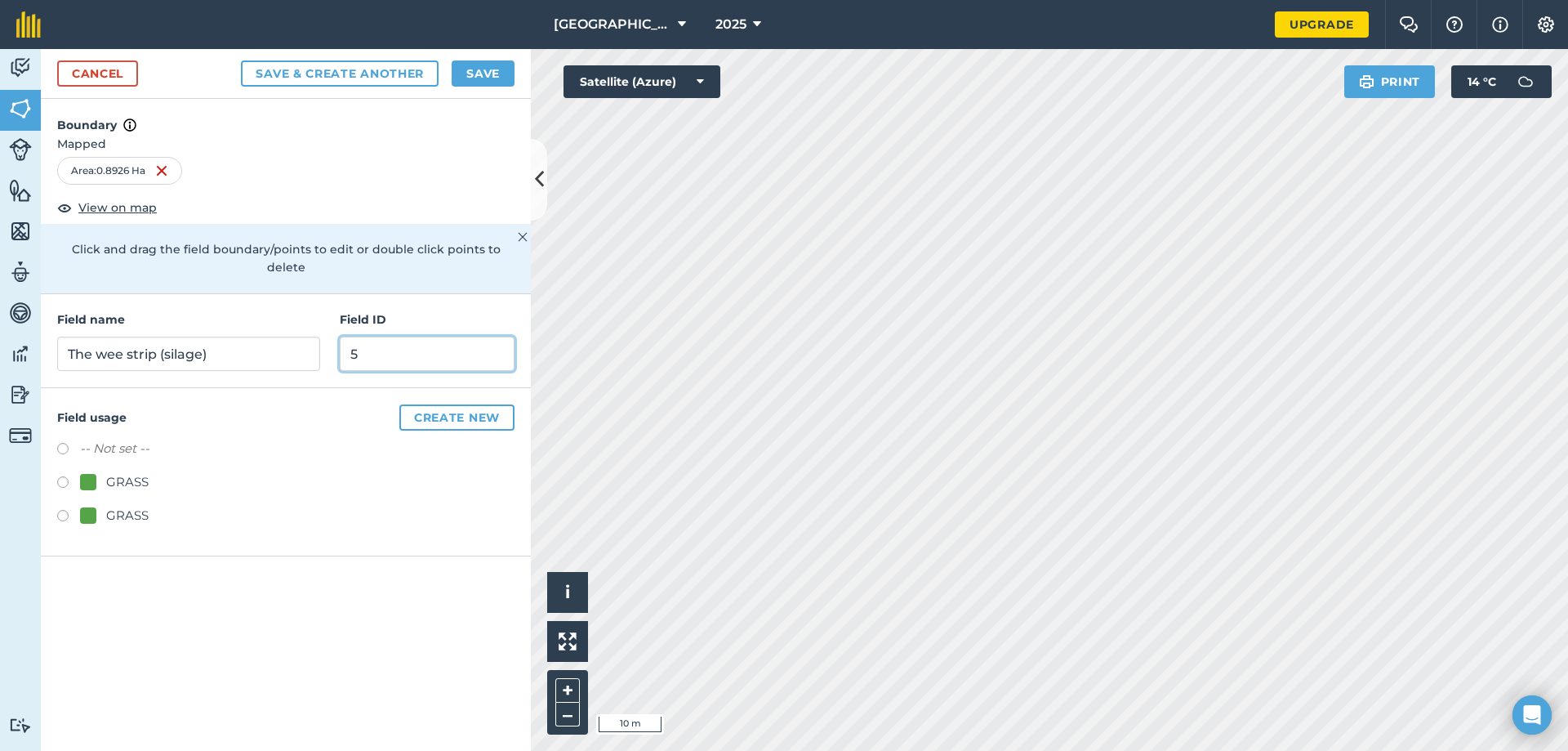
click at [396, 351] on input "5" at bounding box center [427, 353] width 175 height 34
type input "6"
click at [65, 476] on label at bounding box center [68, 484] width 23 height 17
click at [342, 71] on button "Save & Create Another" at bounding box center [340, 73] width 198 height 26
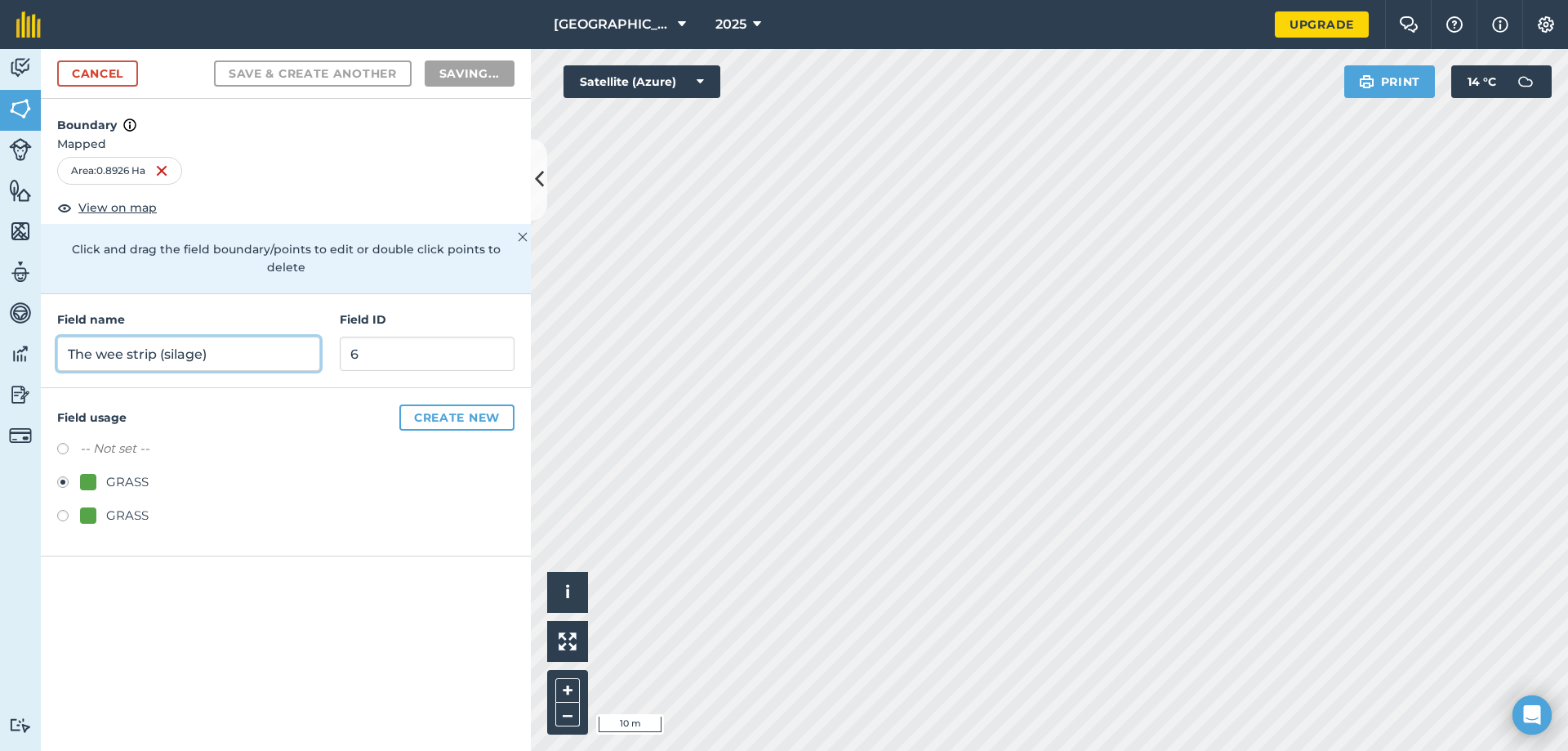
radio input "false"
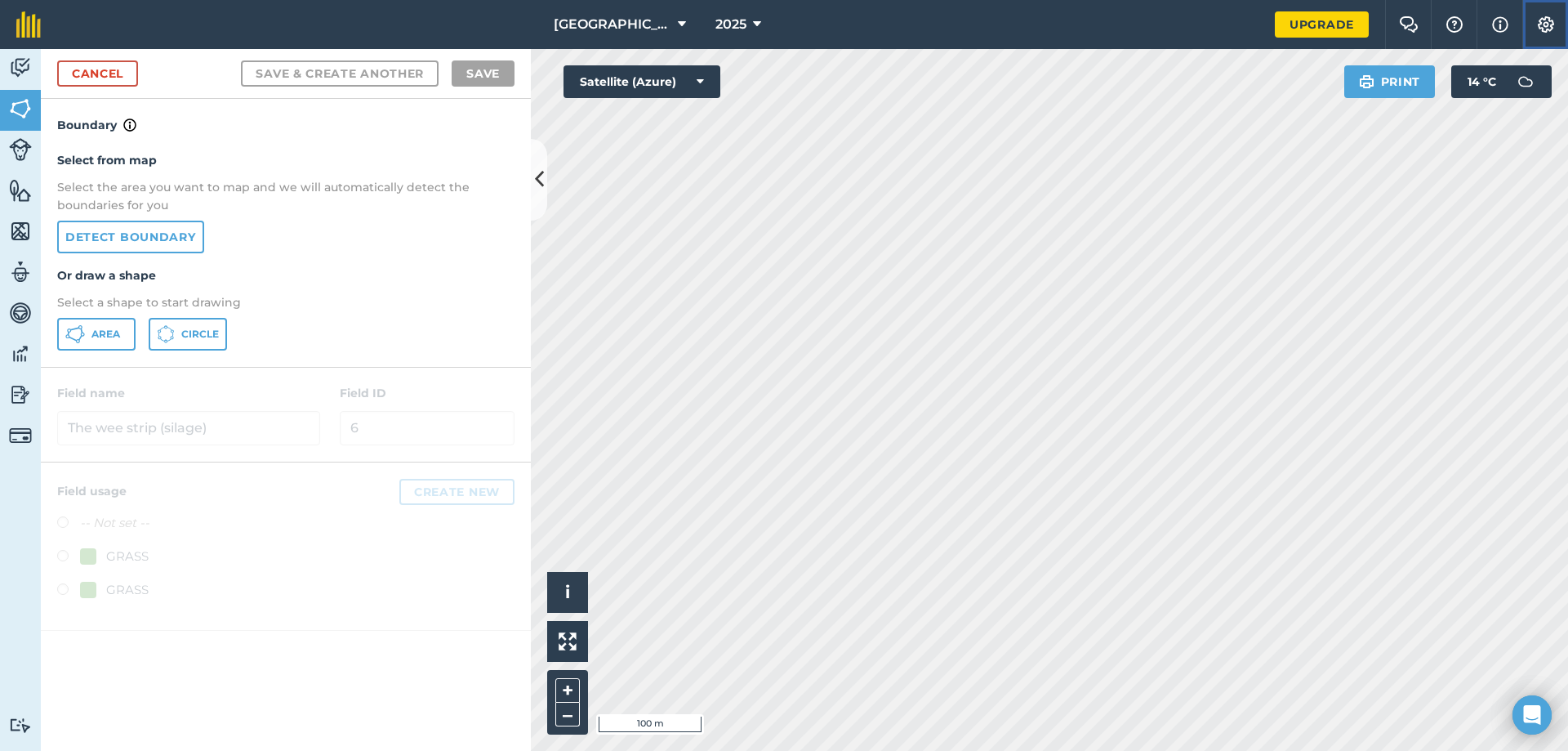
click at [1543, 21] on img at bounding box center [1546, 24] width 20 height 17
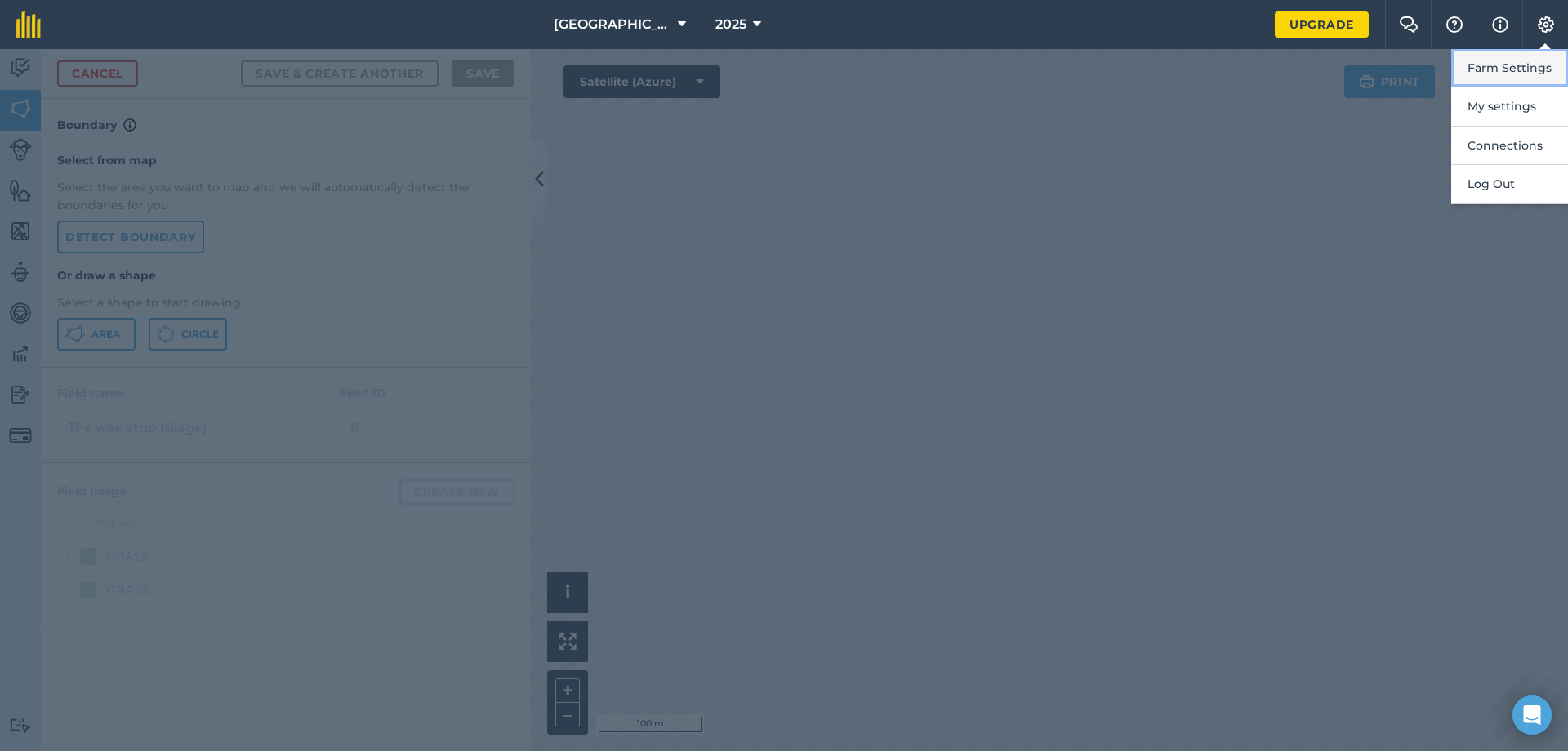
click at [1535, 70] on button "Farm Settings" at bounding box center [1509, 68] width 116 height 38
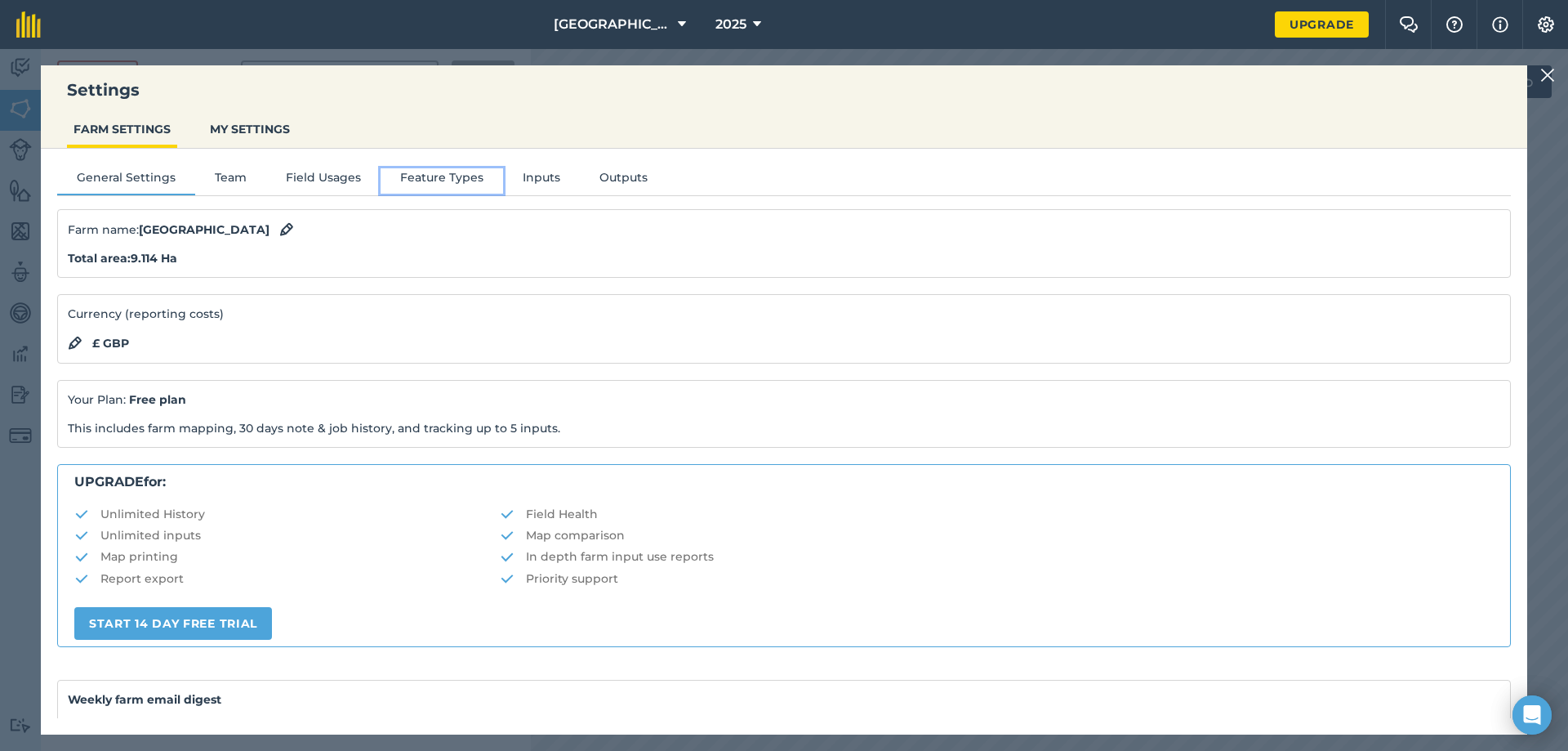
click at [413, 173] on button "Feature Types" at bounding box center [441, 180] width 122 height 24
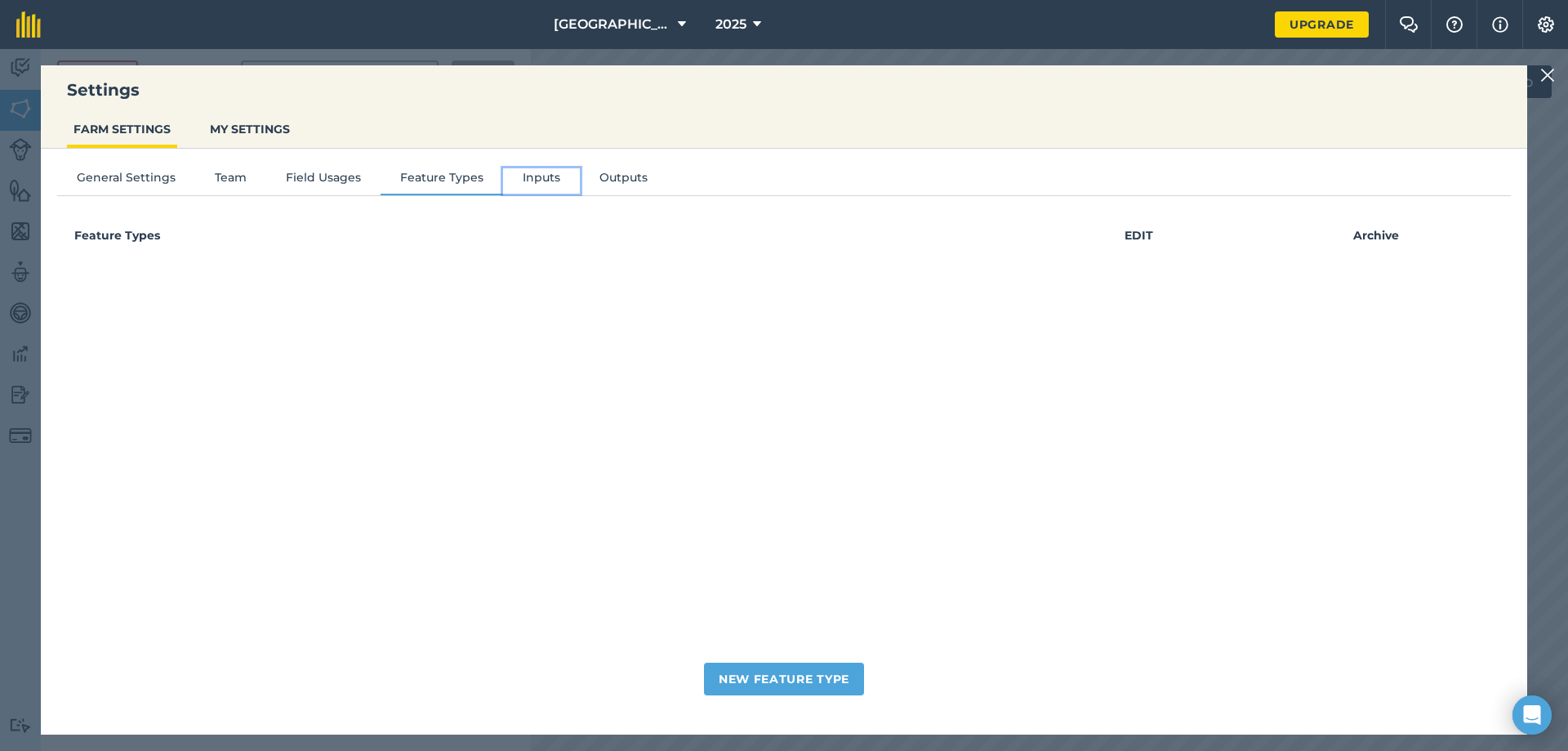
click at [552, 177] on button "Inputs" at bounding box center [541, 180] width 76 height 24
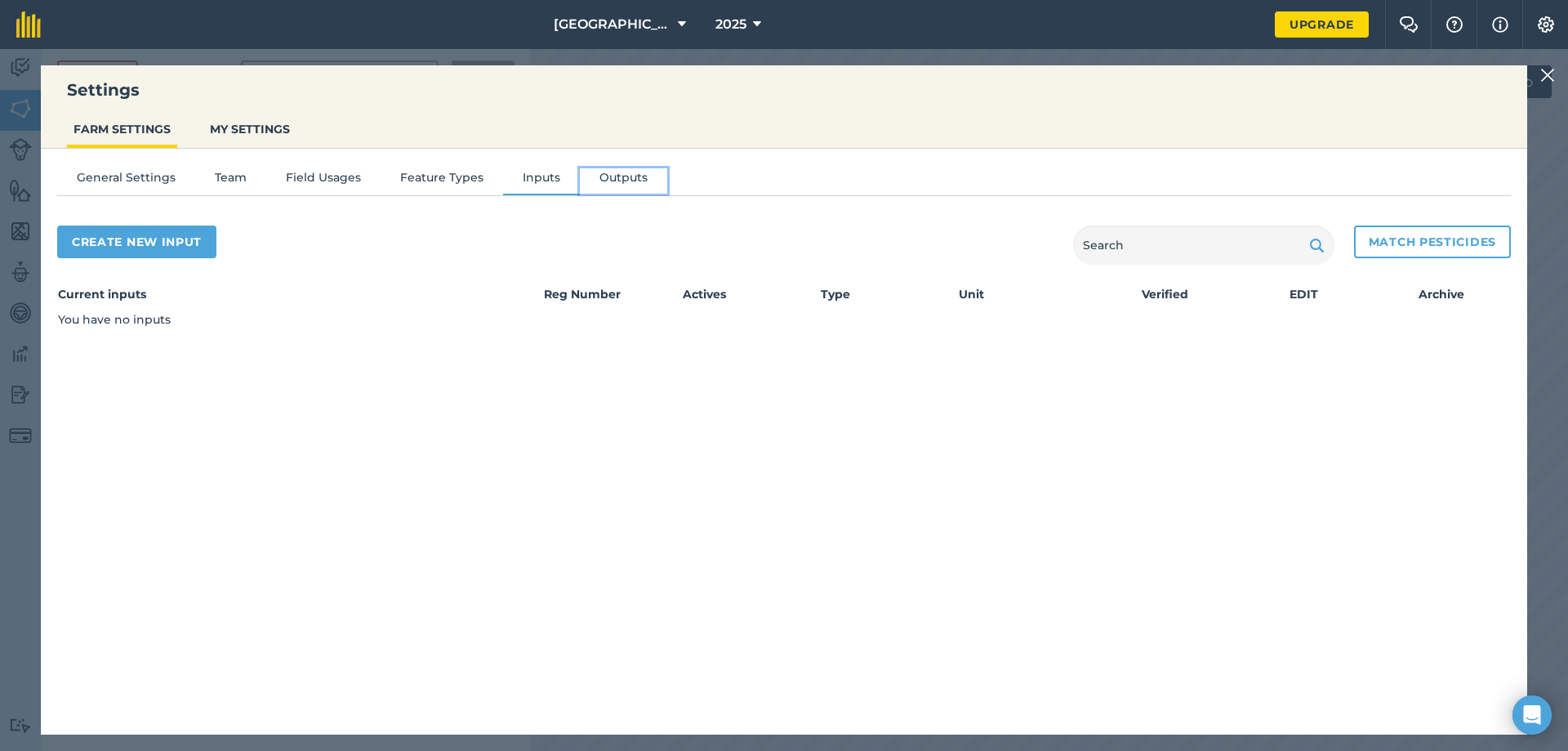
click at [614, 173] on button "Outputs" at bounding box center [623, 180] width 87 height 24
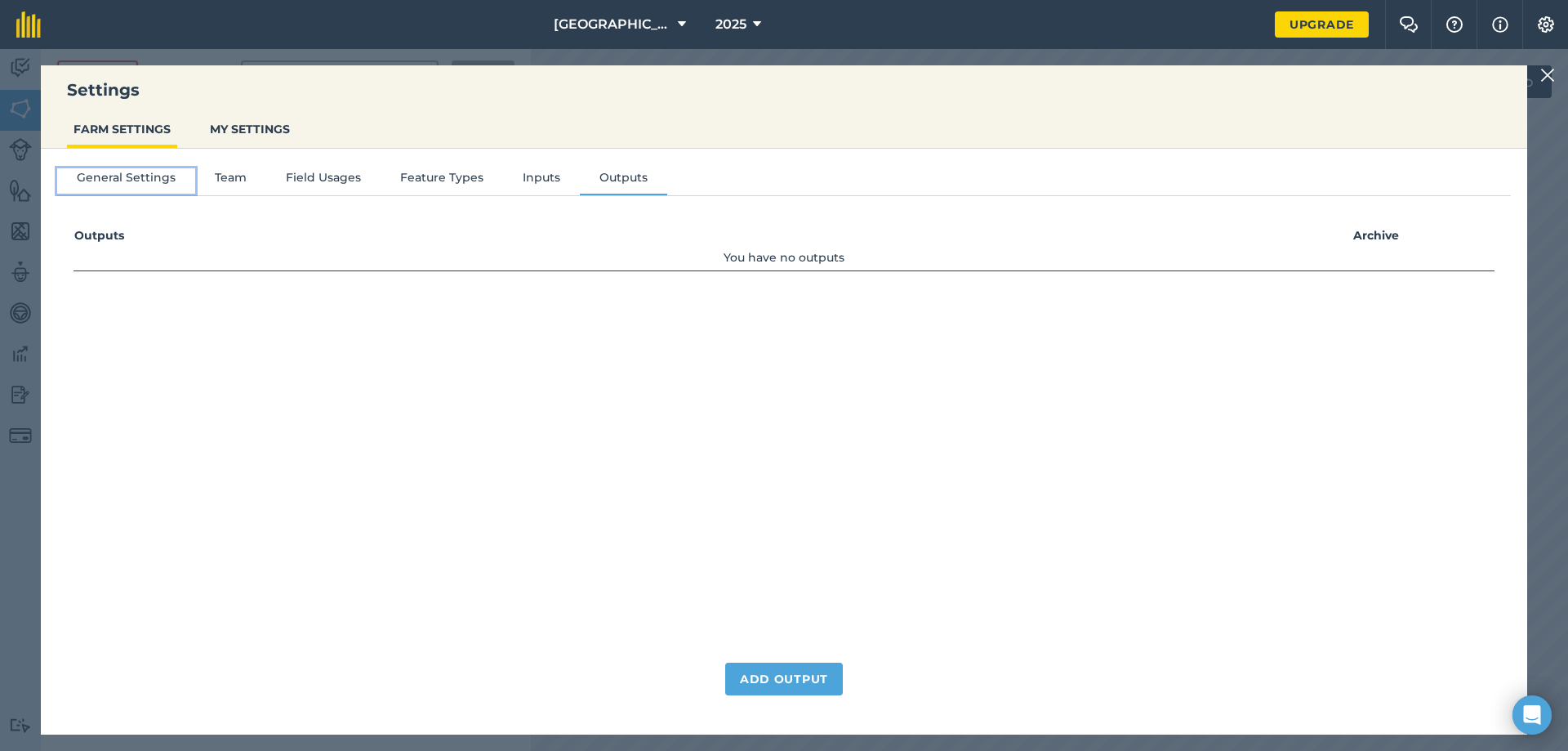
click at [132, 180] on button "General Settings" at bounding box center [125, 180] width 138 height 24
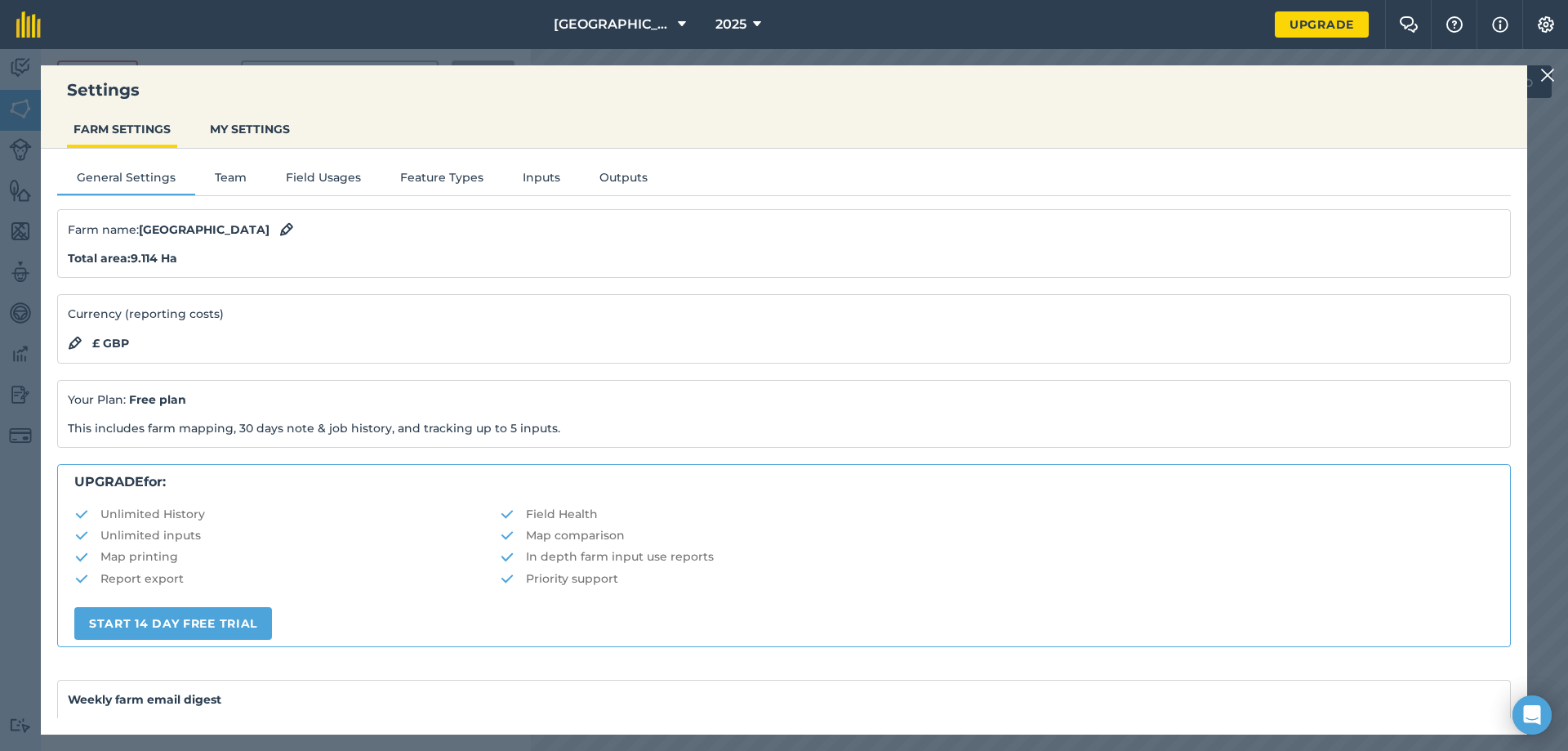
click at [188, 258] on div "Total area : 9.114 Ha" at bounding box center [784, 258] width 1433 height 18
click at [279, 228] on img at bounding box center [286, 229] width 15 height 20
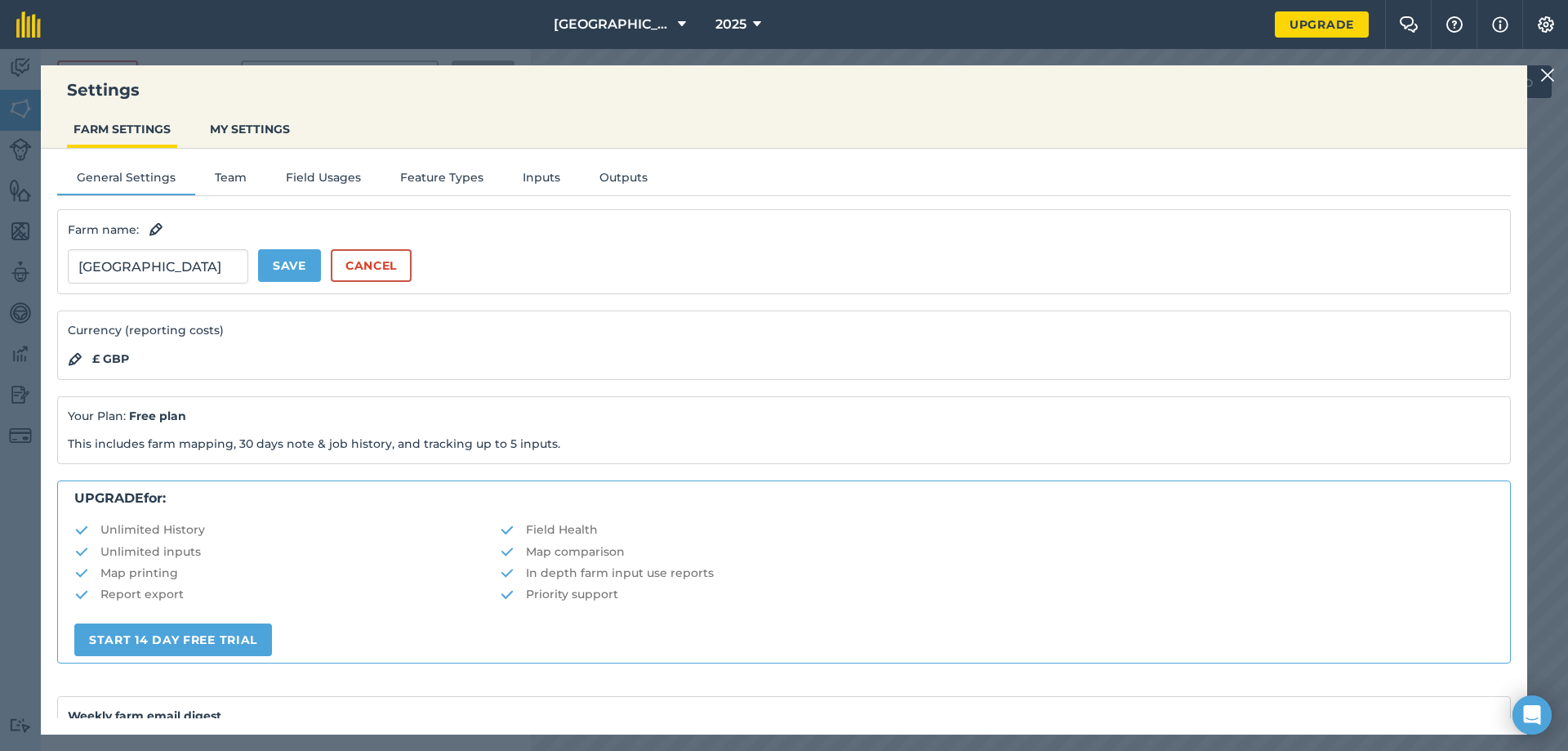
click at [149, 356] on div "£ GBP" at bounding box center [784, 358] width 1433 height 20
click at [141, 335] on p "Currency (reporting costs)" at bounding box center [784, 330] width 1433 height 18
click at [1542, 69] on img at bounding box center [1547, 75] width 15 height 20
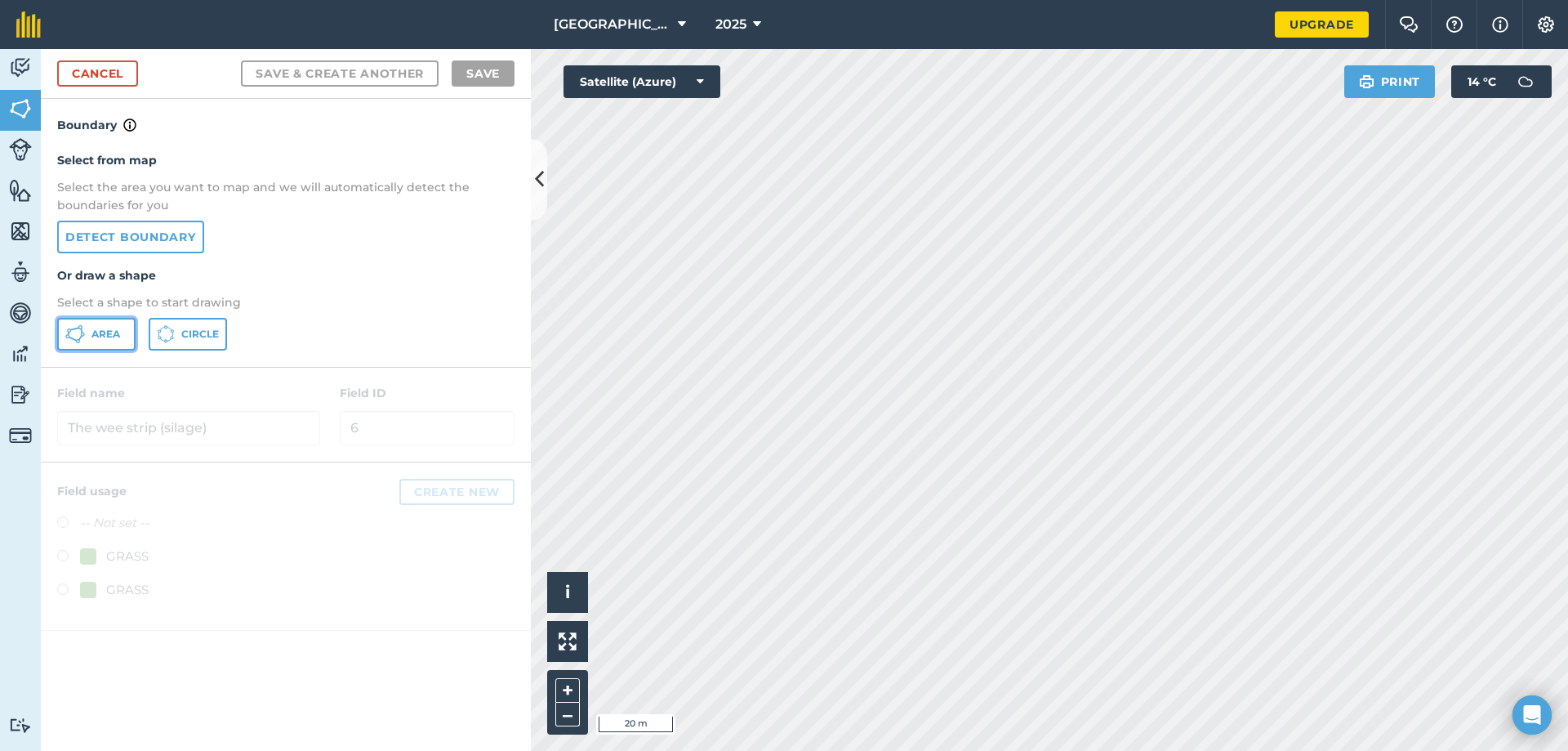
click at [92, 329] on span "Area" at bounding box center [105, 334] width 28 height 13
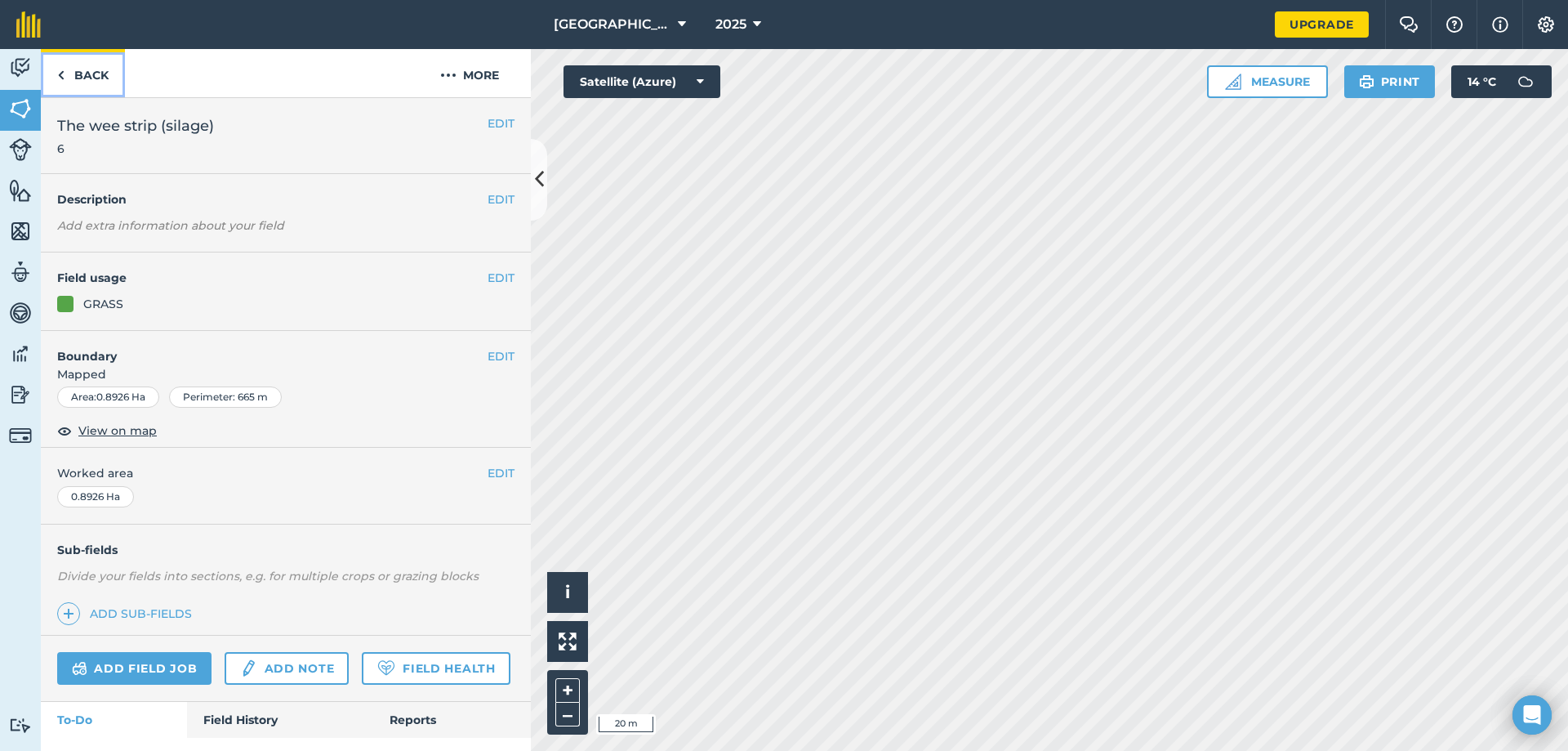
click at [92, 84] on link "Back" at bounding box center [83, 72] width 84 height 48
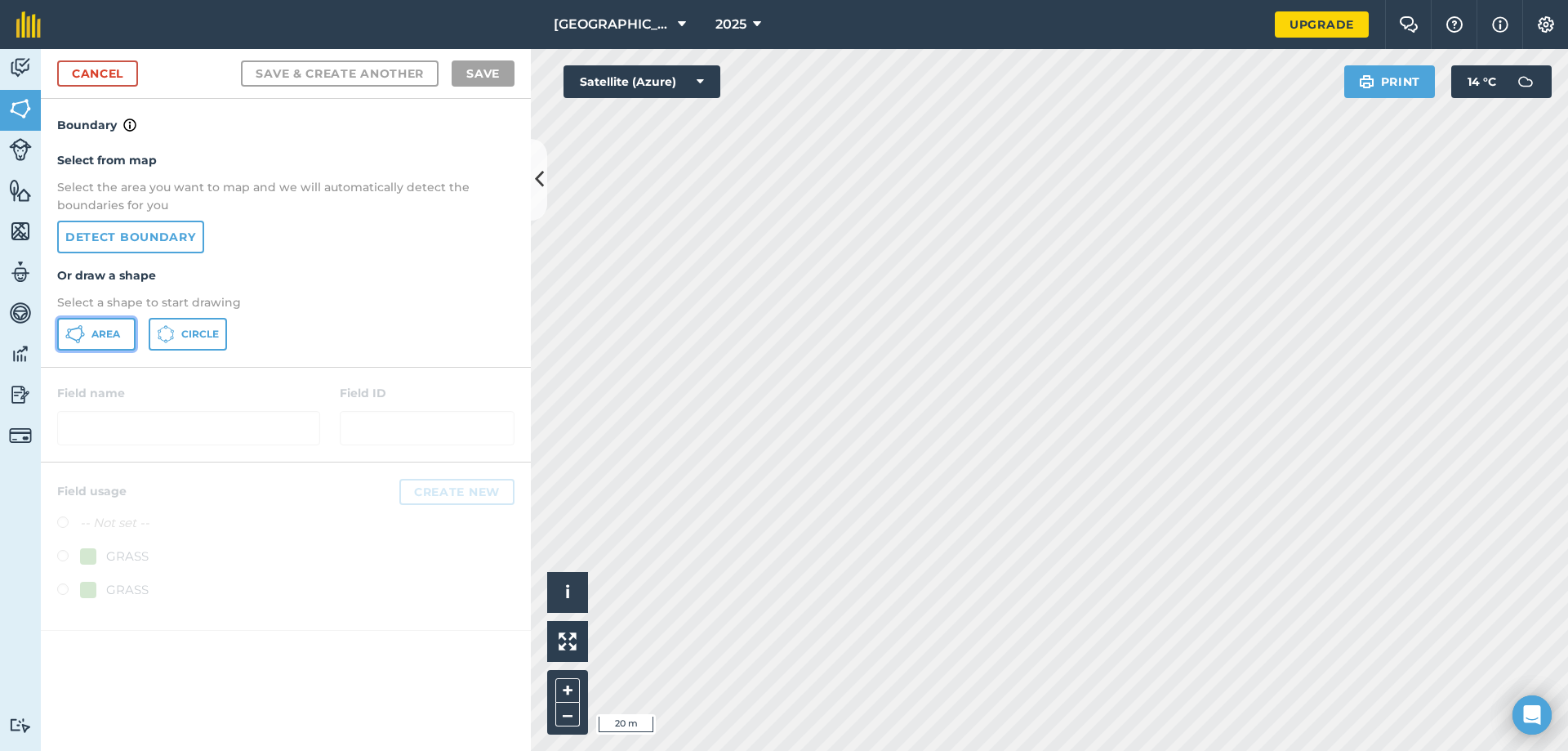
click at [103, 337] on span "Area" at bounding box center [105, 334] width 28 height 13
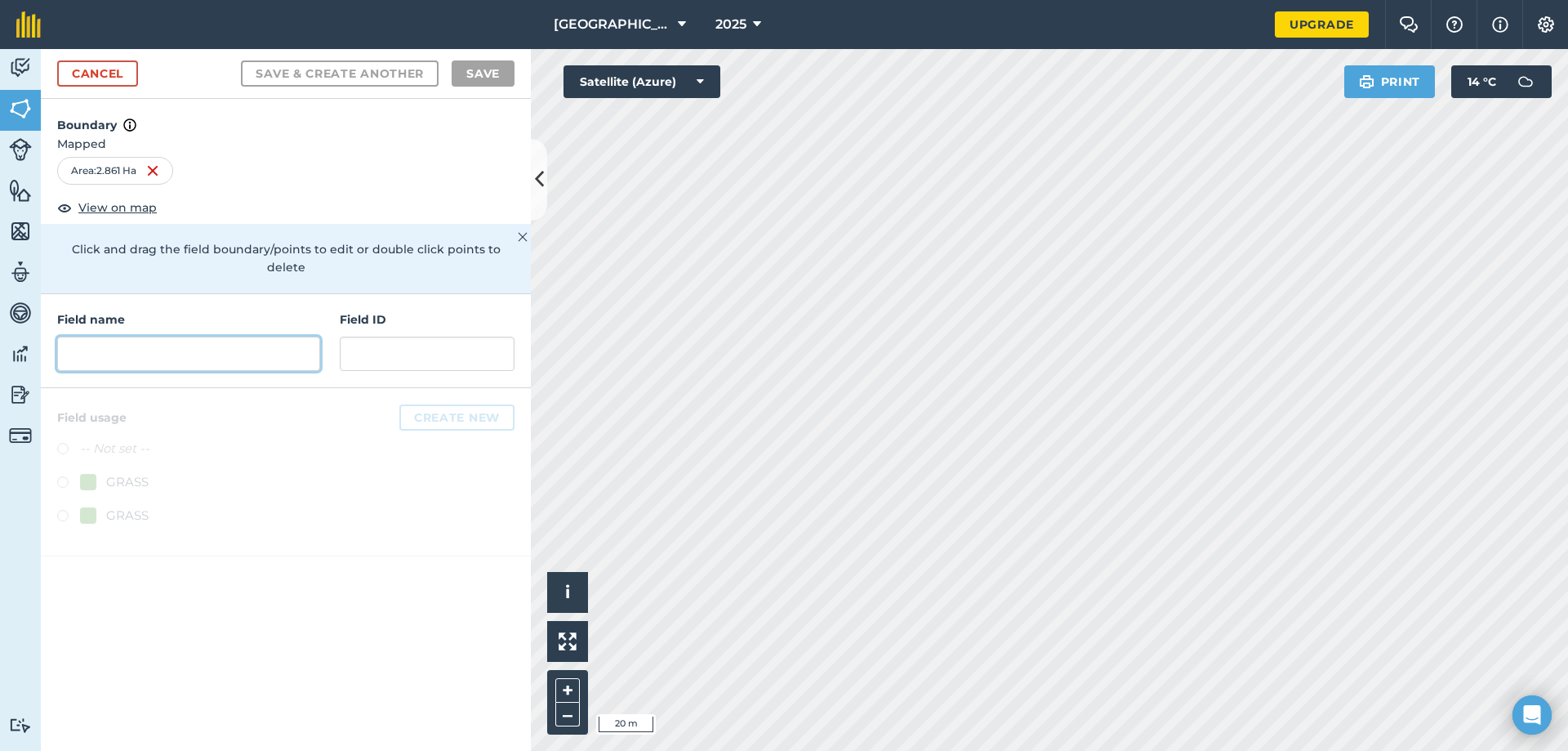
click at [146, 341] on input "text" at bounding box center [188, 353] width 263 height 34
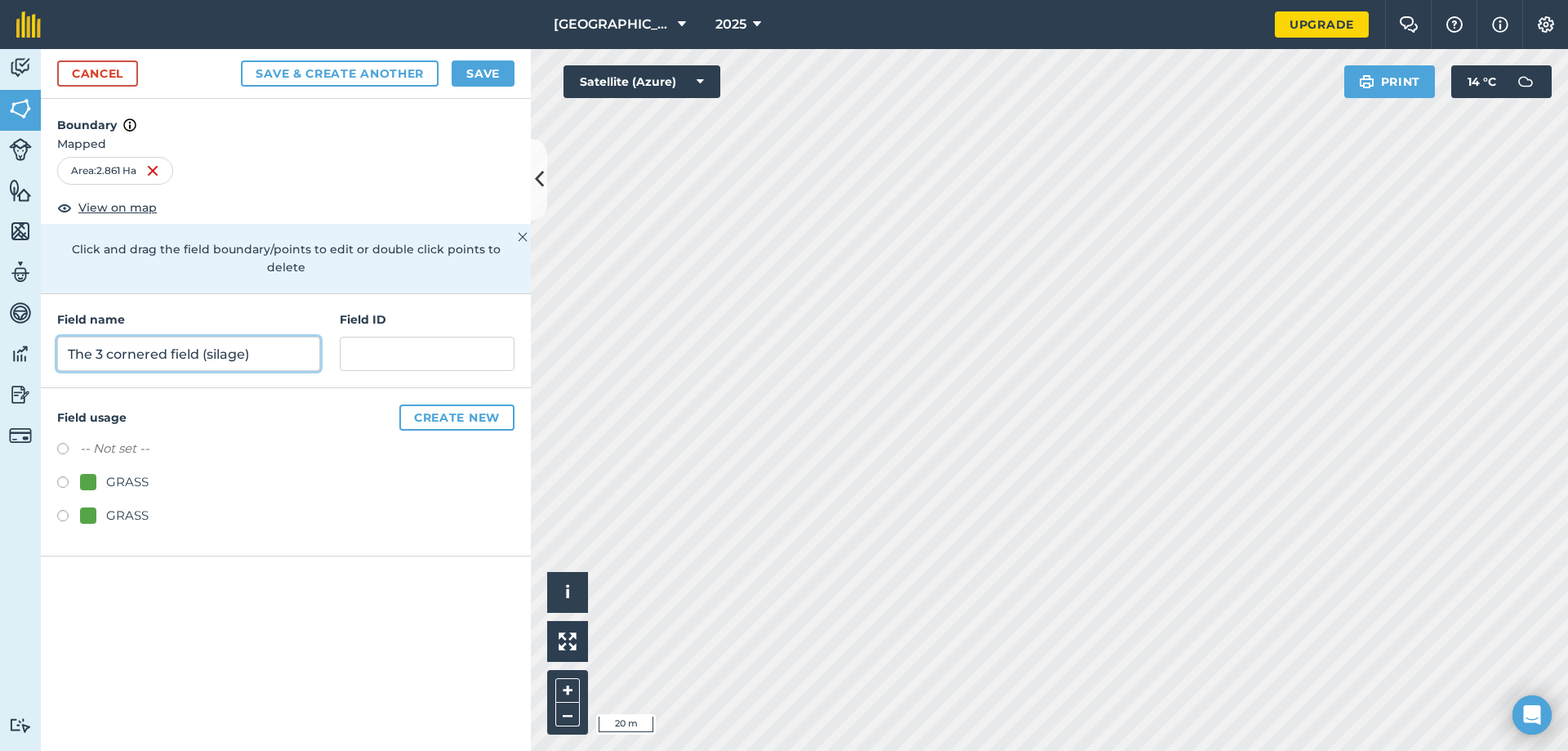
type input "The 3 cornered field (silage)"
click at [414, 338] on input "text" at bounding box center [427, 353] width 175 height 34
type input "6"
click at [306, 62] on button "Save & Create Another" at bounding box center [340, 73] width 198 height 26
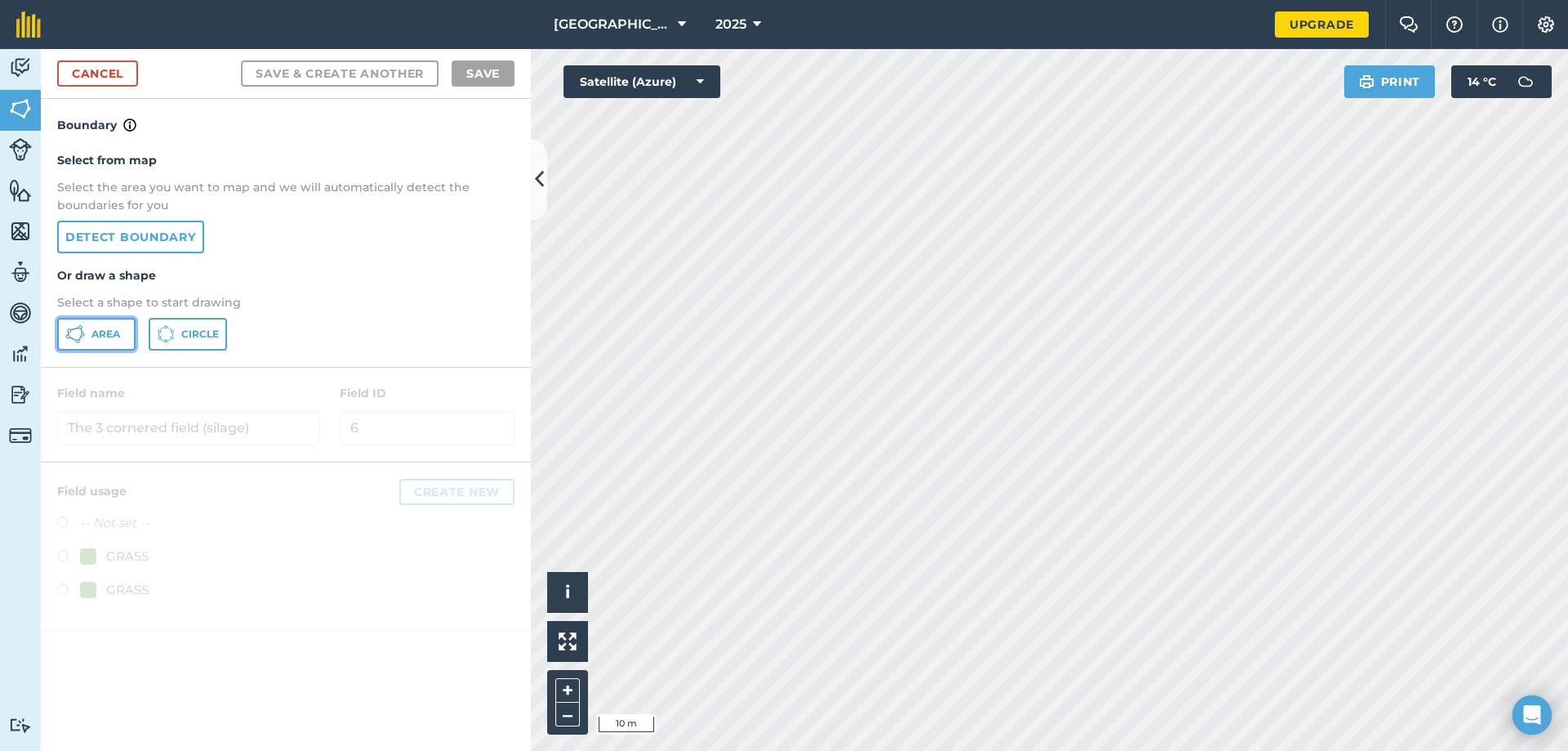
click at [109, 335] on span "Area" at bounding box center [105, 334] width 28 height 13
click at [1482, 74] on div "Click to start drawing i © 2025 TomTom, Microsoft 10 m + – Satellite (Azure) Pr…" at bounding box center [1049, 399] width 1038 height 702
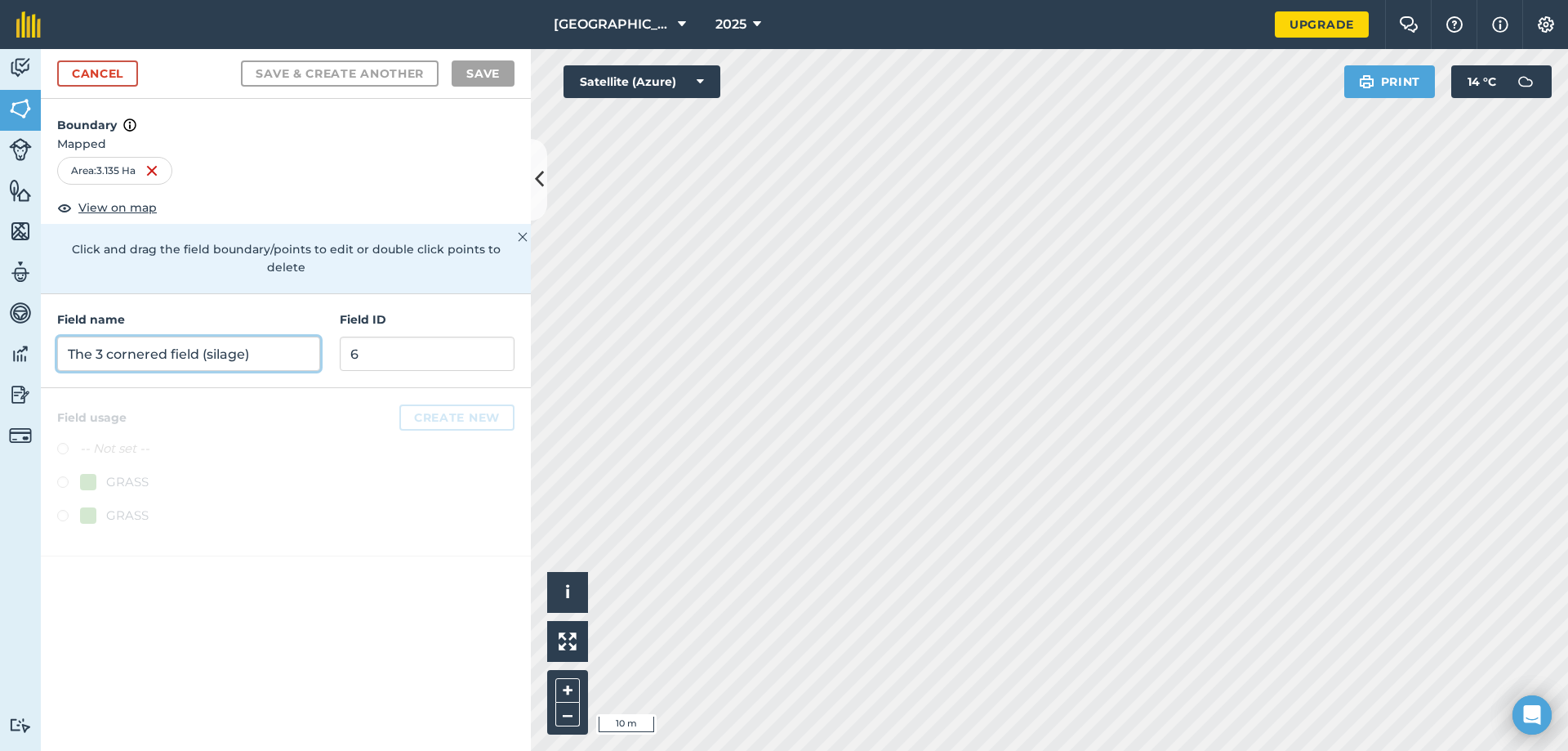
click at [255, 337] on input "The 3 cornered field (silage)" at bounding box center [188, 353] width 263 height 34
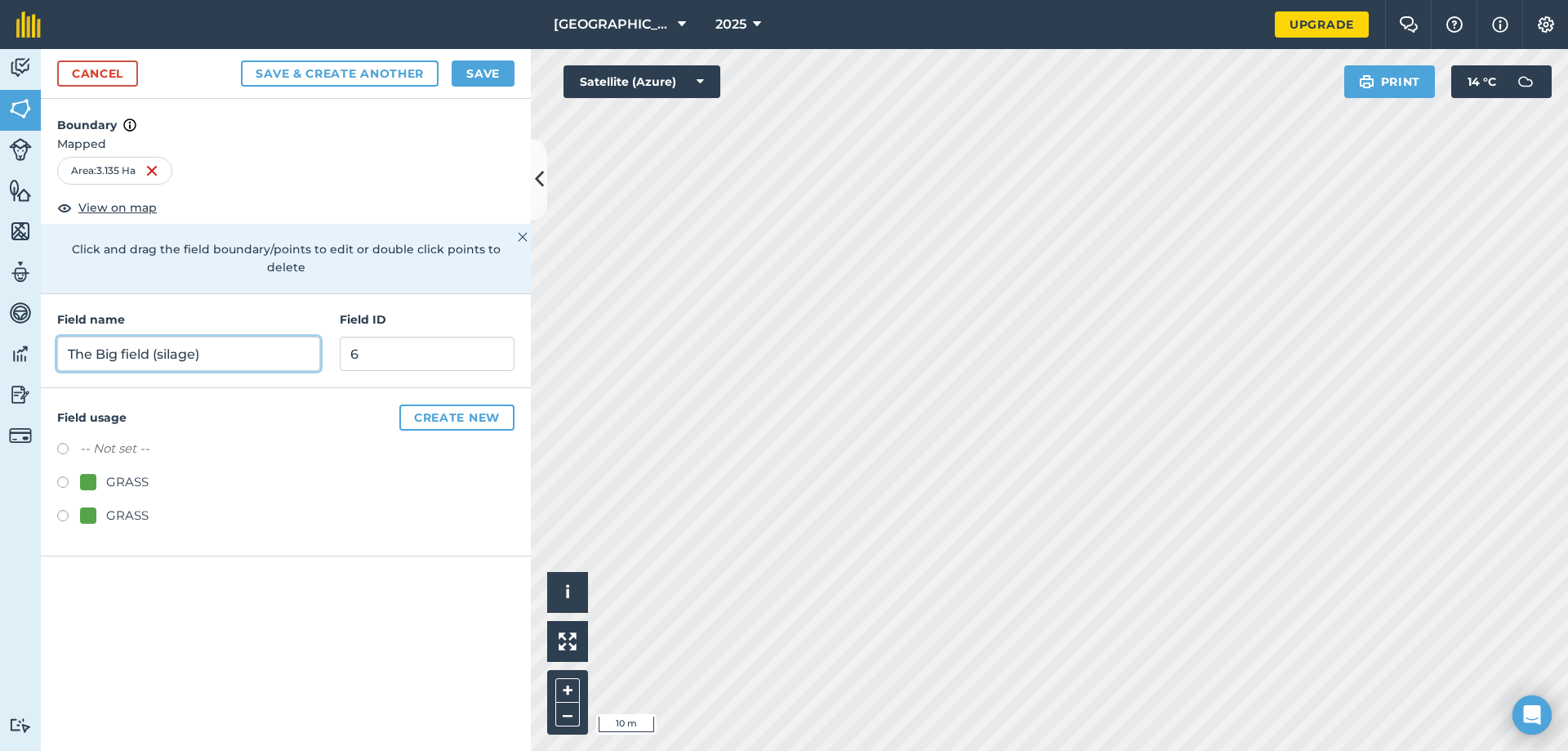
type input "The Big field (silage)"
click at [373, 337] on input "6" at bounding box center [427, 353] width 175 height 34
type input "7"
click at [391, 74] on button "Save & Create Another" at bounding box center [340, 73] width 198 height 26
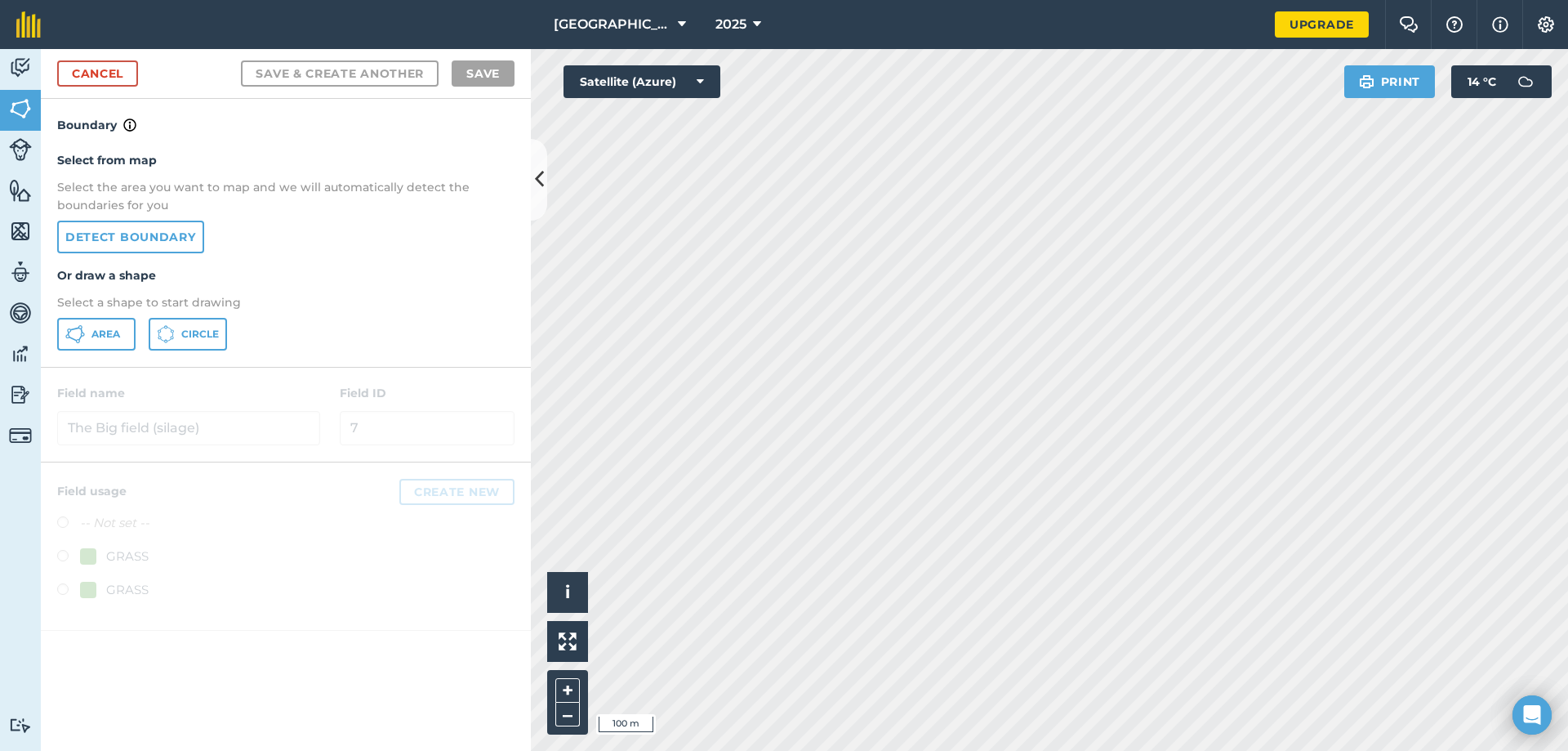
click at [1266, 750] on html "Dunlargue Farm 2025 Upgrade Farm Chat Help Info Settings Map printing is not av…" at bounding box center [784, 375] width 1568 height 751
click at [737, 750] on html "Dunlargue Farm 2025 Upgrade Farm Chat Help Info Settings Map printing is not av…" at bounding box center [784, 375] width 1568 height 751
click at [647, 750] on html "Dunlargue Farm 2025 Upgrade Farm Chat Help Info Settings Map printing is not av…" at bounding box center [784, 375] width 1568 height 751
click at [1145, 750] on html "Dunlargue Farm 2025 Upgrade Farm Chat Help Info Settings Map printing is not av…" at bounding box center [784, 375] width 1568 height 751
click at [896, 750] on html "Dunlargue Farm 2025 Upgrade Farm Chat Help Info Settings Map printing is not av…" at bounding box center [784, 375] width 1568 height 751
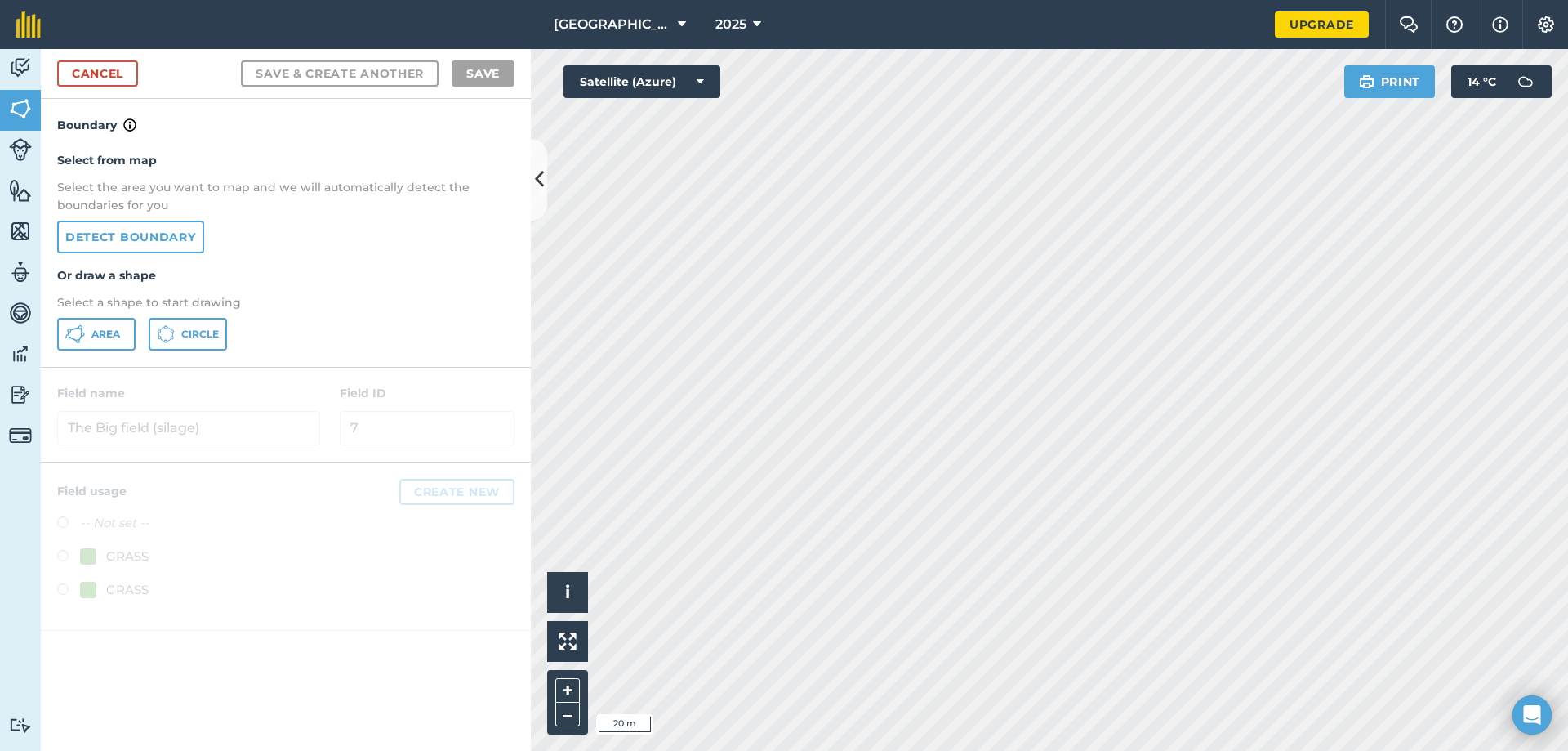
click at [1095, 750] on html "Dunlargue Farm 2025 Upgrade Farm Chat Help Info Settings Map printing is not av…" at bounding box center [784, 375] width 1568 height 751
click at [1557, 750] on html "Dunlargue Farm 2025 Upgrade Farm Chat Help Info Settings Map printing is not av…" at bounding box center [784, 375] width 1568 height 751
click at [1110, 750] on html "Dunlargue Farm 2025 Upgrade Farm Chat Help Info Settings Map printing is not av…" at bounding box center [784, 375] width 1568 height 751
click at [1093, 750] on html "Dunlargue Farm 2025 Upgrade Farm Chat Help Info Settings Map printing is not av…" at bounding box center [784, 375] width 1568 height 751
click at [1210, 750] on html "Dunlargue Farm 2025 Upgrade Farm Chat Help Info Settings Map printing is not av…" at bounding box center [784, 375] width 1568 height 751
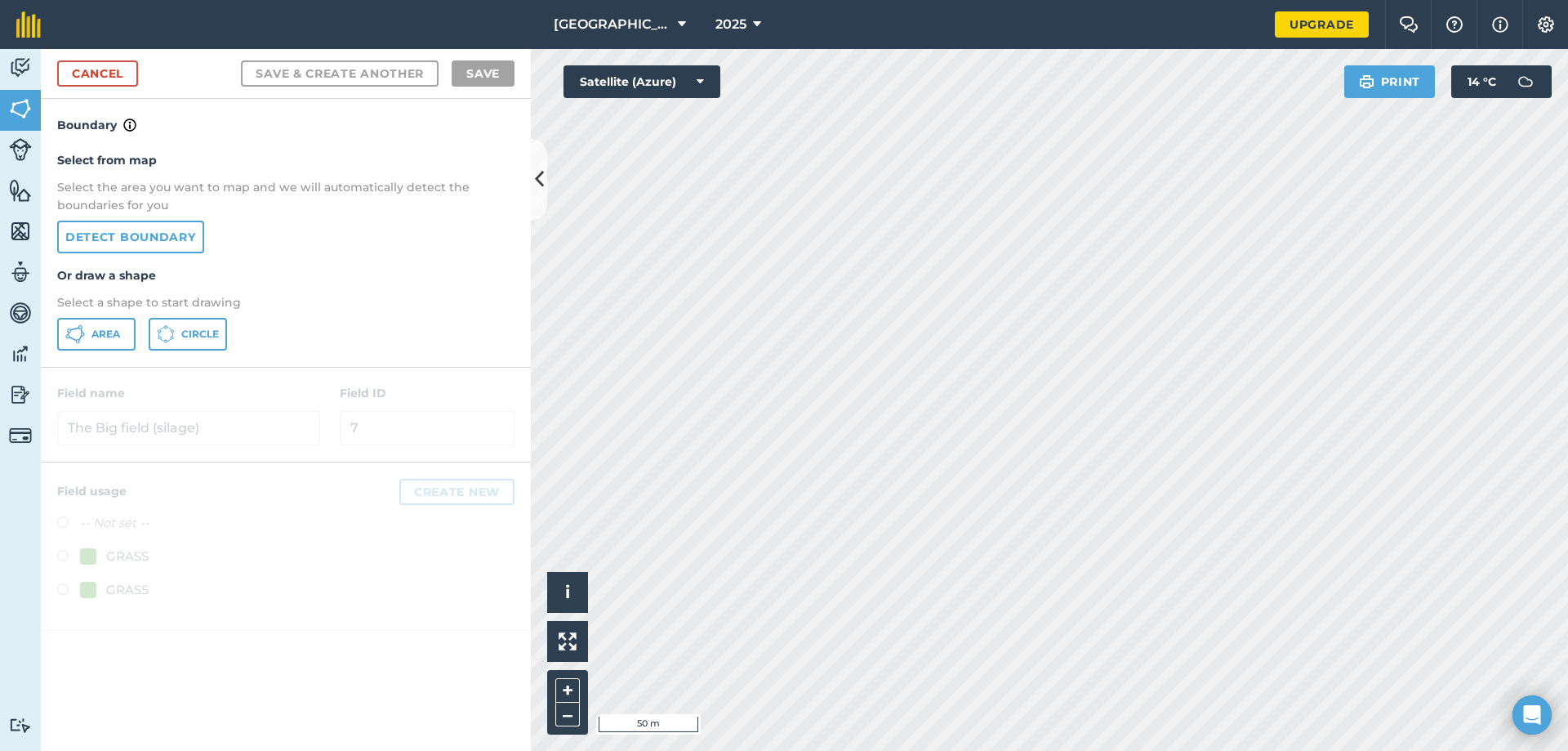
click at [1375, 750] on html "Dunlargue Farm 2025 Upgrade Farm Chat Help Info Settings Map printing is not av…" at bounding box center [784, 375] width 1568 height 751
click at [1083, 750] on html "Dunlargue Farm 2025 Upgrade Farm Chat Help Info Settings Map printing is not av…" at bounding box center [784, 375] width 1568 height 751
click at [1229, 750] on html "Dunlargue Farm 2025 Upgrade Farm Chat Help Info Settings Map printing is not av…" at bounding box center [784, 375] width 1568 height 751
click at [1280, 750] on html "Dunlargue Farm 2025 Upgrade Farm Chat Help Info Settings Map printing is not av…" at bounding box center [784, 375] width 1568 height 751
click at [1249, 750] on html "Dunlargue Farm 2025 Upgrade Farm Chat Help Info Settings Map printing is not av…" at bounding box center [784, 375] width 1568 height 751
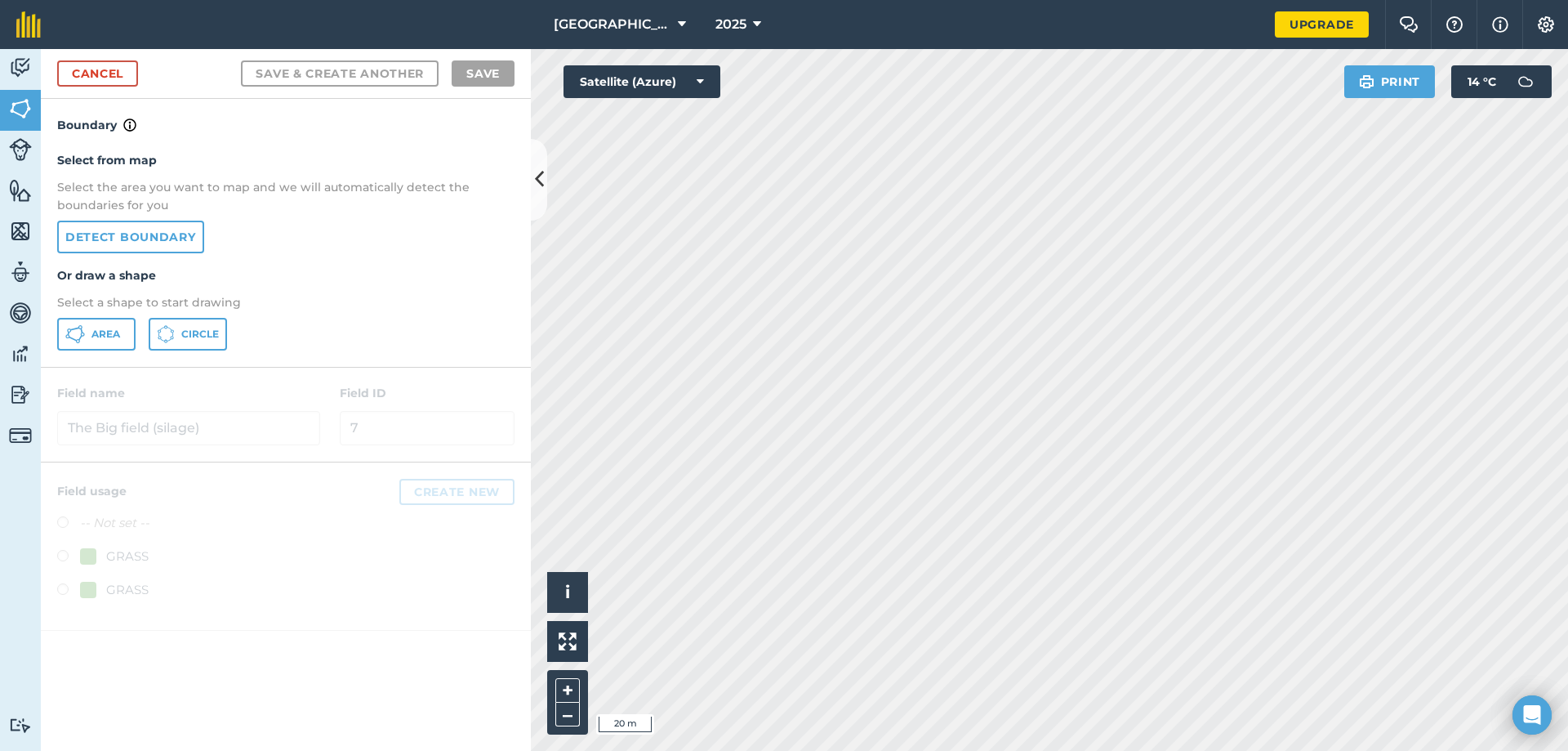
click at [1330, 750] on html "Dunlargue Farm 2025 Upgrade Farm Chat Help Info Settings Map printing is not av…" at bounding box center [784, 375] width 1568 height 751
click at [1271, 750] on html "Dunlargue Farm 2025 Upgrade Farm Chat Help Info Settings Map printing is not av…" at bounding box center [784, 375] width 1568 height 751
click at [1359, 750] on html "Dunlargue Farm 2025 Upgrade Farm Chat Help Info Settings Map printing is not av…" at bounding box center [784, 375] width 1568 height 751
click at [1061, 750] on html "Dunlargue Farm 2025 Upgrade Farm Chat Help Info Settings Map printing is not av…" at bounding box center [784, 375] width 1568 height 751
click at [964, 750] on html "Dunlargue Farm 2025 Upgrade Farm Chat Help Info Settings Map printing is not av…" at bounding box center [784, 375] width 1568 height 751
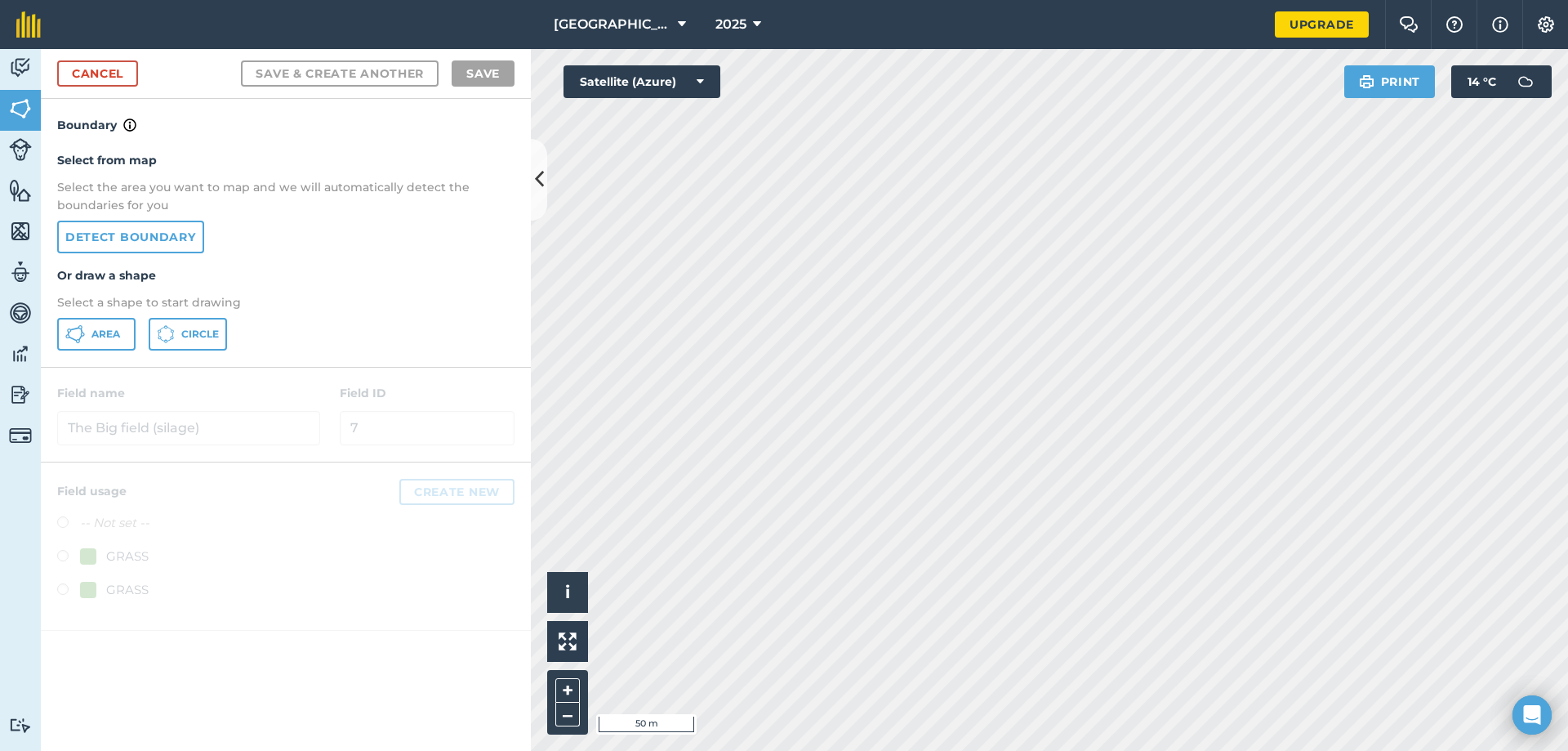
click at [854, 750] on html "Dunlargue Farm 2025 Upgrade Farm Chat Help Info Settings Map printing is not av…" at bounding box center [784, 375] width 1568 height 751
click at [807, 750] on html "Dunlargue Farm 2025 Upgrade Farm Chat Help Info Settings Map printing is not av…" at bounding box center [784, 375] width 1568 height 751
click at [765, 750] on html "Dunlargue Farm 2025 Upgrade Farm Chat Help Info Settings Map printing is not av…" at bounding box center [784, 375] width 1568 height 751
click at [702, 750] on html "Dunlargue Farm 2025 Upgrade Farm Chat Help Info Settings Map printing is not av…" at bounding box center [784, 375] width 1568 height 751
click at [493, 683] on div "Activity Fields Livestock Features Maps Team Vehicles Data Reporting Billing Tu…" at bounding box center [784, 399] width 1568 height 702
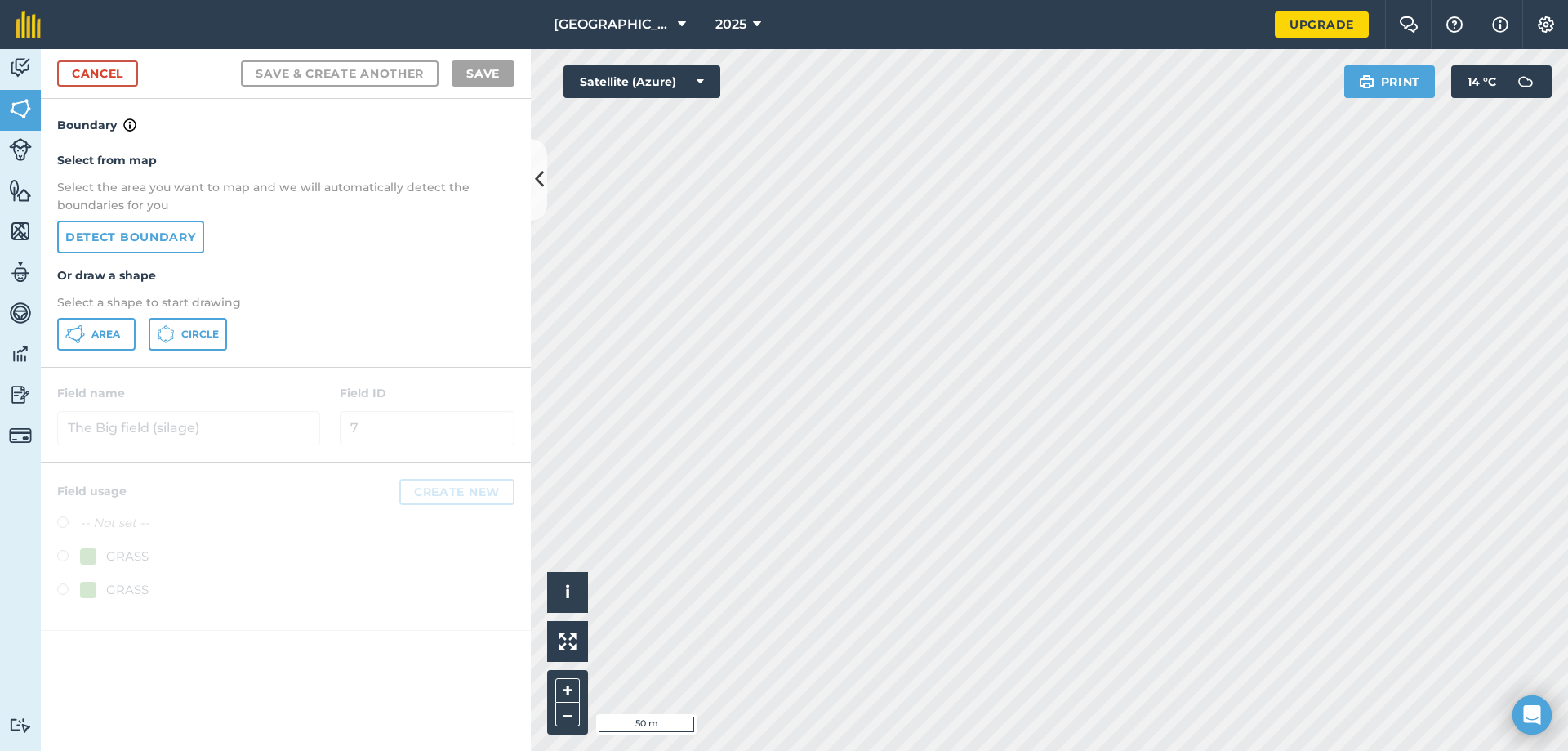
click at [438, 695] on div "Activity Fields Livestock Features Maps Team Vehicles Data Reporting Billing Tu…" at bounding box center [784, 399] width 1568 height 702
click at [786, 750] on html "Dunlargue Farm 2025 Upgrade Farm Chat Help Info Settings Map printing is not av…" at bounding box center [784, 375] width 1568 height 751
click at [784, 750] on html "Dunlargue Farm 2025 Upgrade Farm Chat Help Info Settings Map printing is not av…" at bounding box center [784, 375] width 1568 height 751
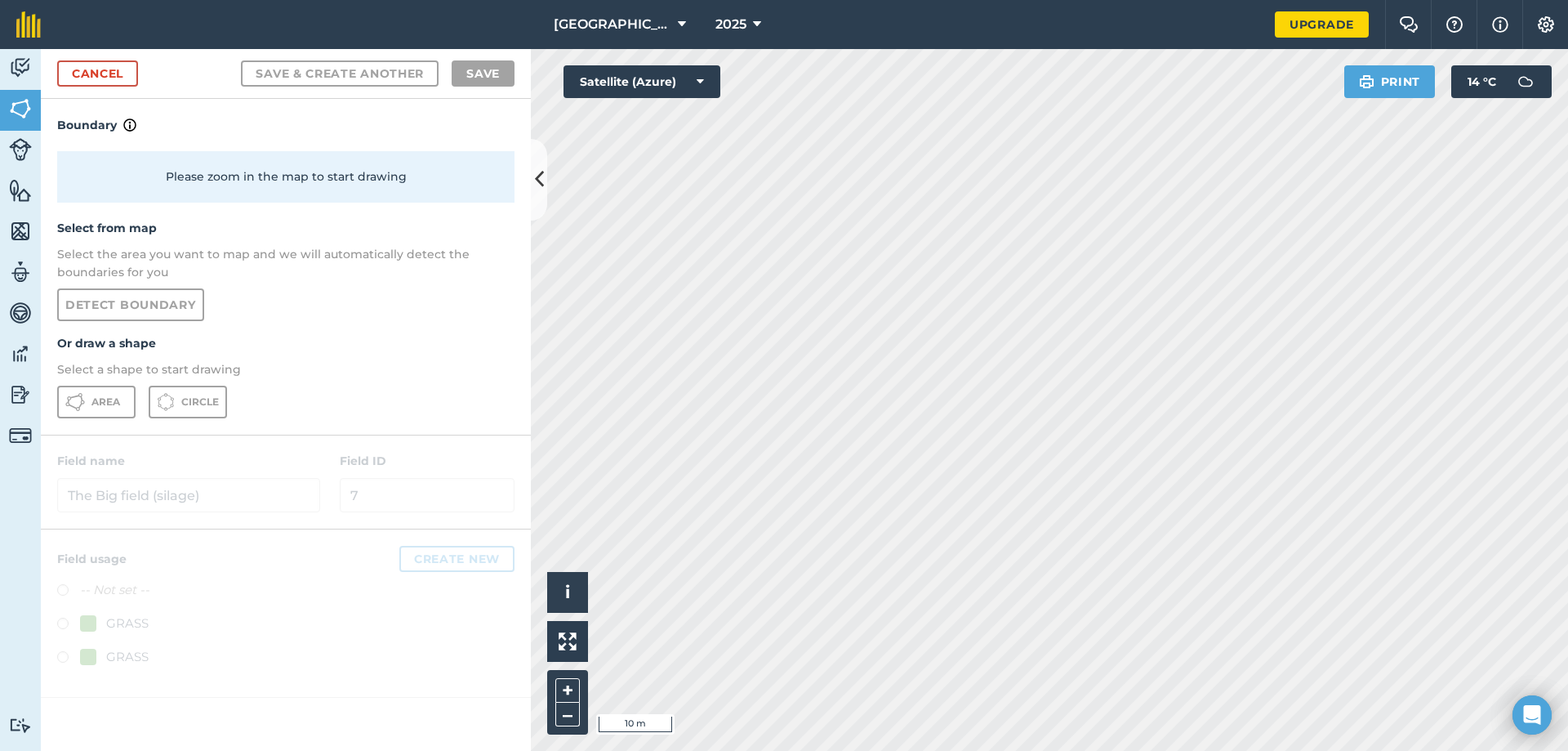
click at [1019, 750] on html "Dunlargue Farm 2025 Upgrade Farm Chat Help Info Settings Map printing is not av…" at bounding box center [784, 375] width 1568 height 751
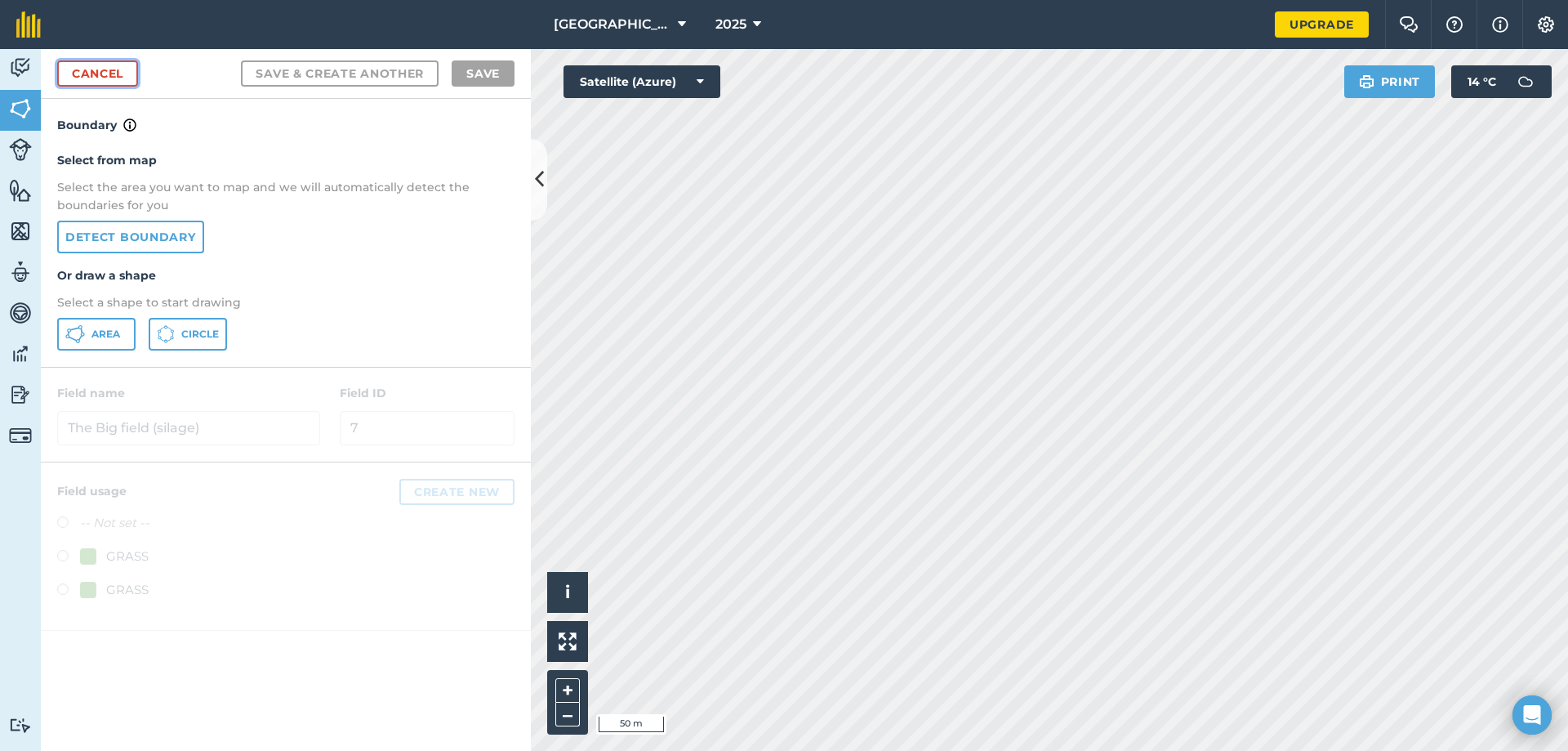
click at [101, 69] on link "Cancel" at bounding box center [97, 73] width 81 height 26
